Goal: Contribute content: Contribute content

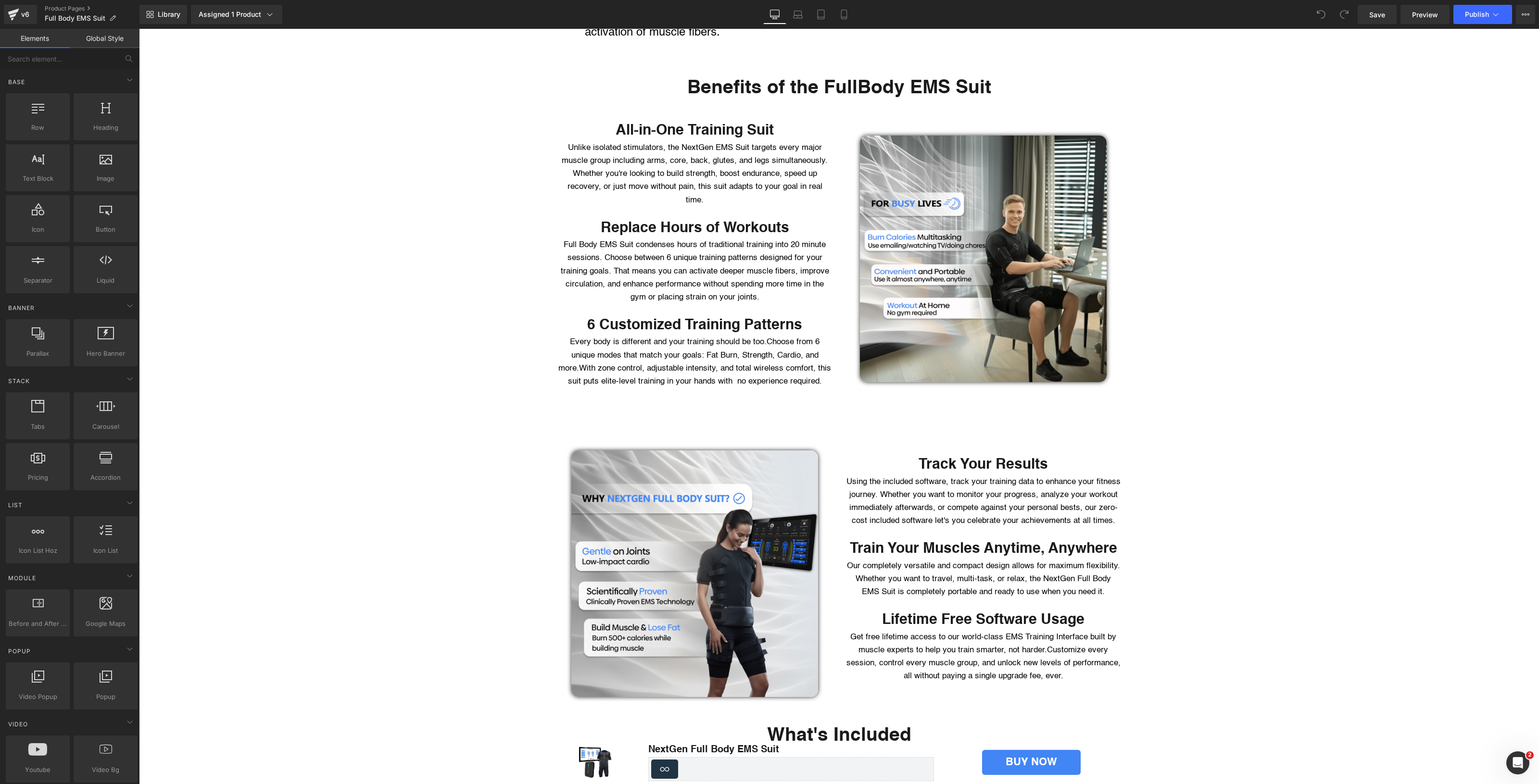
scroll to position [1622, 0]
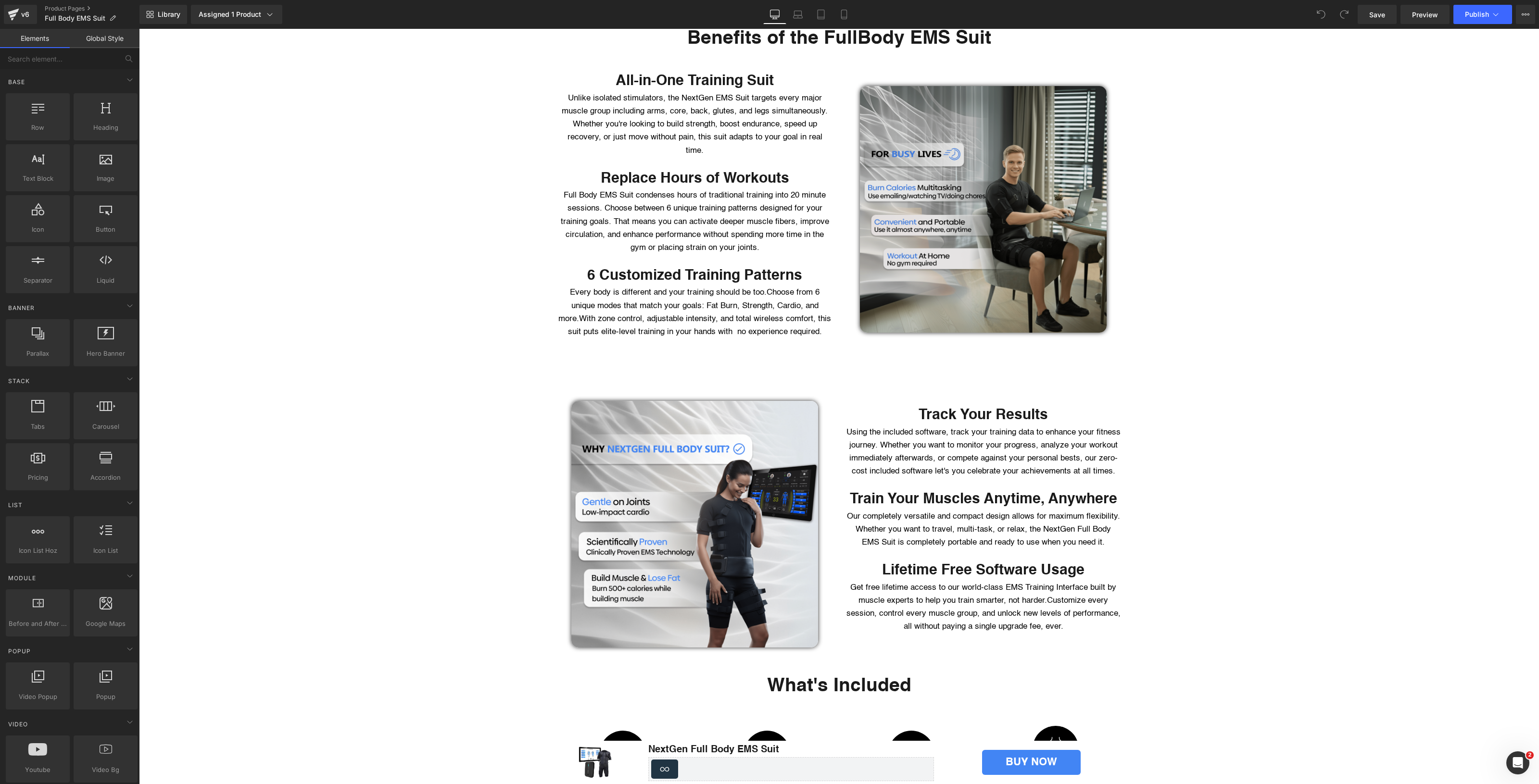
click at [1011, 256] on img at bounding box center [983, 209] width 247 height 247
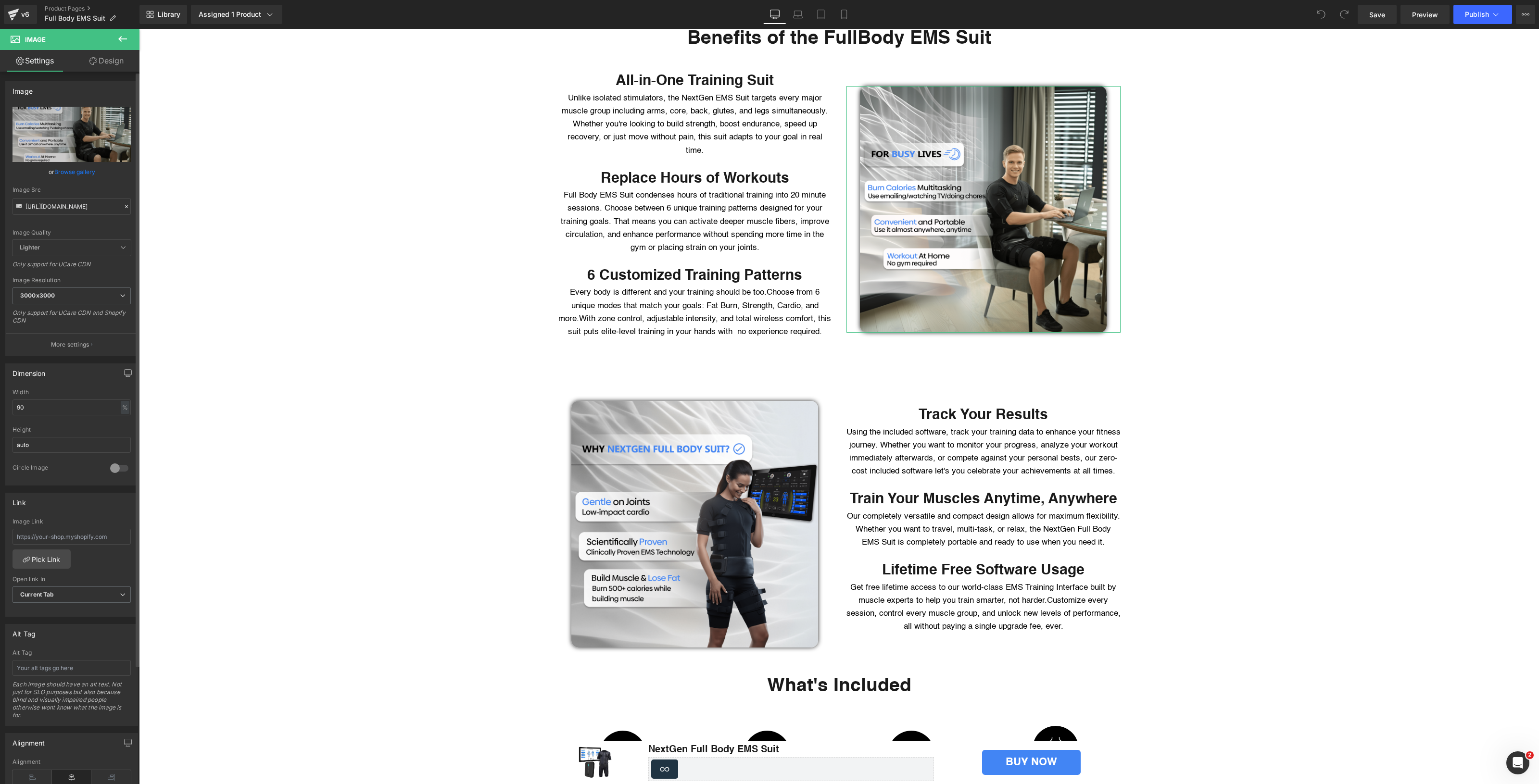
click at [75, 172] on link "Browse gallery" at bounding box center [74, 172] width 41 height 17
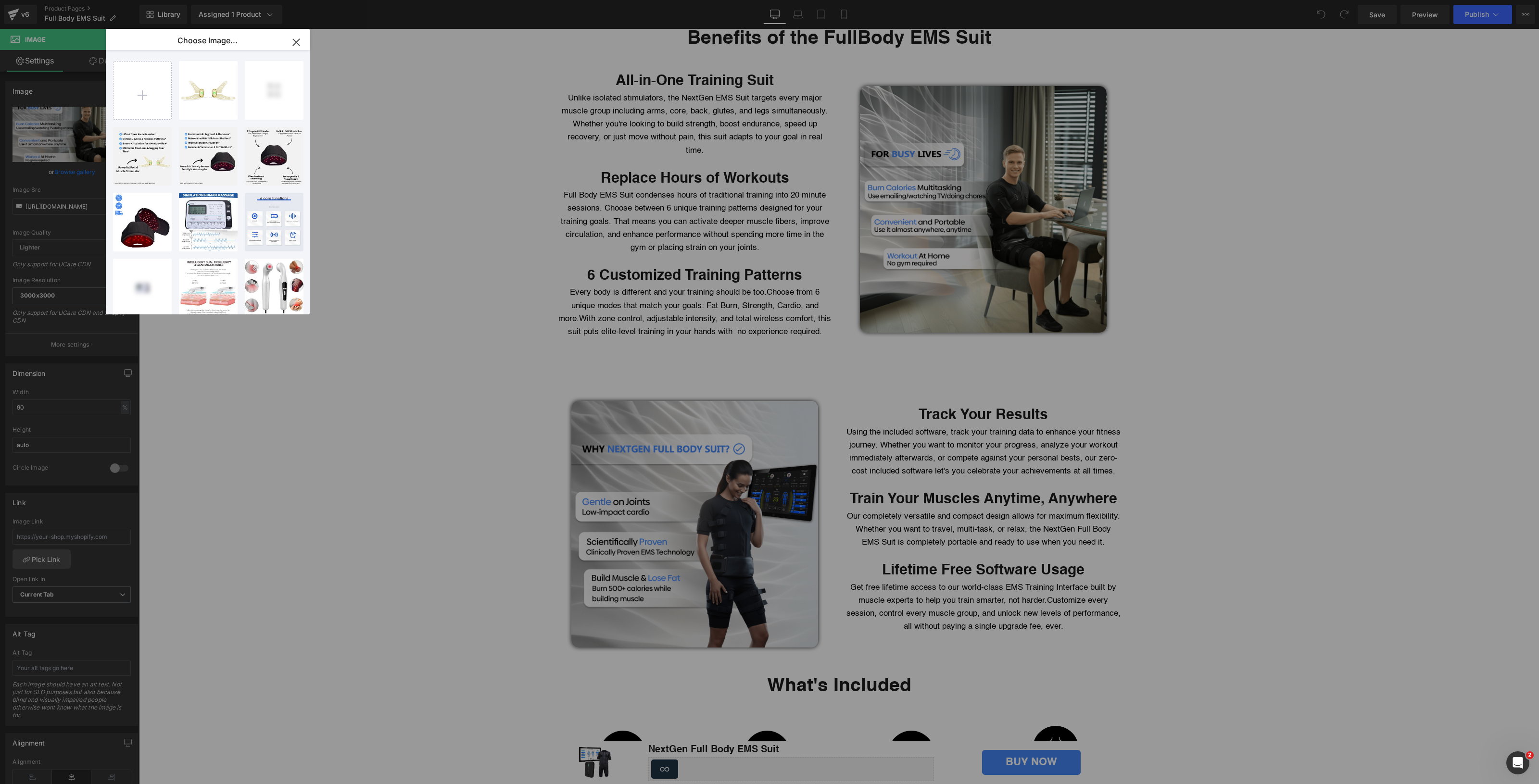
click at [123, 87] on input "file" at bounding box center [142, 90] width 57 height 57
type input "C:\fakepath\GIF #1.gif"
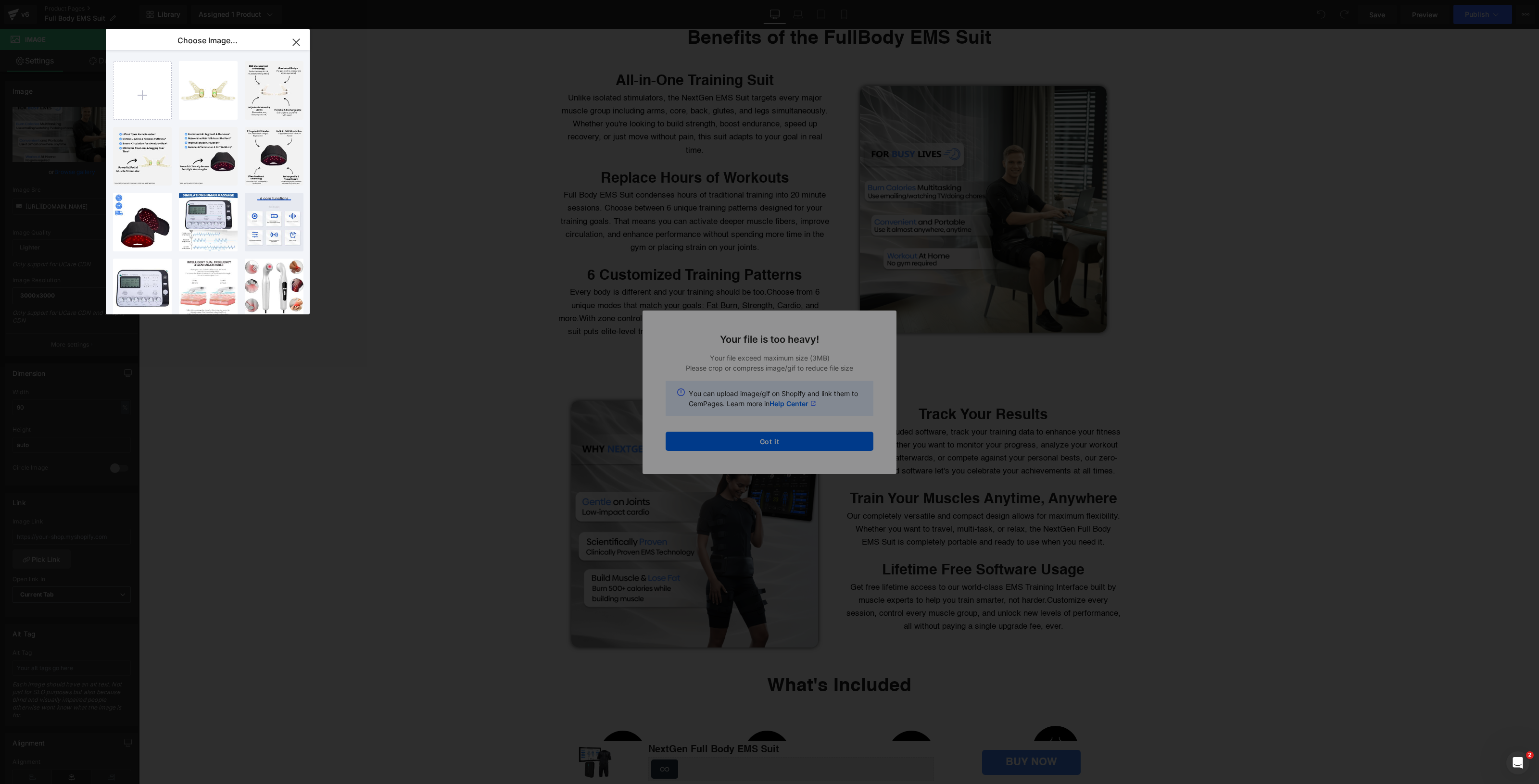
click at [778, 0] on div "Text Color Highlight Color #333333 Choose Image... Back to Library Insert 11 _1…" at bounding box center [770, 0] width 1539 height 0
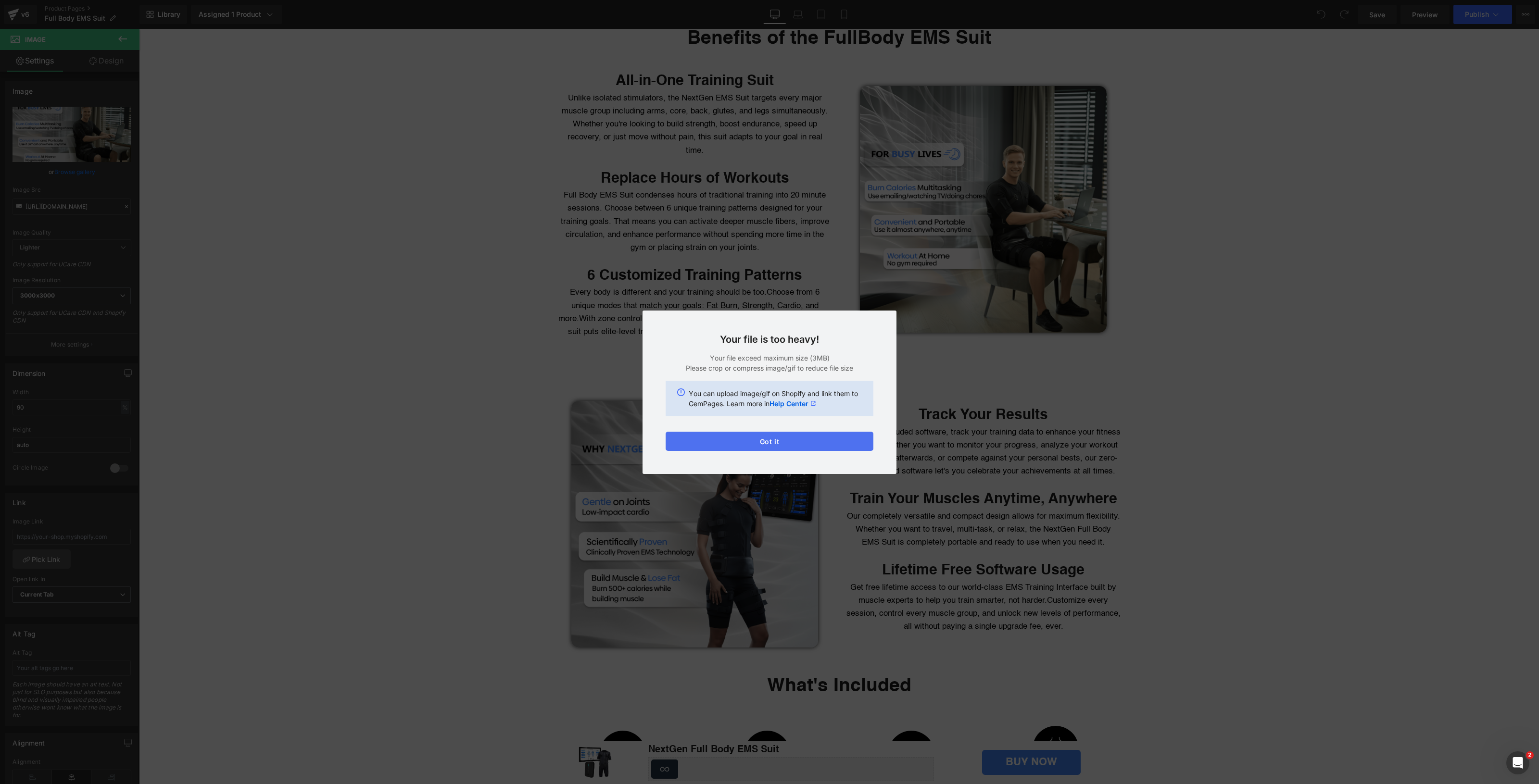
click at [778, 441] on button "Got it" at bounding box center [769, 441] width 208 height 19
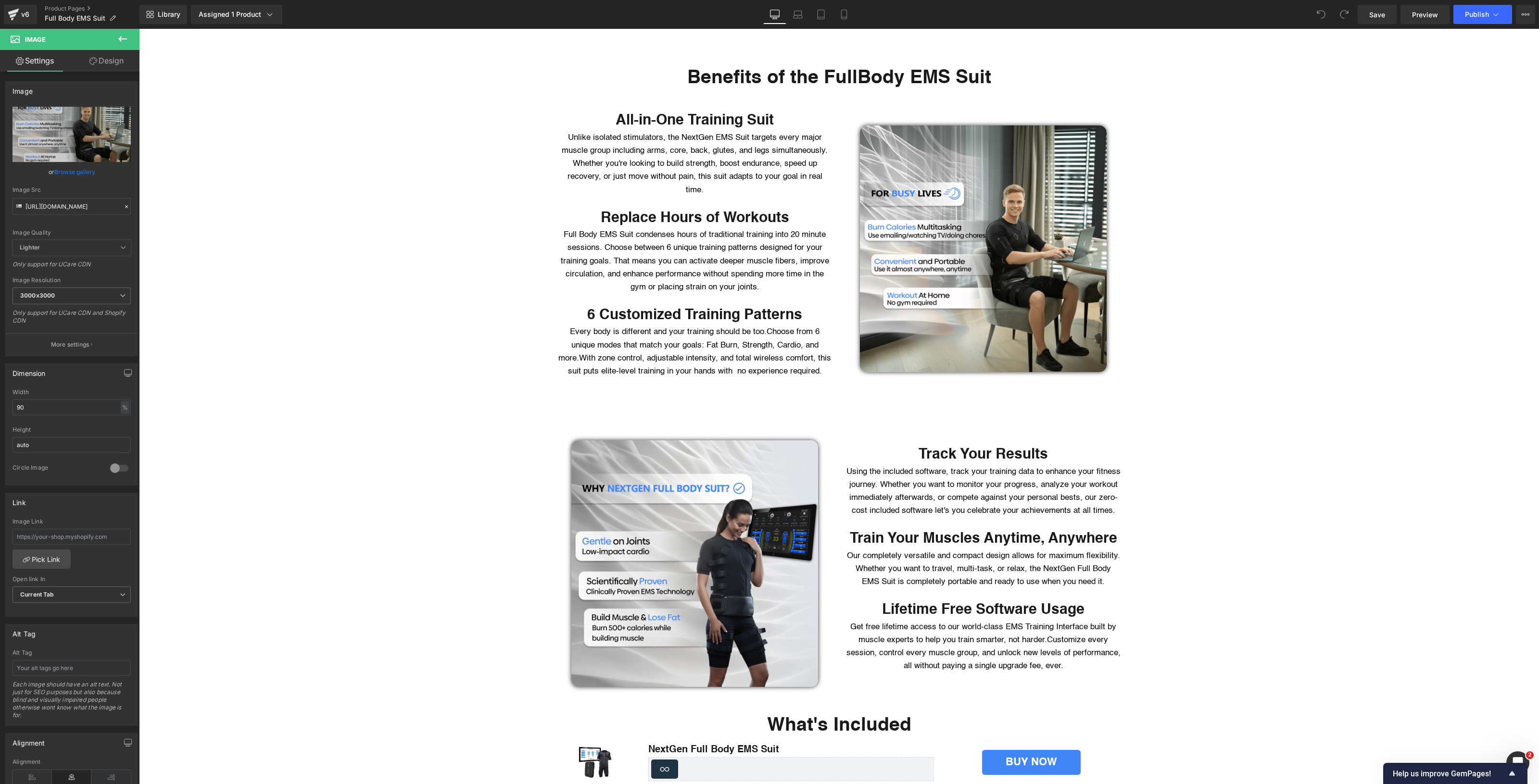
scroll to position [1583, 0]
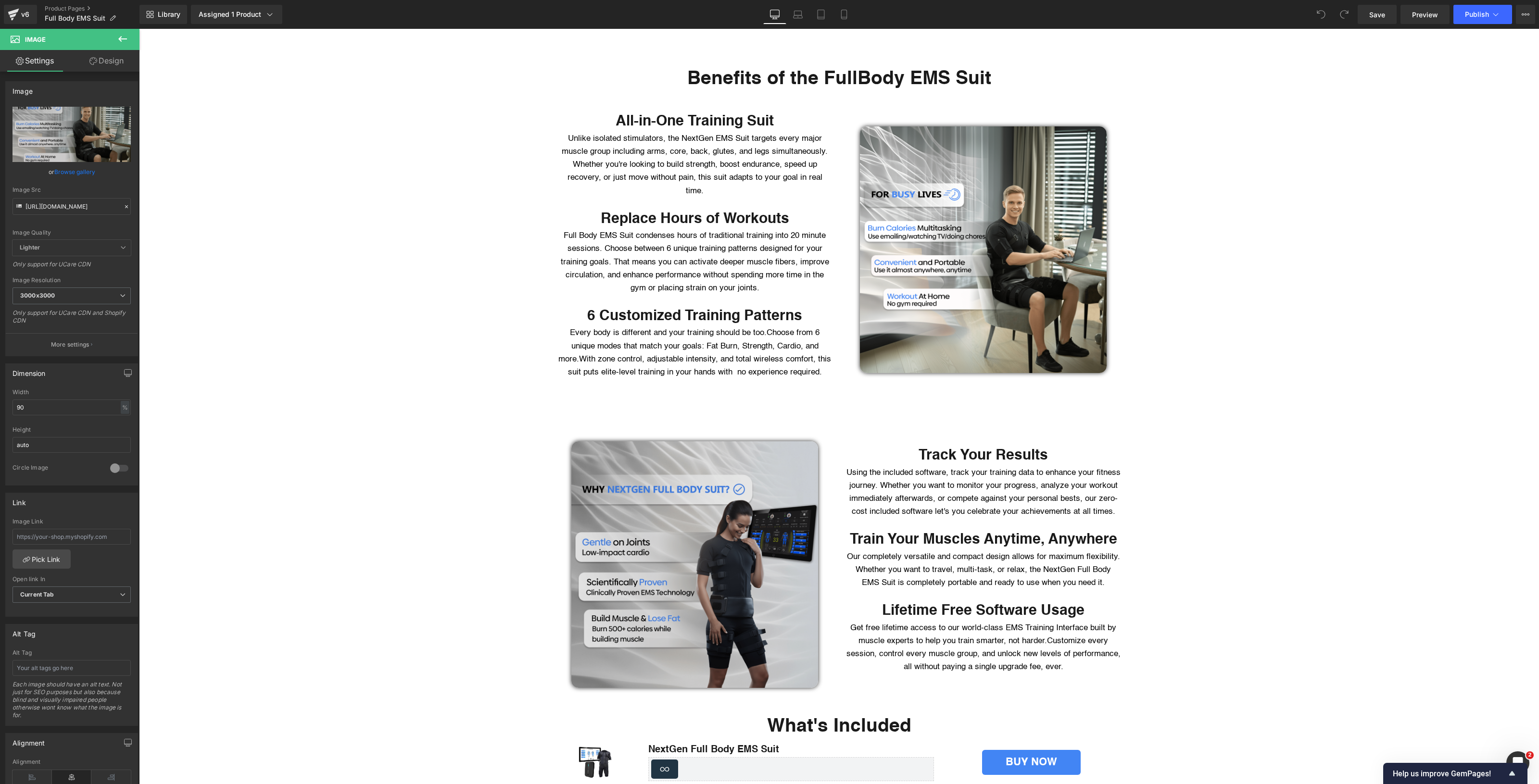
click at [693, 575] on img at bounding box center [694, 565] width 247 height 247
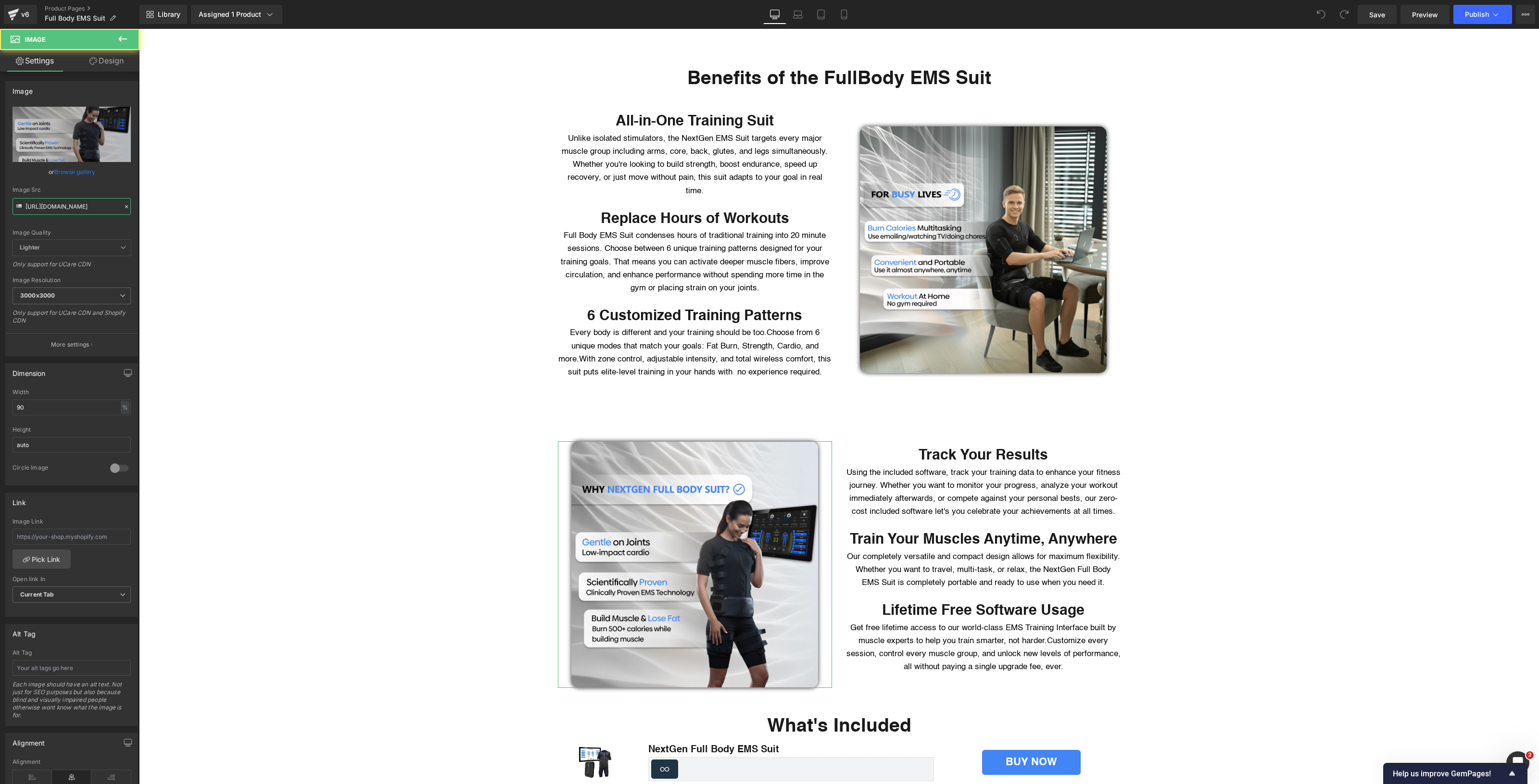
click at [50, 203] on input "[URL][DOMAIN_NAME]" at bounding box center [71, 206] width 118 height 17
paste input "GIF_4.gif?v=1760464145"
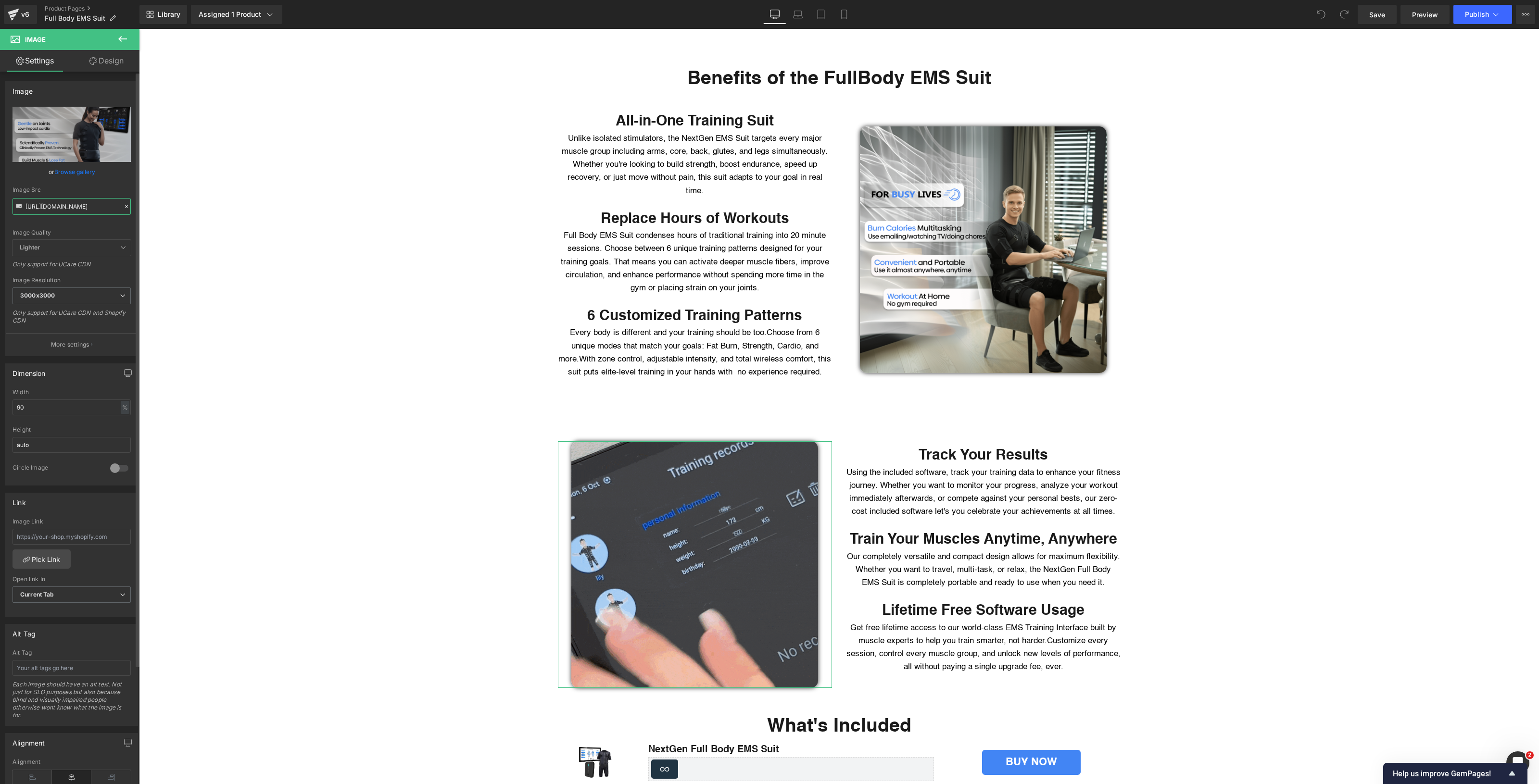
type input "[URL][DOMAIN_NAME]"
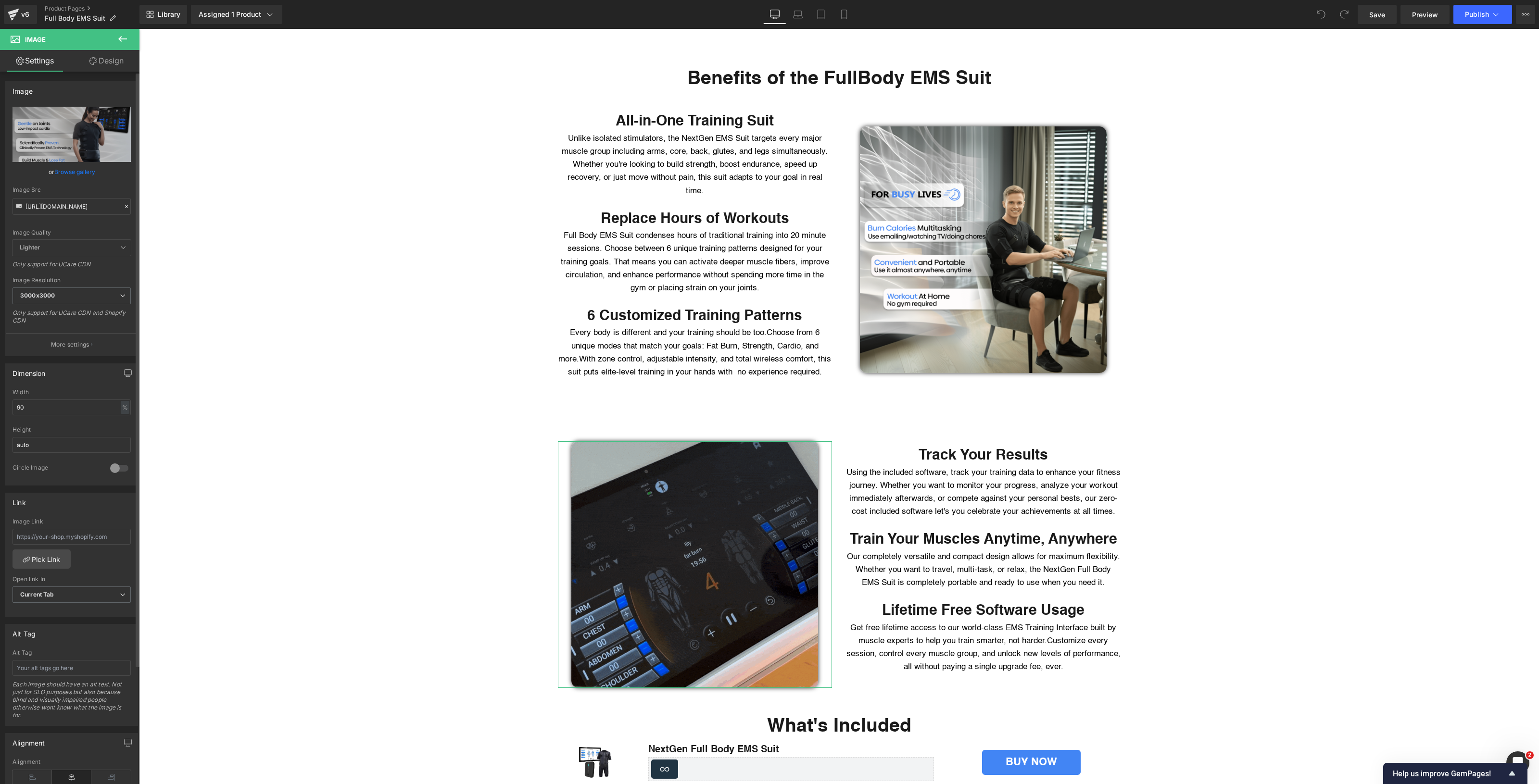
scroll to position [0, 0]
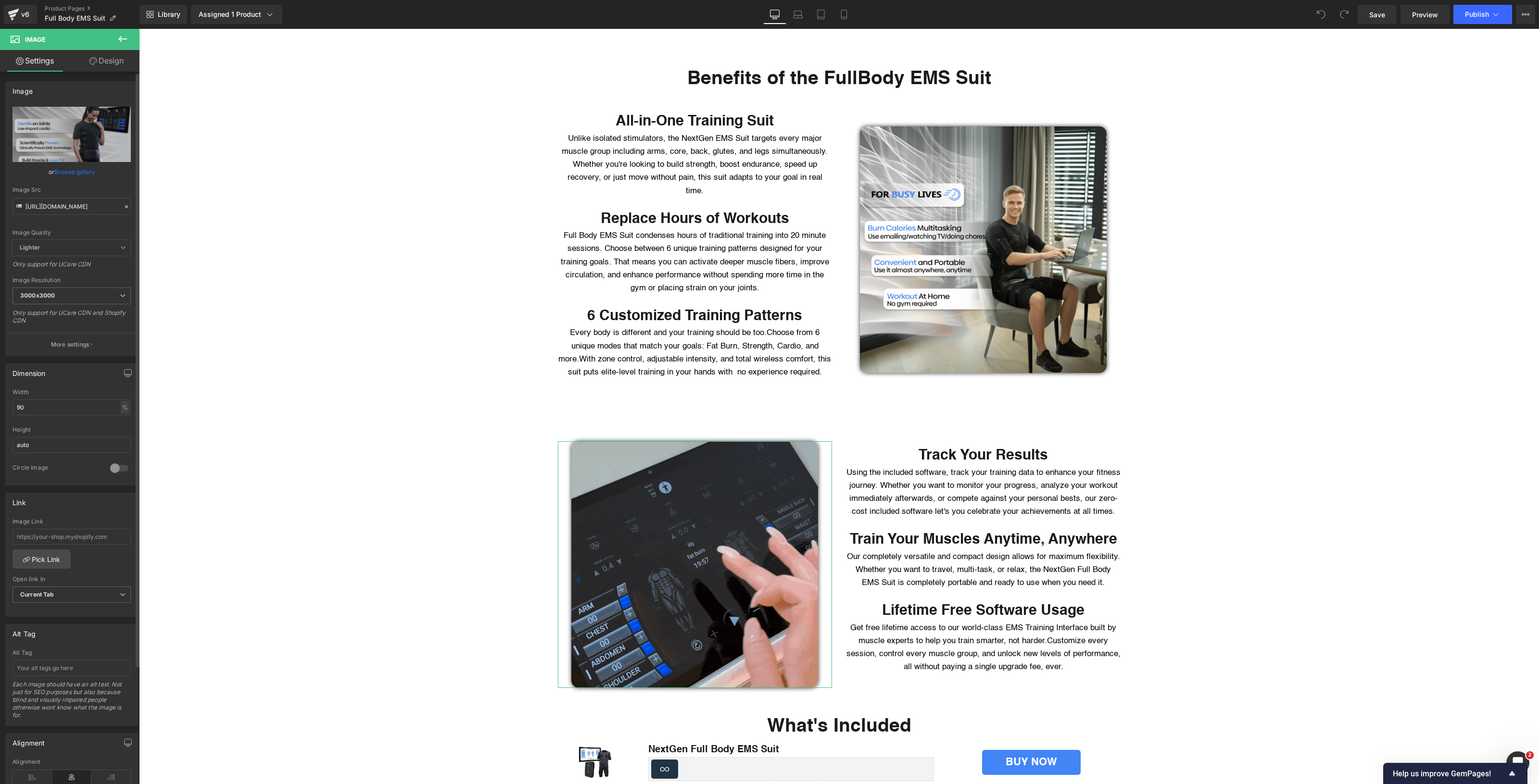
click at [76, 220] on div "Image Quality Lighter Lightest Lighter Lighter Lightest Only support for UCare …" at bounding box center [71, 173] width 118 height 133
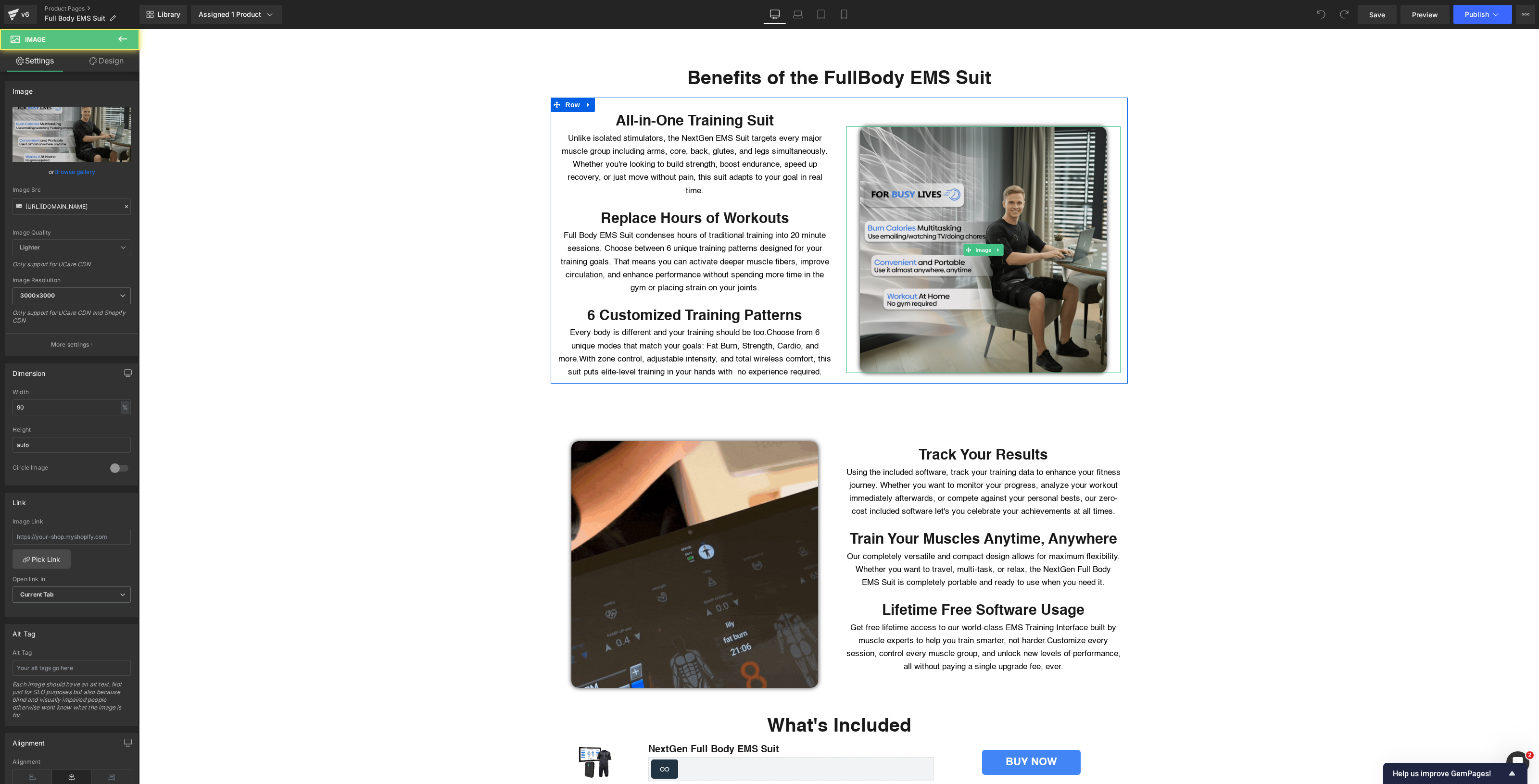
click at [970, 254] on img at bounding box center [983, 250] width 247 height 247
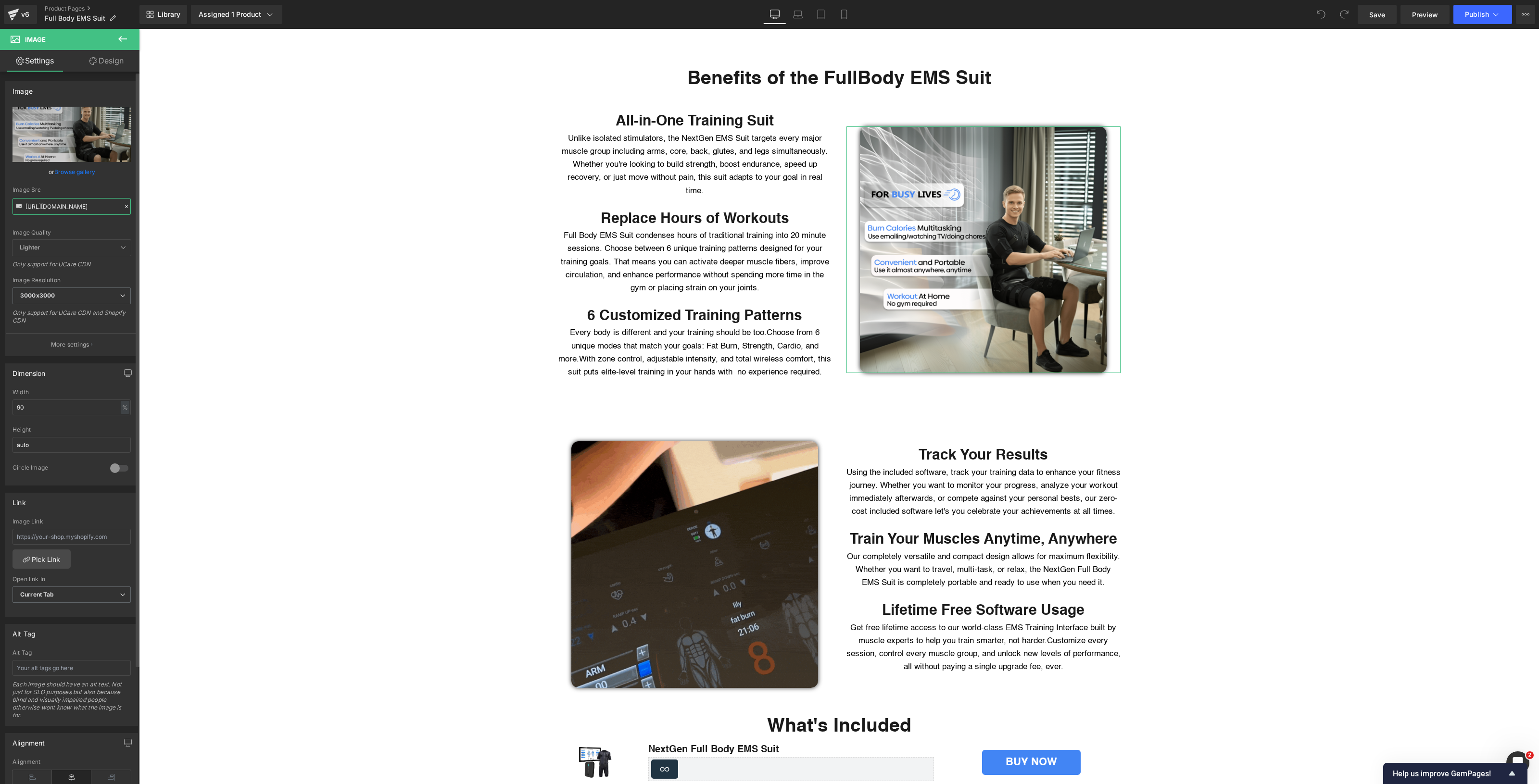
click at [46, 212] on input "[URL][DOMAIN_NAME]" at bounding box center [71, 206] width 118 height 17
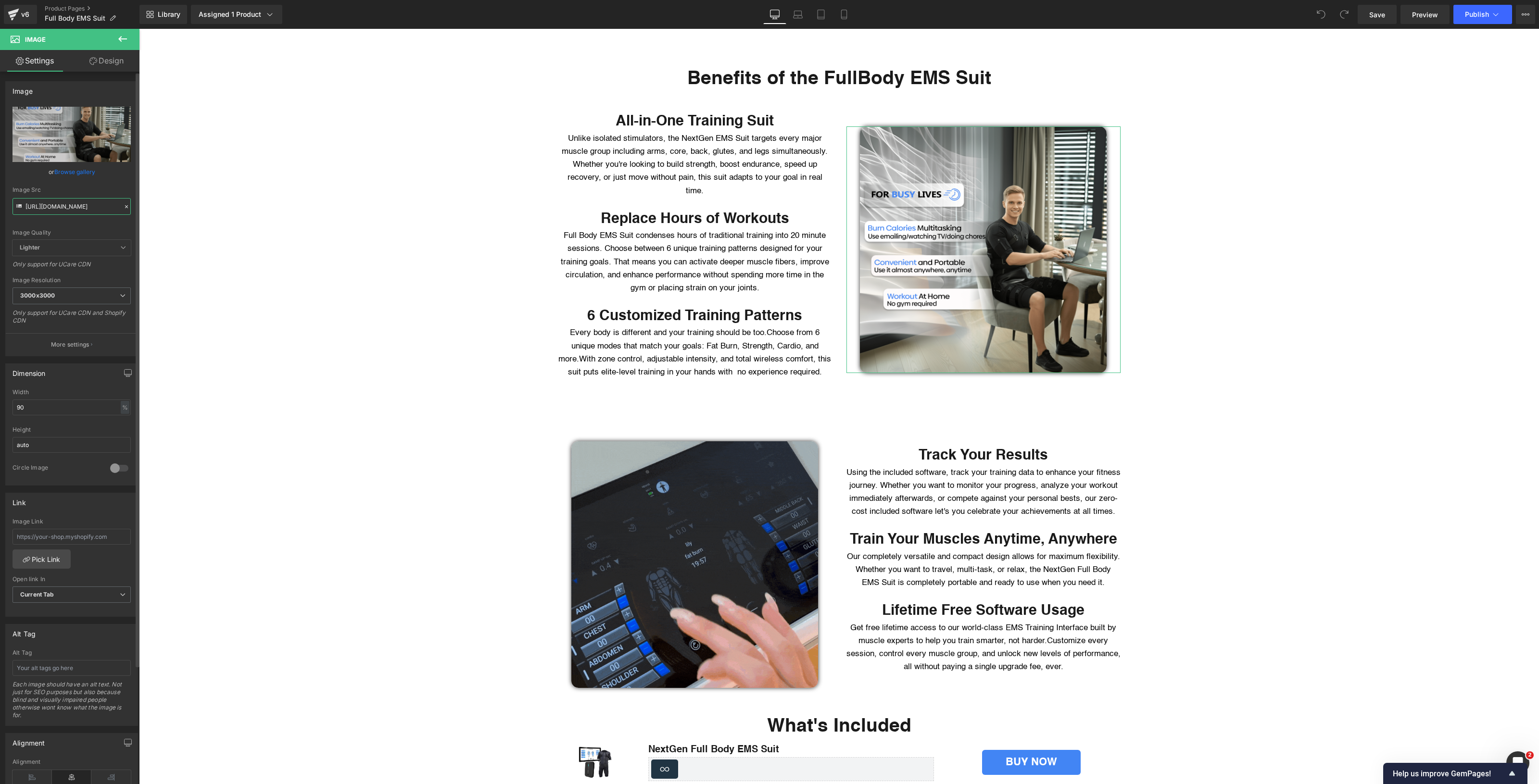
click at [46, 212] on input "[URL][DOMAIN_NAME]" at bounding box center [71, 206] width 118 height 17
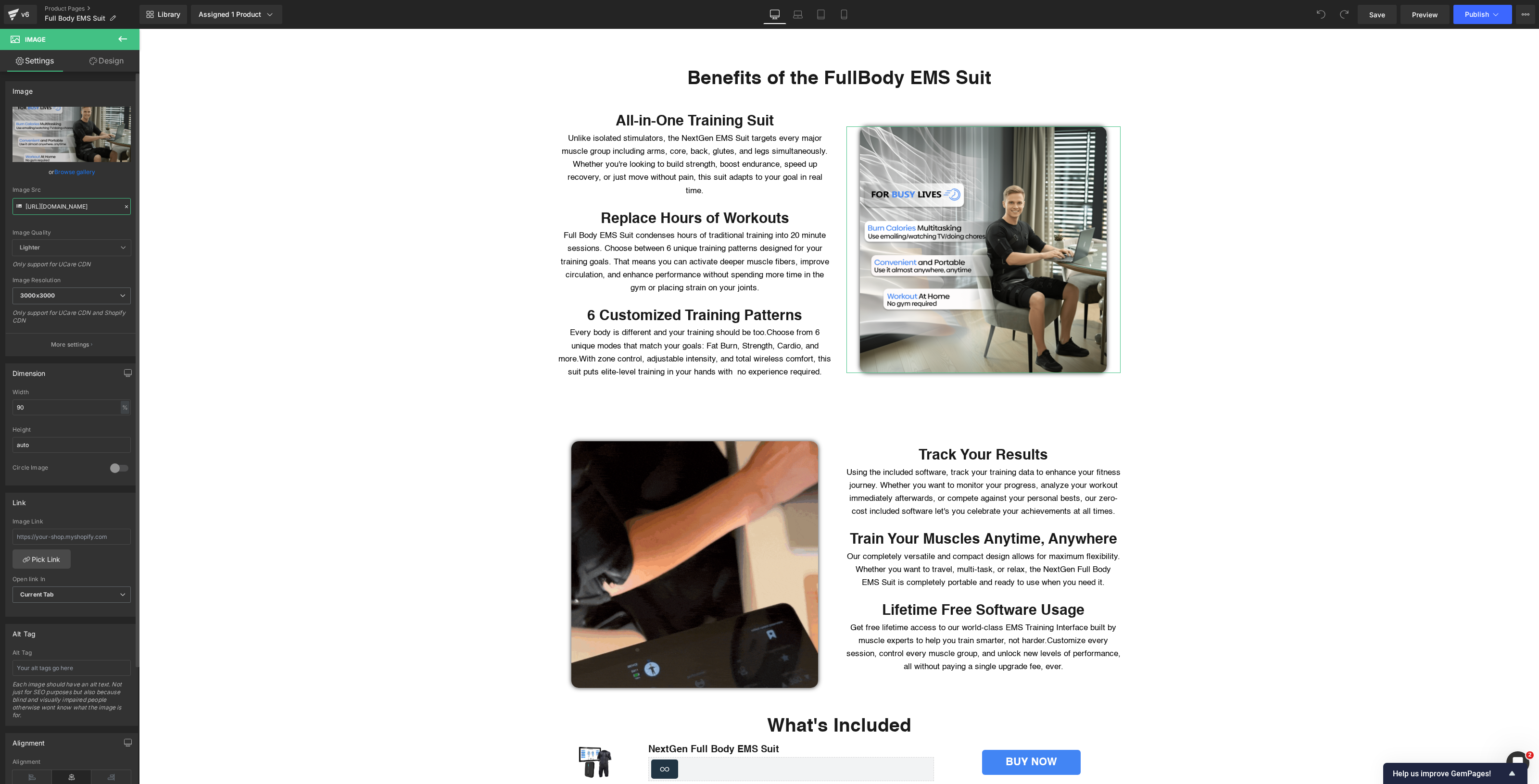
click at [46, 212] on input "[URL][DOMAIN_NAME]" at bounding box center [71, 206] width 118 height 17
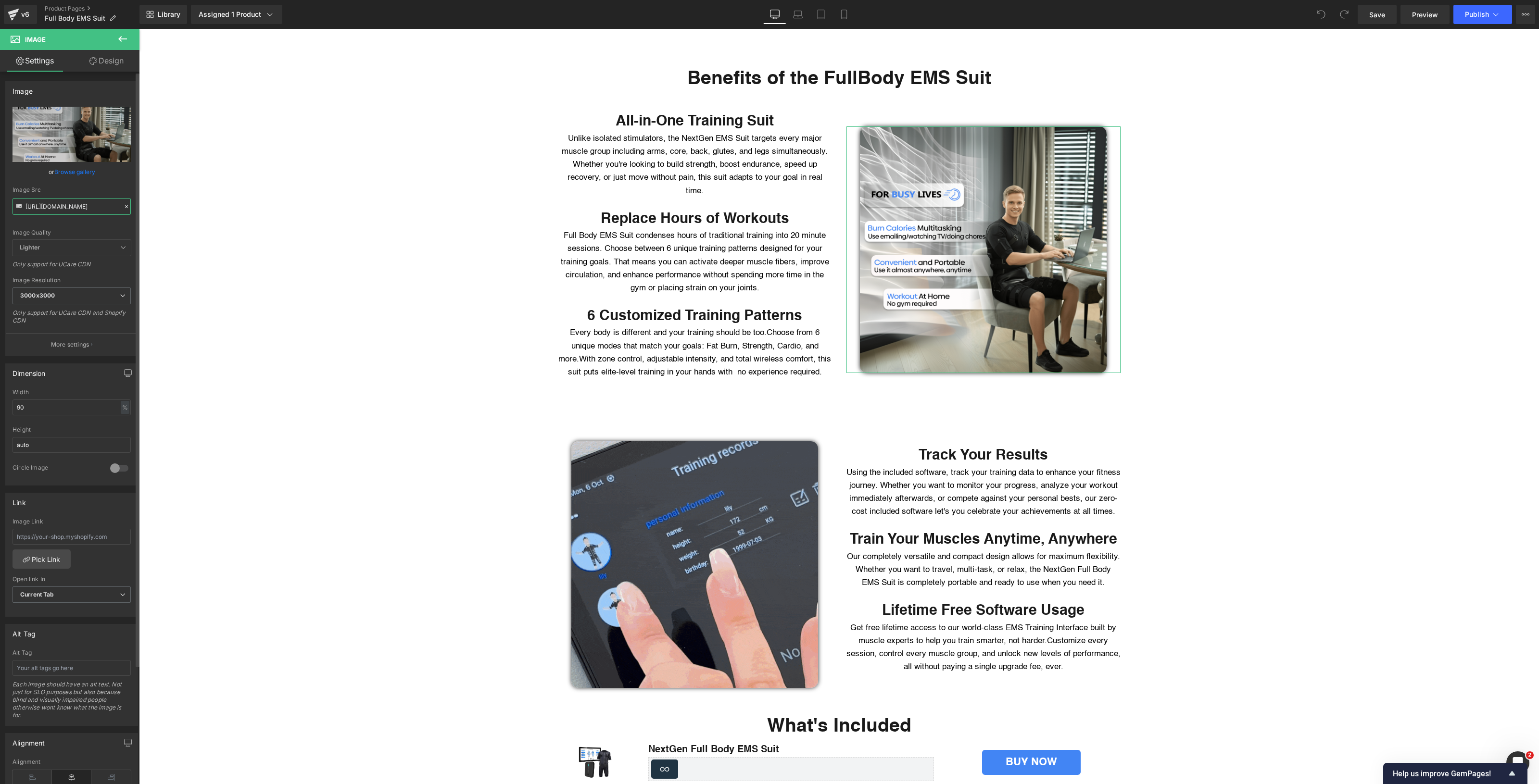
paste input "GIF_1.gif?v=176046414"
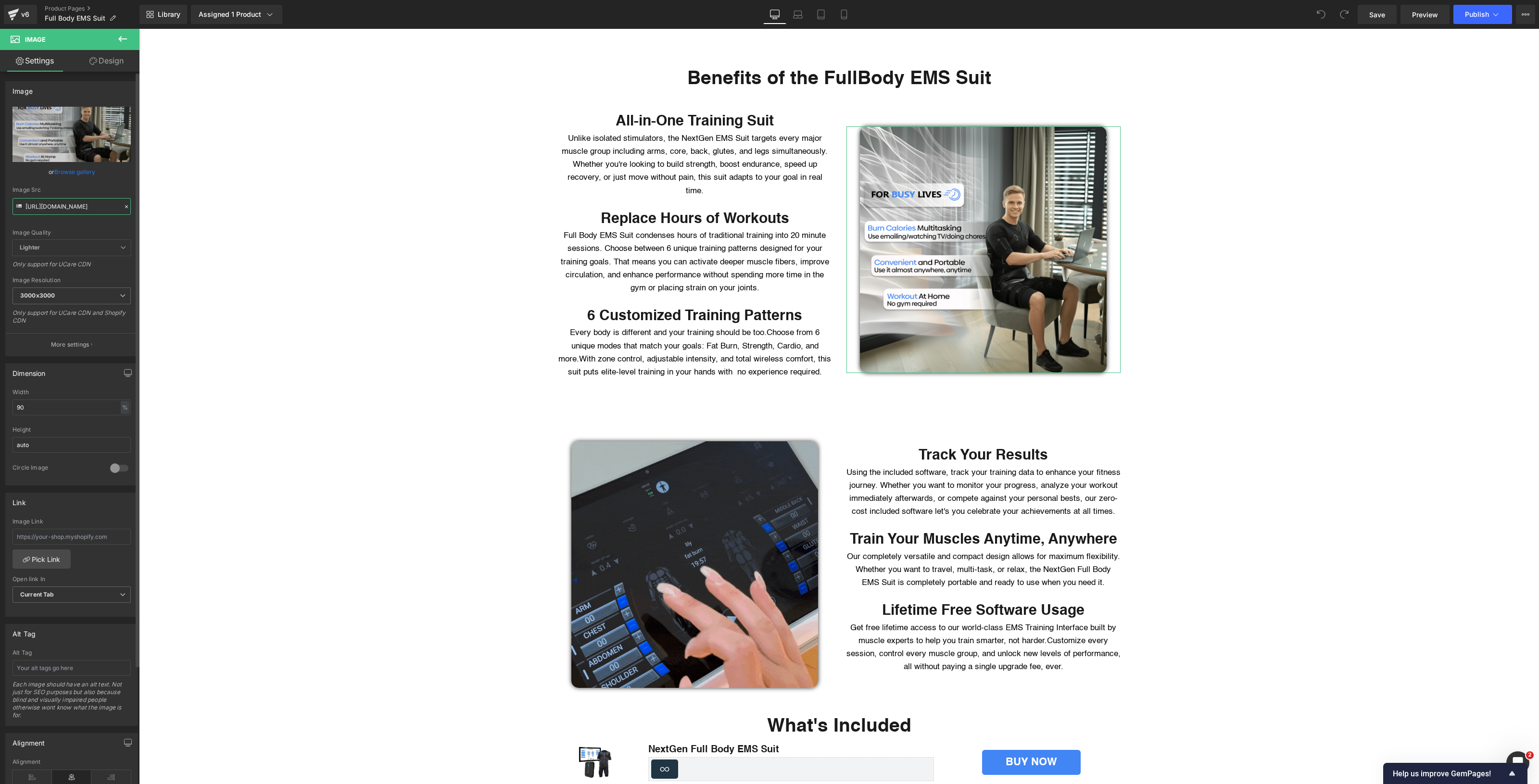
scroll to position [0, 129]
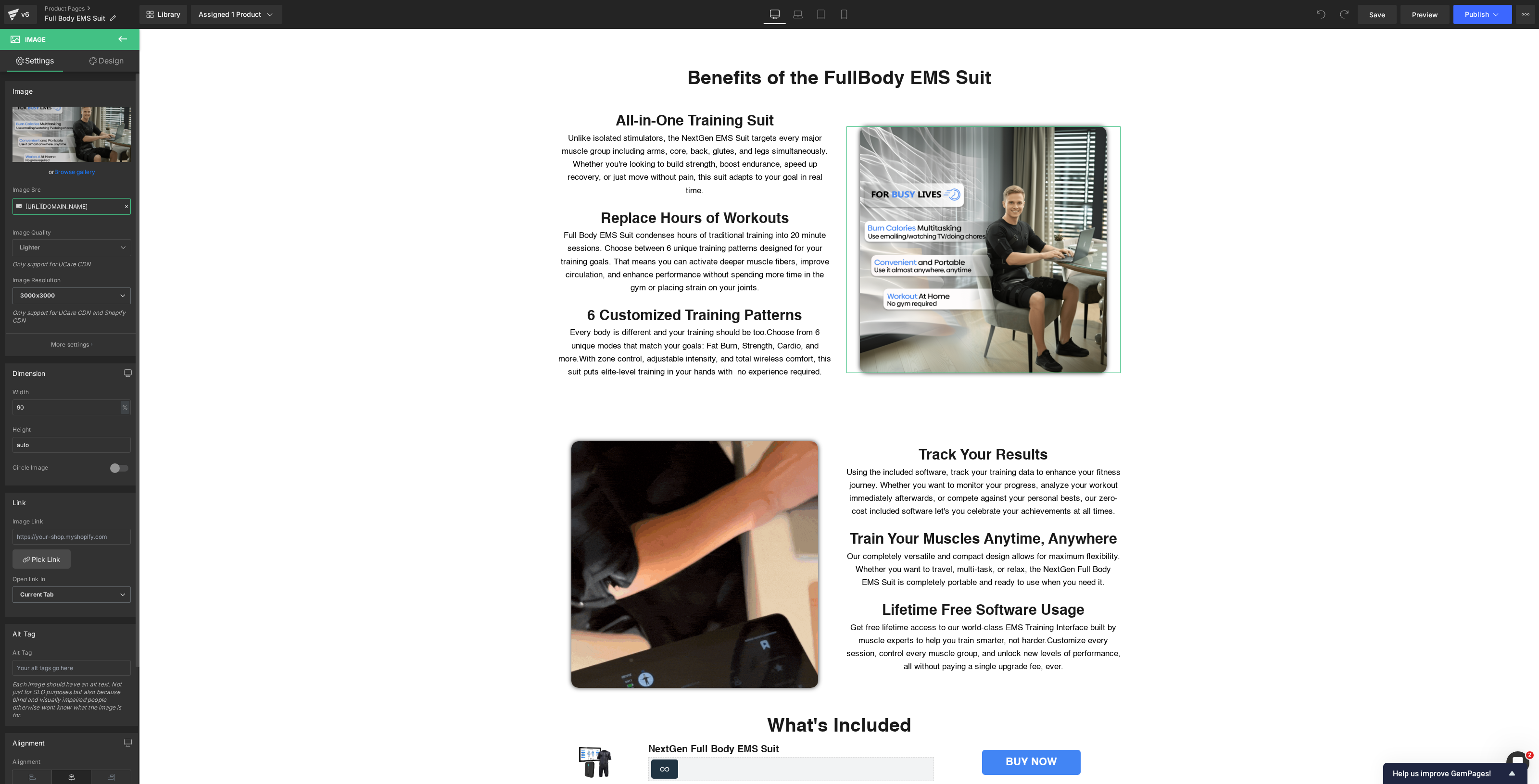
type input "[URL][DOMAIN_NAME]"
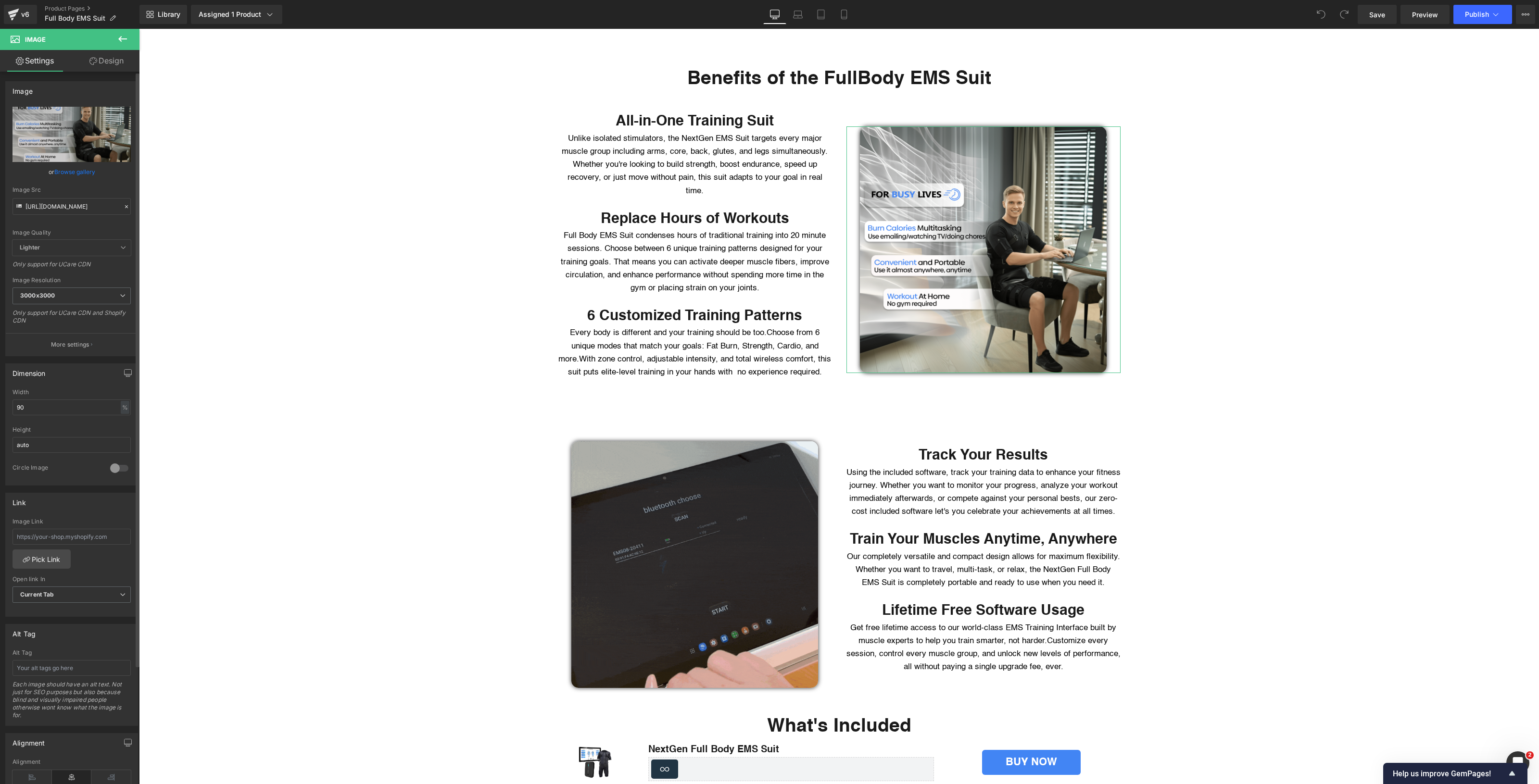
scroll to position [0, 0]
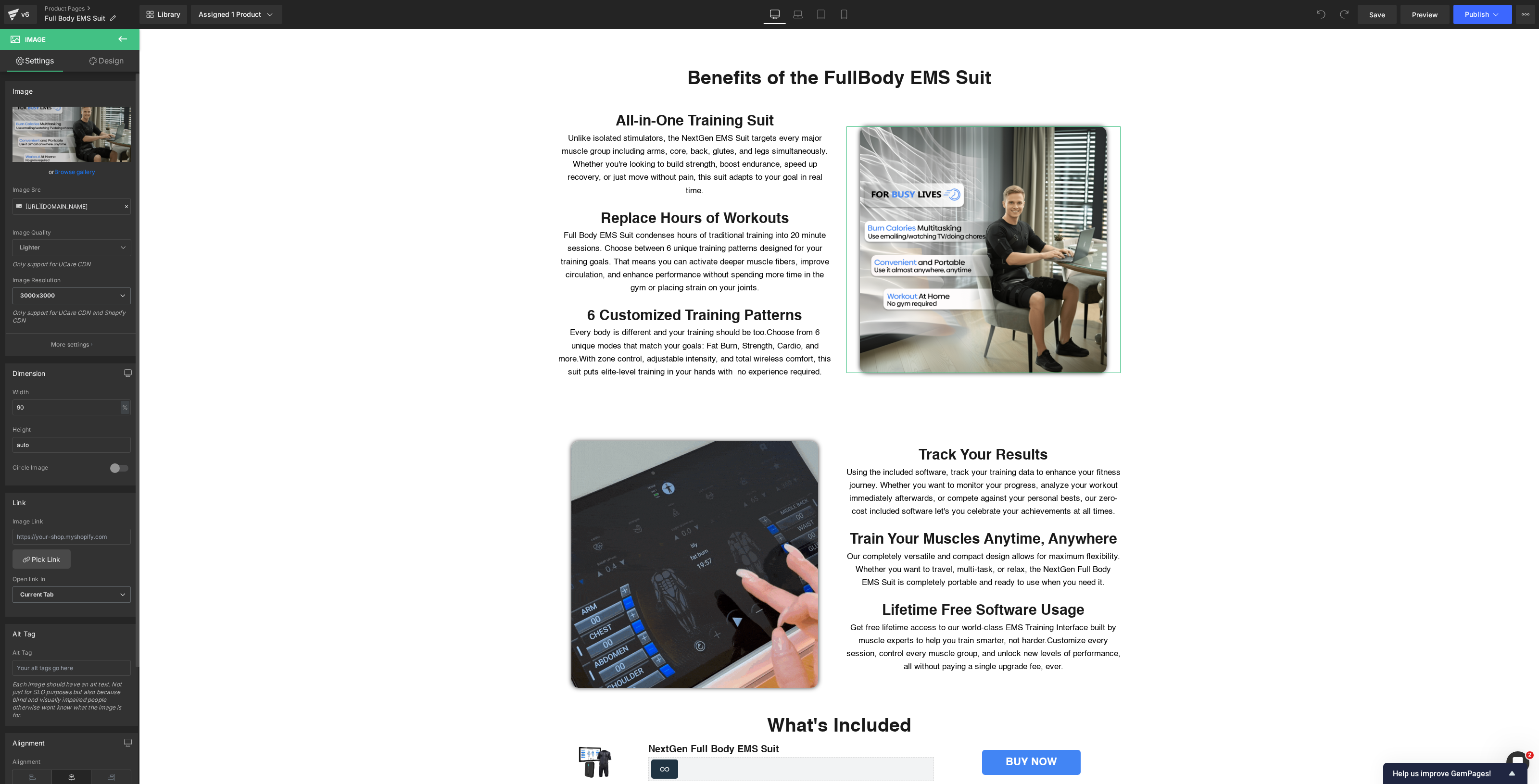
click at [76, 224] on div "Image Quality Lighter Lightest Lighter Lighter Lightest Only support for UCare …" at bounding box center [71, 173] width 118 height 133
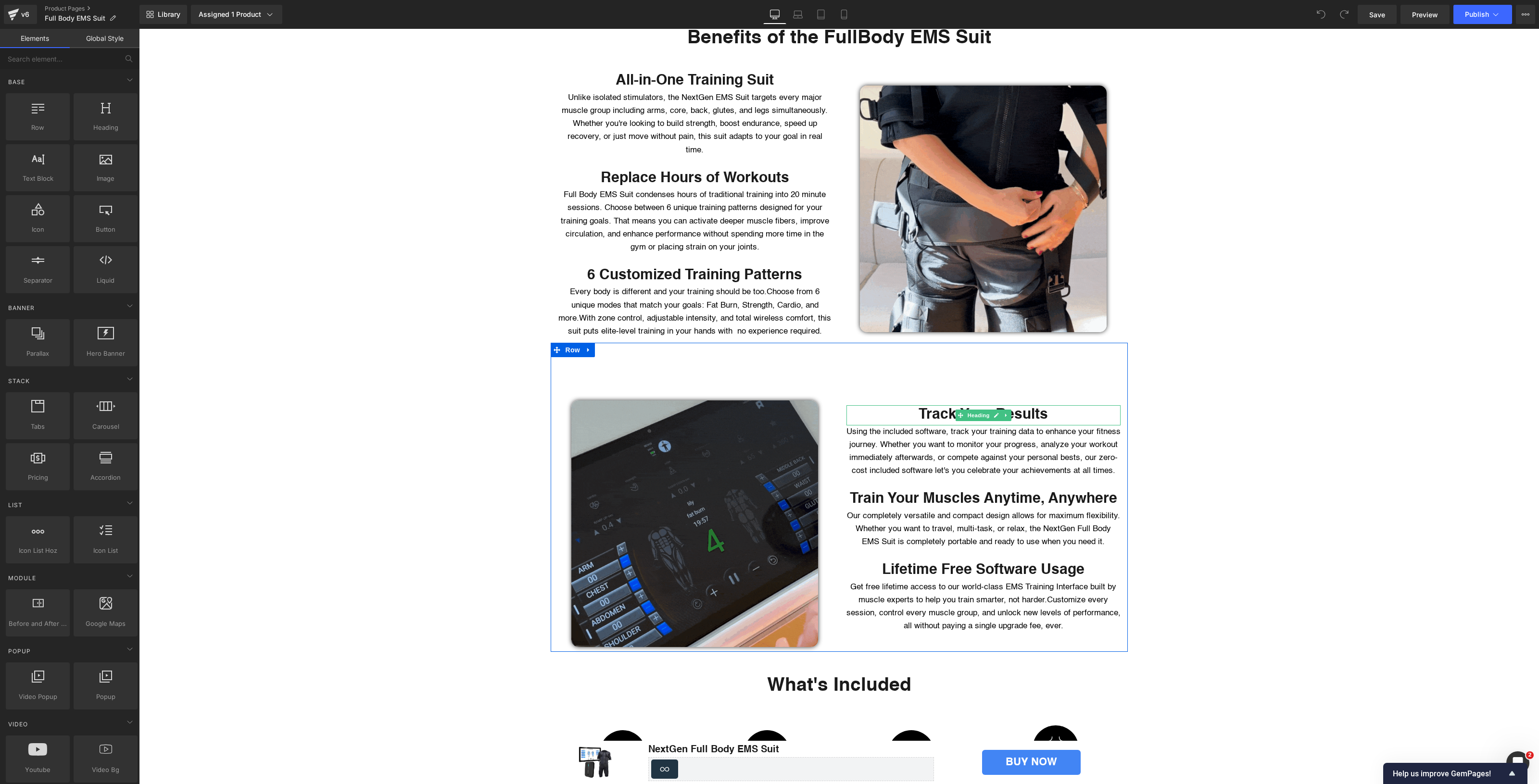
scroll to position [1683, 0]
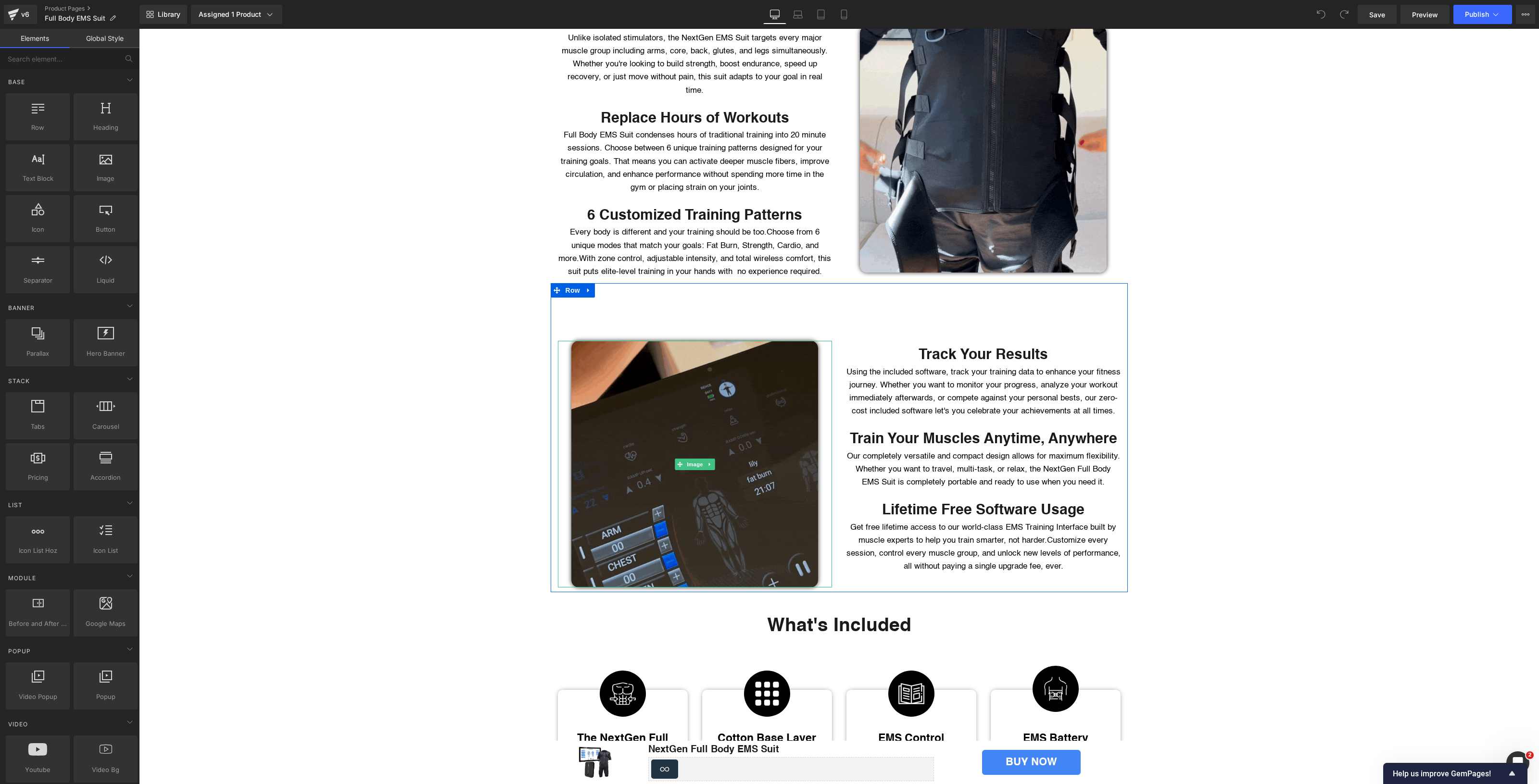
click at [693, 444] on img at bounding box center [694, 464] width 247 height 247
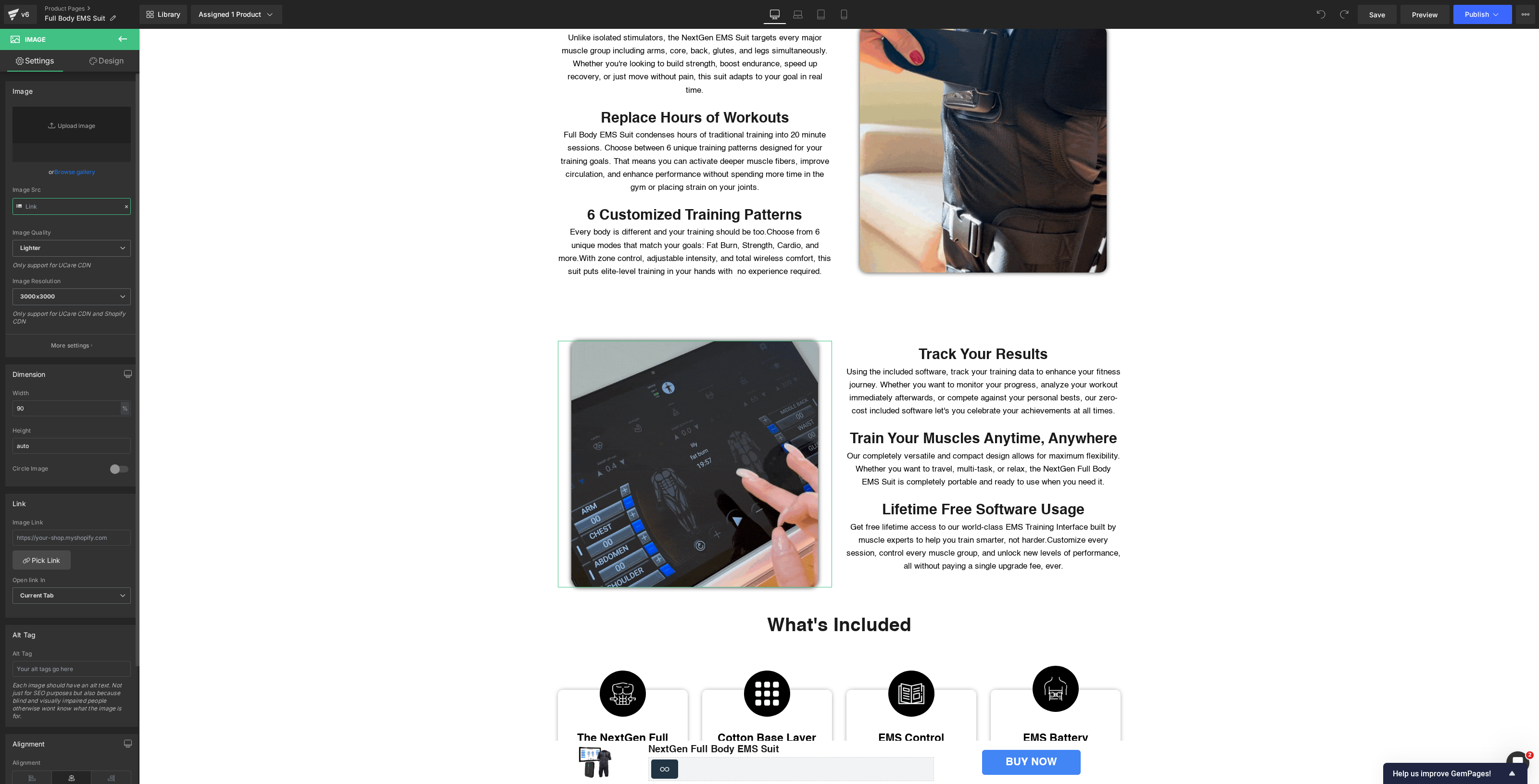
click at [57, 208] on input "text" at bounding box center [71, 206] width 118 height 17
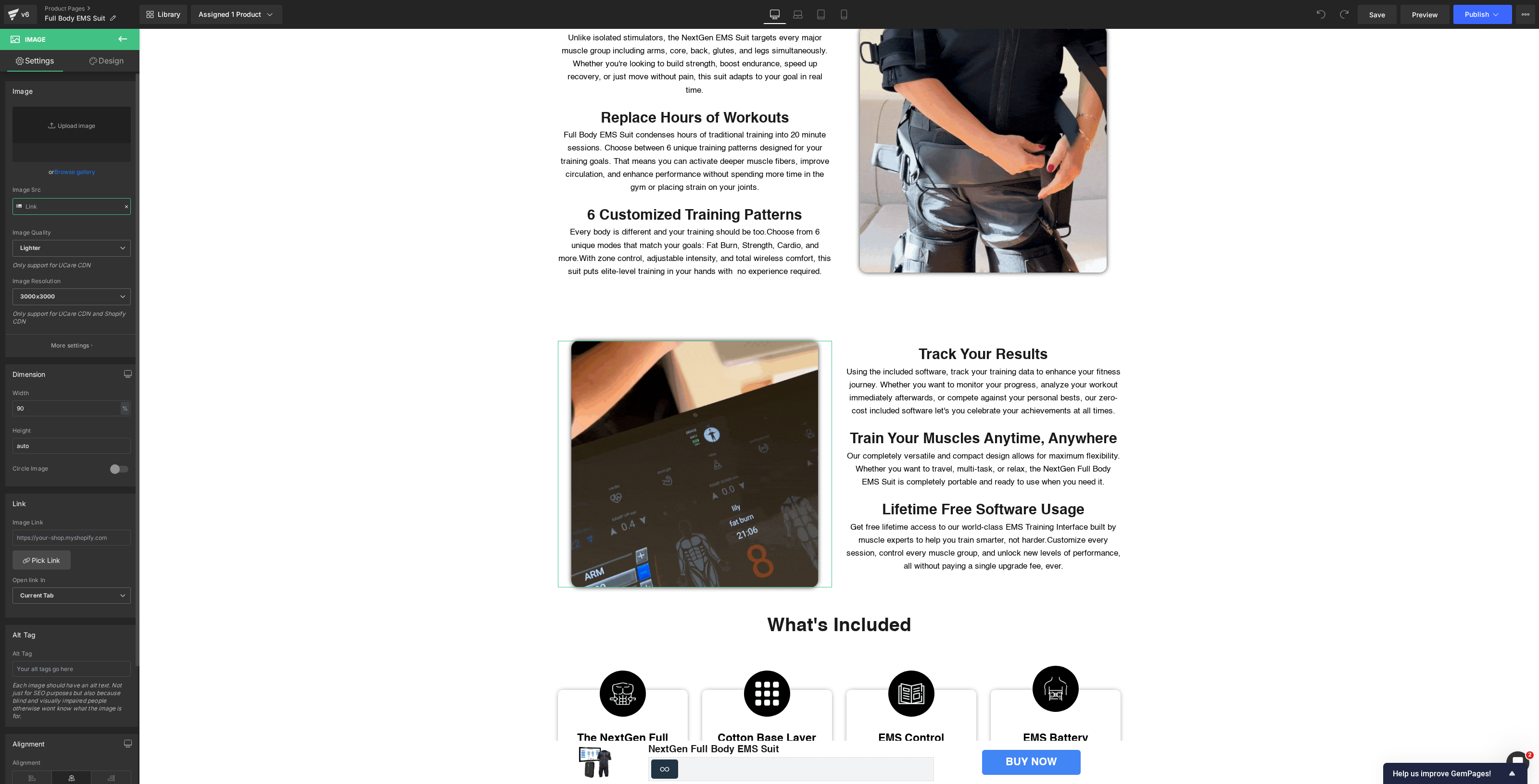
paste input "[URL][DOMAIN_NAME]"
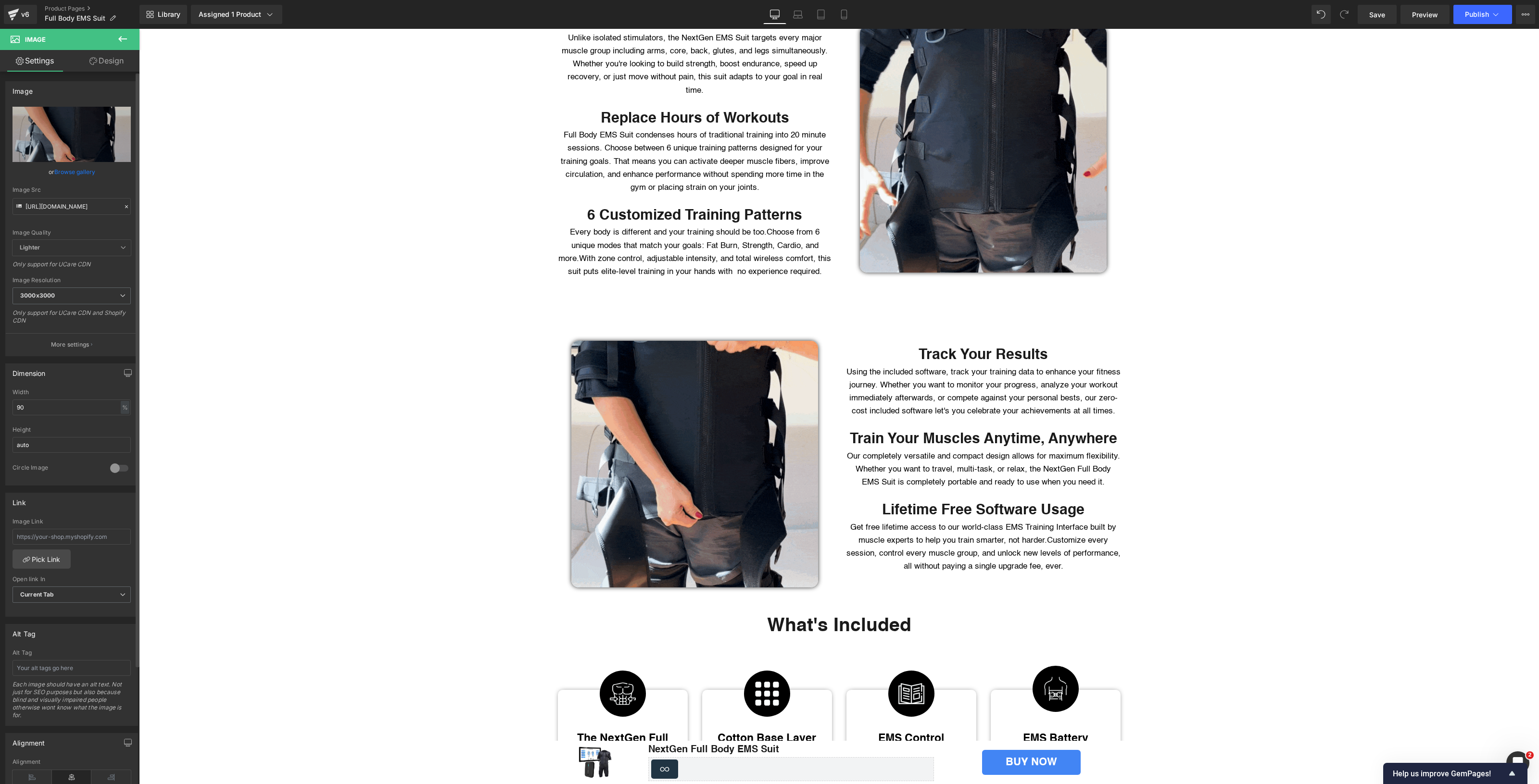
scroll to position [0, 0]
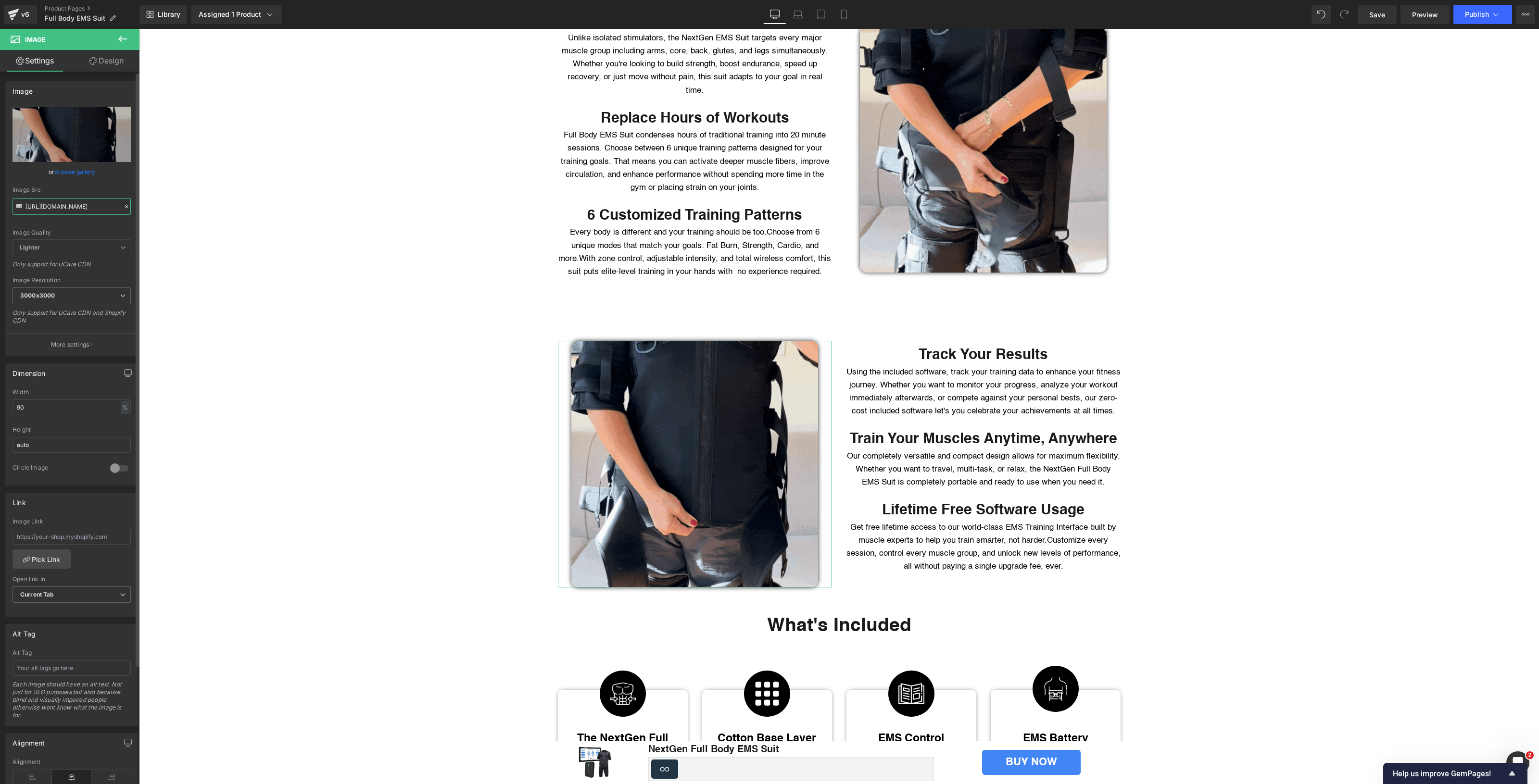
click at [80, 198] on input "[URL][DOMAIN_NAME]" at bounding box center [71, 206] width 118 height 17
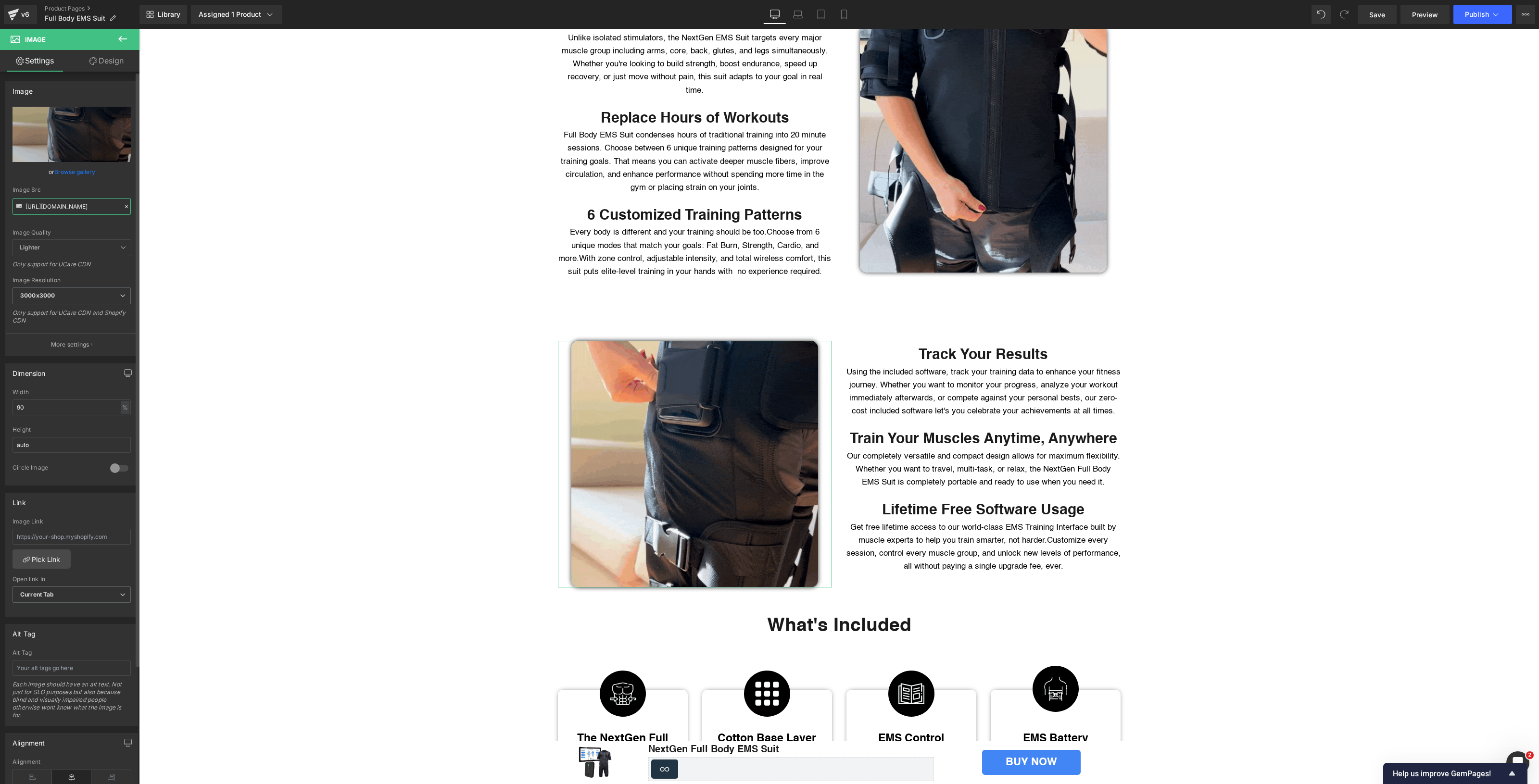
click at [80, 198] on input "[URL][DOMAIN_NAME]" at bounding box center [71, 206] width 118 height 17
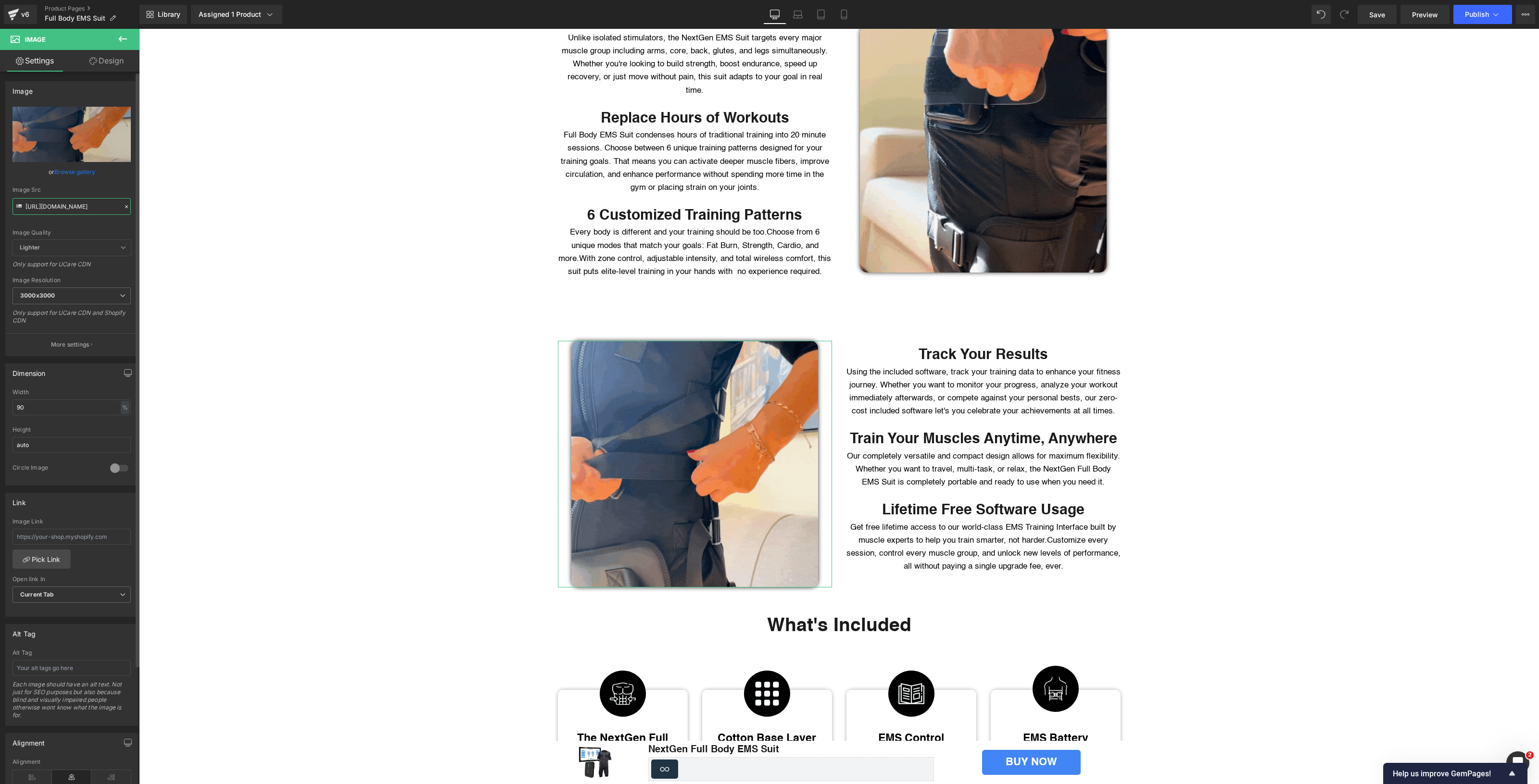
click at [80, 198] on input "[URL][DOMAIN_NAME]" at bounding box center [71, 206] width 118 height 17
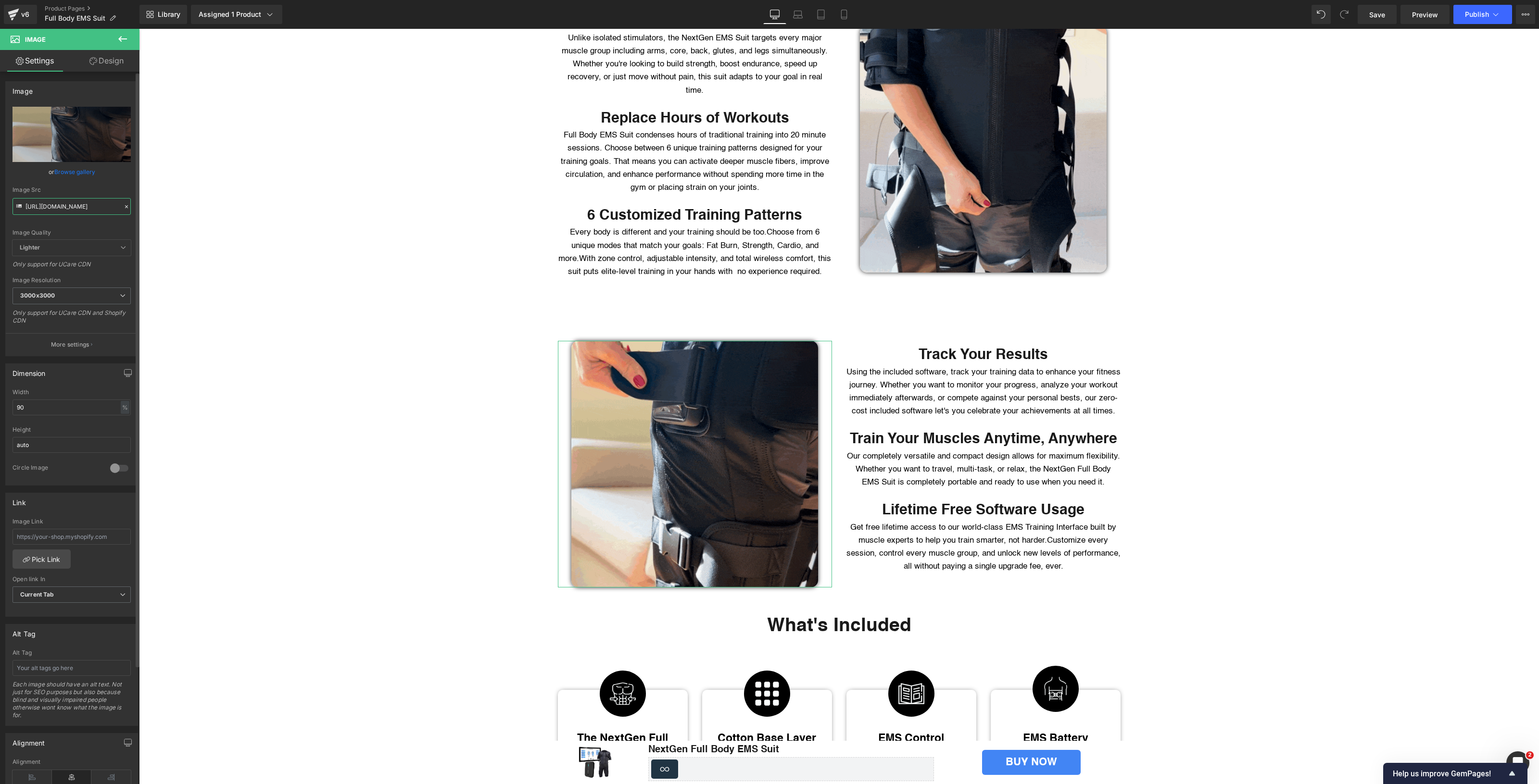
paste input "4.gif?v=1760464145"
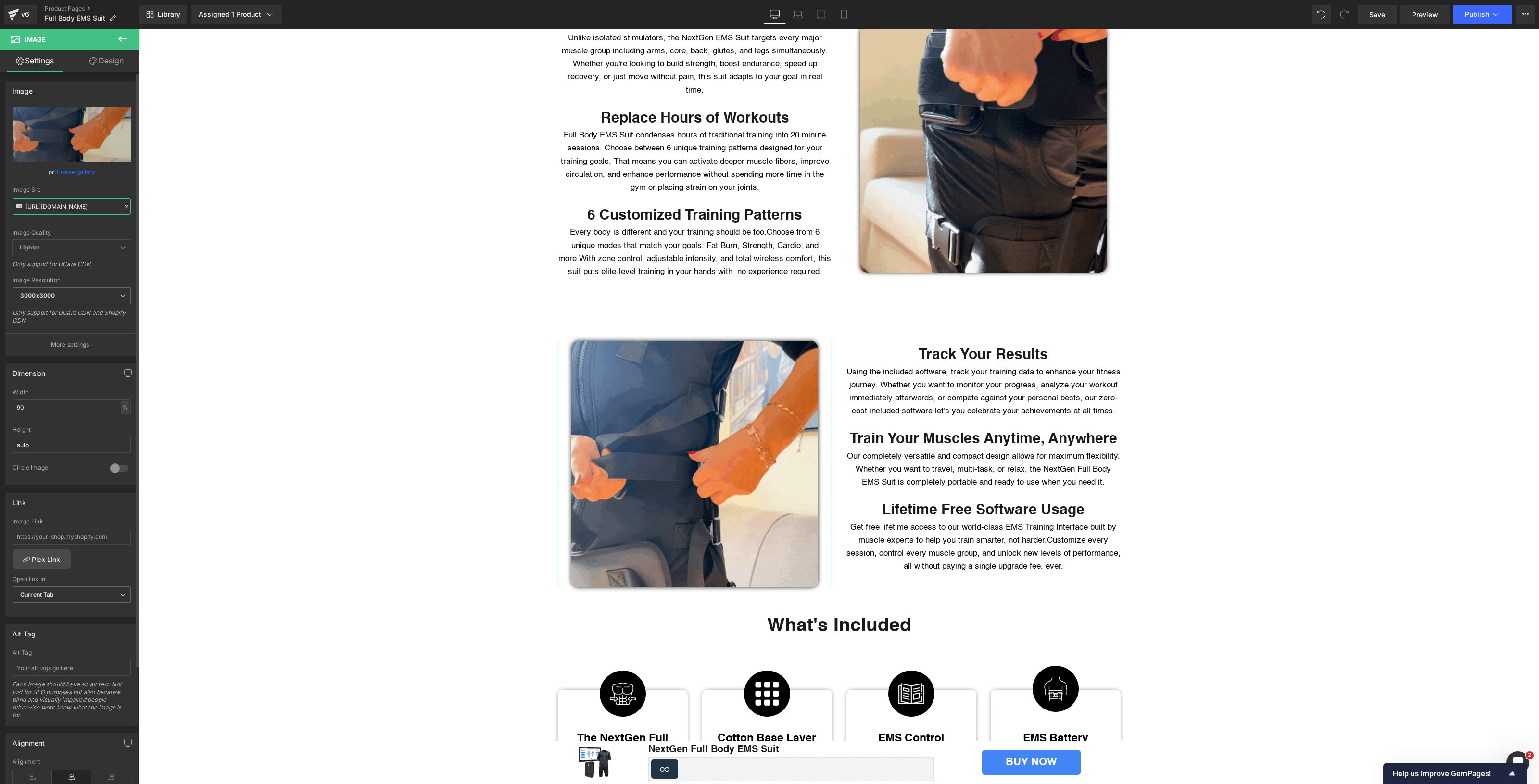
type input "[URL][DOMAIN_NAME]"
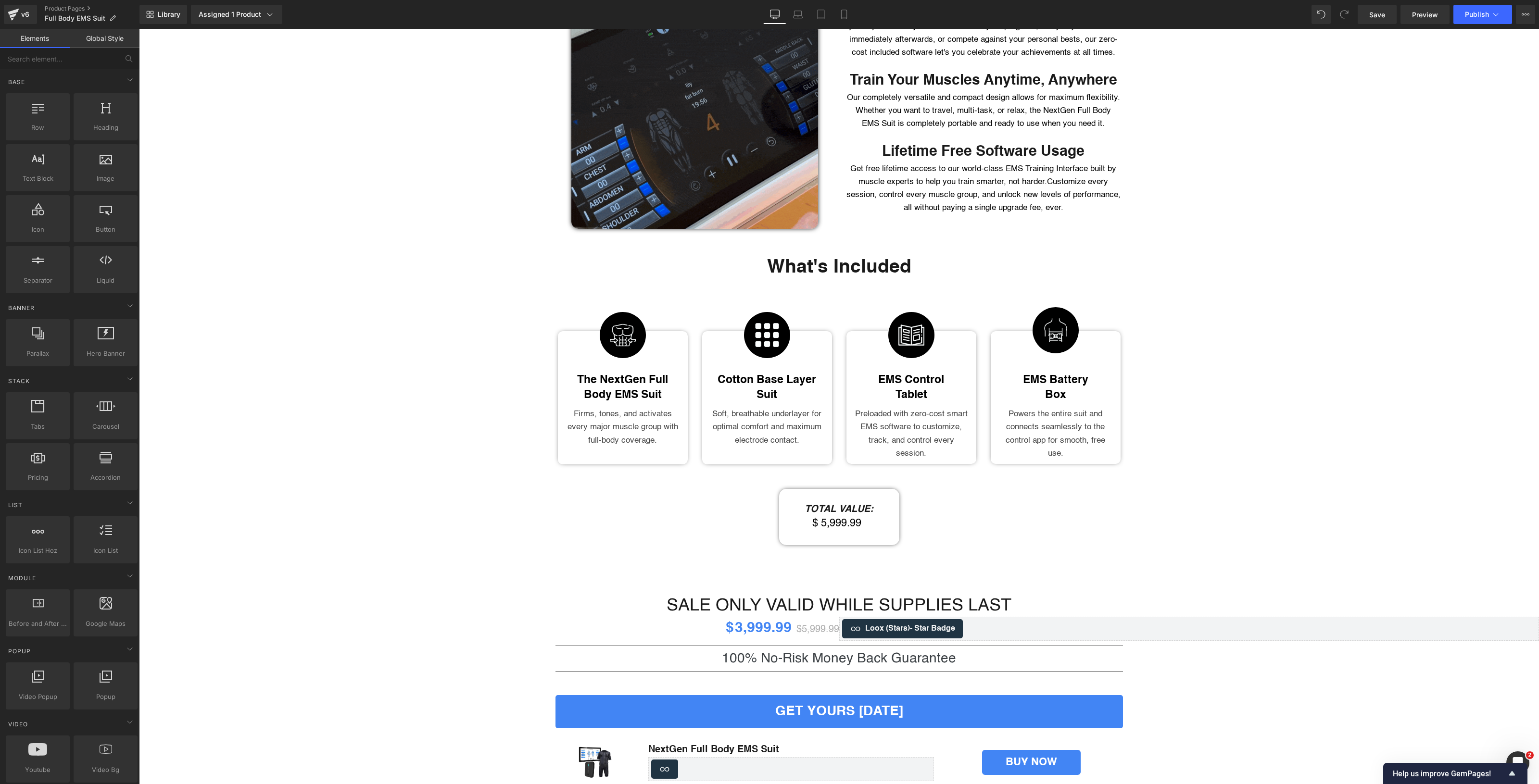
scroll to position [2304, 0]
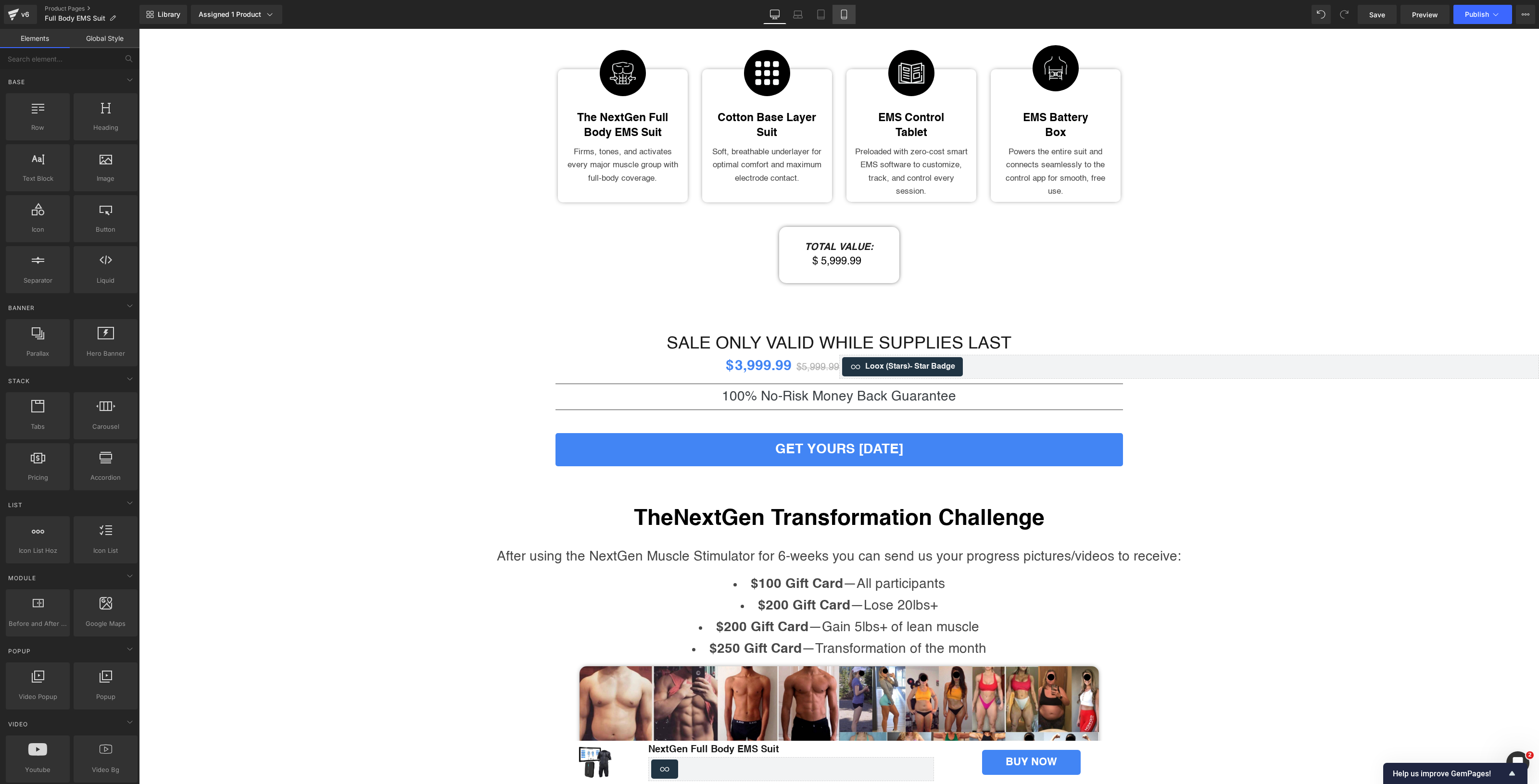
click at [839, 15] on icon at bounding box center [844, 15] width 10 height 10
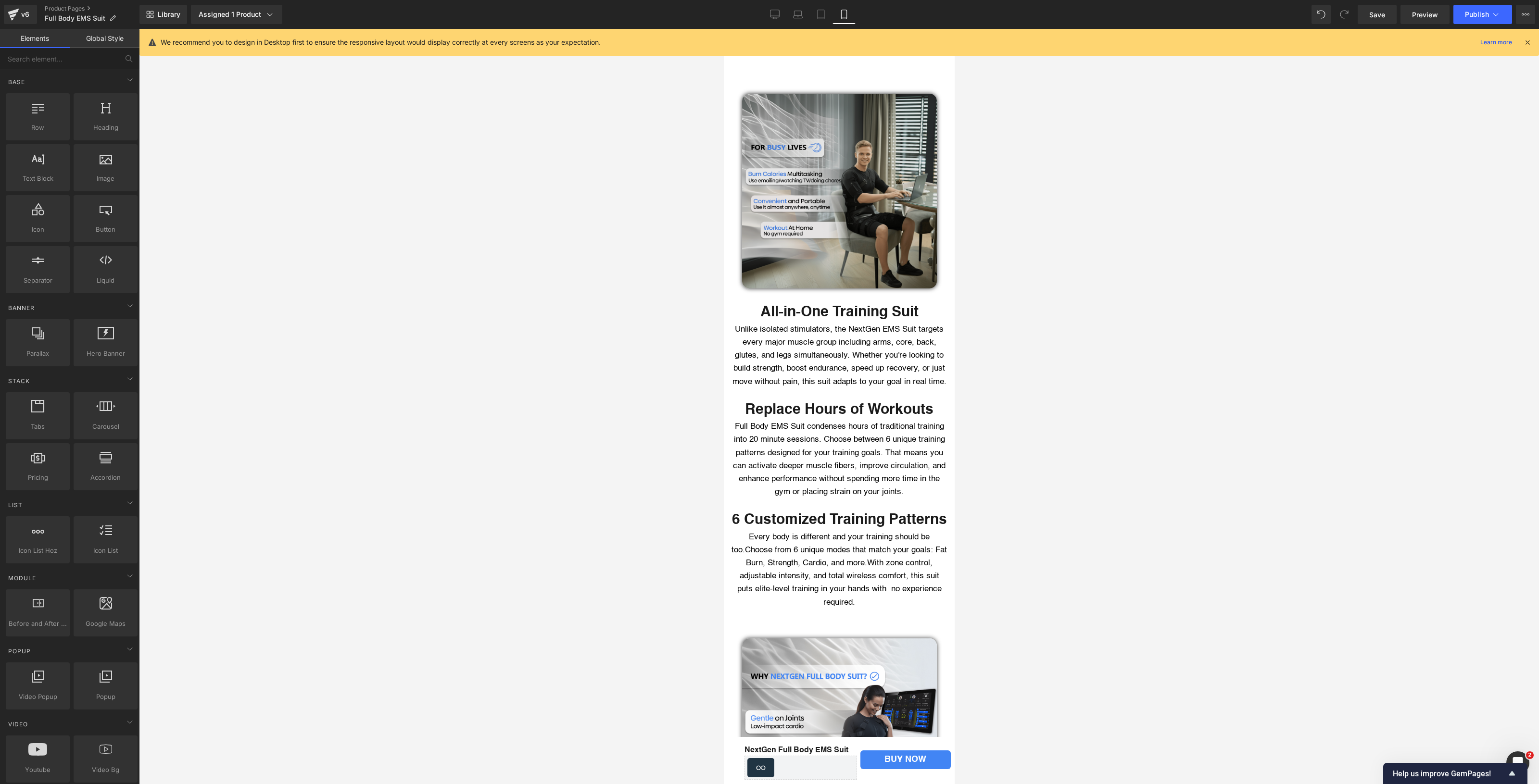
scroll to position [2030, 0]
click at [812, 154] on img at bounding box center [838, 192] width 195 height 195
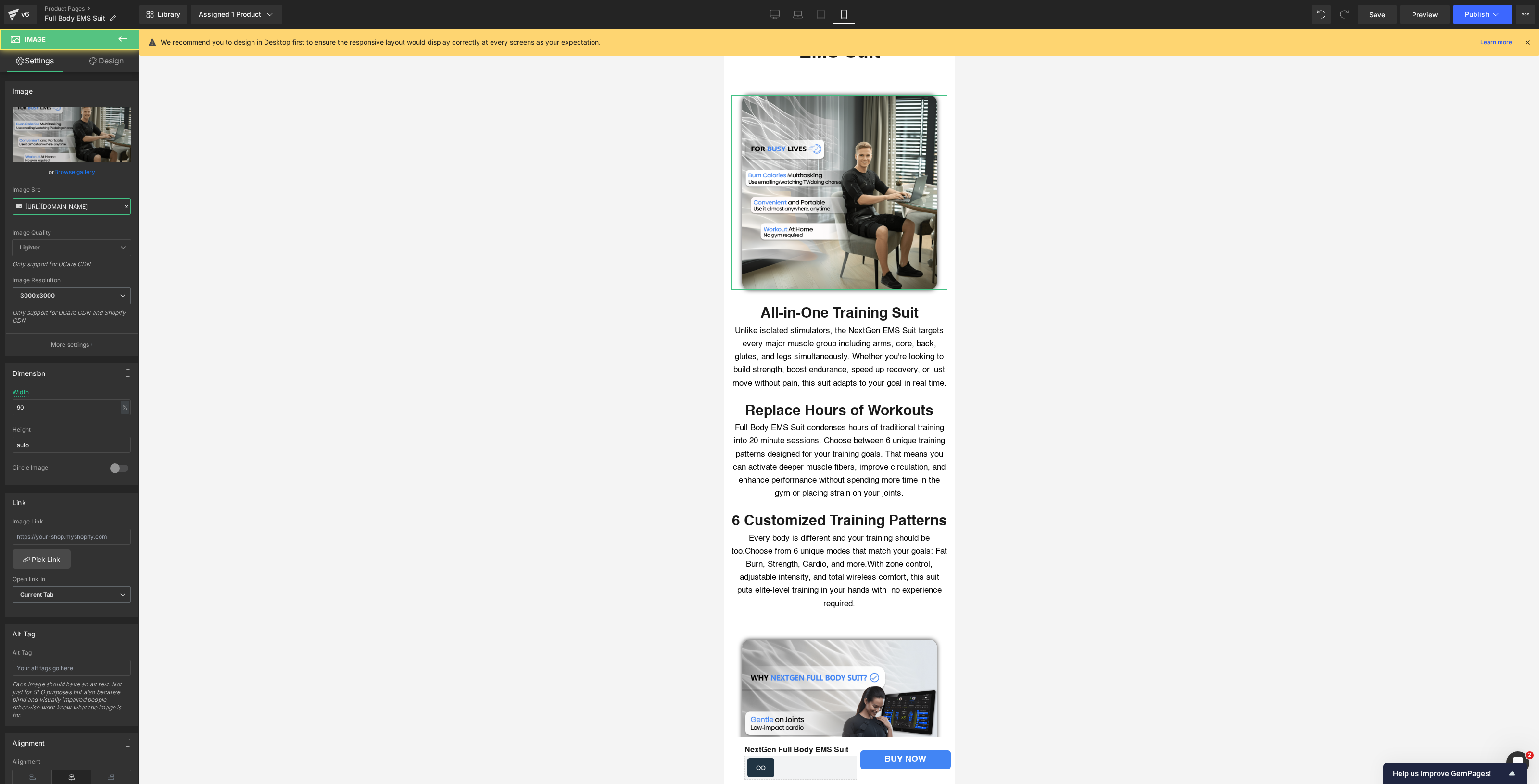
click at [59, 205] on input "[URL][DOMAIN_NAME]" at bounding box center [71, 206] width 118 height 17
paste input "GIF_4.gif?v=1760464145"
type input "[URL][DOMAIN_NAME]"
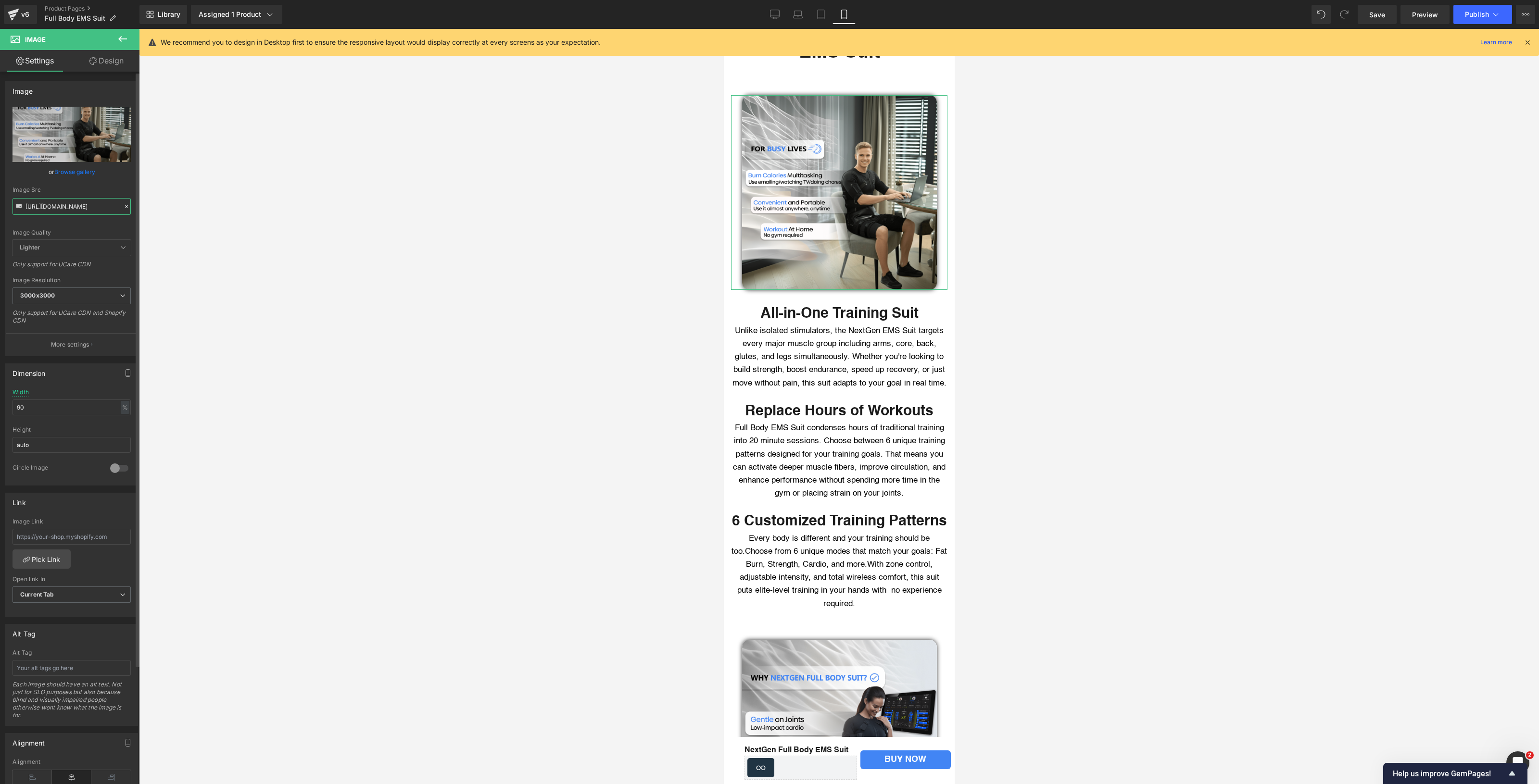
scroll to position [0, 130]
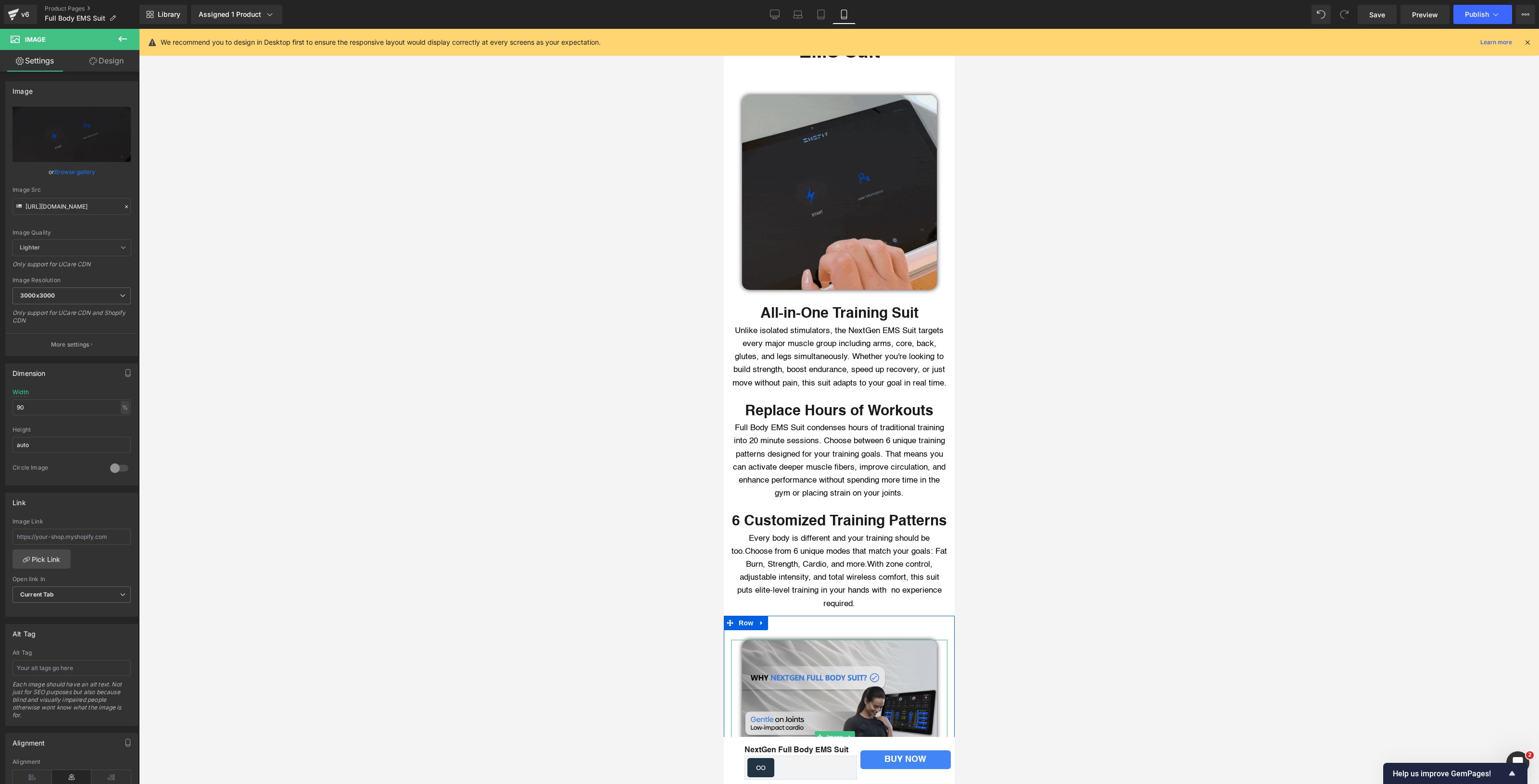
click at [837, 701] on img at bounding box center [838, 737] width 195 height 195
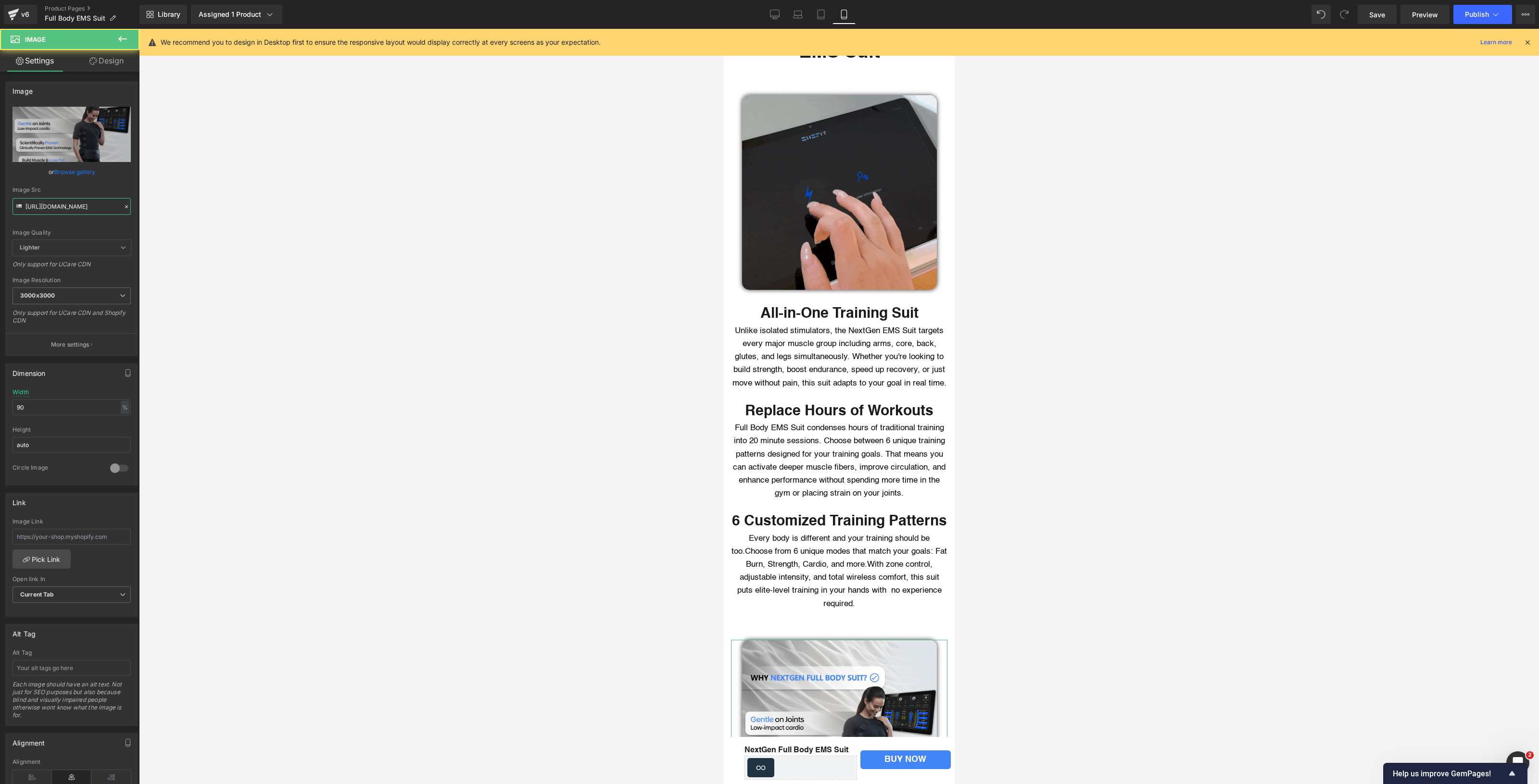
click at [83, 201] on input "[URL][DOMAIN_NAME]" at bounding box center [71, 206] width 118 height 17
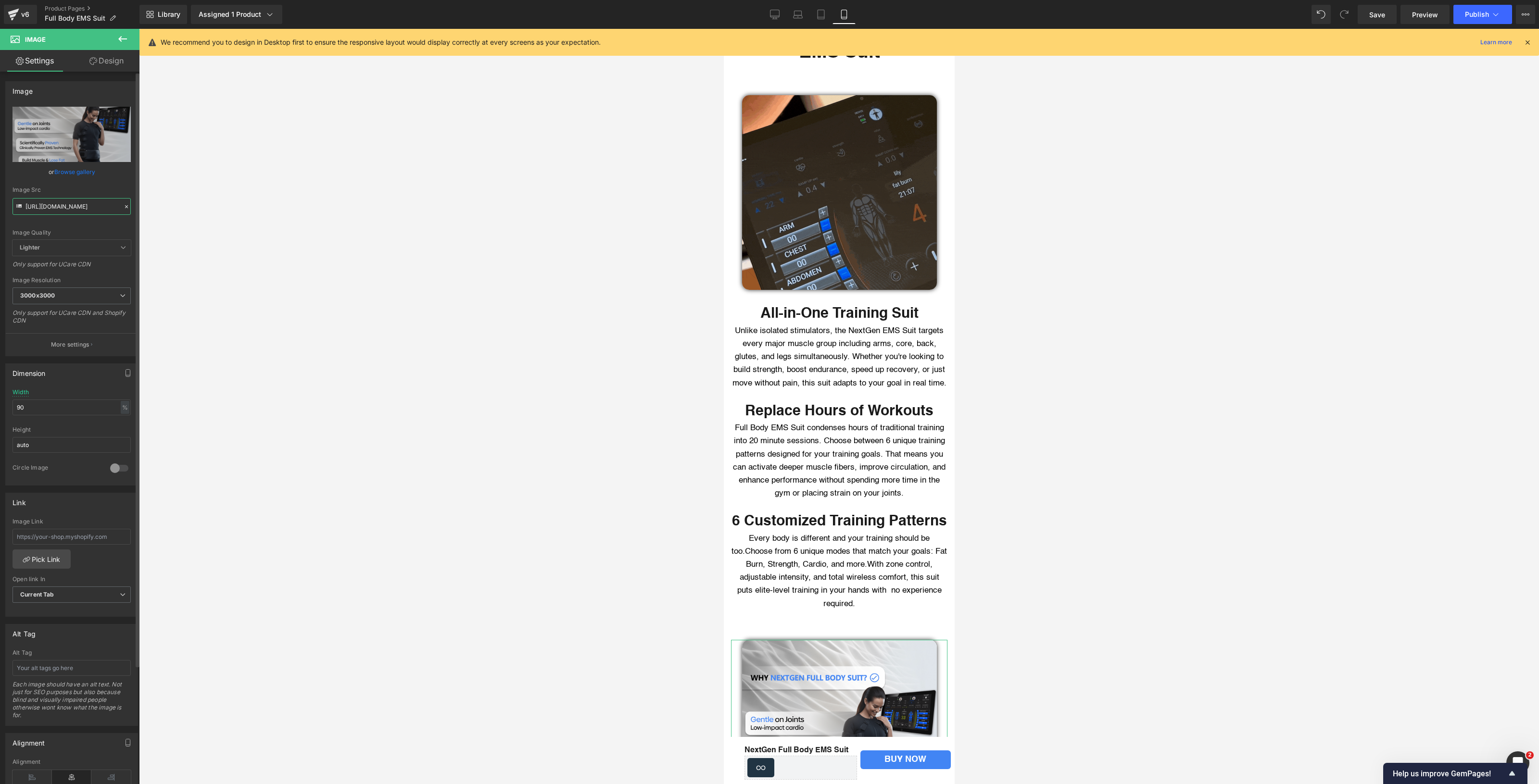
click at [83, 201] on input "[URL][DOMAIN_NAME]" at bounding box center [71, 206] width 118 height 17
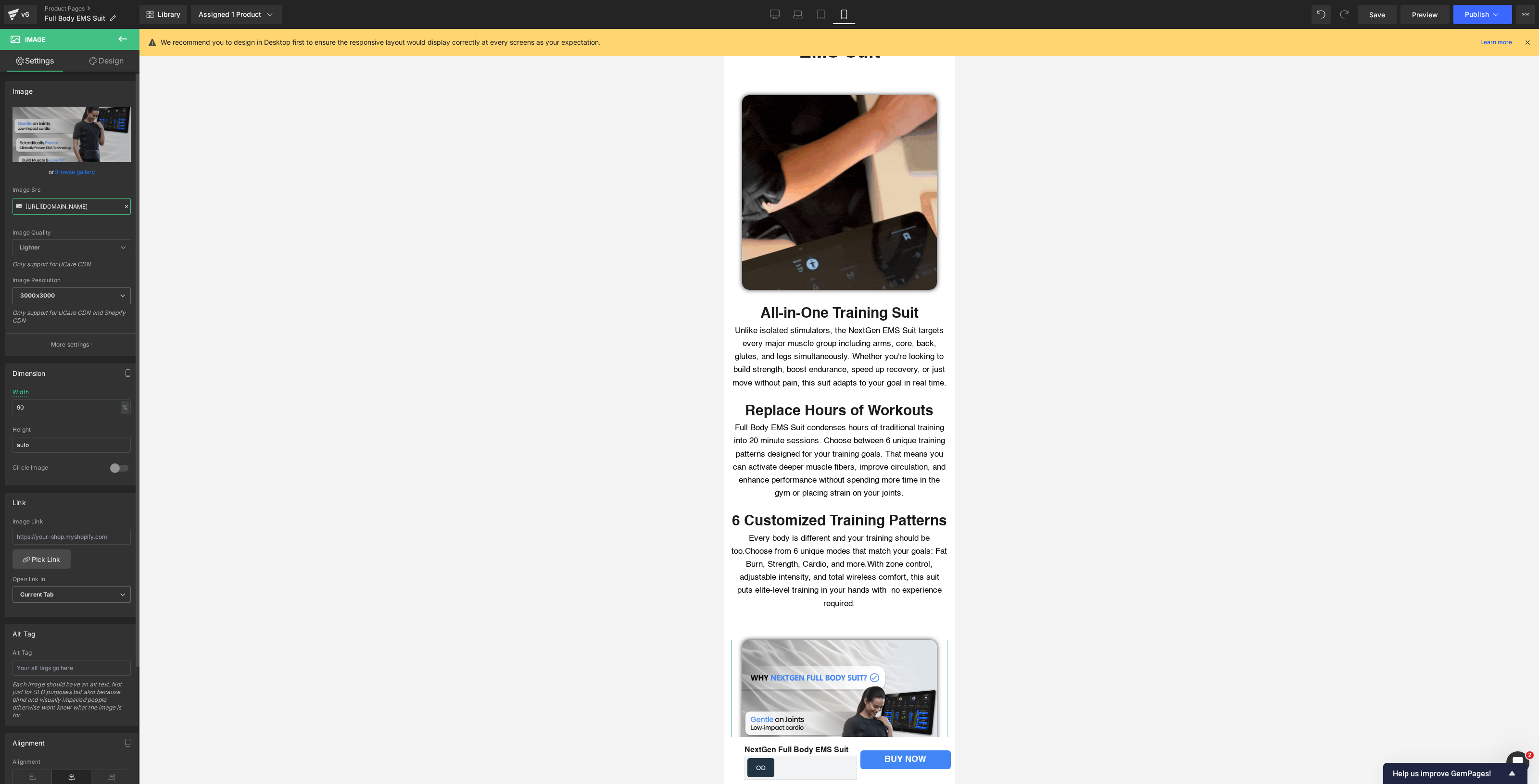
click at [83, 201] on input "[URL][DOMAIN_NAME]" at bounding box center [71, 206] width 118 height 17
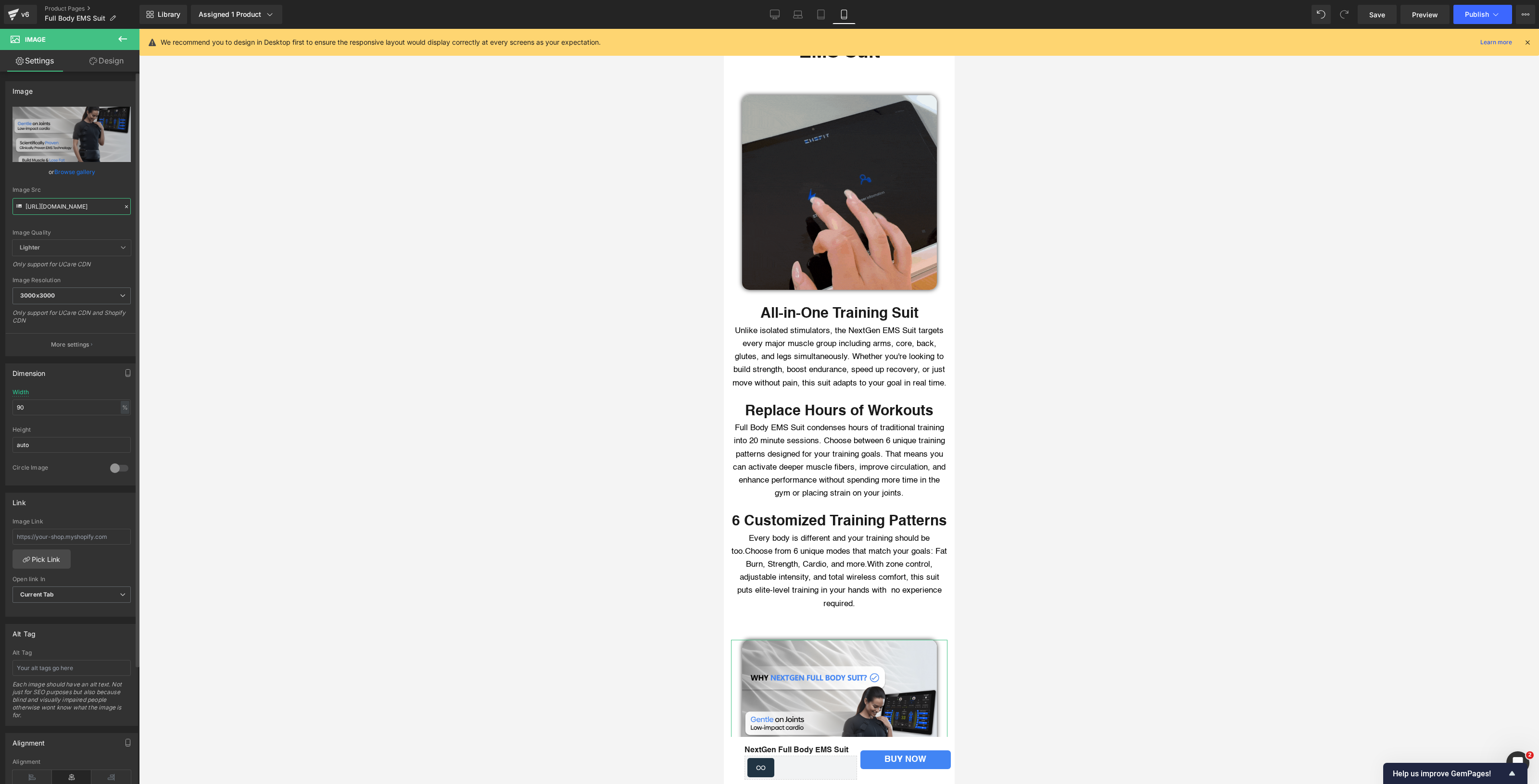
paste input "GIF_4.gif?v=1760464145"
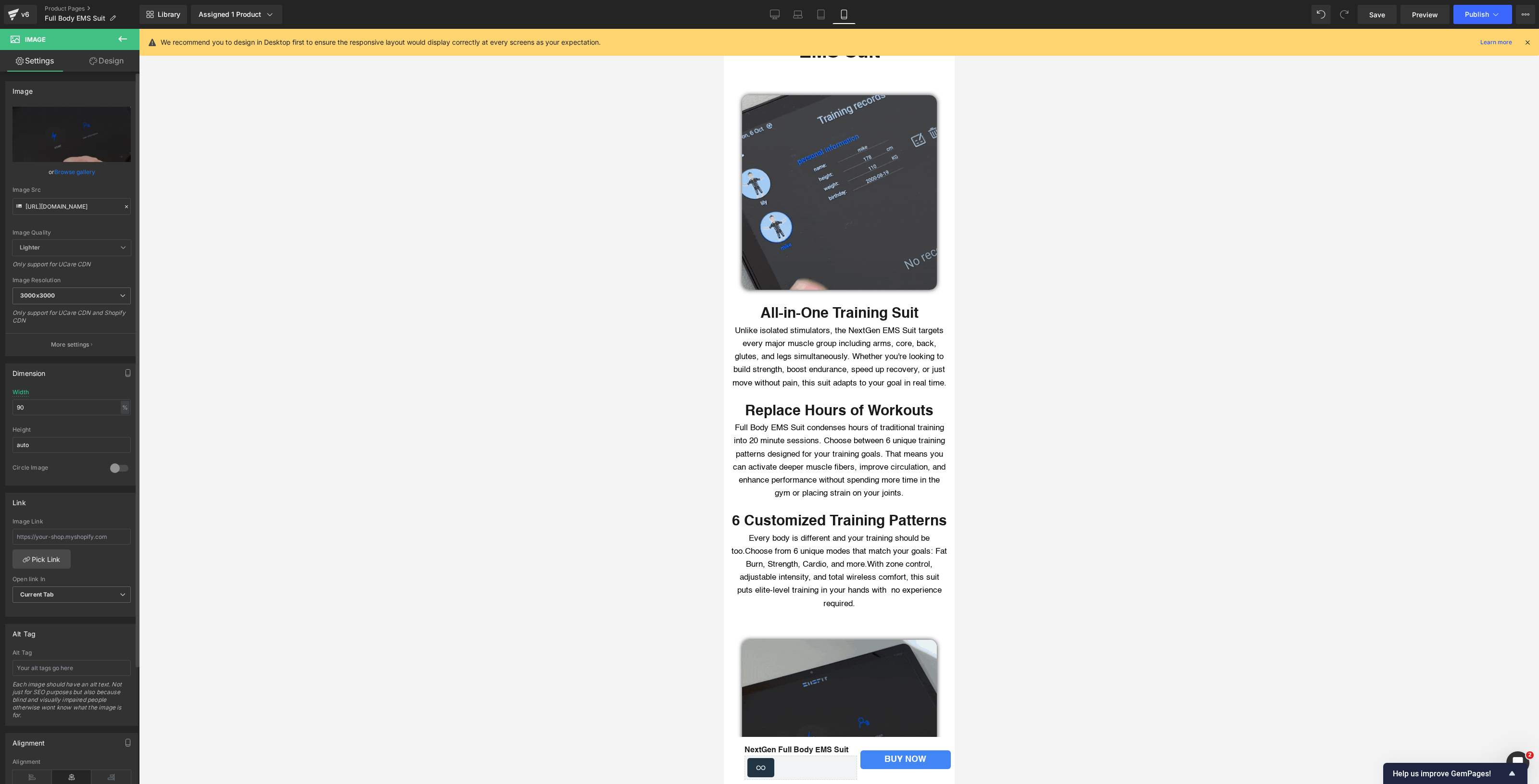
scroll to position [0, 0]
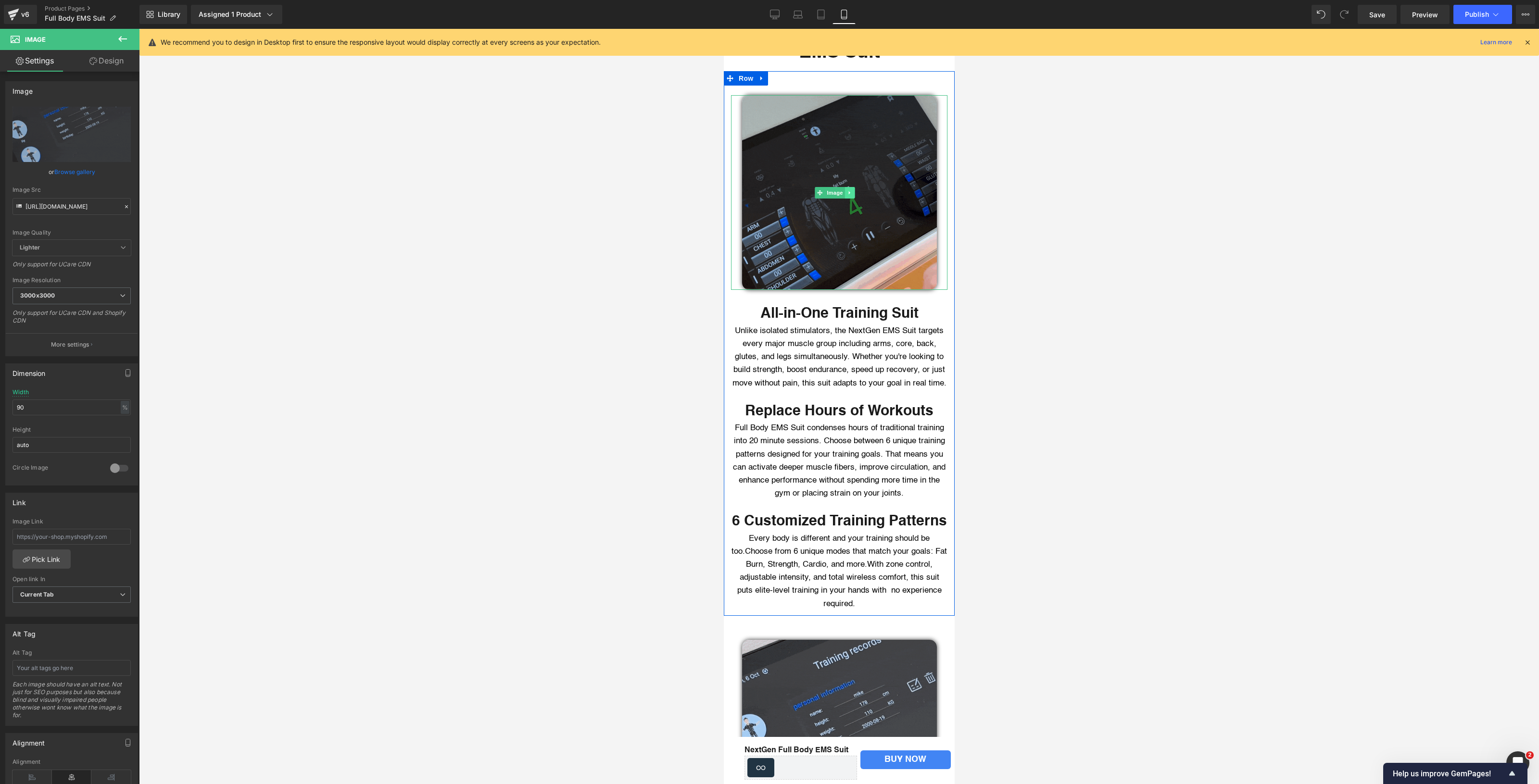
click at [852, 187] on link at bounding box center [848, 192] width 10 height 11
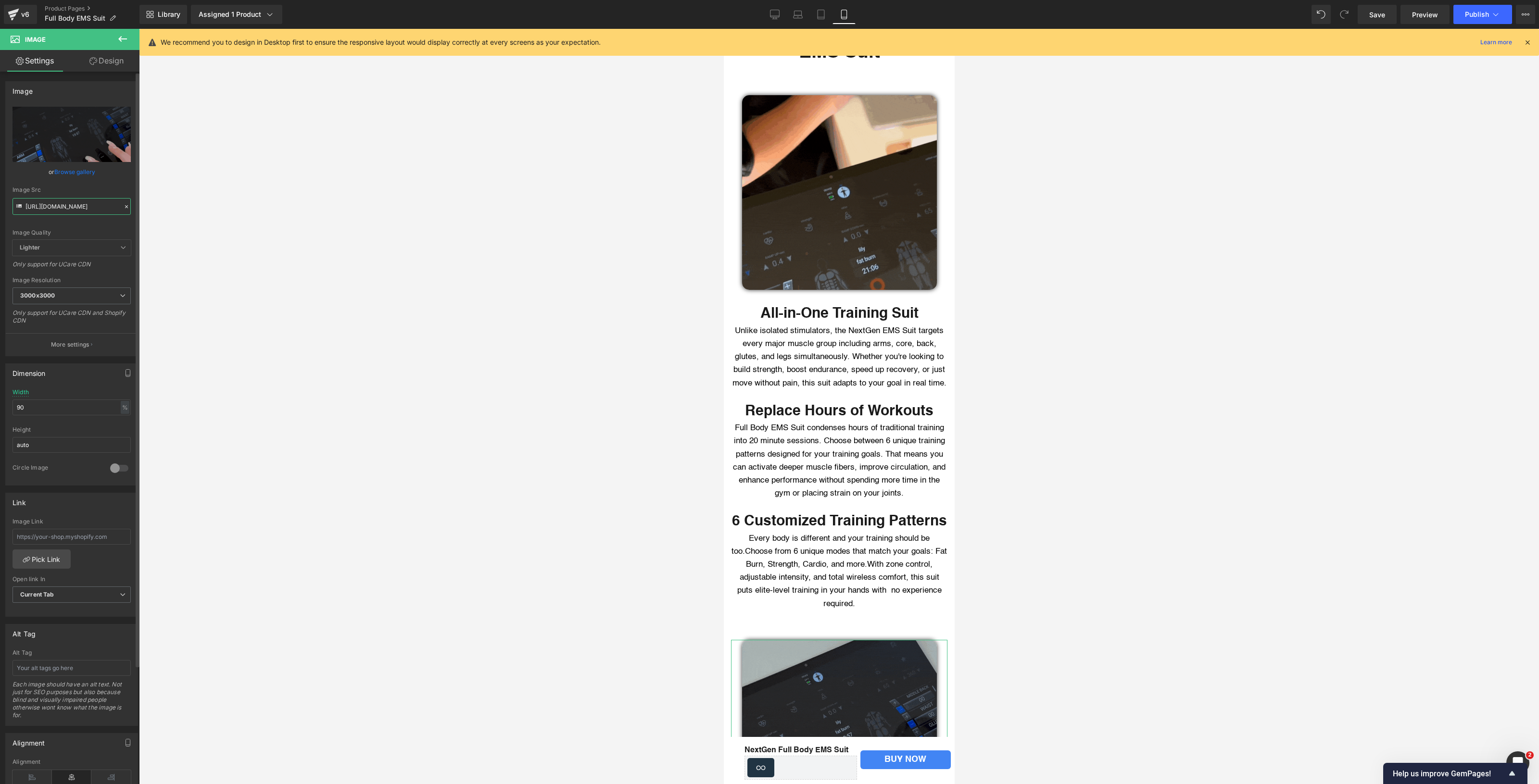
click at [64, 210] on input "[URL][DOMAIN_NAME]" at bounding box center [71, 206] width 118 height 17
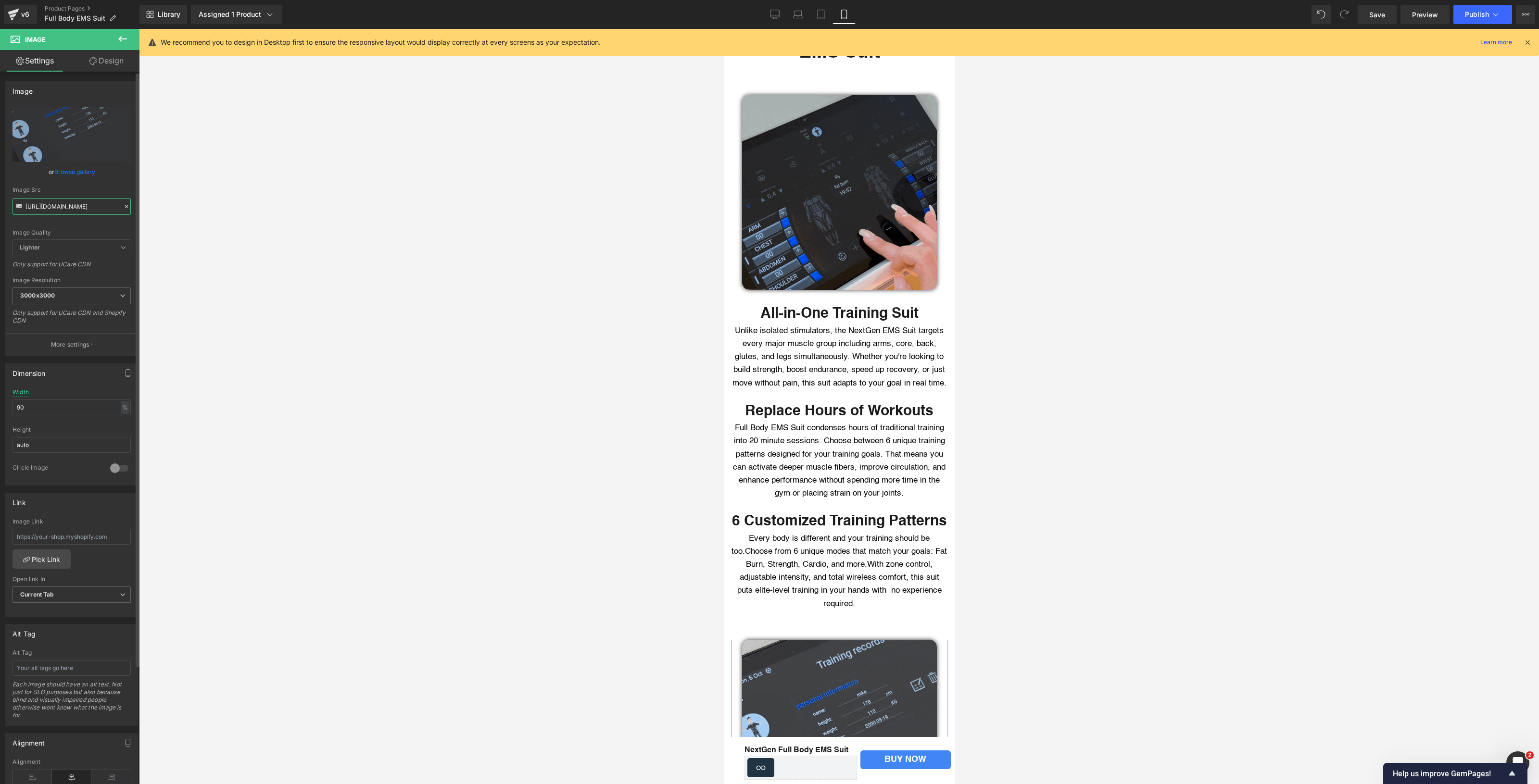
click at [64, 210] on input "[URL][DOMAIN_NAME]" at bounding box center [71, 206] width 118 height 17
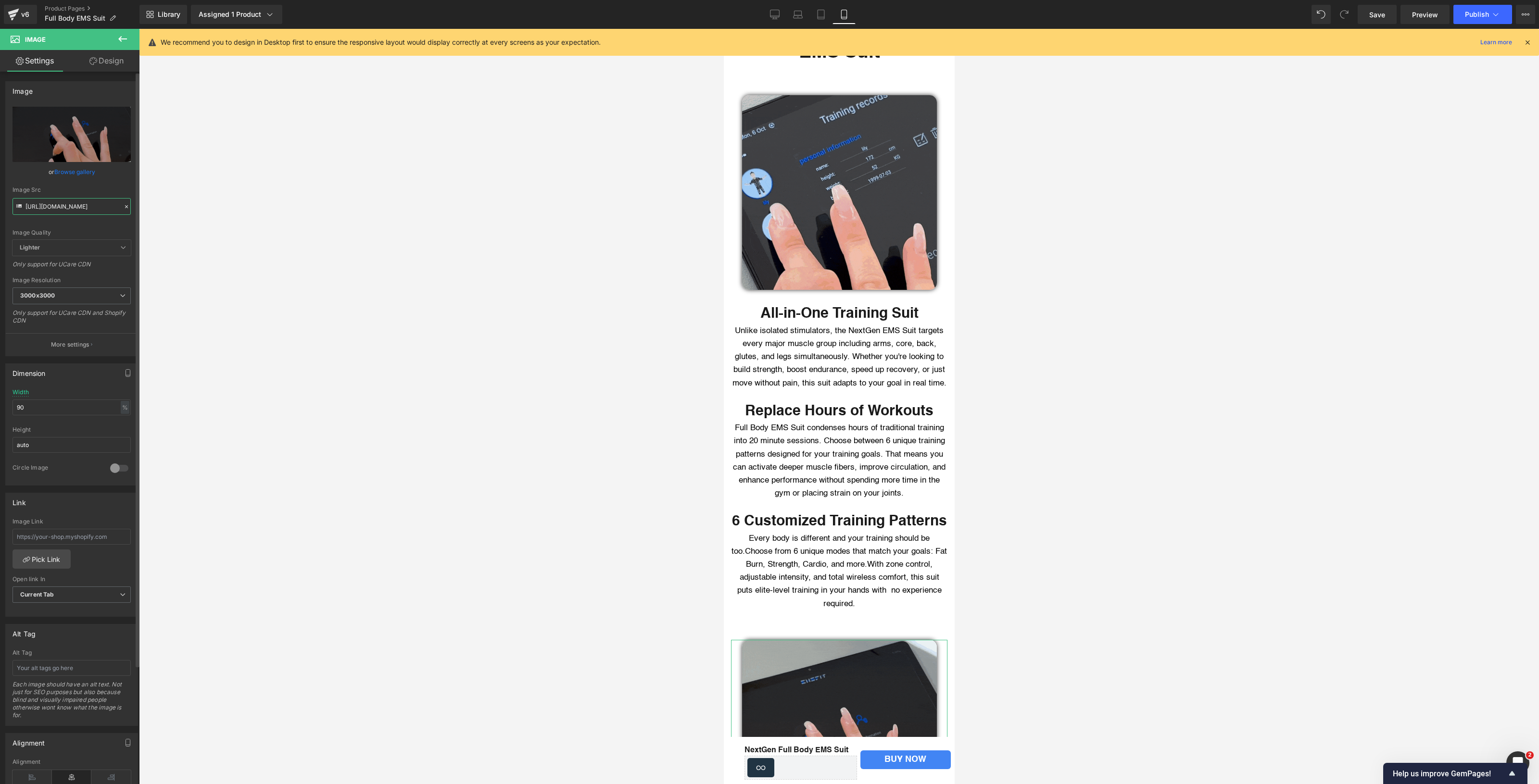
click at [64, 210] on input "[URL][DOMAIN_NAME]" at bounding box center [71, 206] width 118 height 17
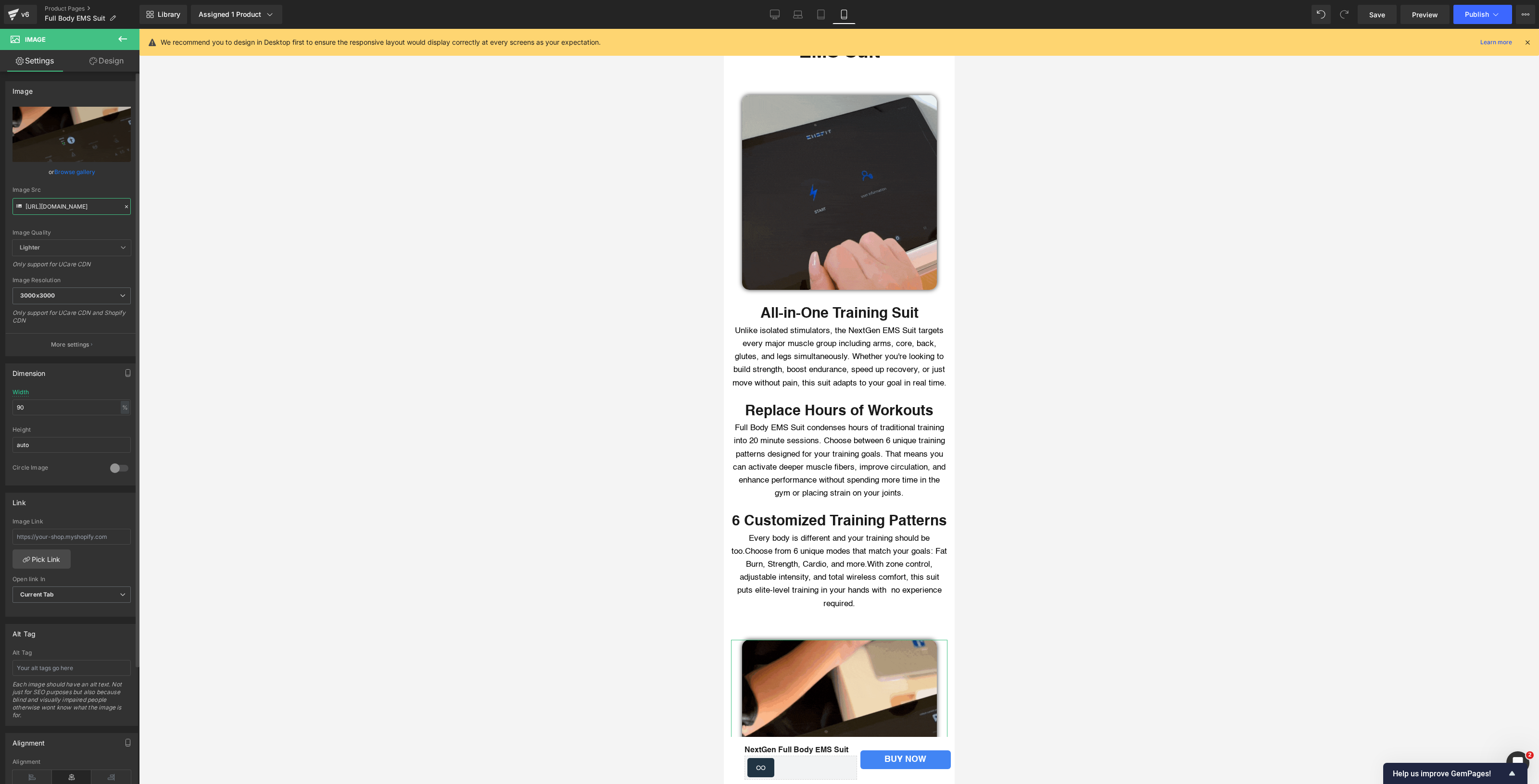
paste input "1.gif?v=1760464148"
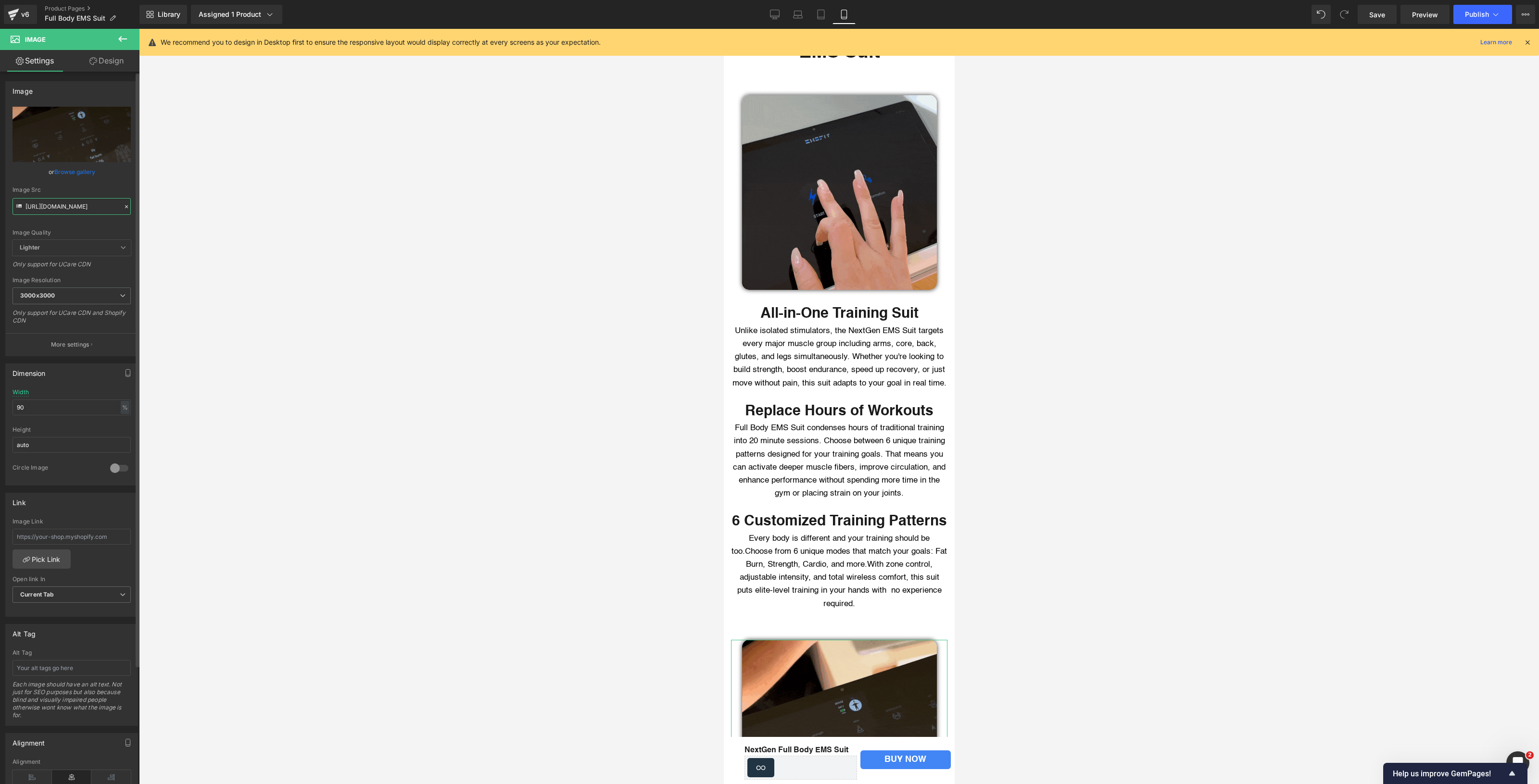
scroll to position [0, 129]
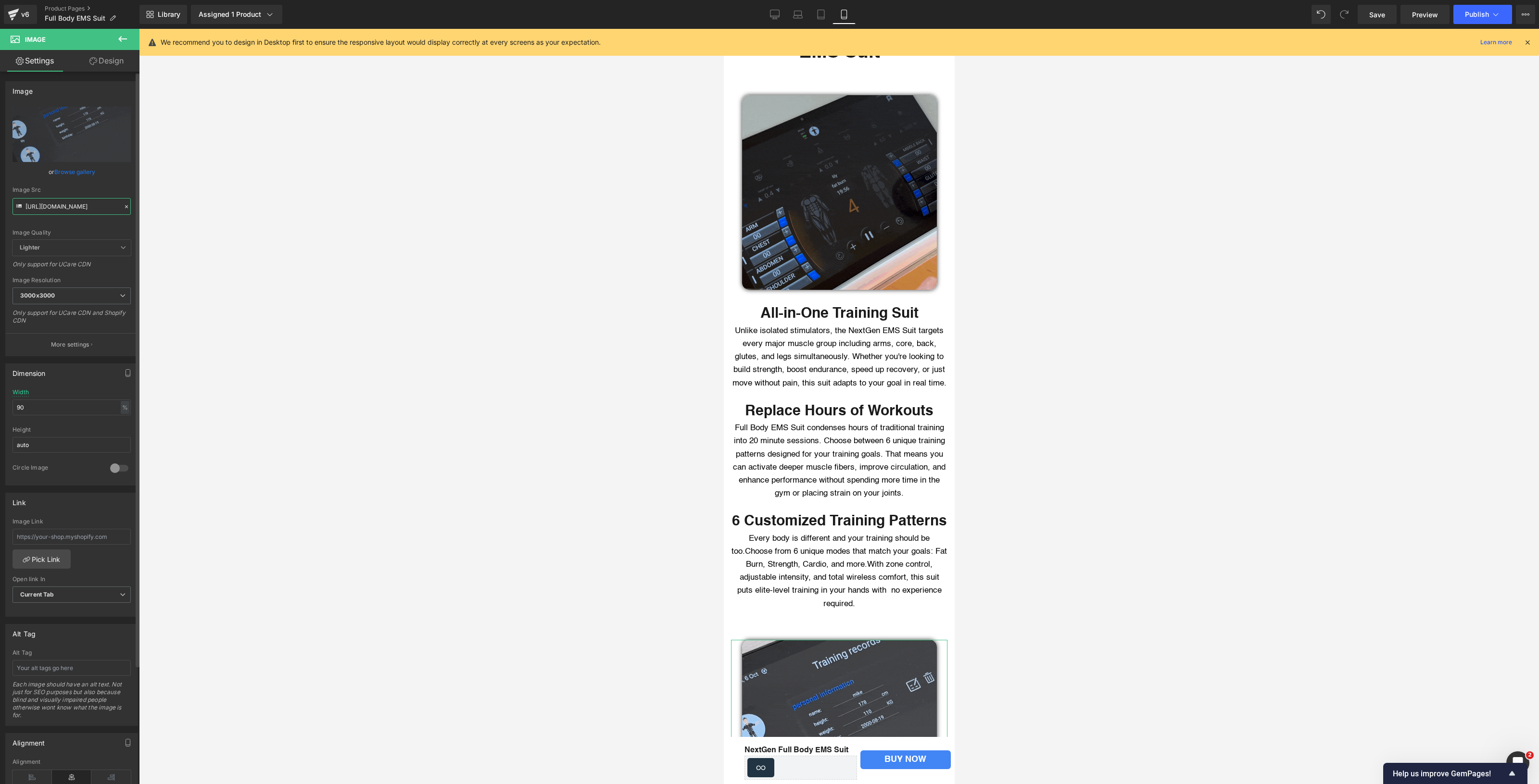
type input "[URL][DOMAIN_NAME]"
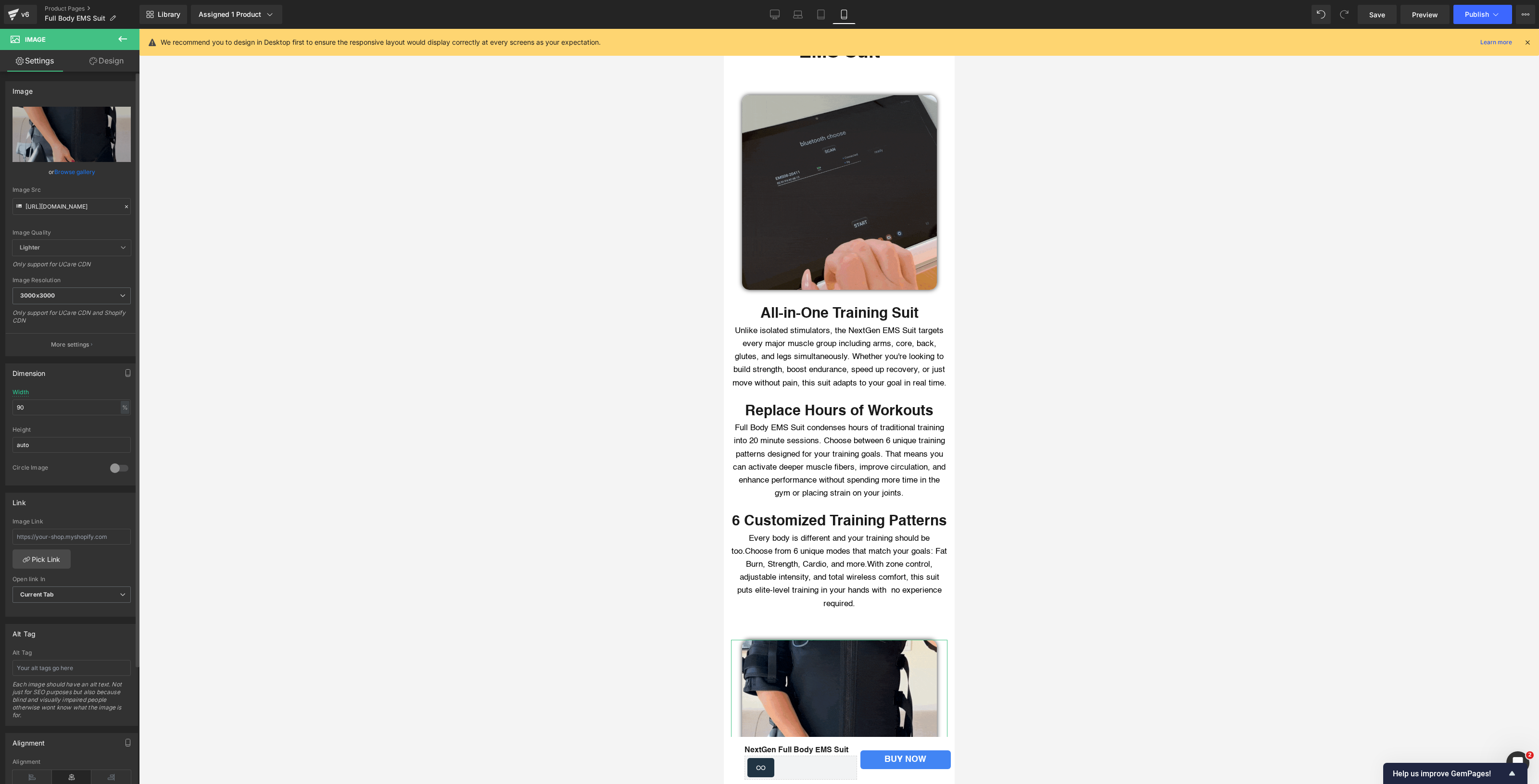
scroll to position [0, 0]
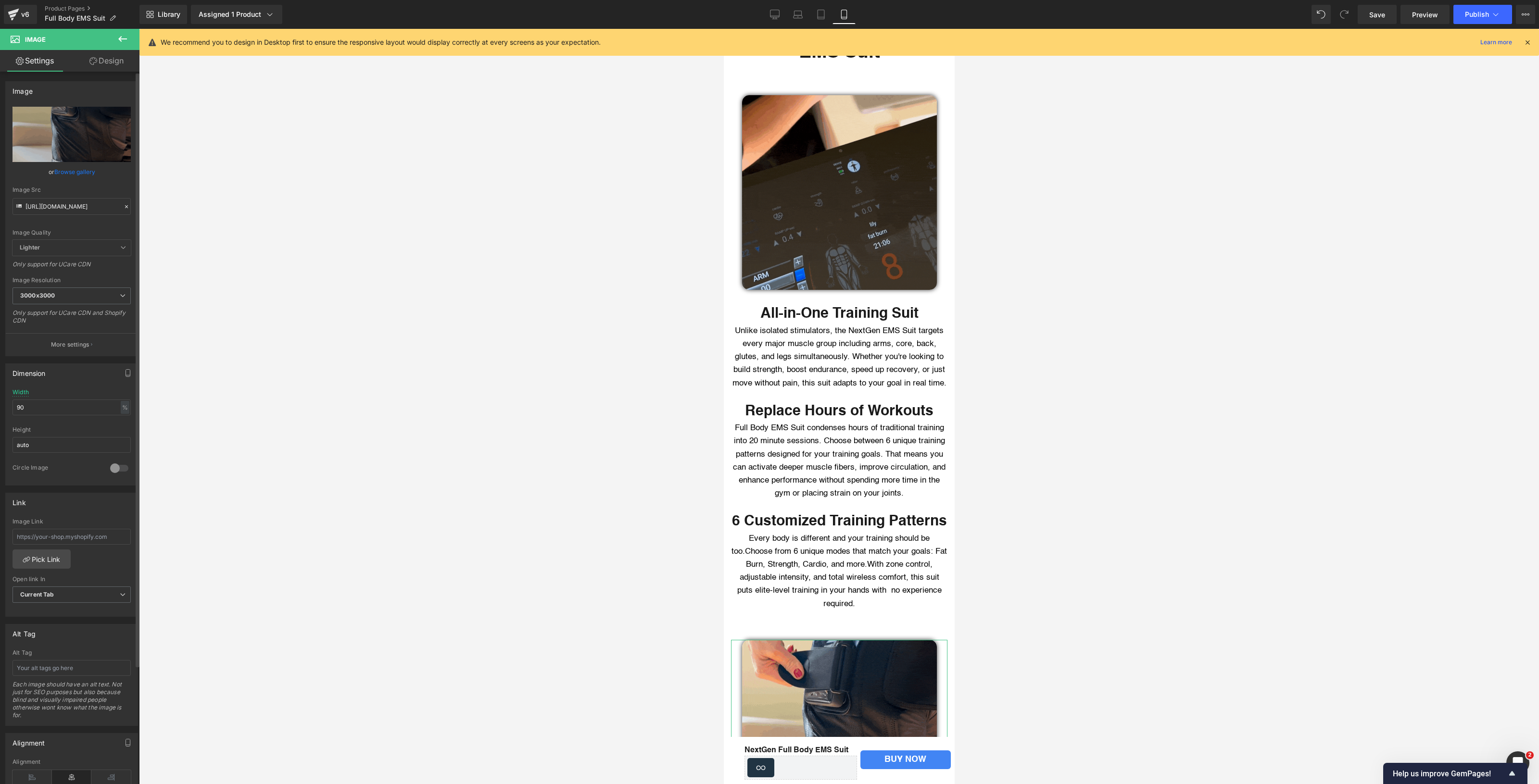
click at [107, 224] on div "Image Quality Lighter Lightest Lighter Lighter Lightest Only support for UCare …" at bounding box center [71, 173] width 118 height 133
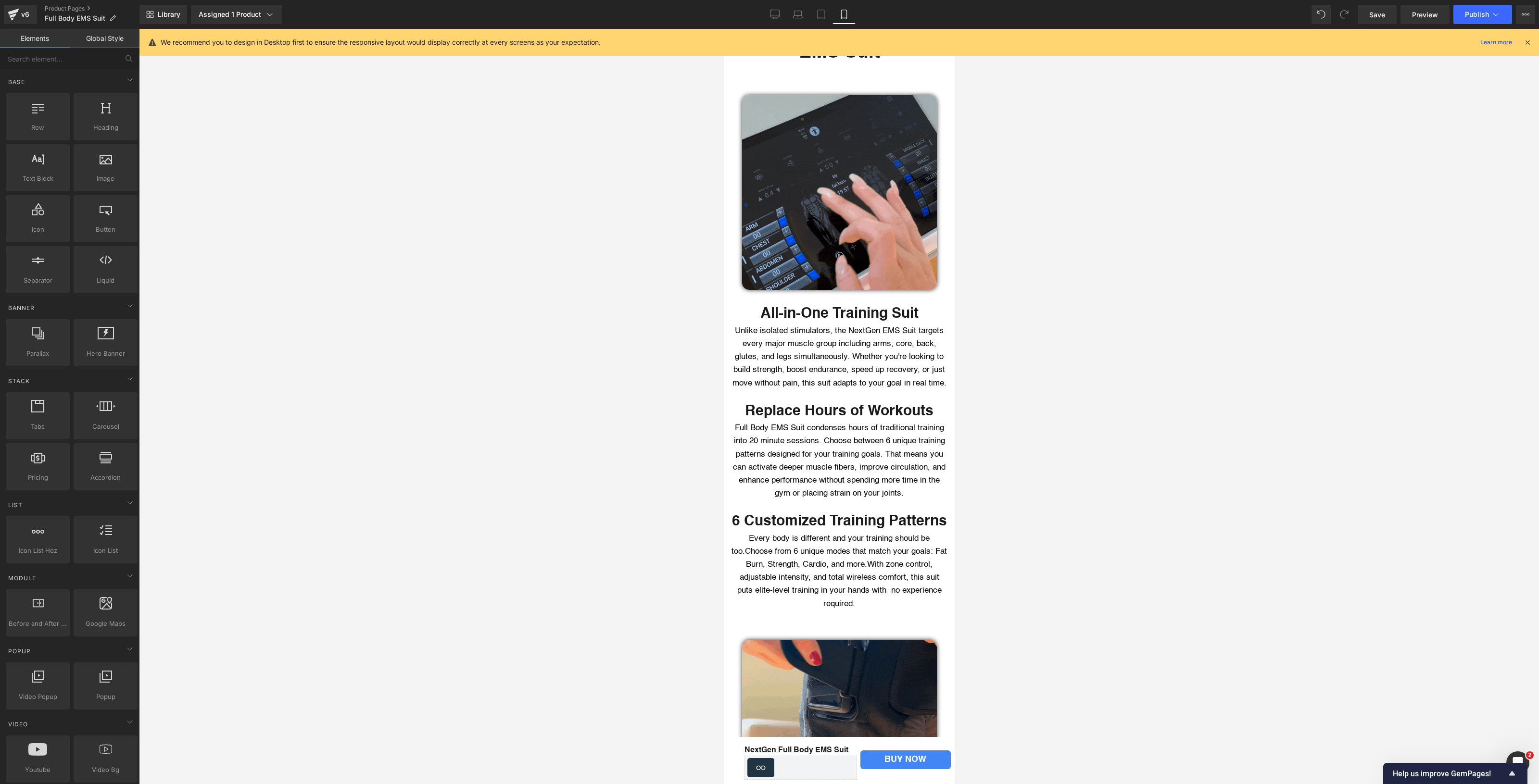
click at [325, 264] on div at bounding box center [838, 407] width 1400 height 756
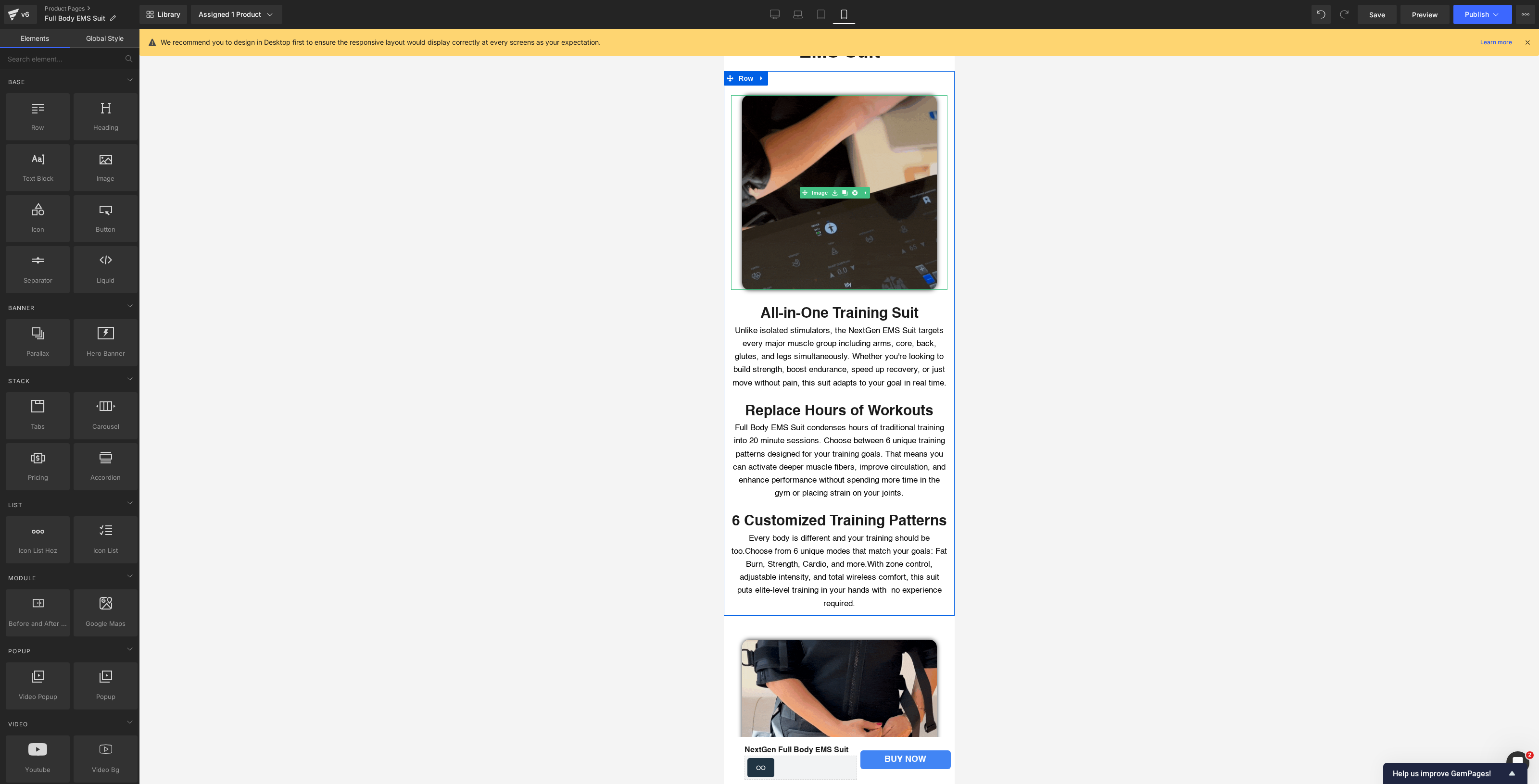
click at [900, 243] on img at bounding box center [838, 192] width 195 height 195
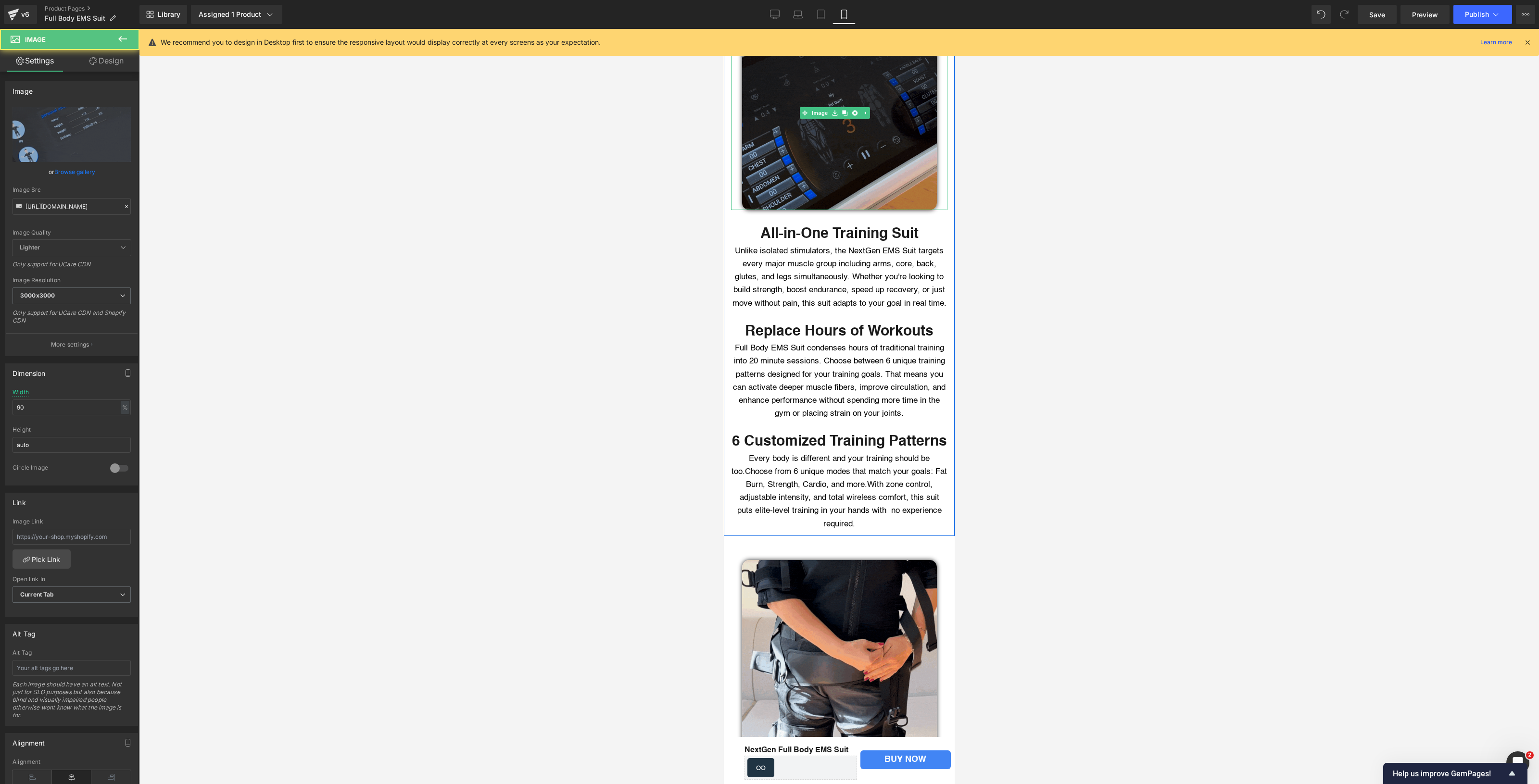
scroll to position [2111, 0]
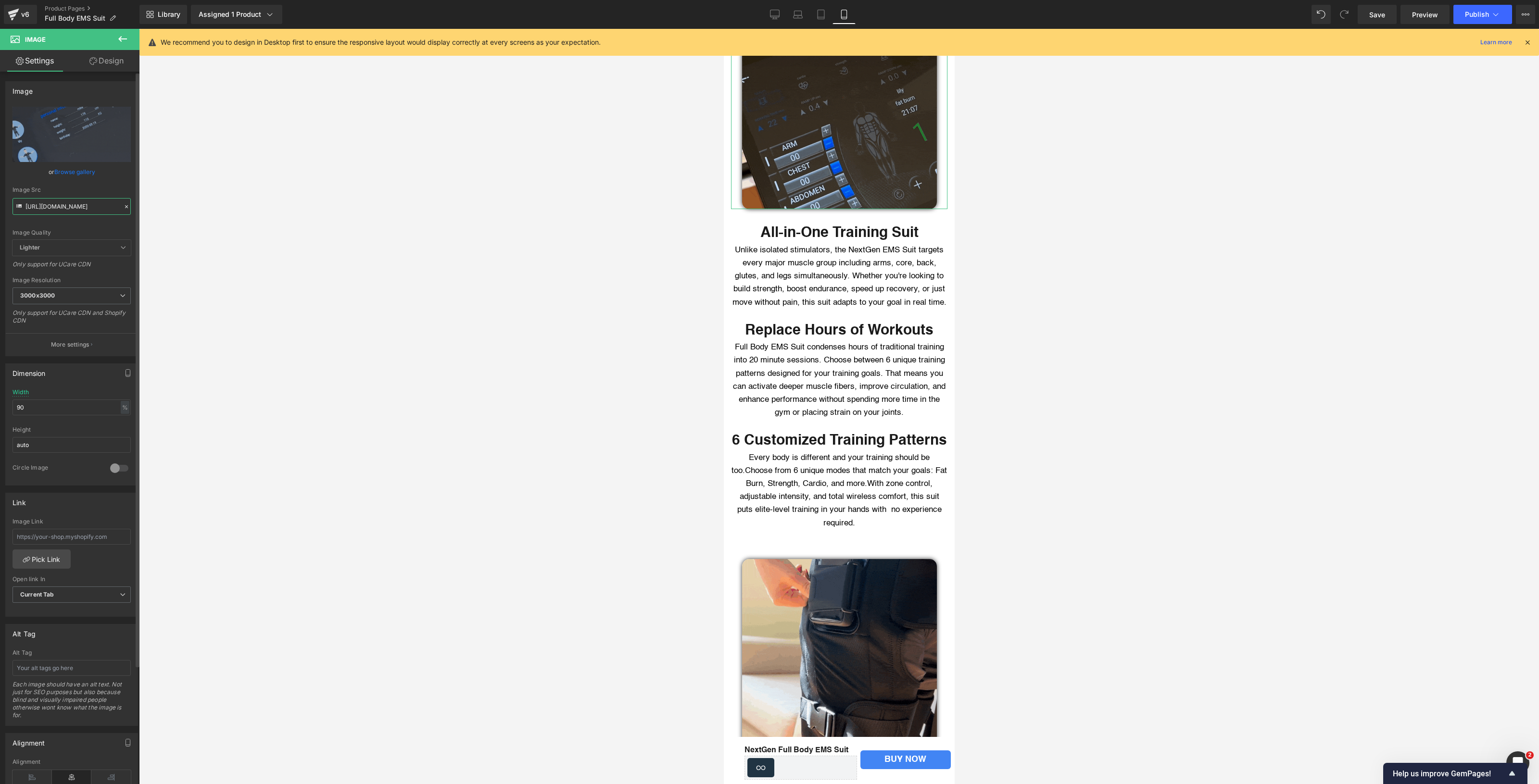
click at [51, 207] on input "[URL][DOMAIN_NAME]" at bounding box center [71, 206] width 118 height 17
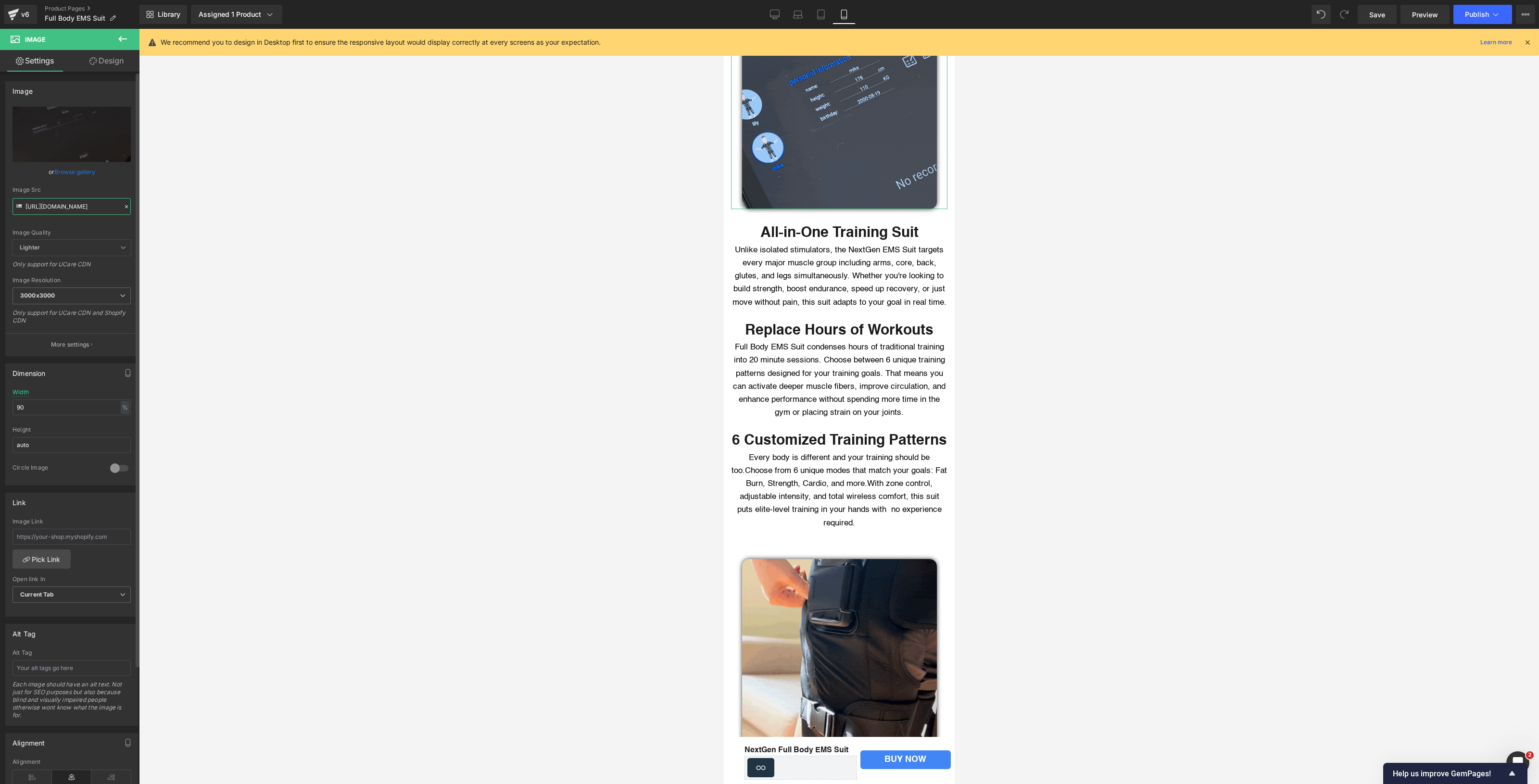
click at [51, 207] on input "[URL][DOMAIN_NAME]" at bounding box center [71, 206] width 118 height 17
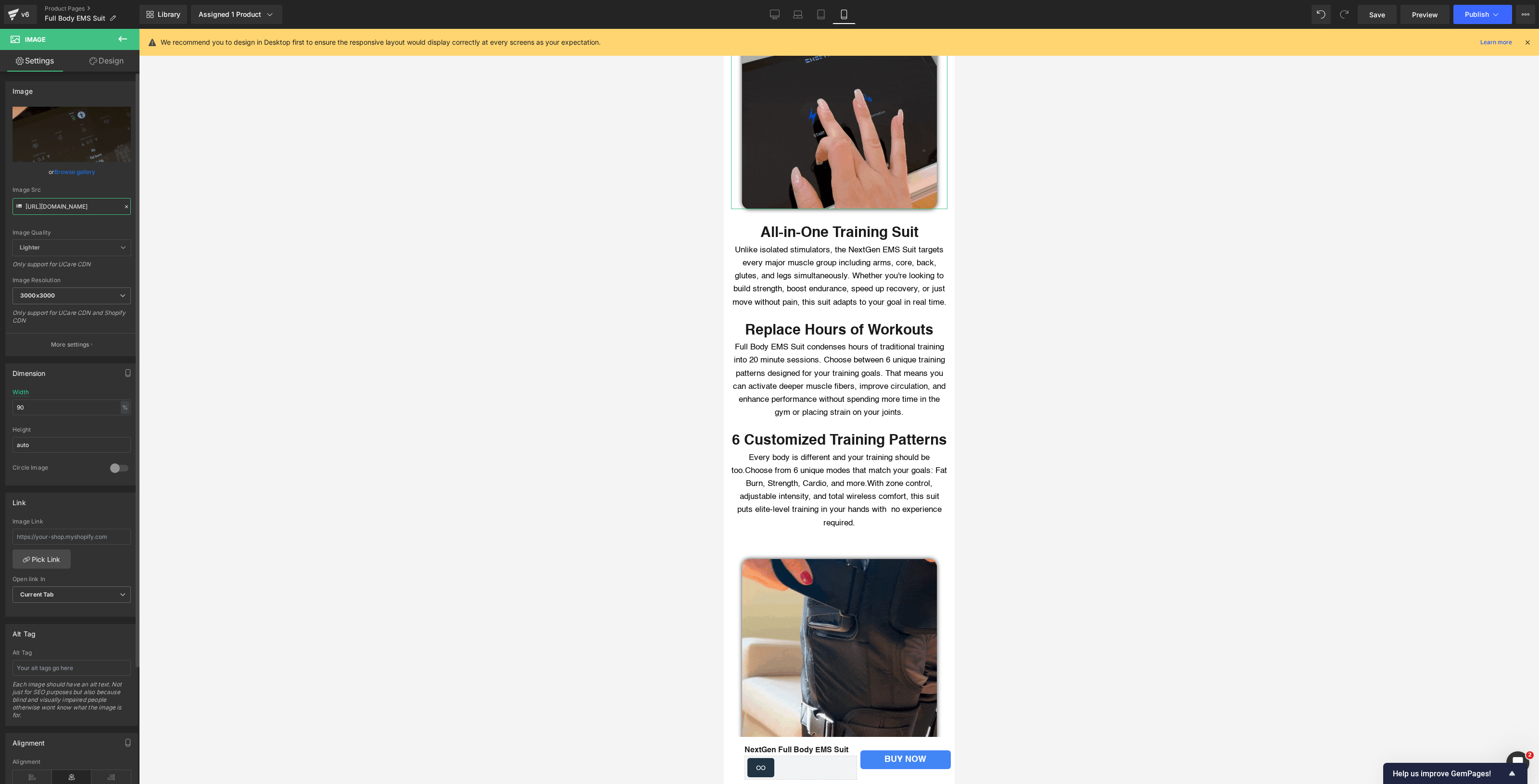
click at [51, 207] on input "[URL][DOMAIN_NAME]" at bounding box center [71, 206] width 118 height 17
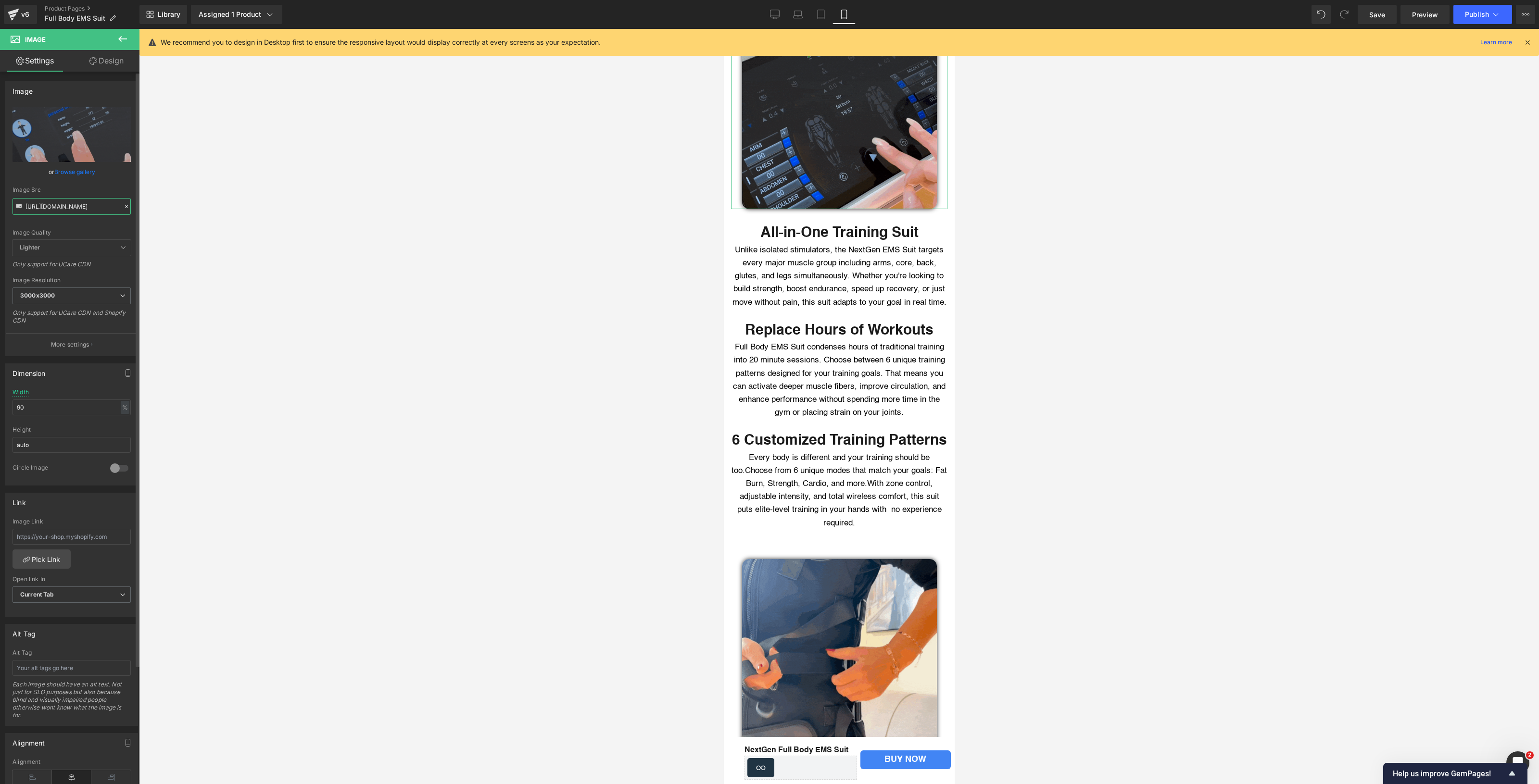
paste input "1.gif?v=1760464148"
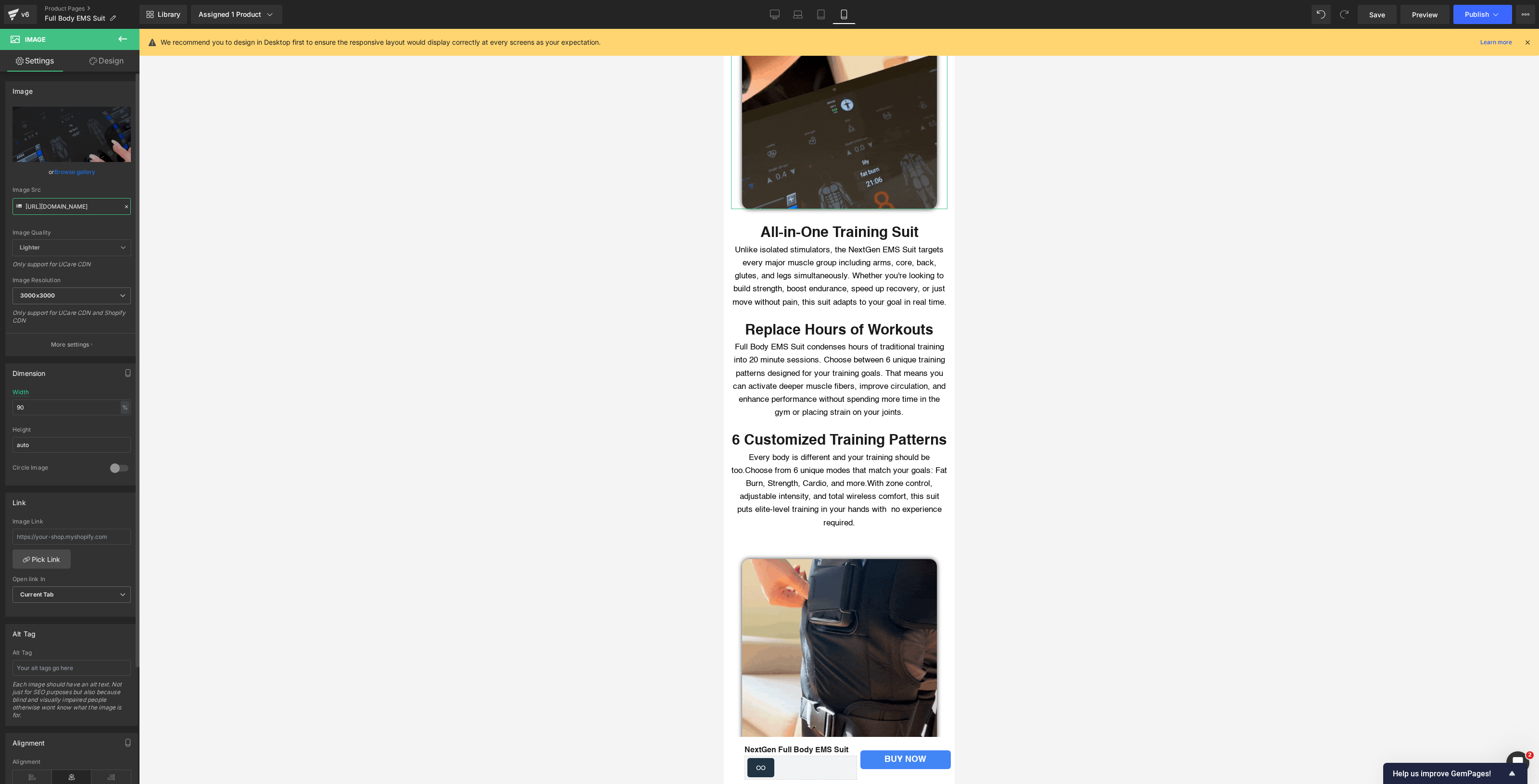
type input "[URL][DOMAIN_NAME]"
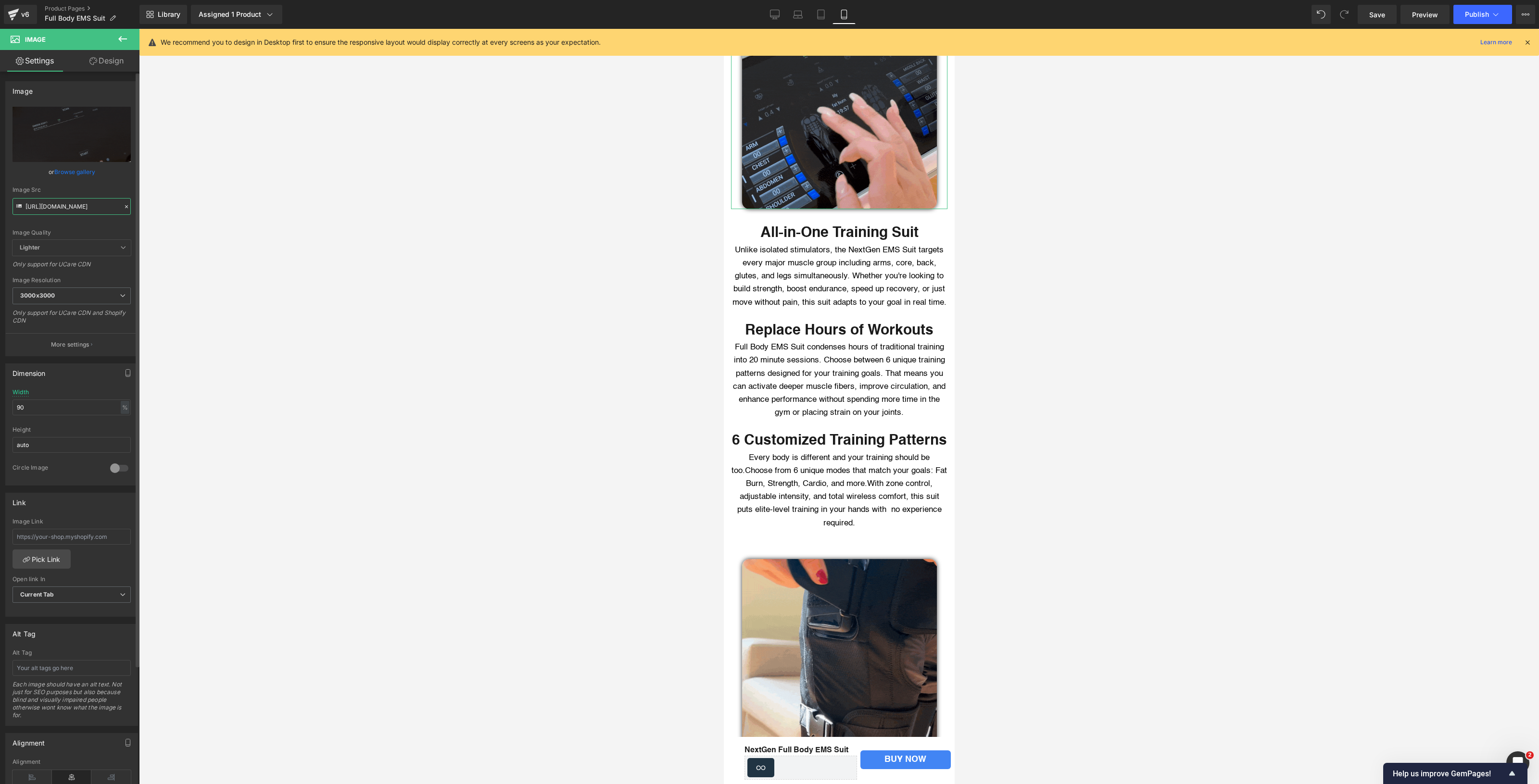
scroll to position [0, 129]
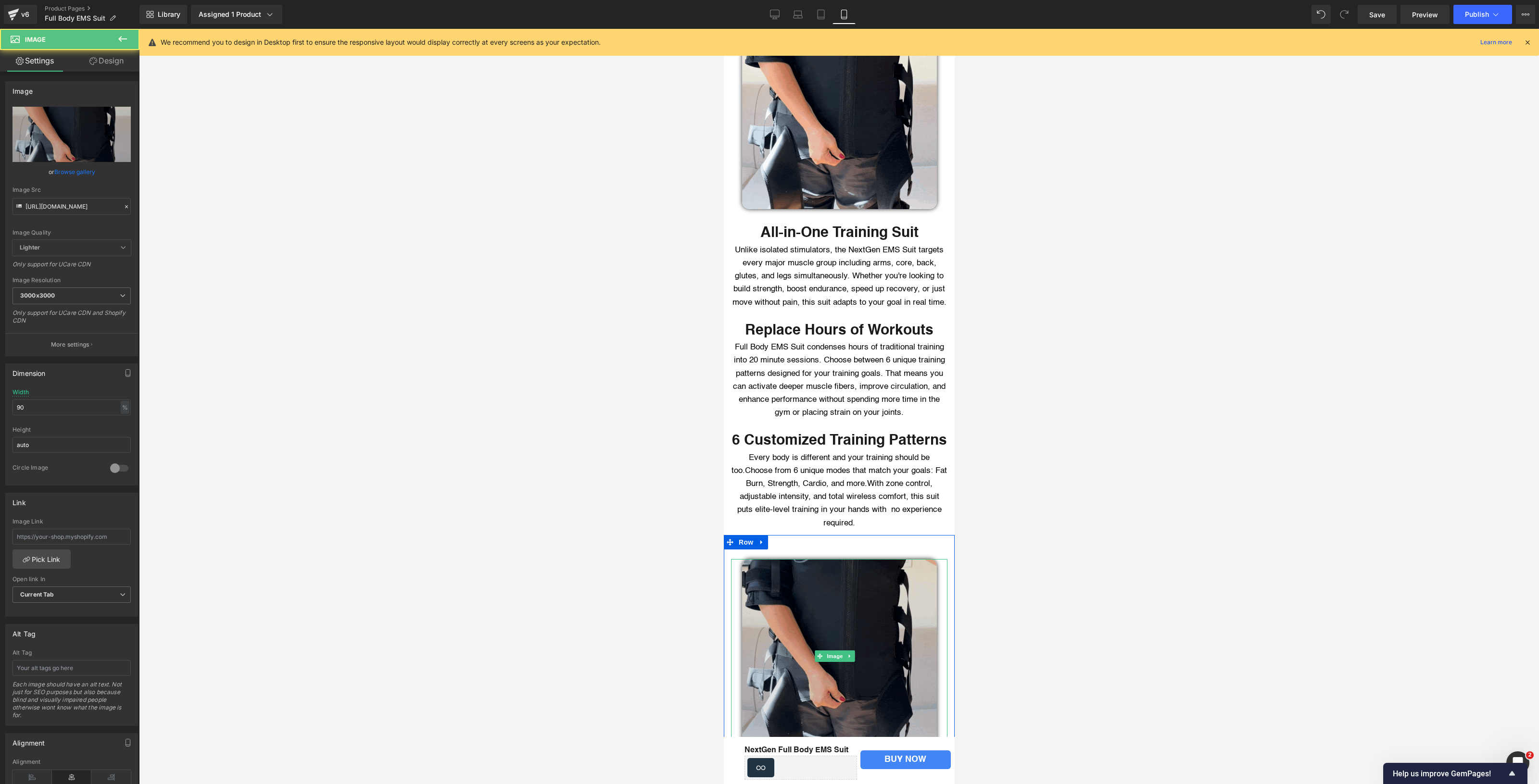
click at [776, 657] on img at bounding box center [838, 657] width 195 height 195
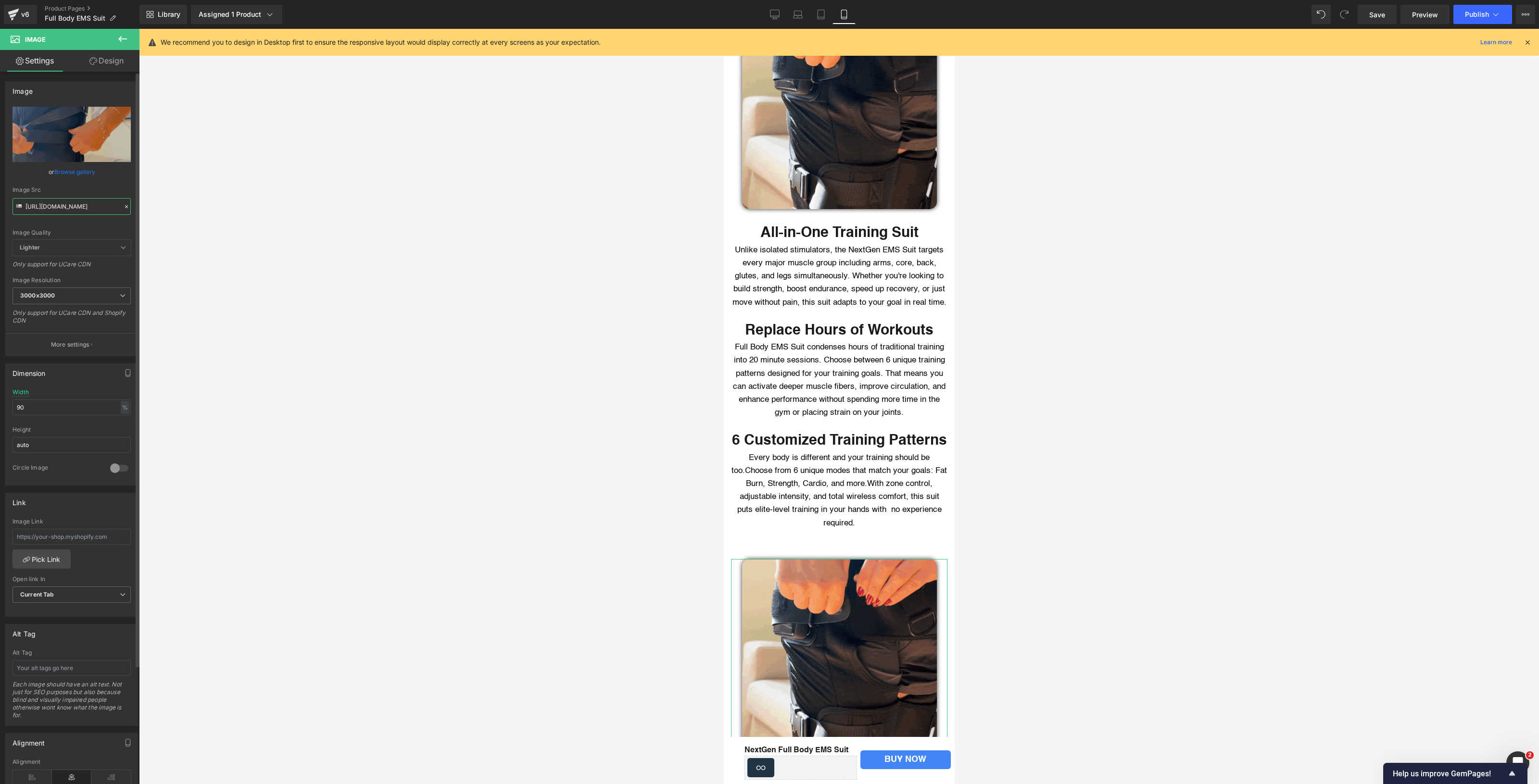
click at [91, 203] on input "[URL][DOMAIN_NAME]" at bounding box center [71, 206] width 118 height 17
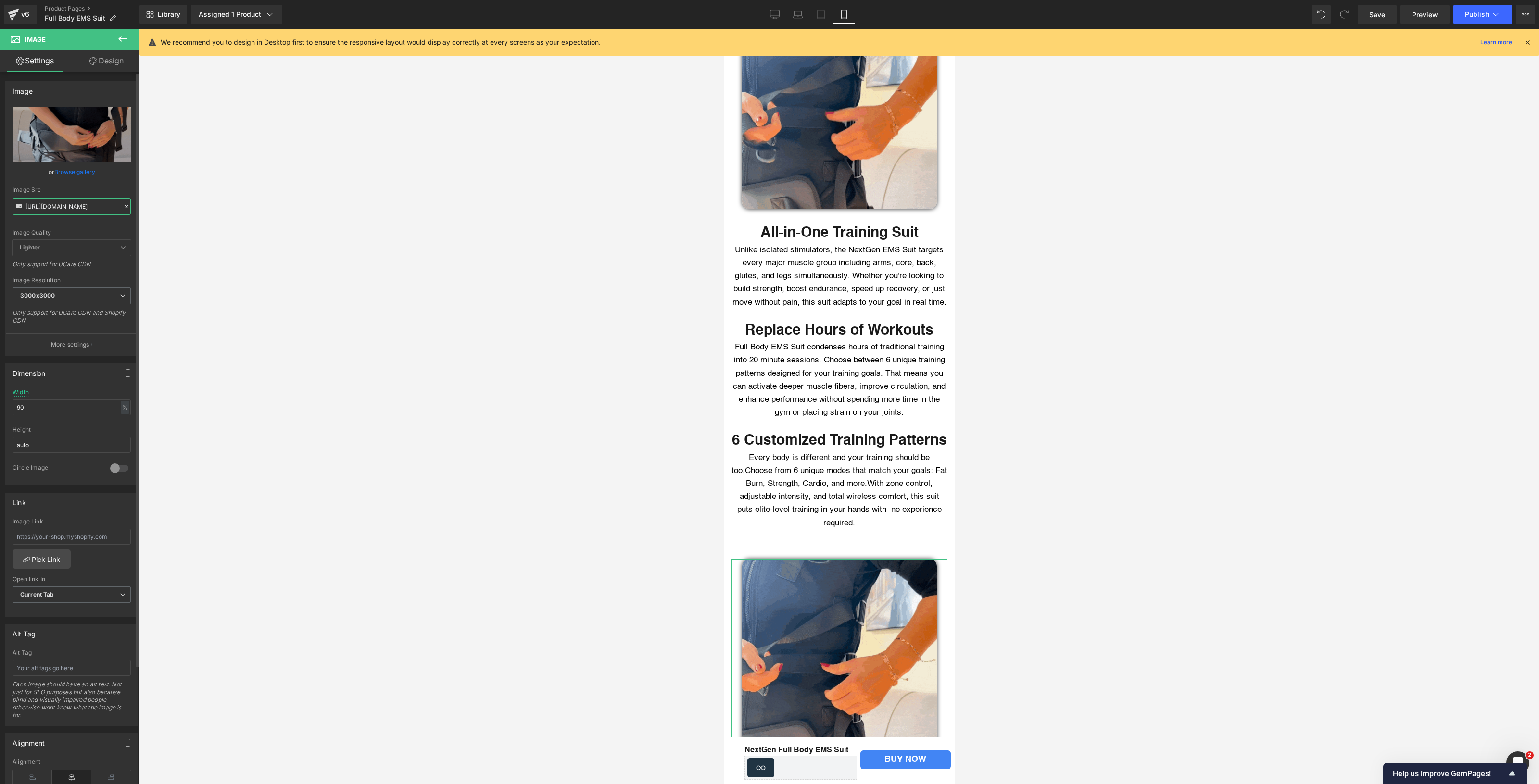
click at [91, 203] on input "[URL][DOMAIN_NAME]" at bounding box center [71, 206] width 118 height 17
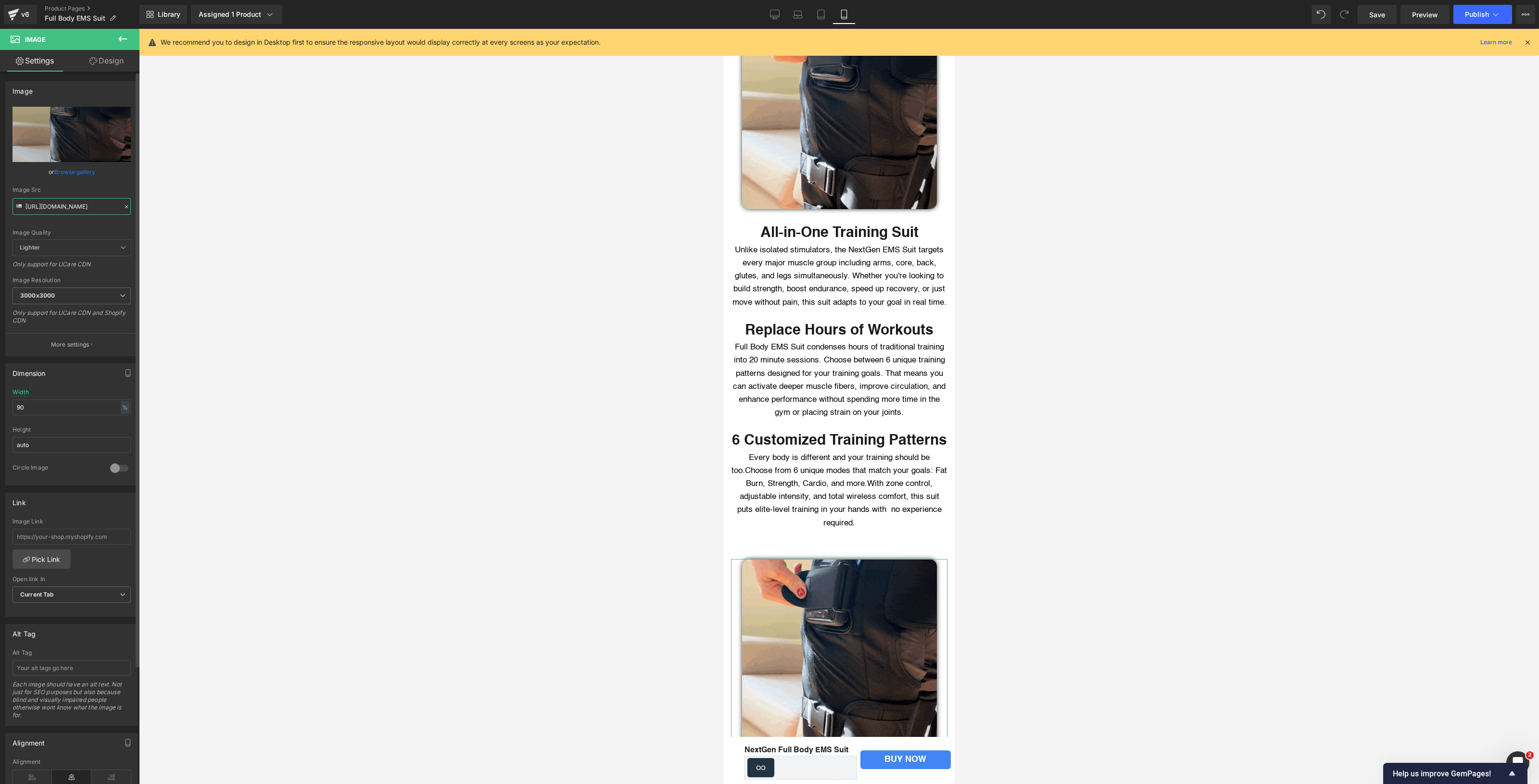
click at [91, 202] on input "[URL][DOMAIN_NAME]" at bounding box center [71, 206] width 118 height 17
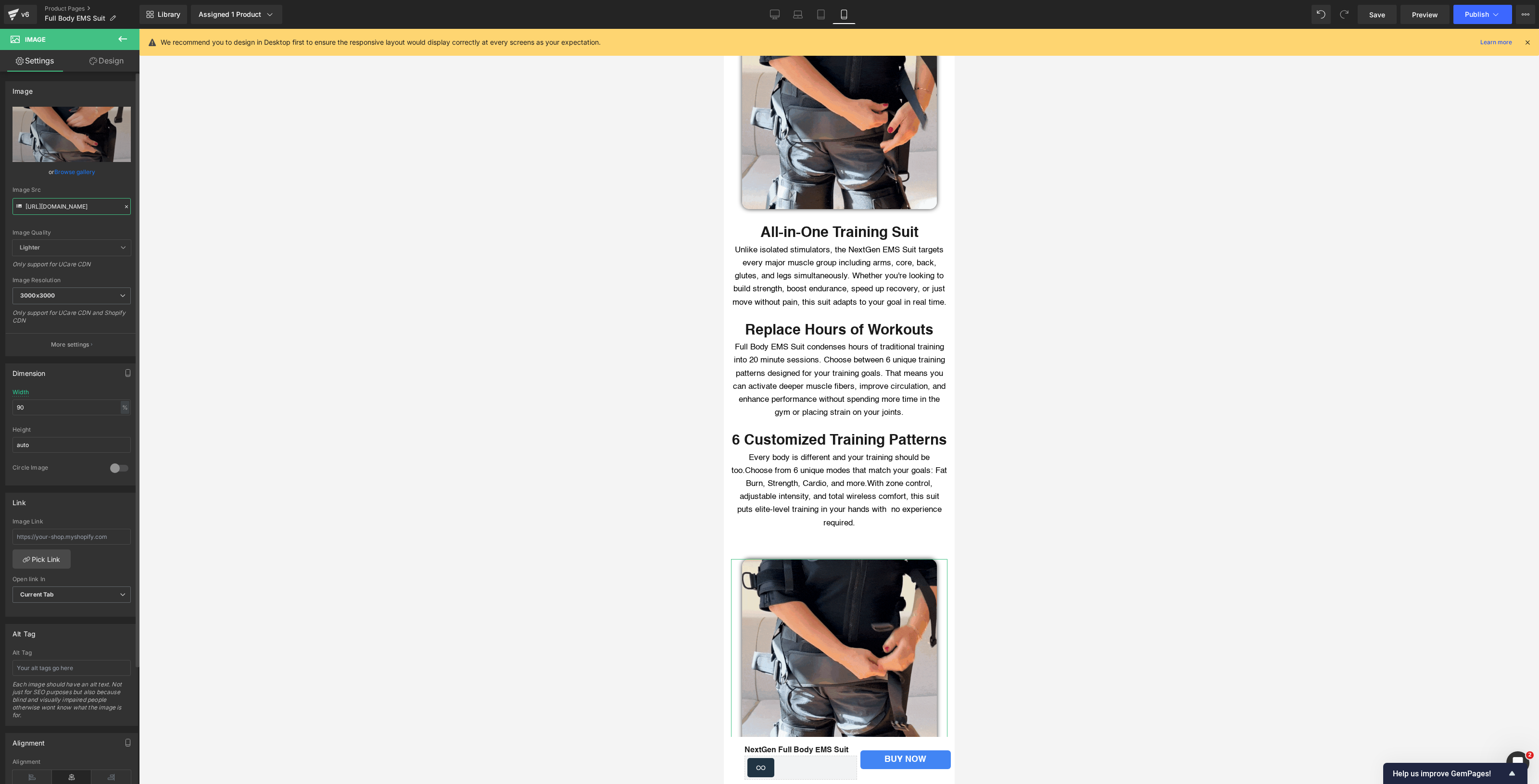
paste input "text"
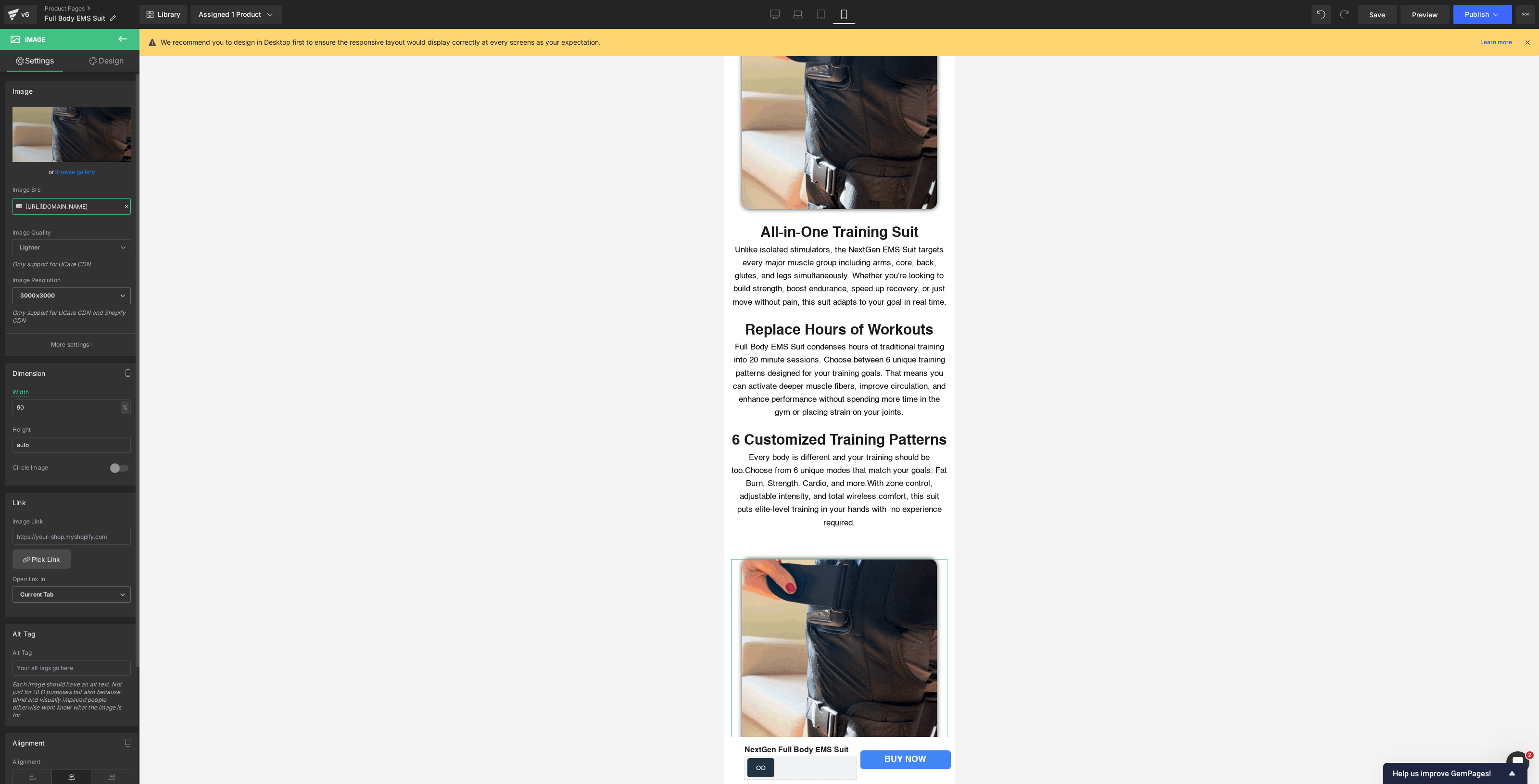
type input "[URL][DOMAIN_NAME]"
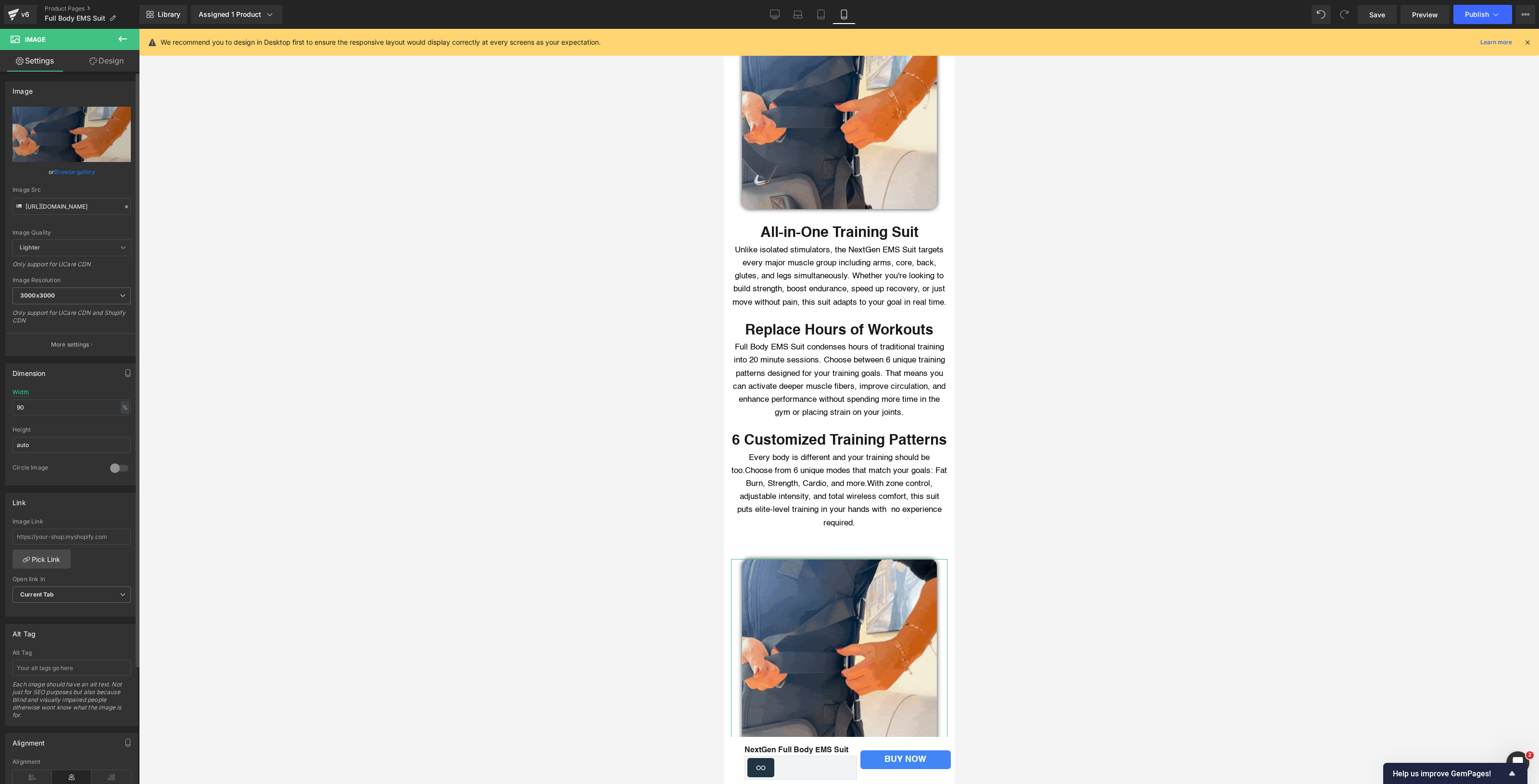
scroll to position [0, 0]
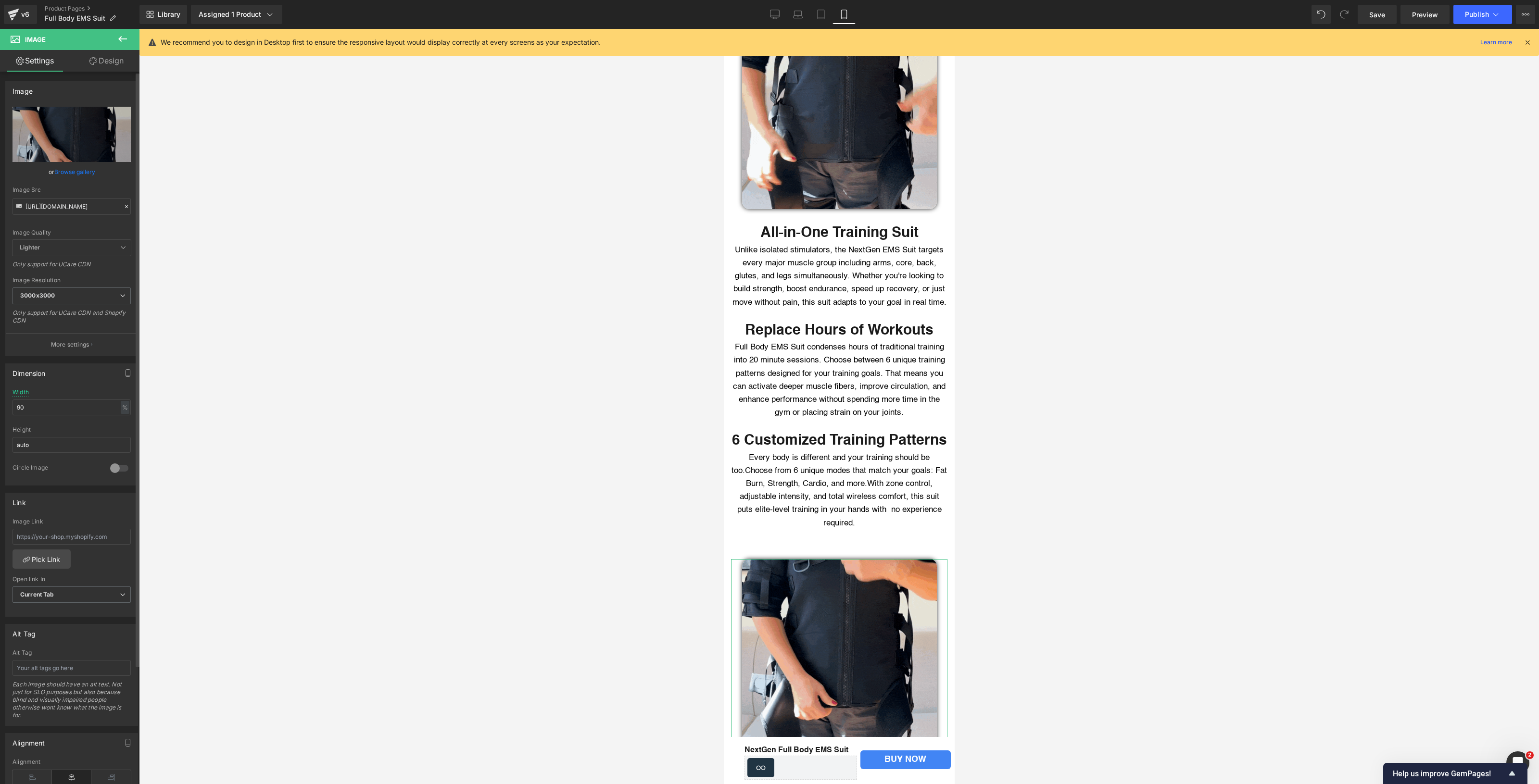
click at [110, 188] on div "Image Src" at bounding box center [71, 189] width 118 height 7
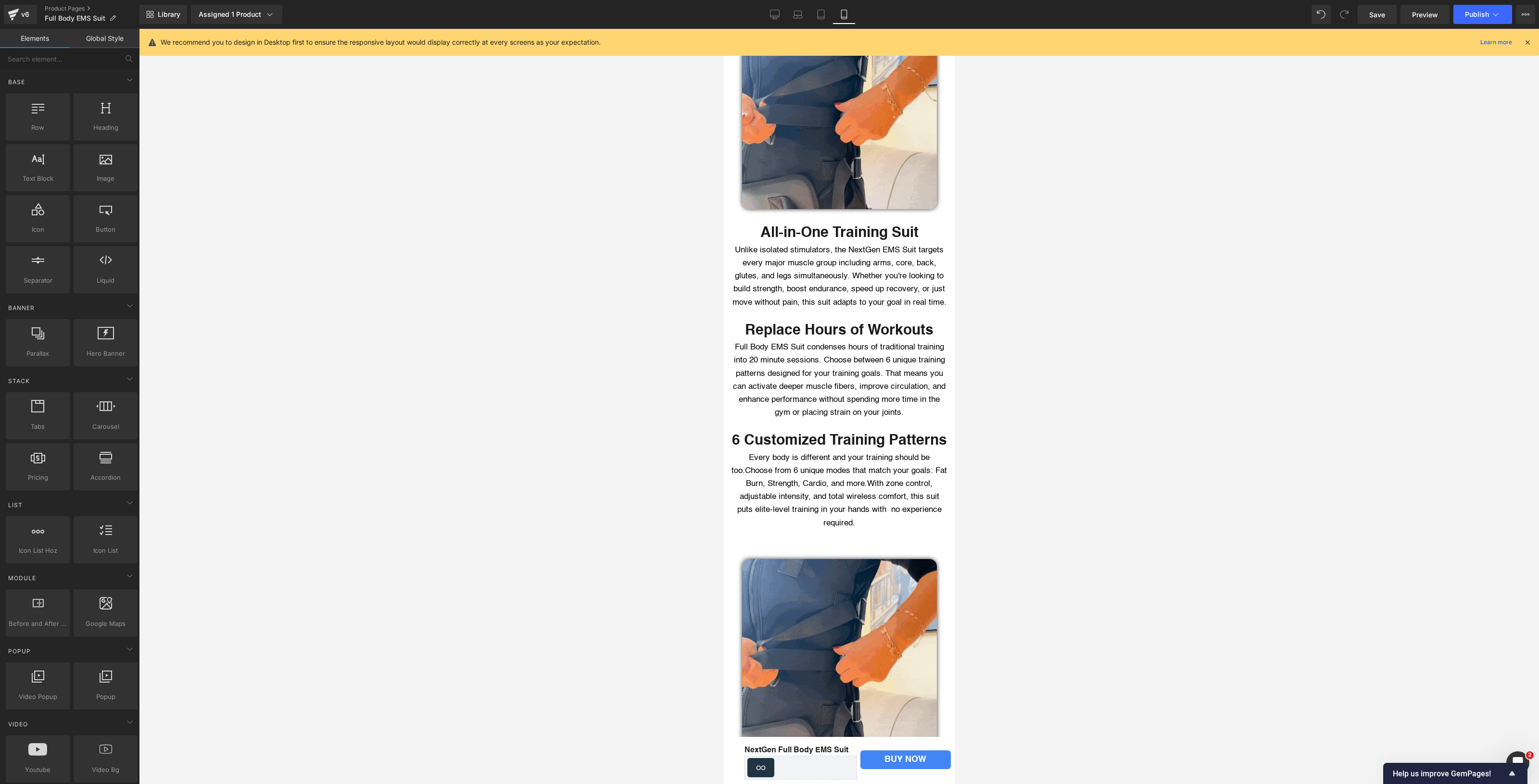
click at [382, 296] on div at bounding box center [838, 407] width 1400 height 756
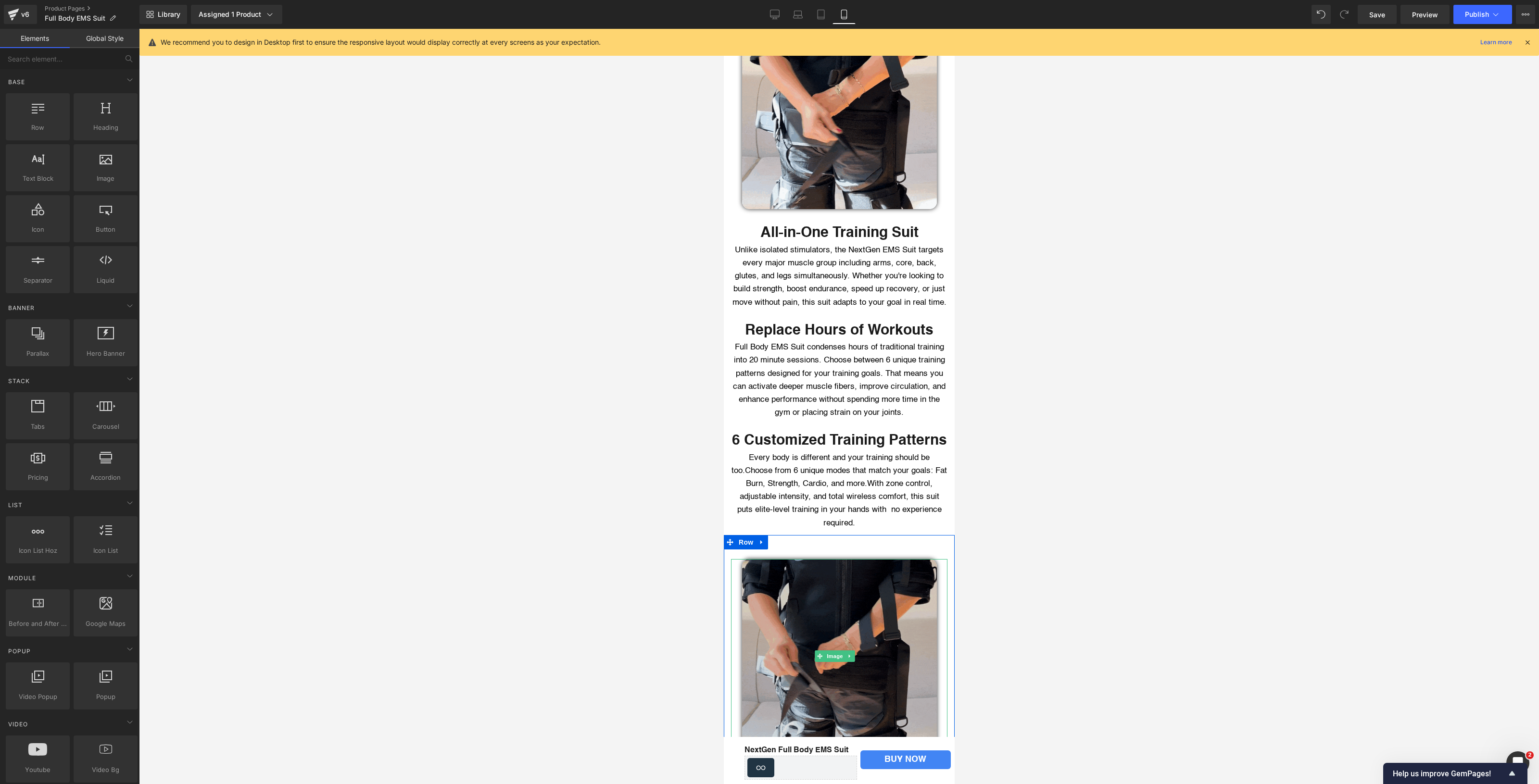
click at [800, 664] on img at bounding box center [838, 657] width 195 height 195
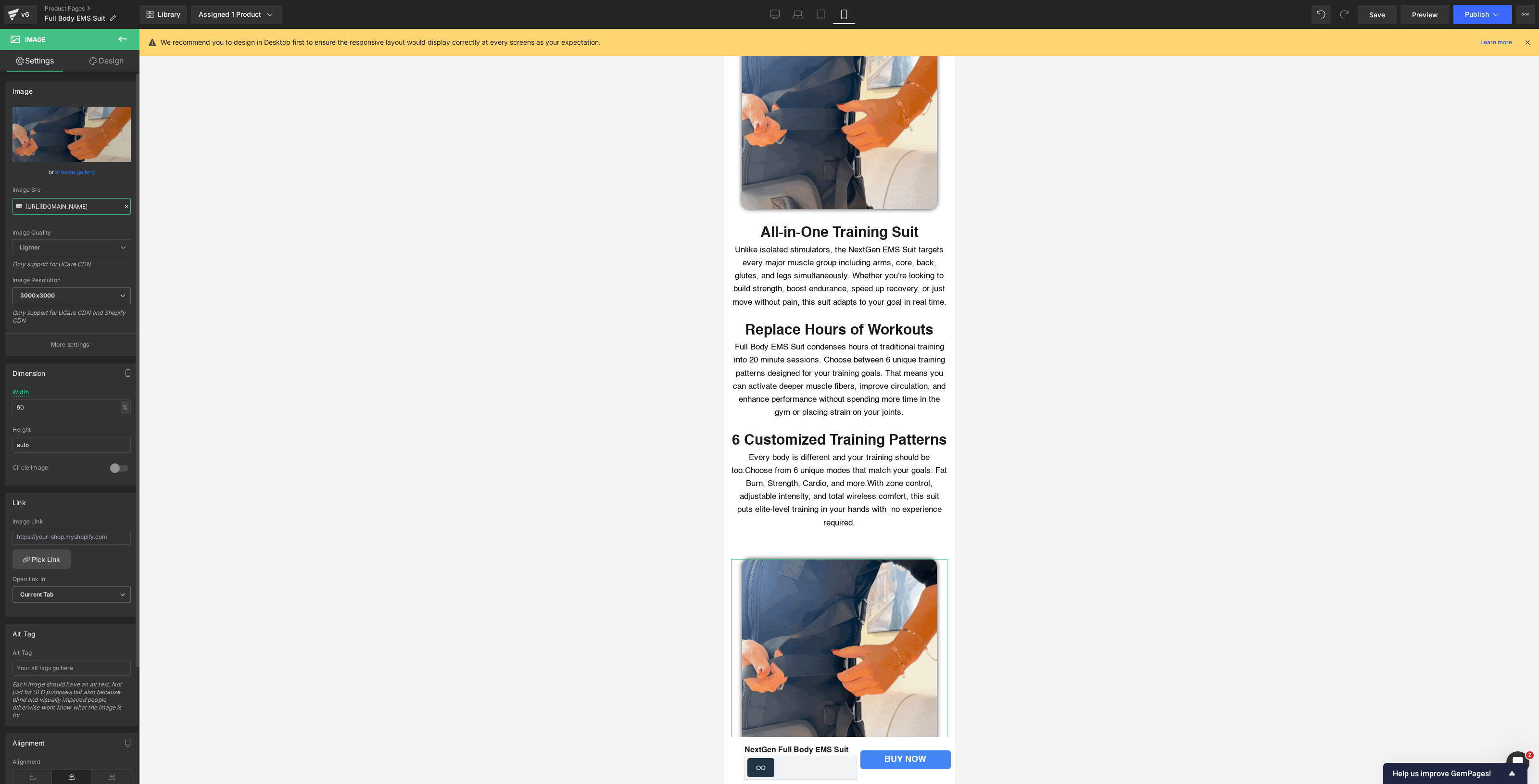
click at [61, 199] on input "[URL][DOMAIN_NAME]" at bounding box center [71, 206] width 118 height 17
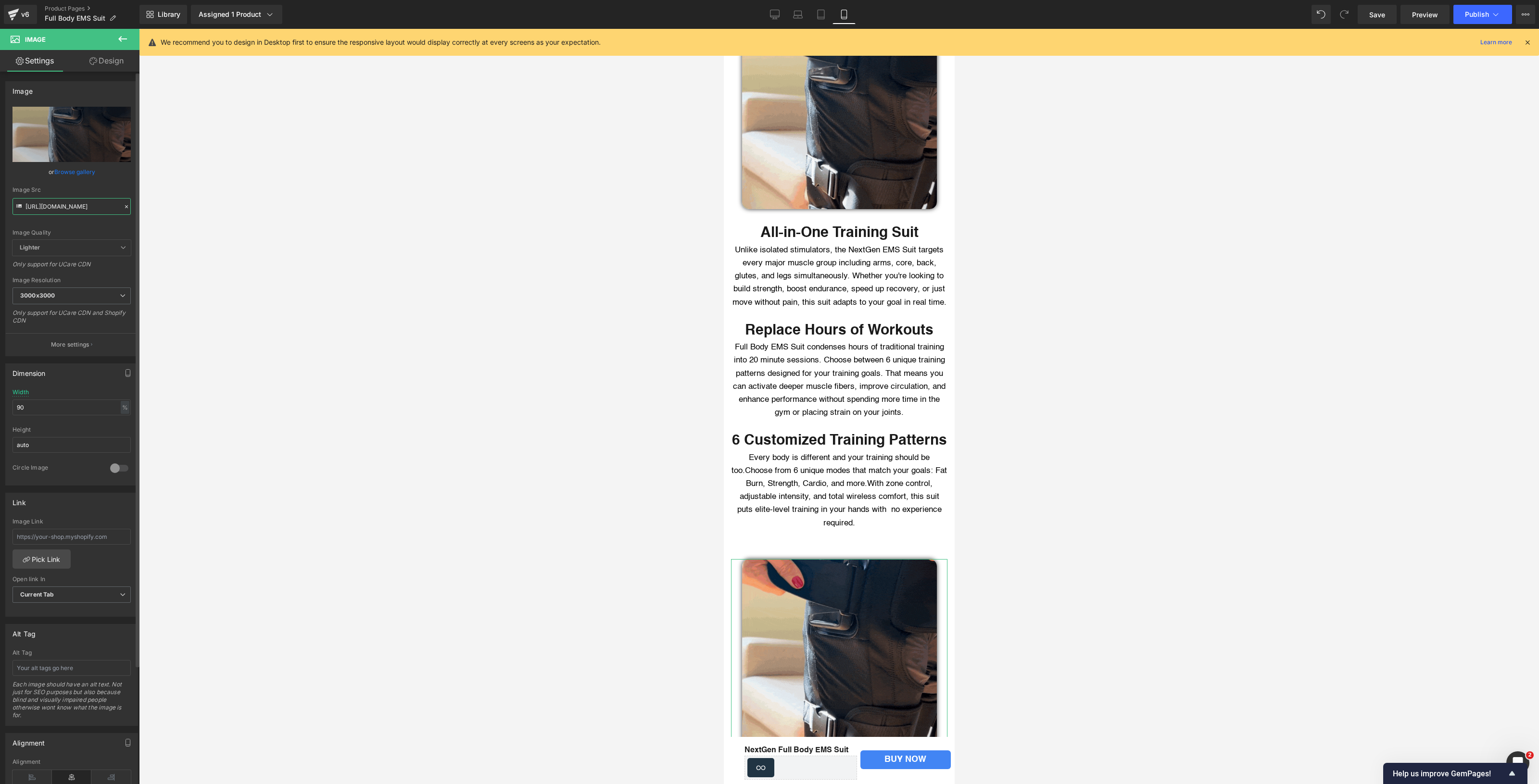
click at [61, 199] on input "[URL][DOMAIN_NAME]" at bounding box center [71, 206] width 118 height 17
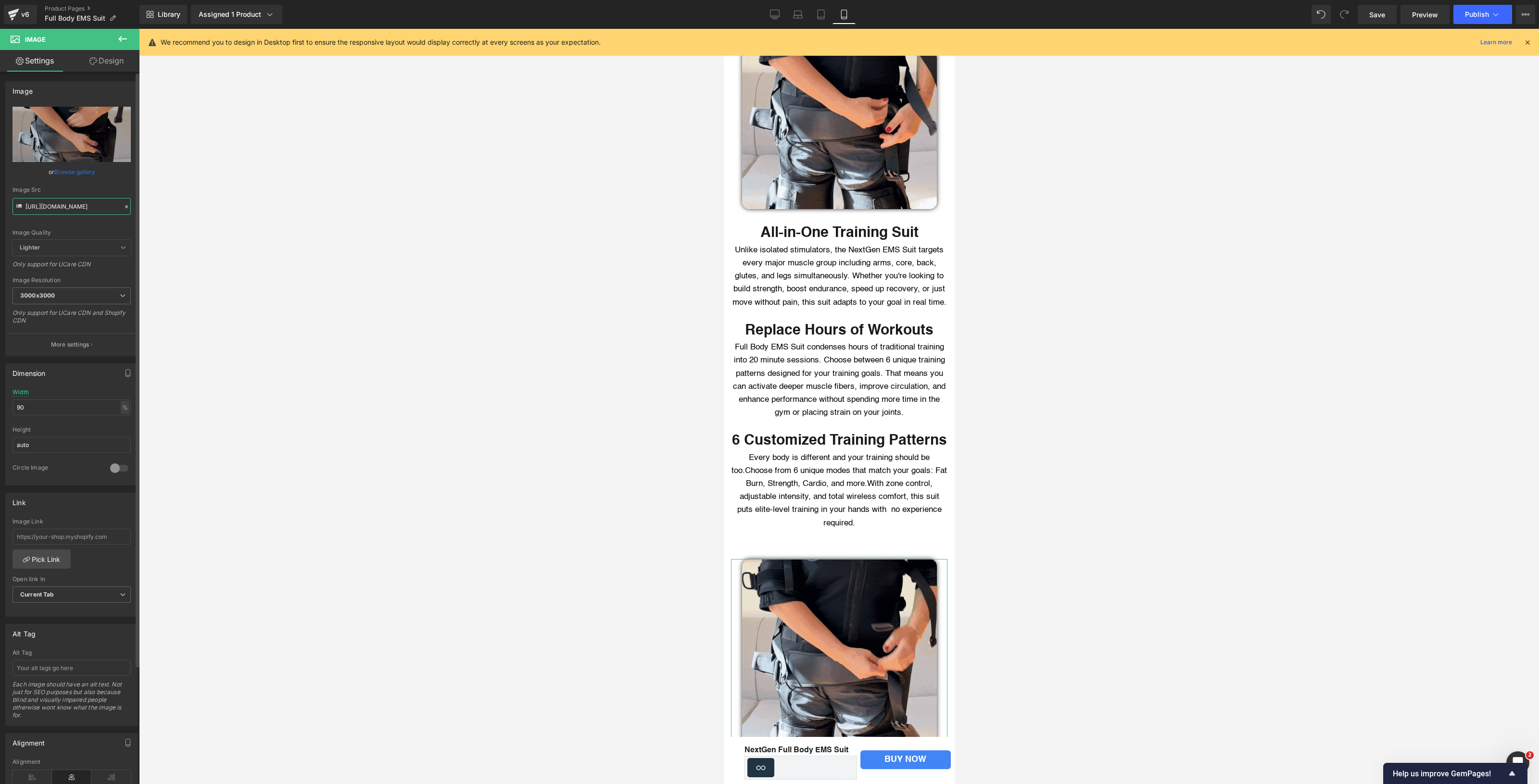
click at [61, 199] on input "[URL][DOMAIN_NAME]" at bounding box center [71, 206] width 118 height 17
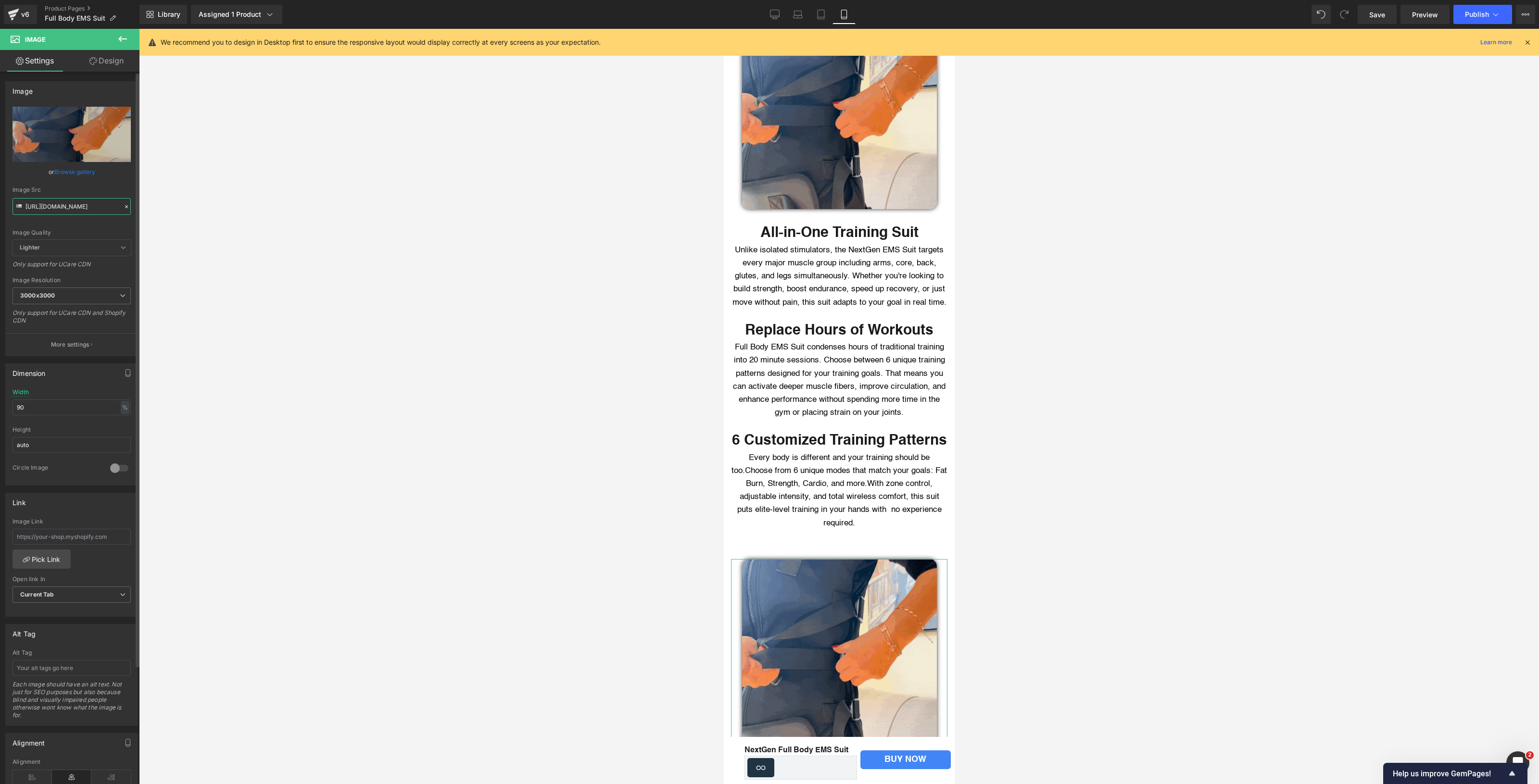
paste input "text"
click at [87, 201] on input "[URL][DOMAIN_NAME]" at bounding box center [71, 206] width 118 height 17
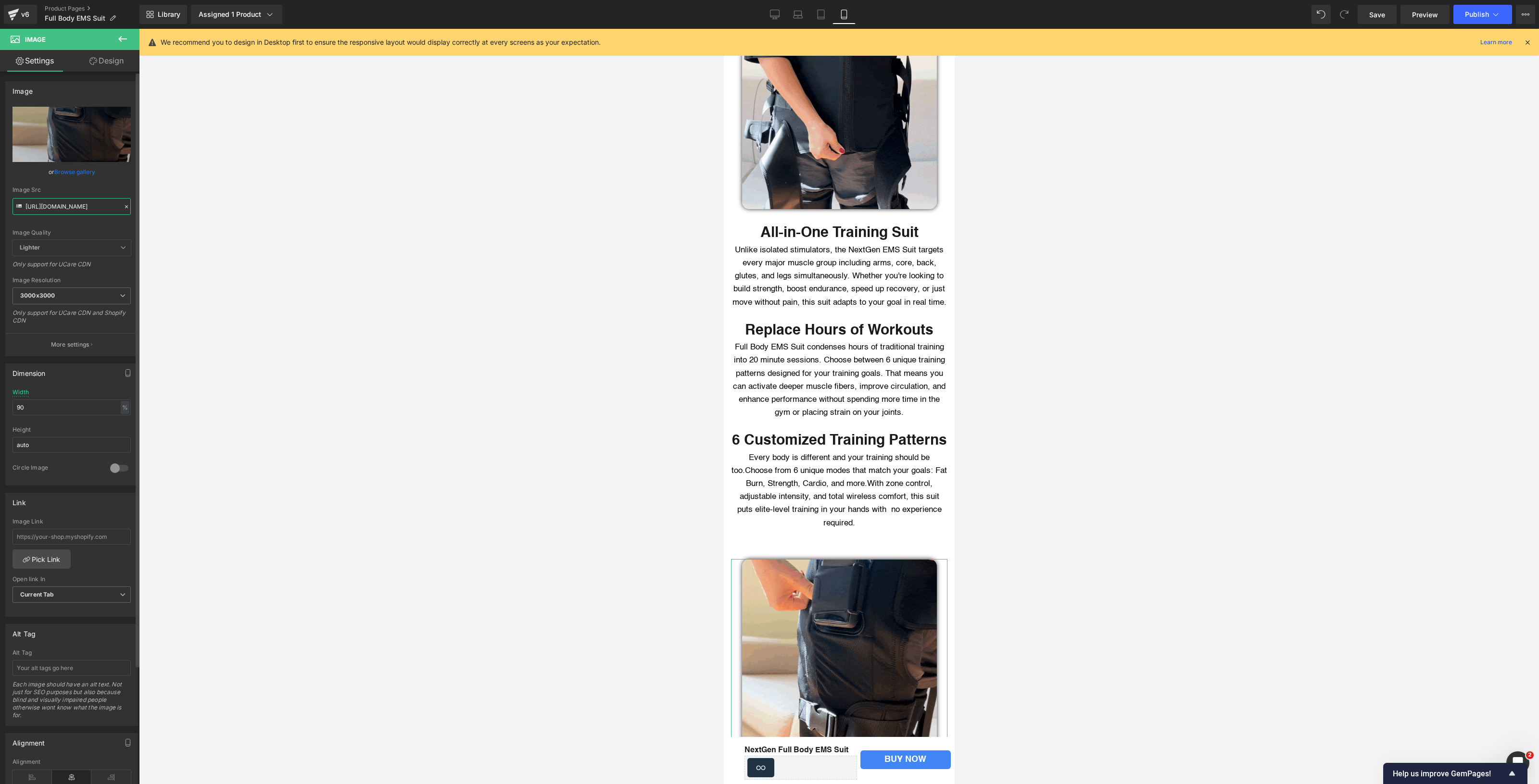
click at [87, 201] on input "[URL][DOMAIN_NAME]" at bounding box center [71, 206] width 118 height 17
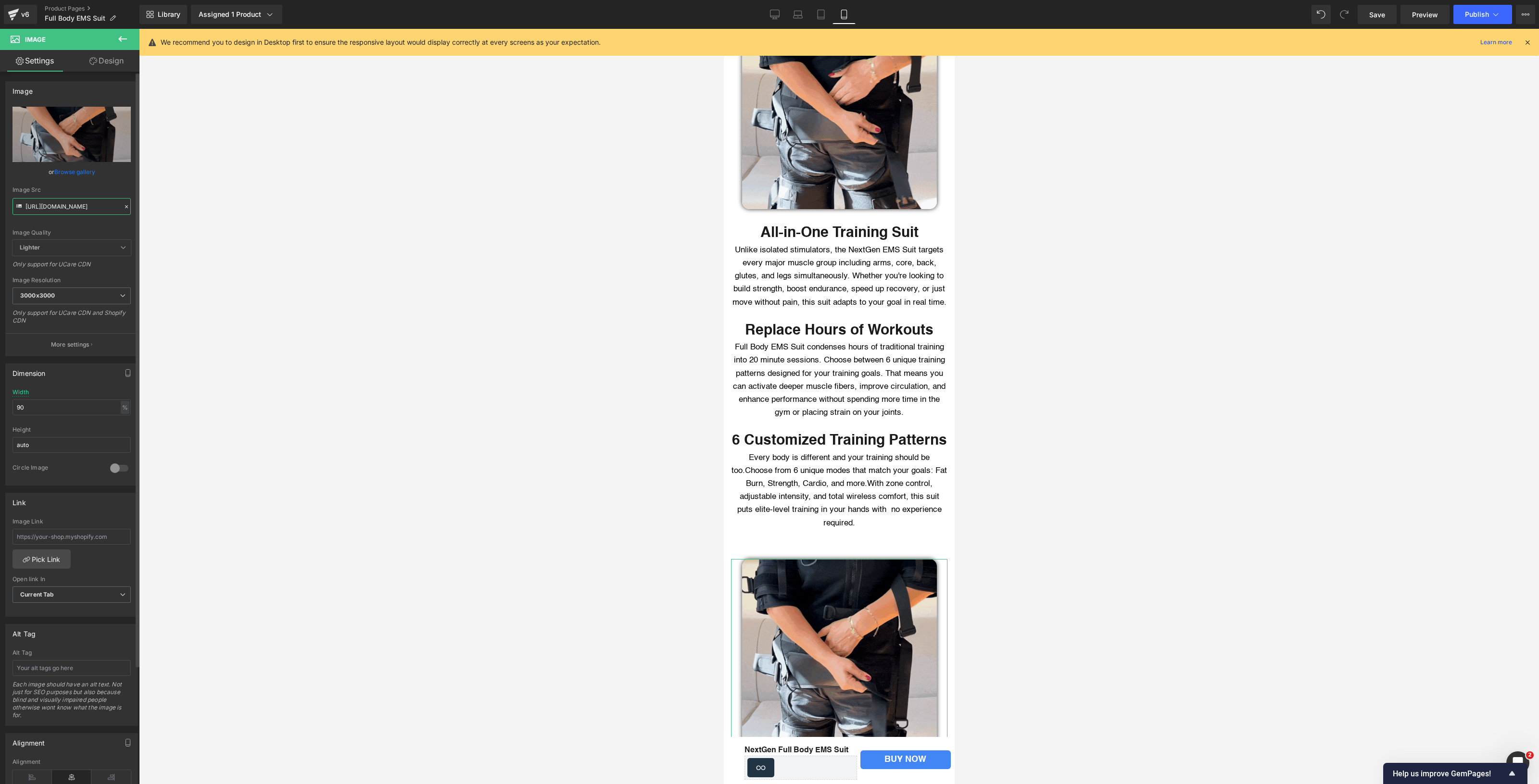
click at [87, 201] on input "[URL][DOMAIN_NAME]" at bounding box center [71, 206] width 118 height 17
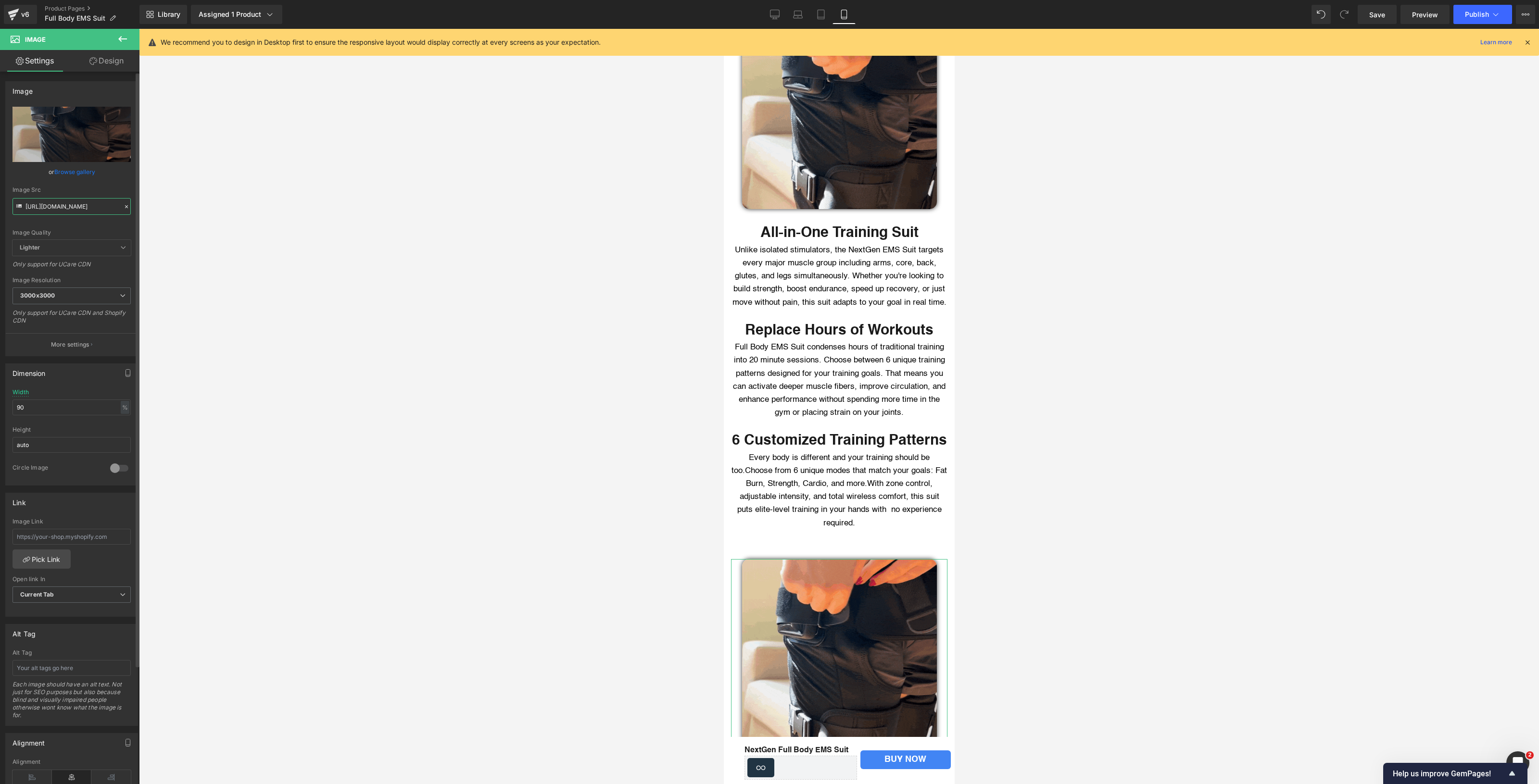
paste input "4.gif?v=1760464145"
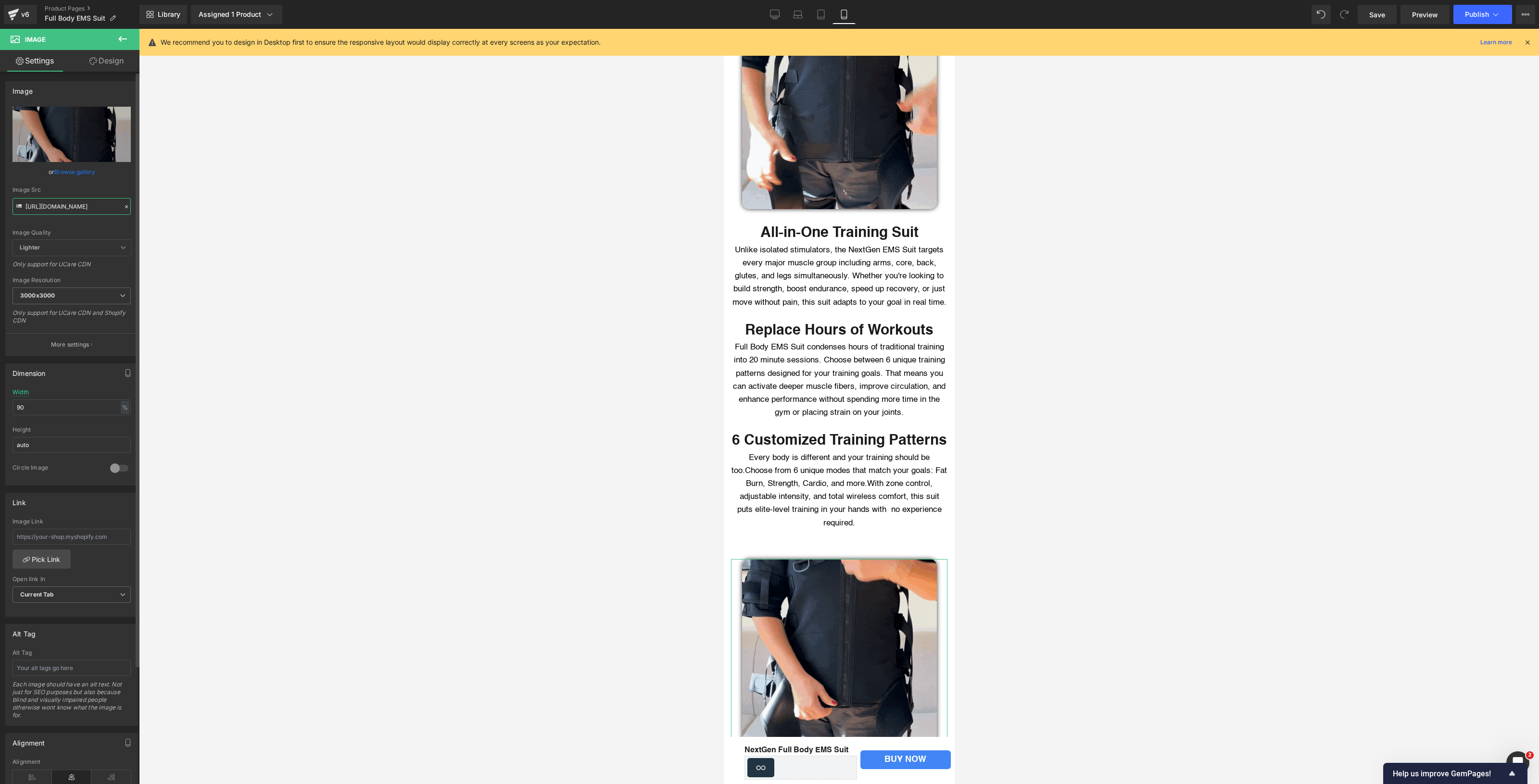
type input "[URL][DOMAIN_NAME]"
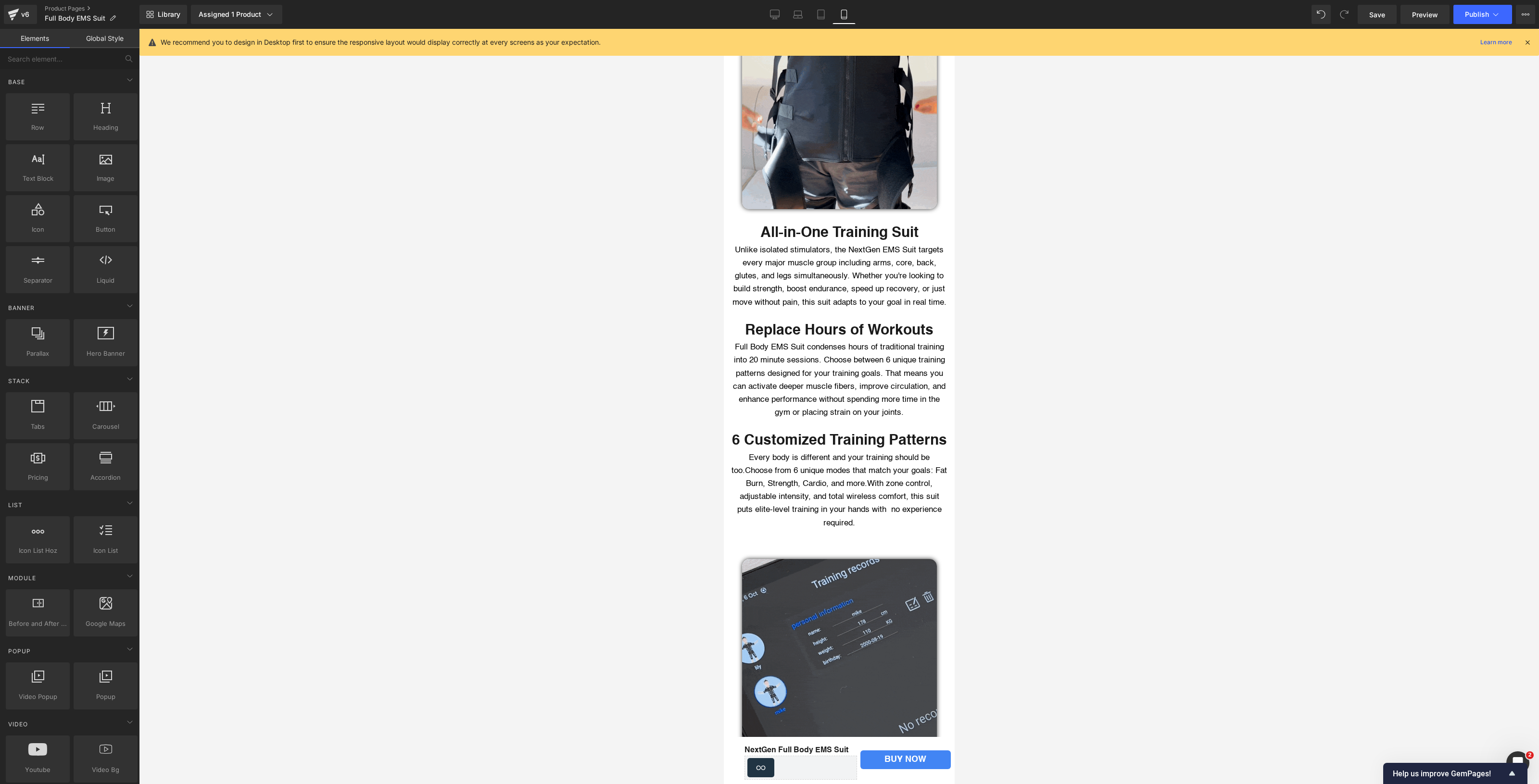
click at [407, 309] on div at bounding box center [838, 407] width 1400 height 756
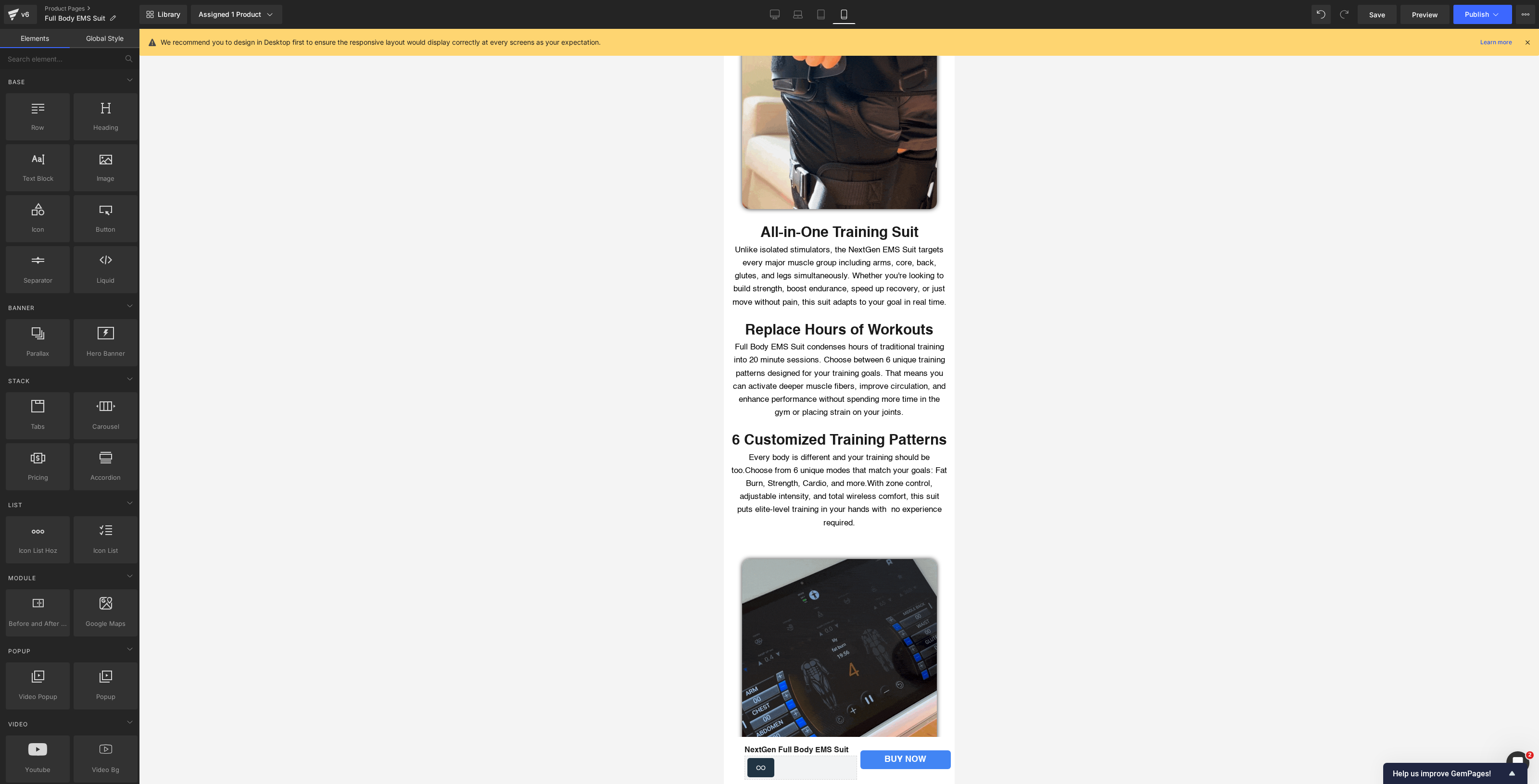
click at [407, 309] on div at bounding box center [838, 407] width 1400 height 756
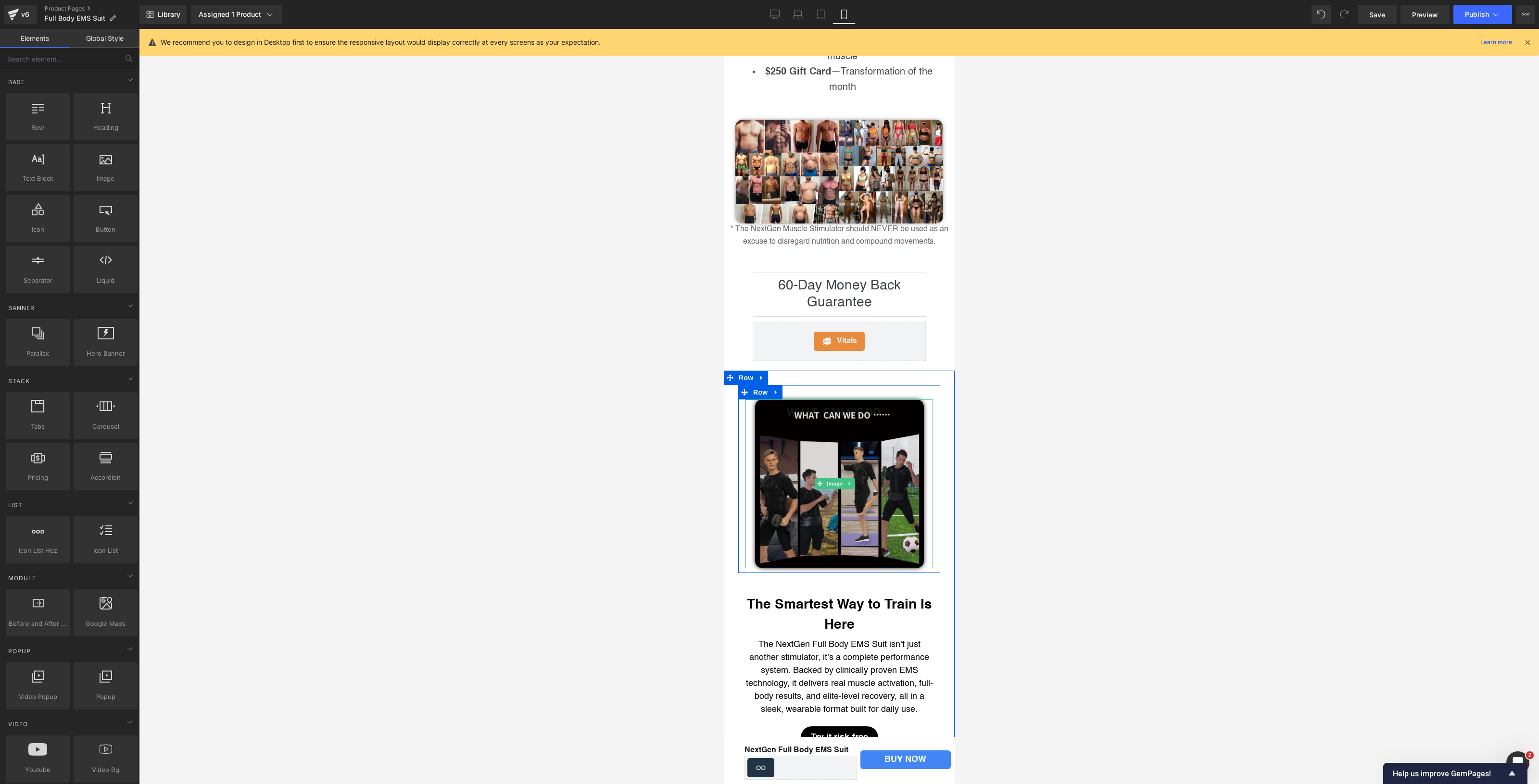
scroll to position [4254, 0]
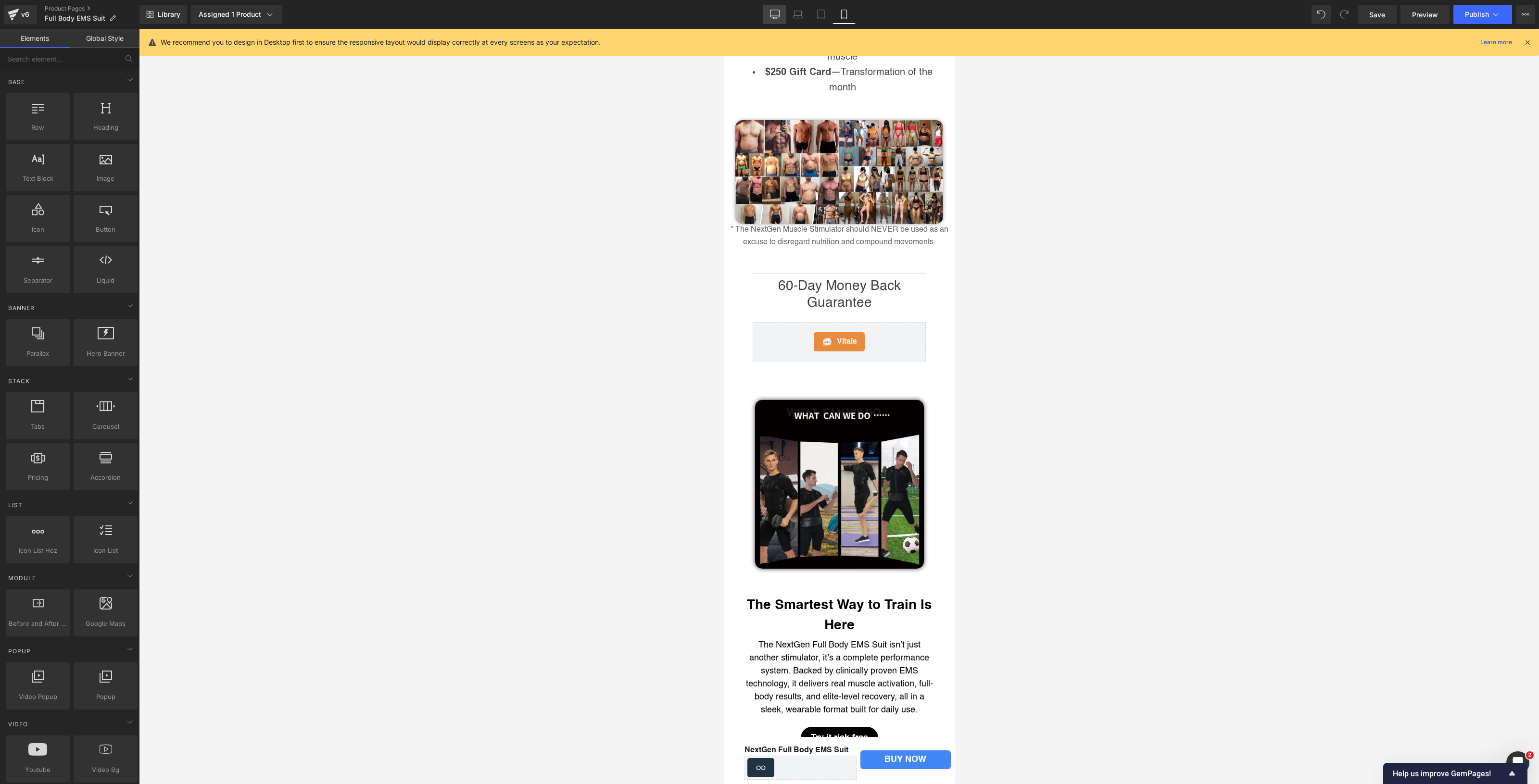
click at [770, 11] on link "Desktop" at bounding box center [775, 14] width 23 height 19
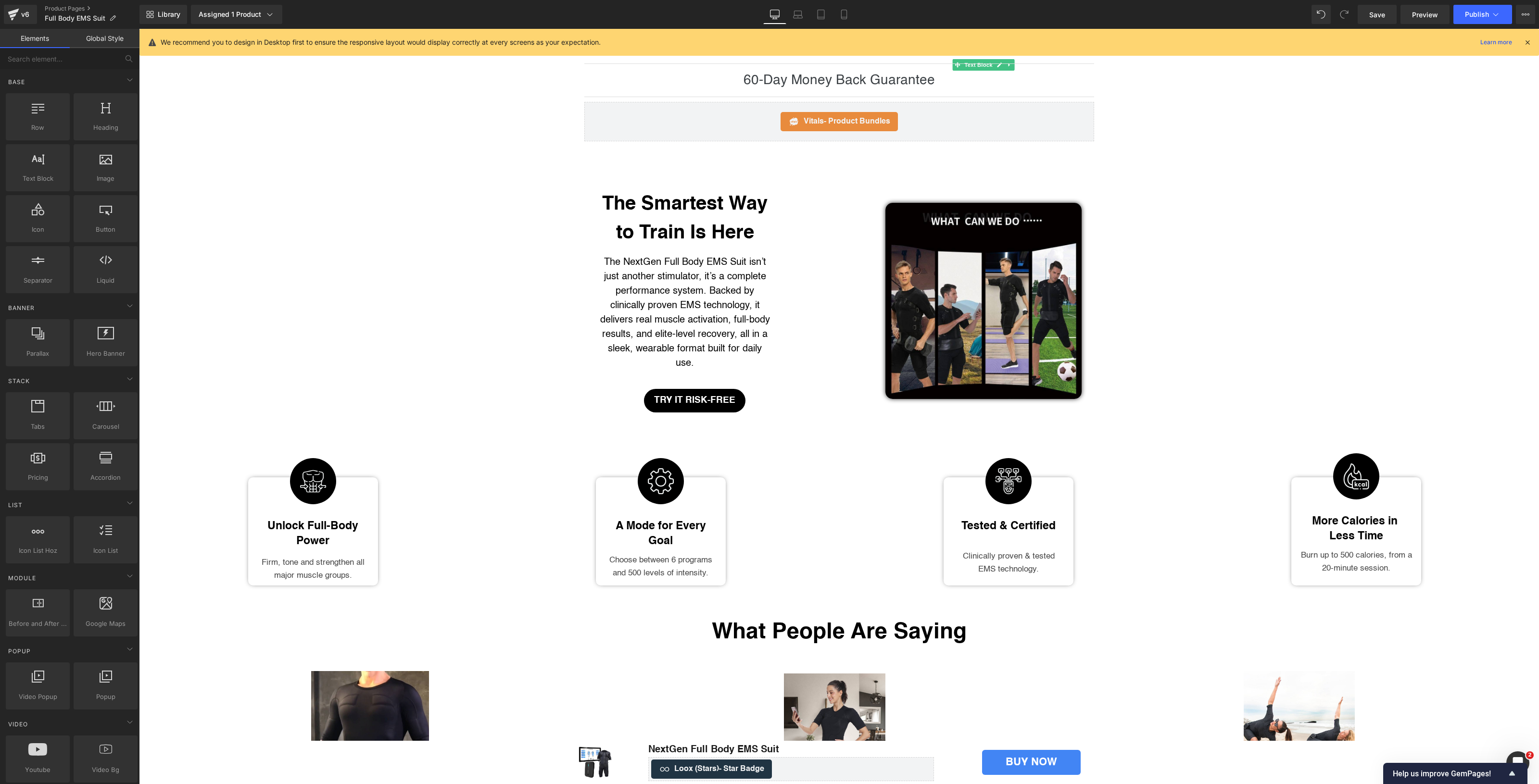
scroll to position [3260, 0]
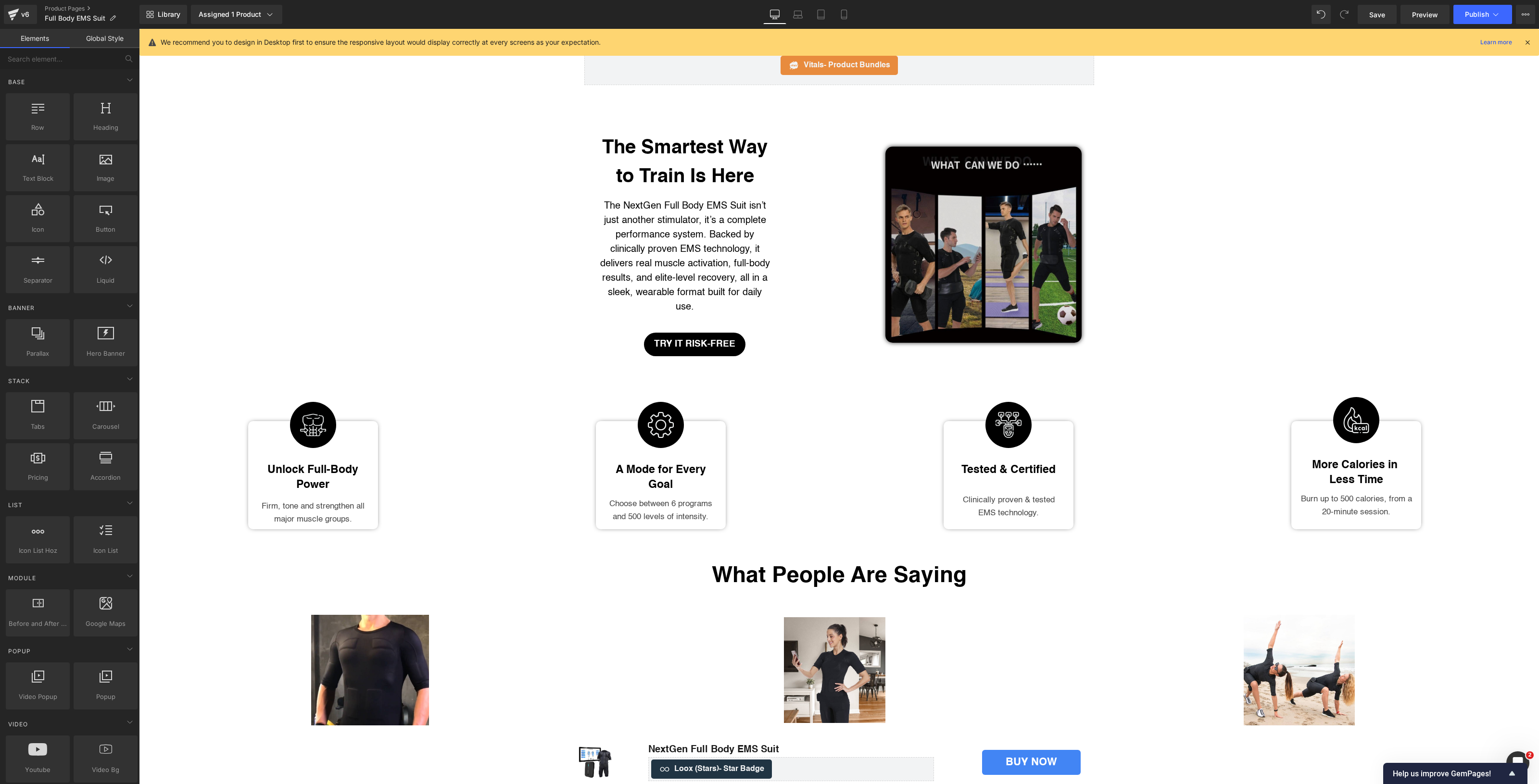
click at [1002, 263] on img at bounding box center [983, 244] width 196 height 196
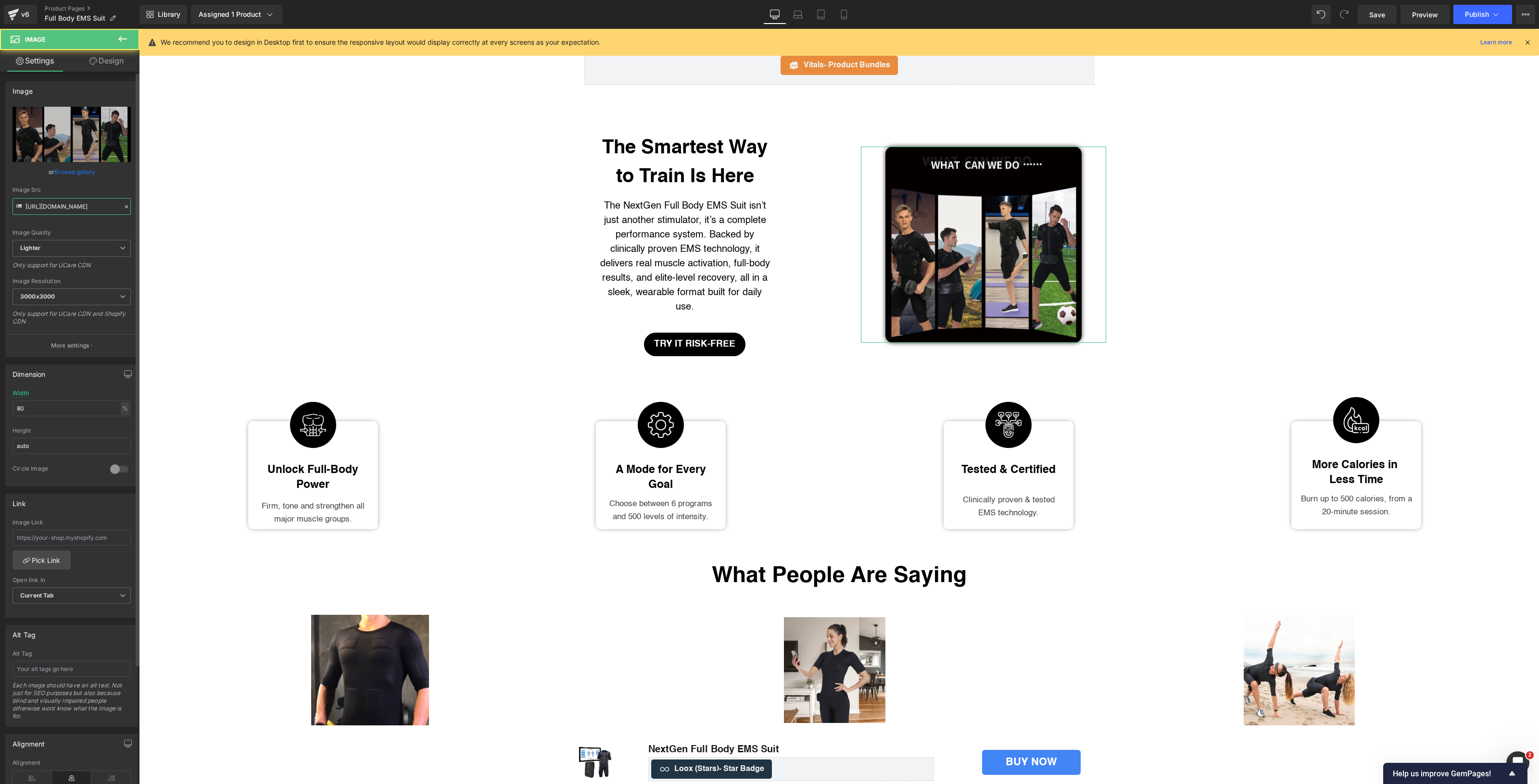
click at [77, 205] on input "[URL][DOMAIN_NAME]" at bounding box center [71, 206] width 118 height 17
paste input "[DOMAIN_NAME][URL]"
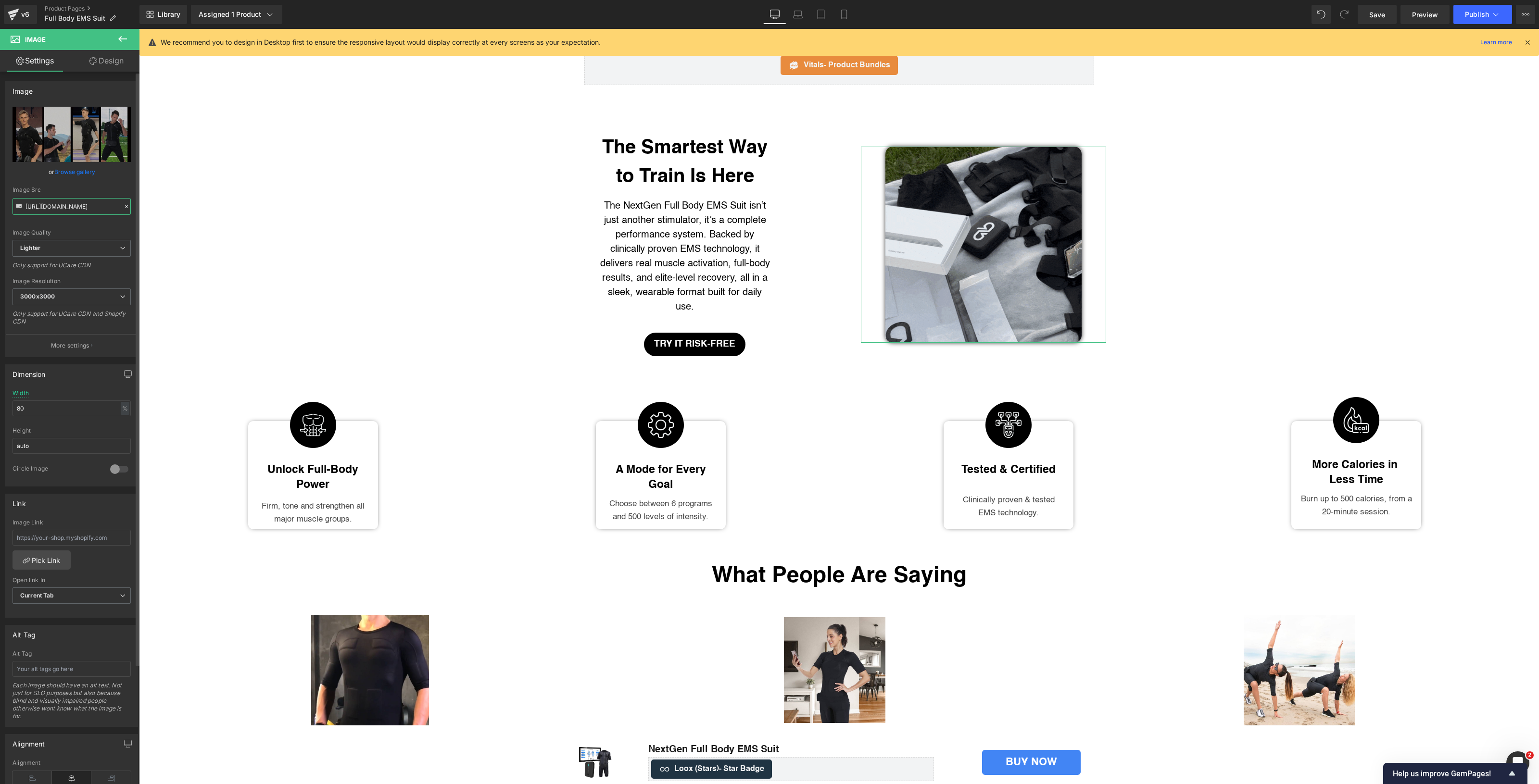
type input "[URL][DOMAIN_NAME]"
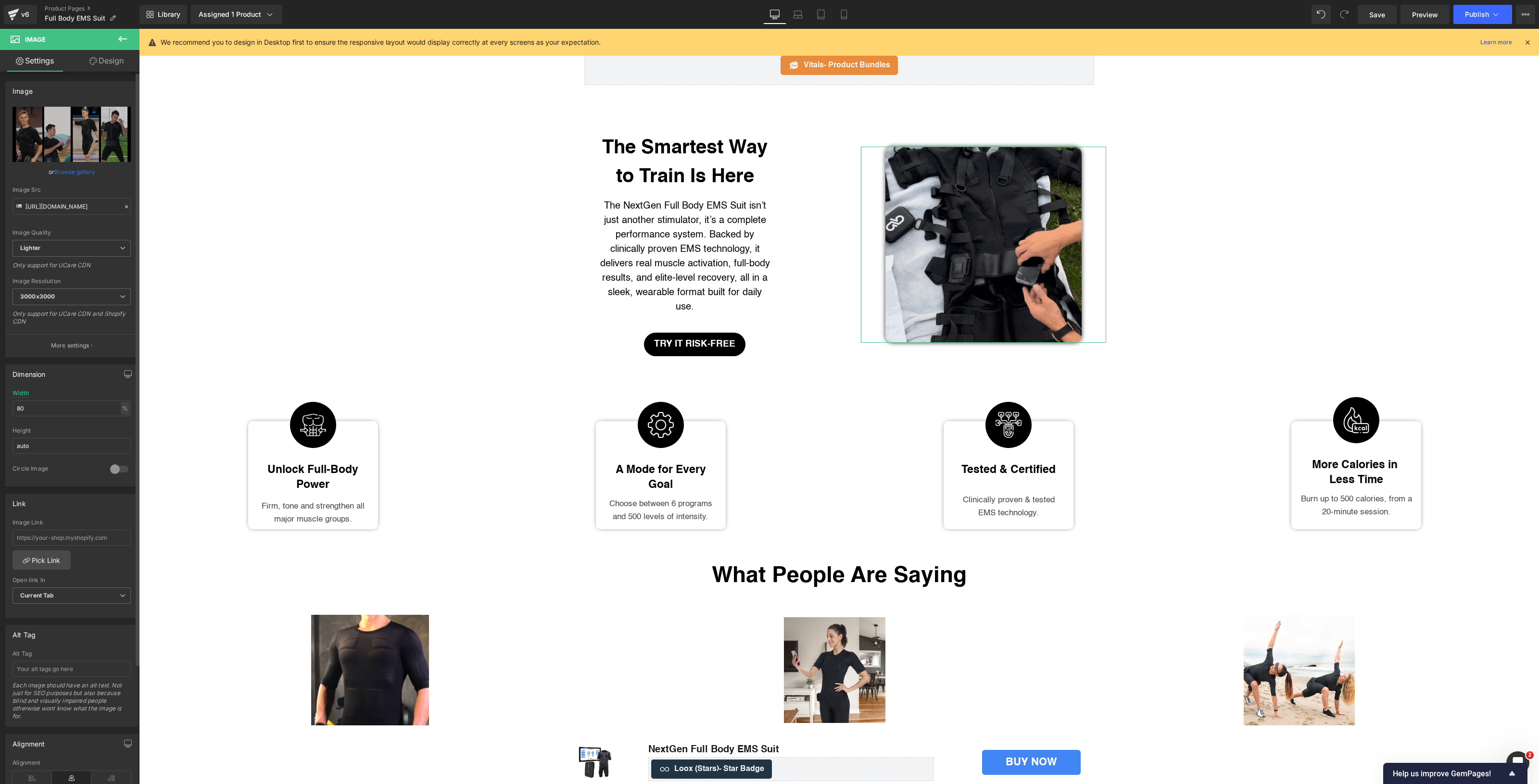
scroll to position [0, 0]
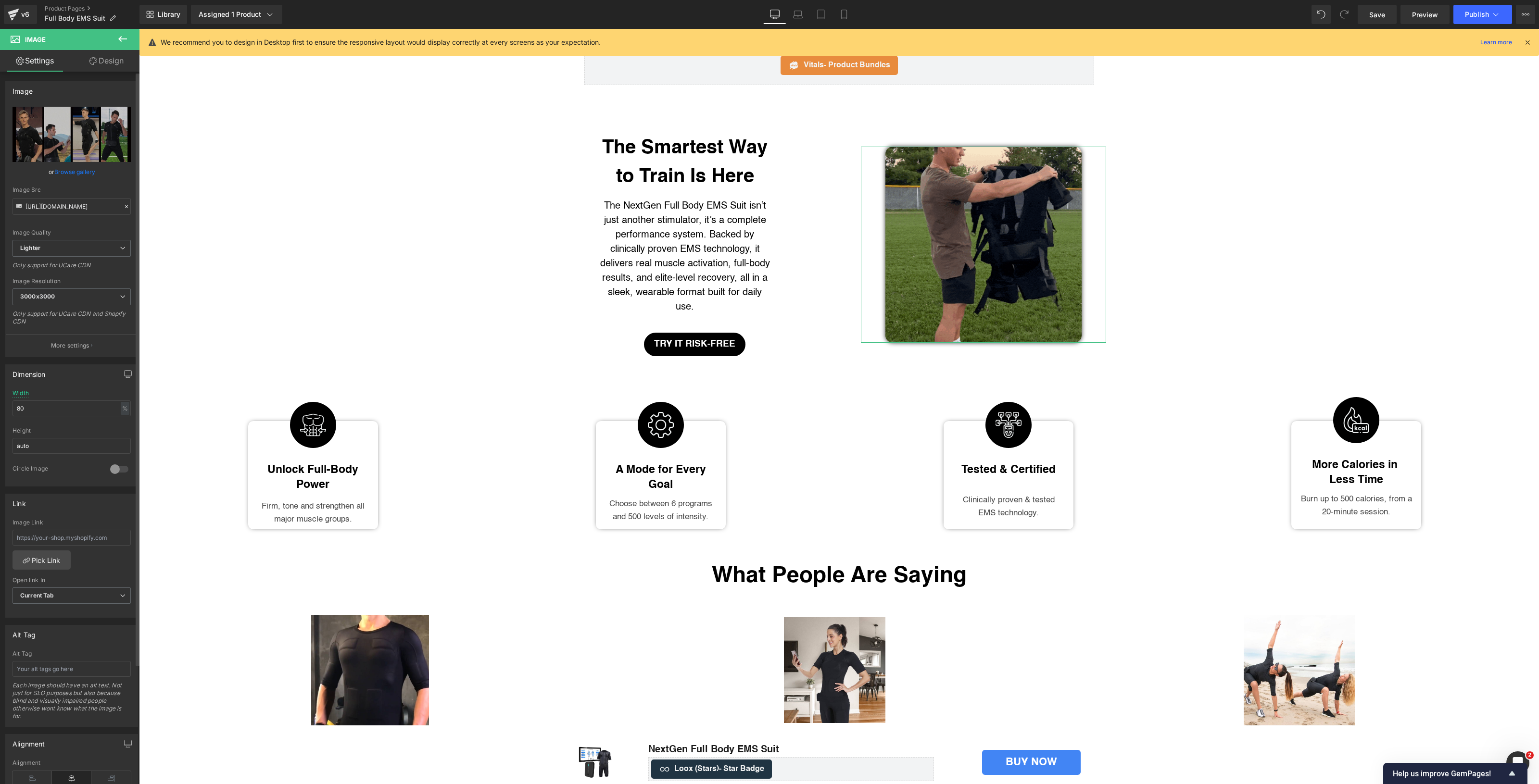
click at [114, 188] on div "Image Src" at bounding box center [71, 189] width 118 height 7
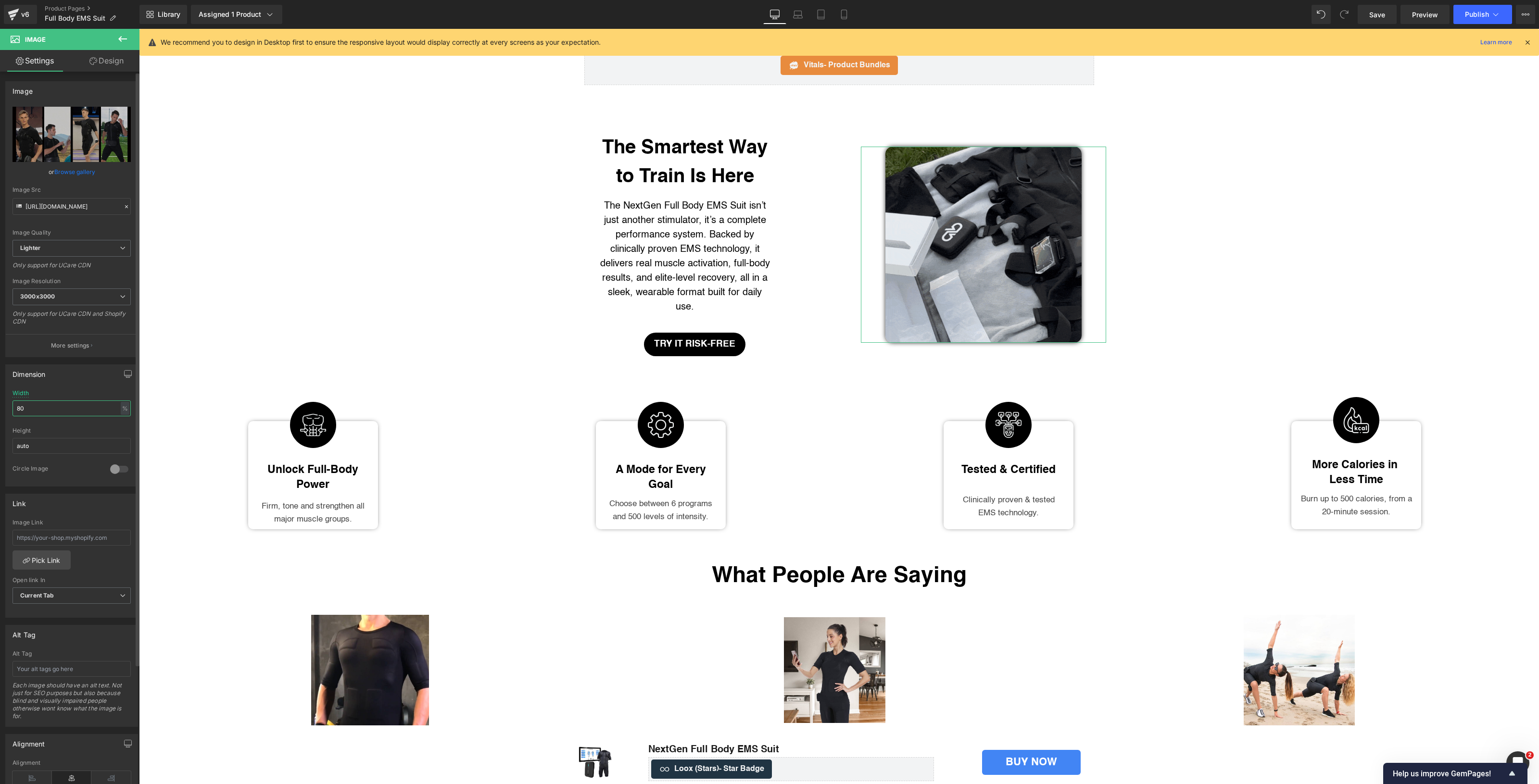
click at [29, 405] on input "80" at bounding box center [71, 408] width 118 height 16
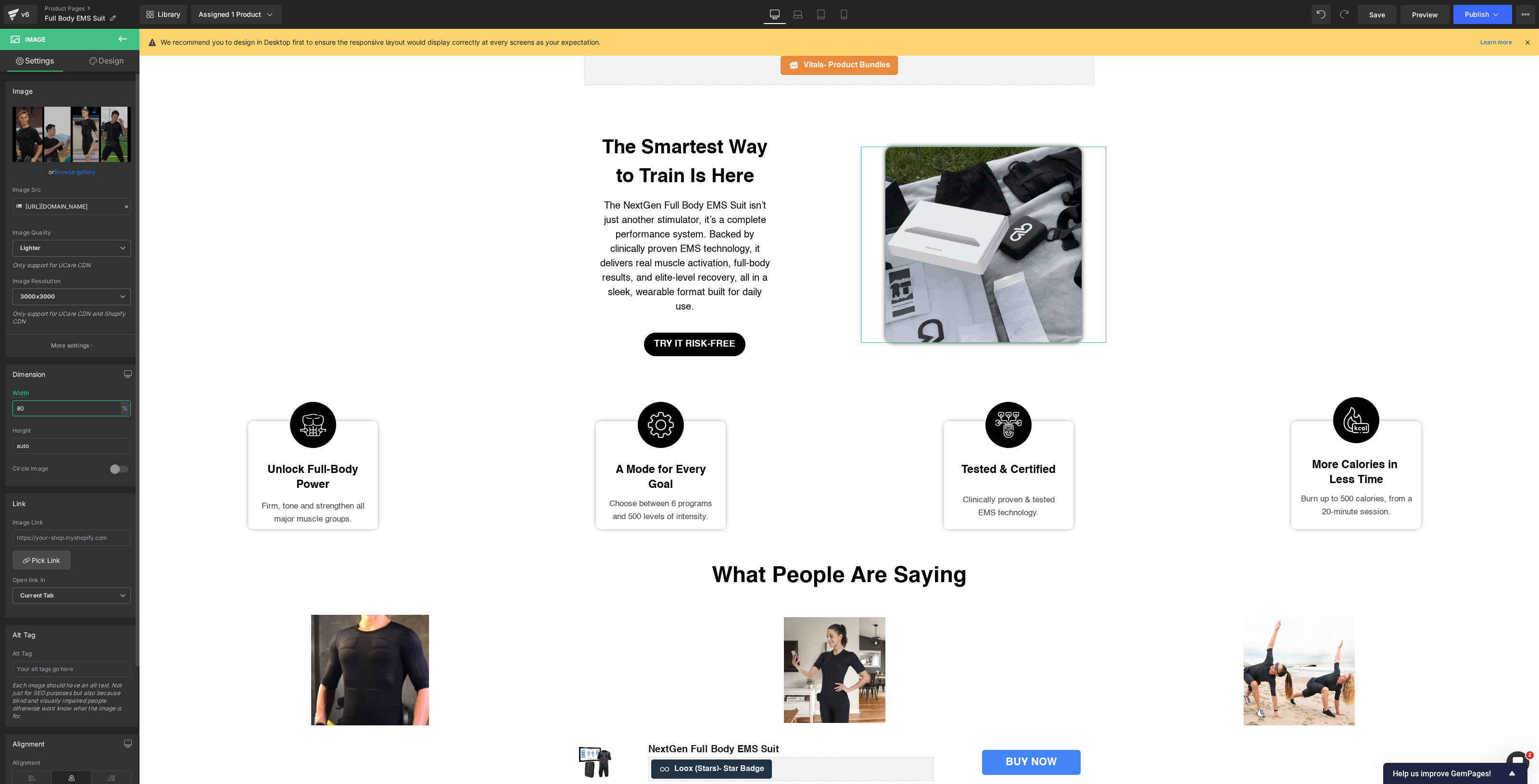
click at [29, 405] on input "80" at bounding box center [71, 408] width 118 height 16
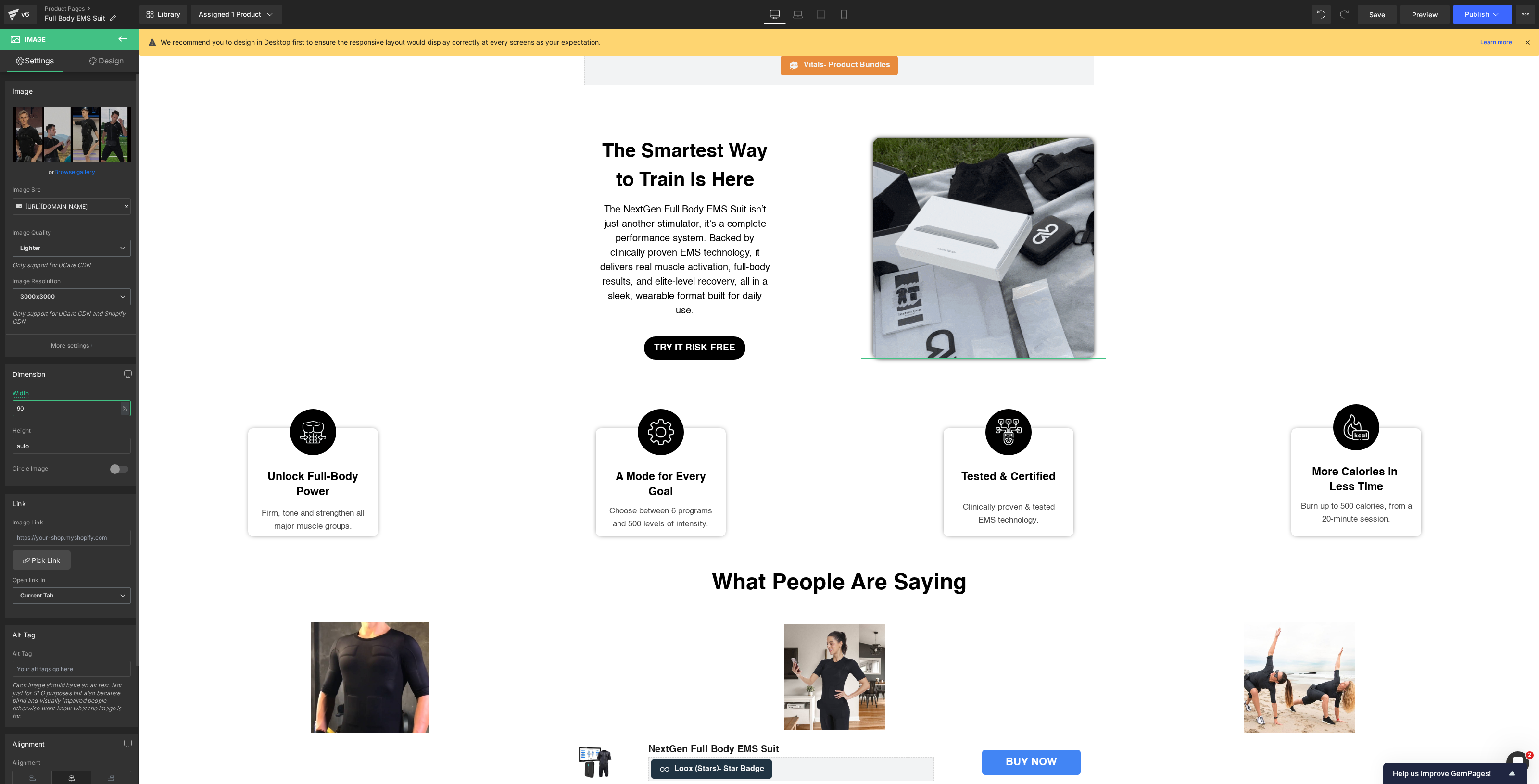
type input "90"
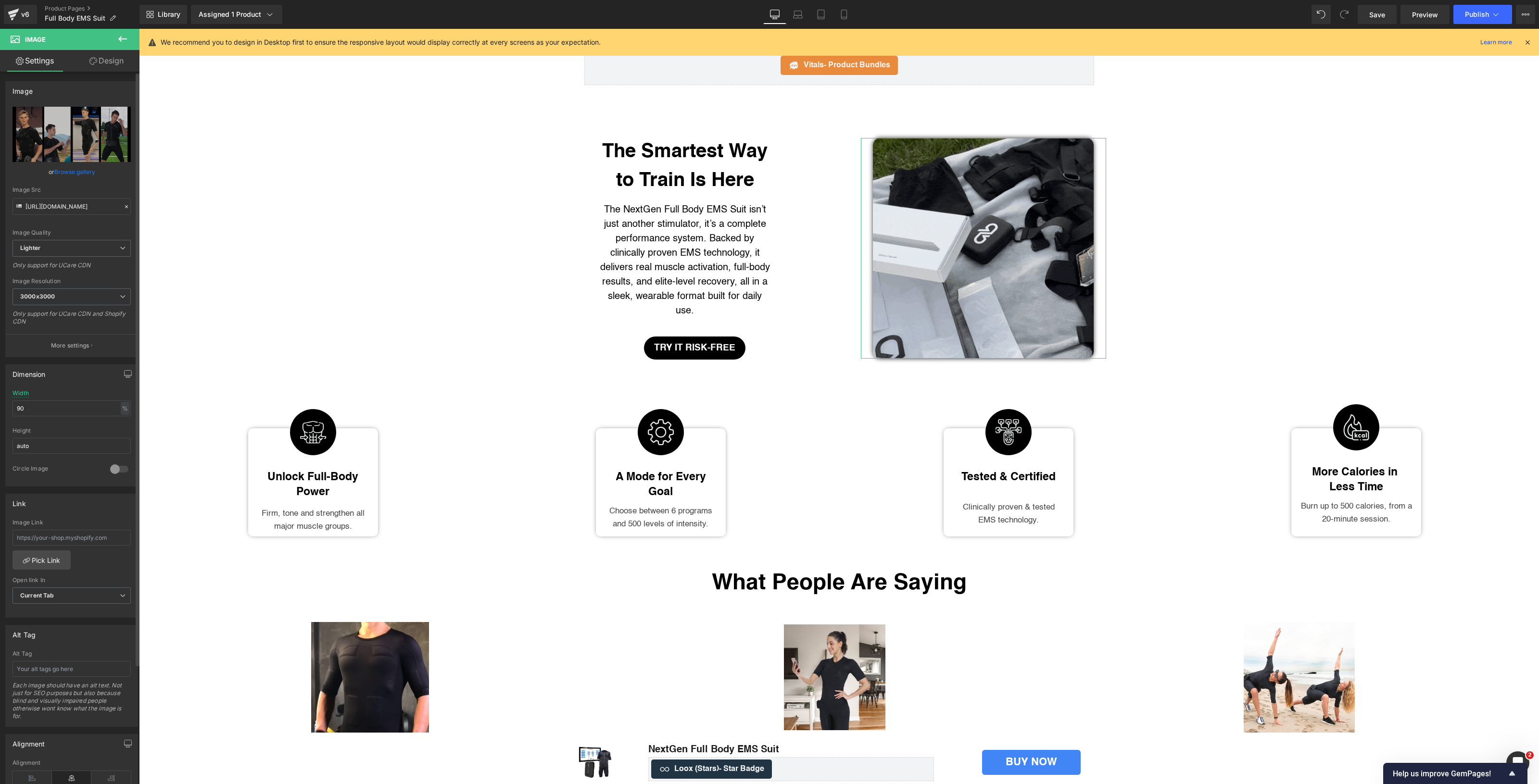
click at [84, 224] on div "Image Quality Lighter Lightest Lighter Lighter Lightest Only support for UCare …" at bounding box center [71, 173] width 118 height 133
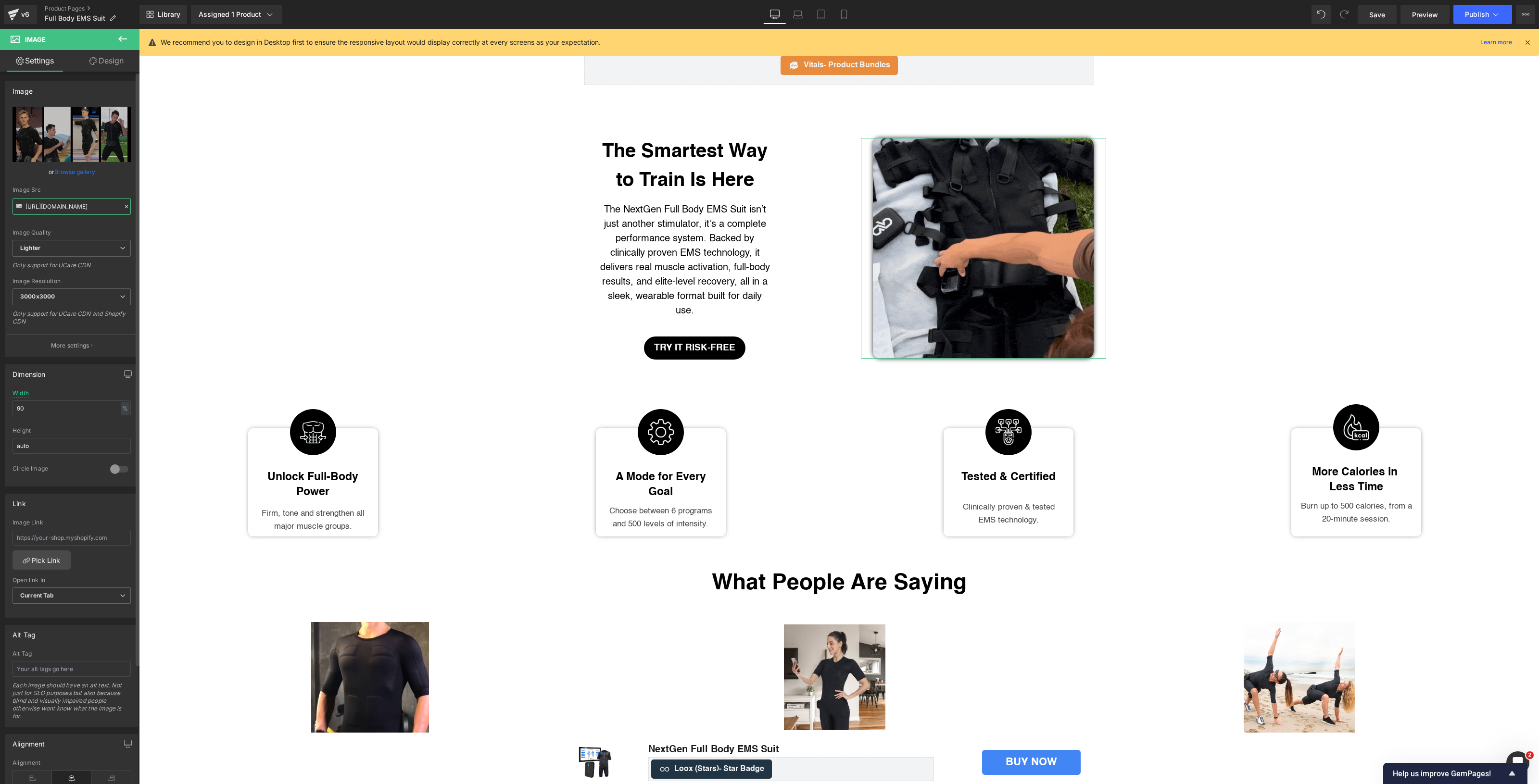
click at [80, 210] on input "[URL][DOMAIN_NAME]" at bounding box center [71, 206] width 118 height 17
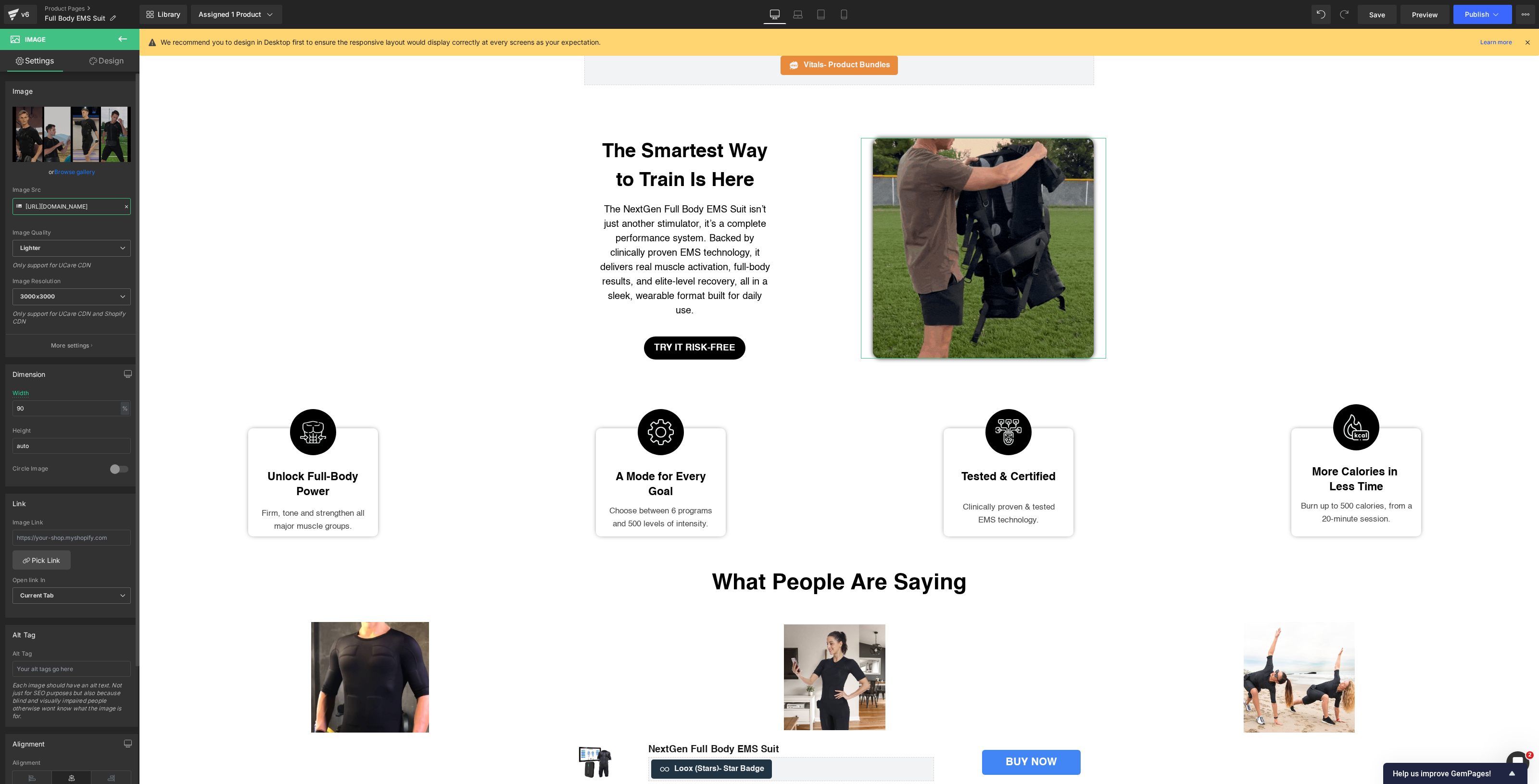
click at [80, 210] on input "[URL][DOMAIN_NAME]" at bounding box center [71, 206] width 118 height 17
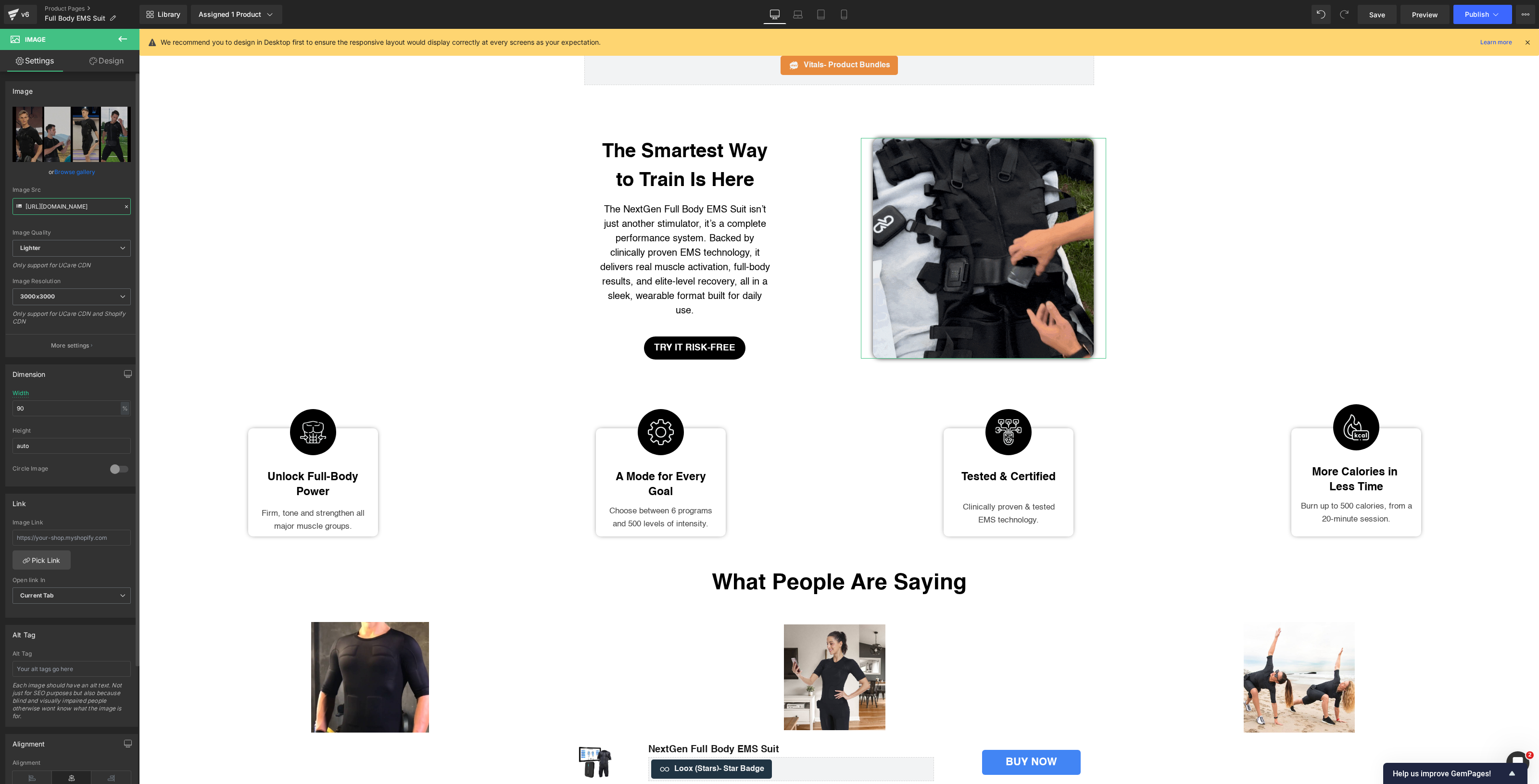
click at [80, 210] on input "[URL][DOMAIN_NAME]" at bounding box center [71, 206] width 118 height 17
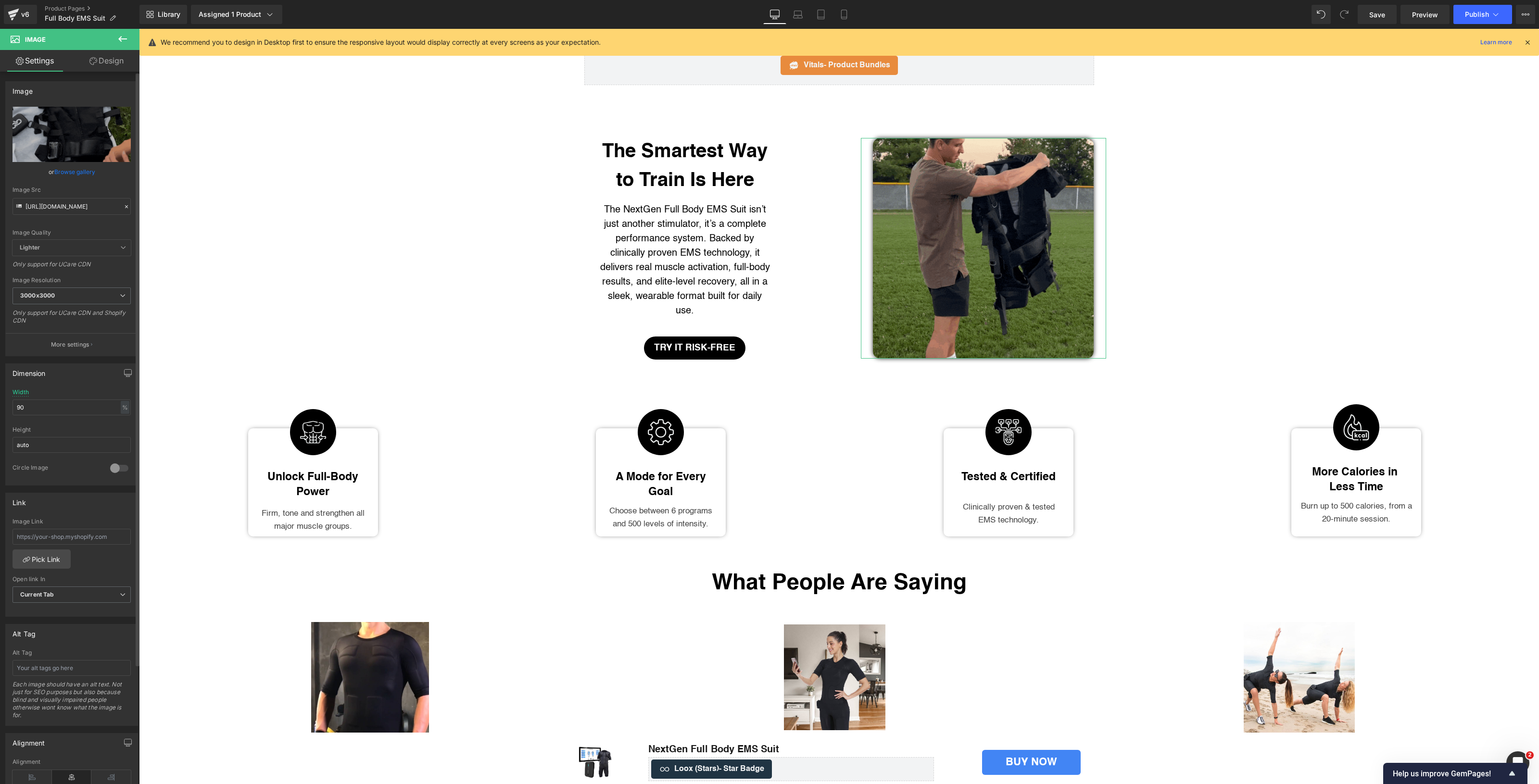
click at [83, 220] on div "Image Quality Lighter Lightest Lighter Lighter Lightest Only support for UCare …" at bounding box center [71, 173] width 118 height 133
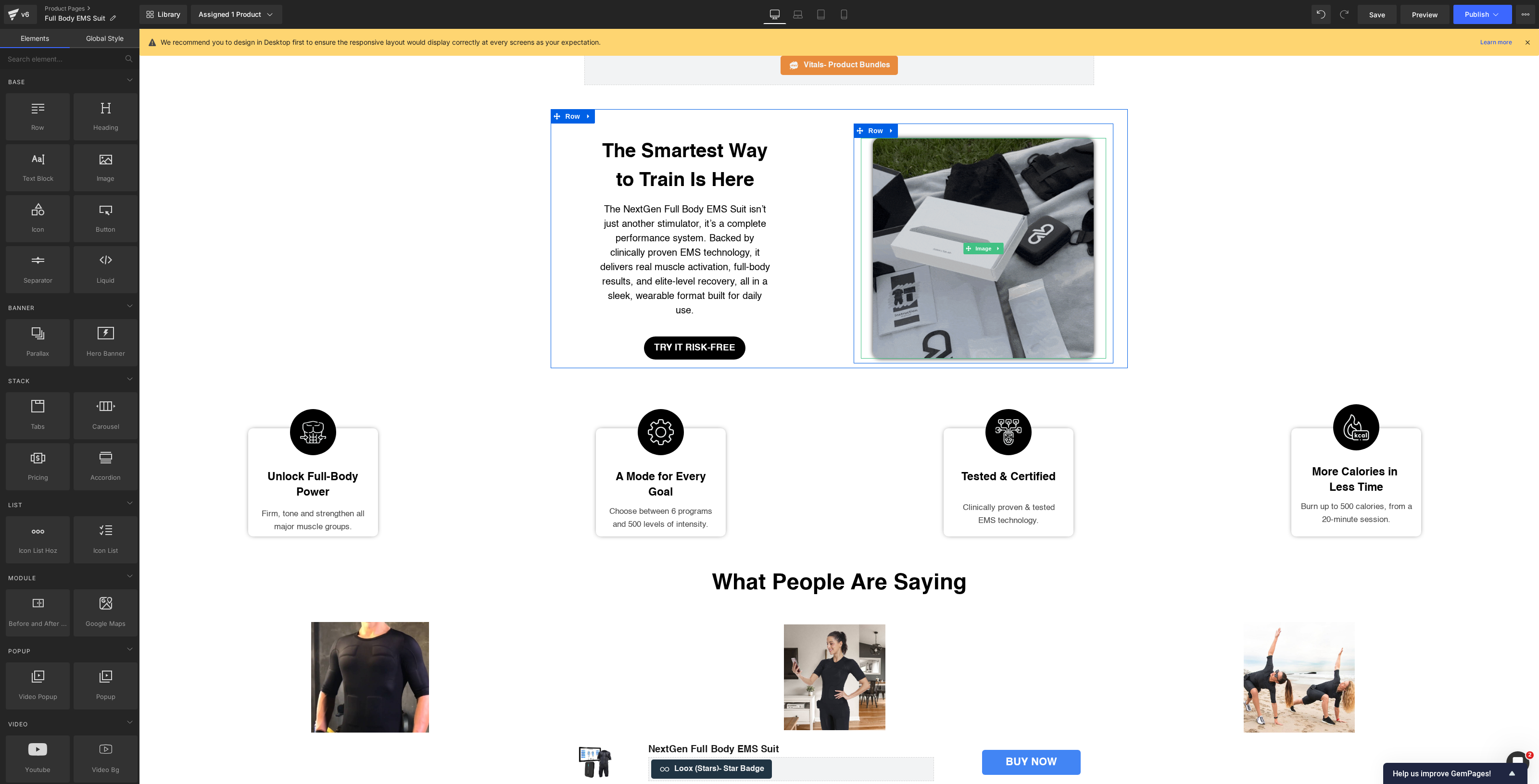
click at [1065, 299] on img at bounding box center [983, 248] width 221 height 221
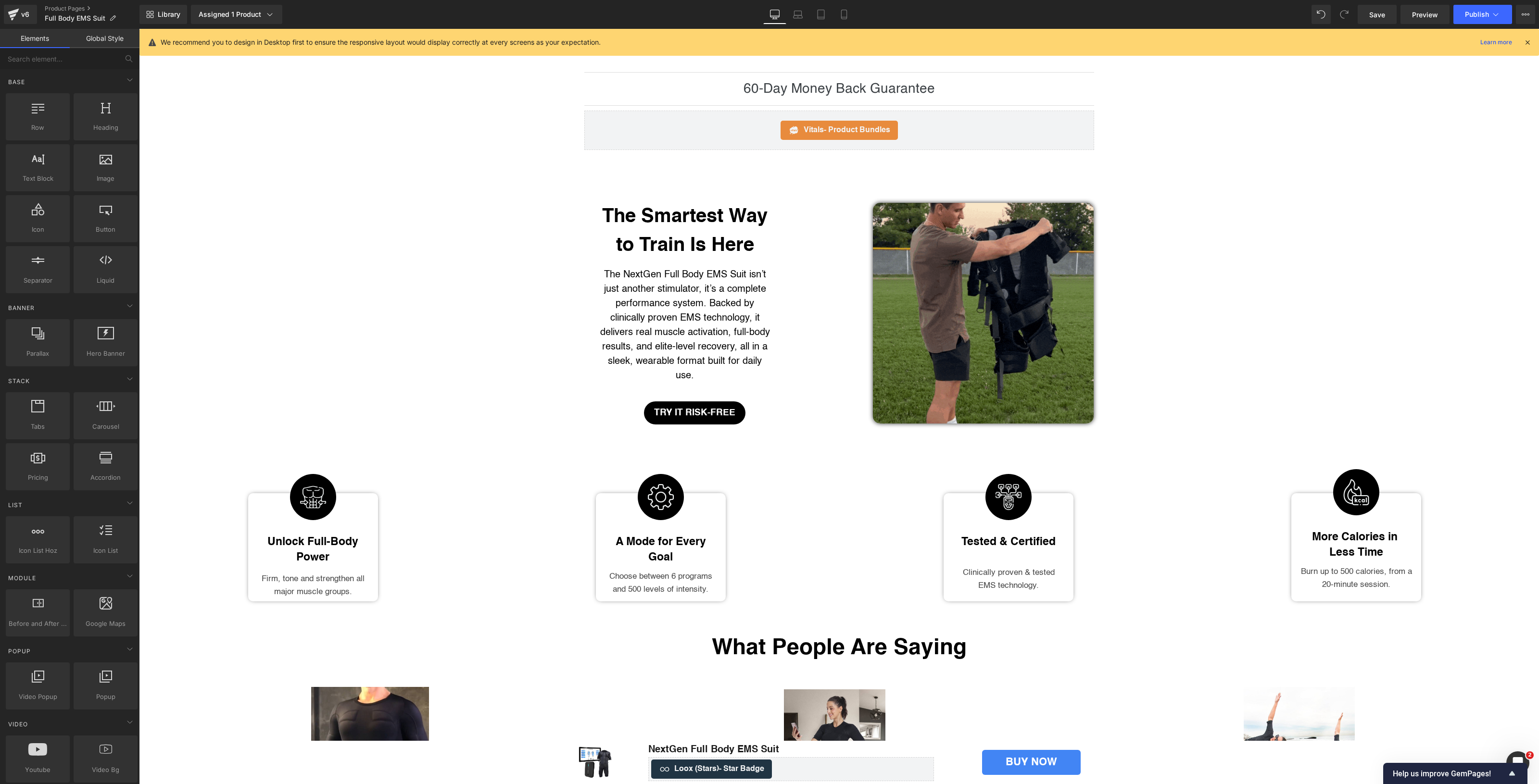
scroll to position [3239, 0]
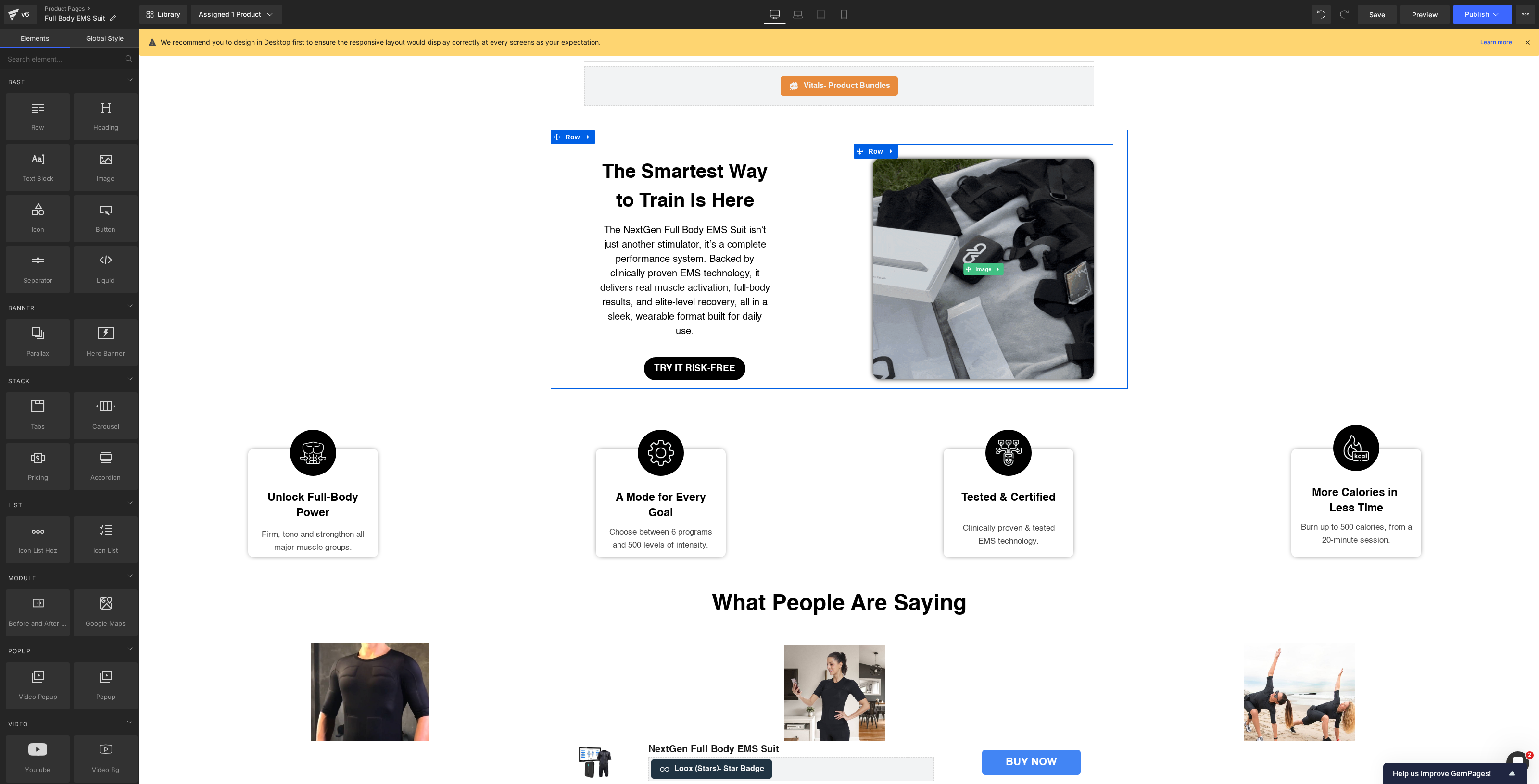
click at [941, 313] on img at bounding box center [983, 269] width 221 height 221
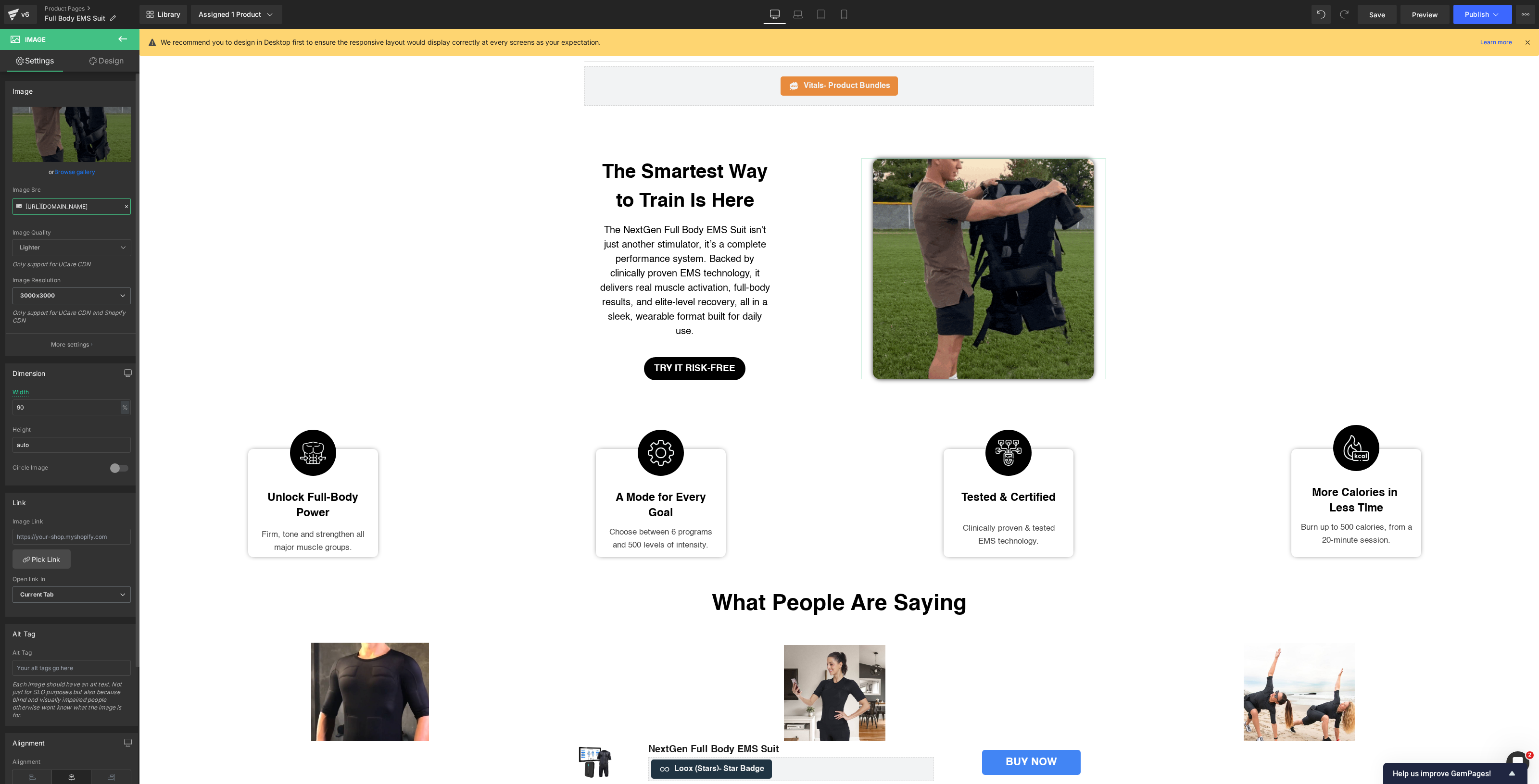
click at [54, 205] on input "[URL][DOMAIN_NAME]" at bounding box center [71, 206] width 118 height 17
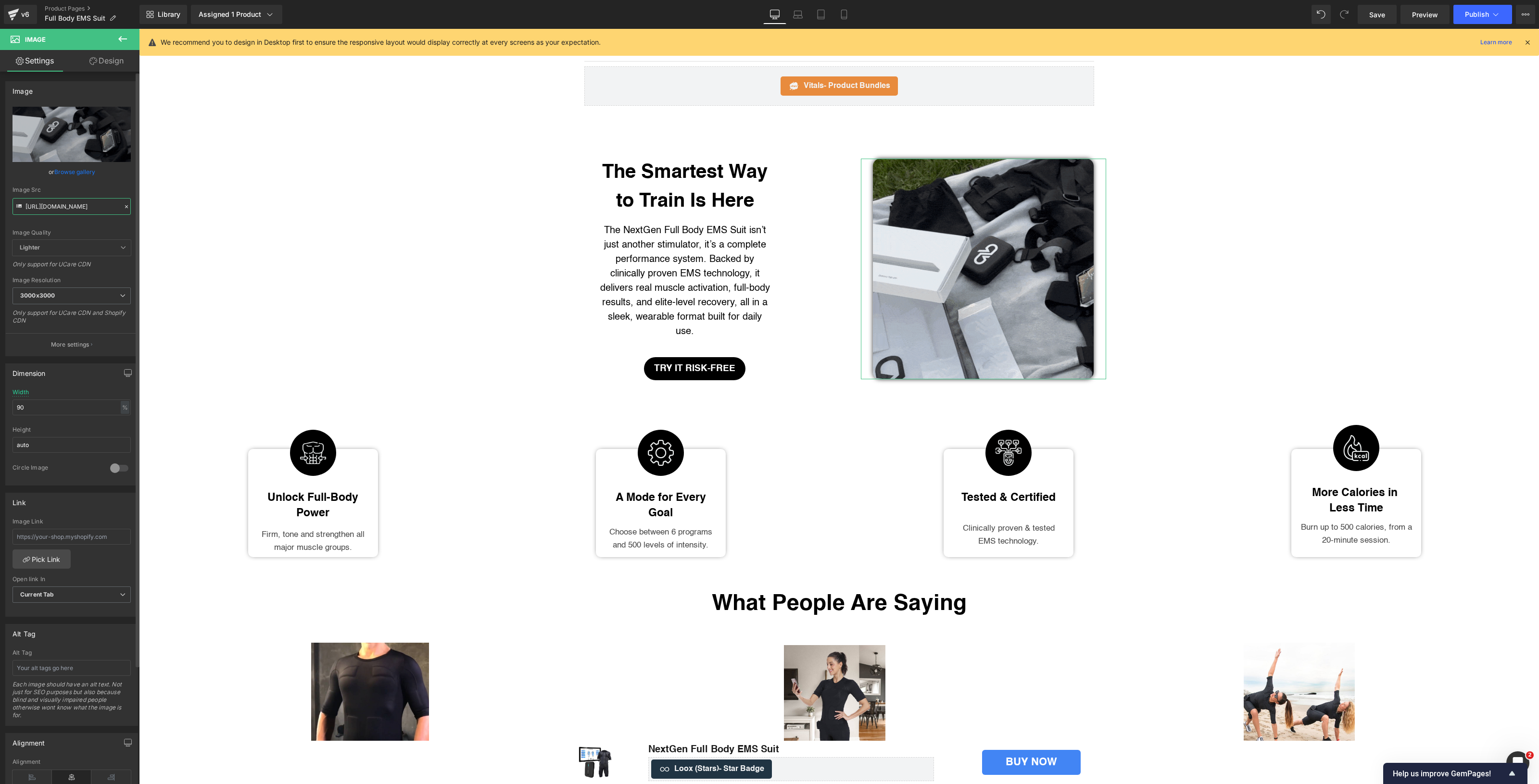
click at [54, 205] on input "[URL][DOMAIN_NAME]" at bounding box center [71, 206] width 118 height 17
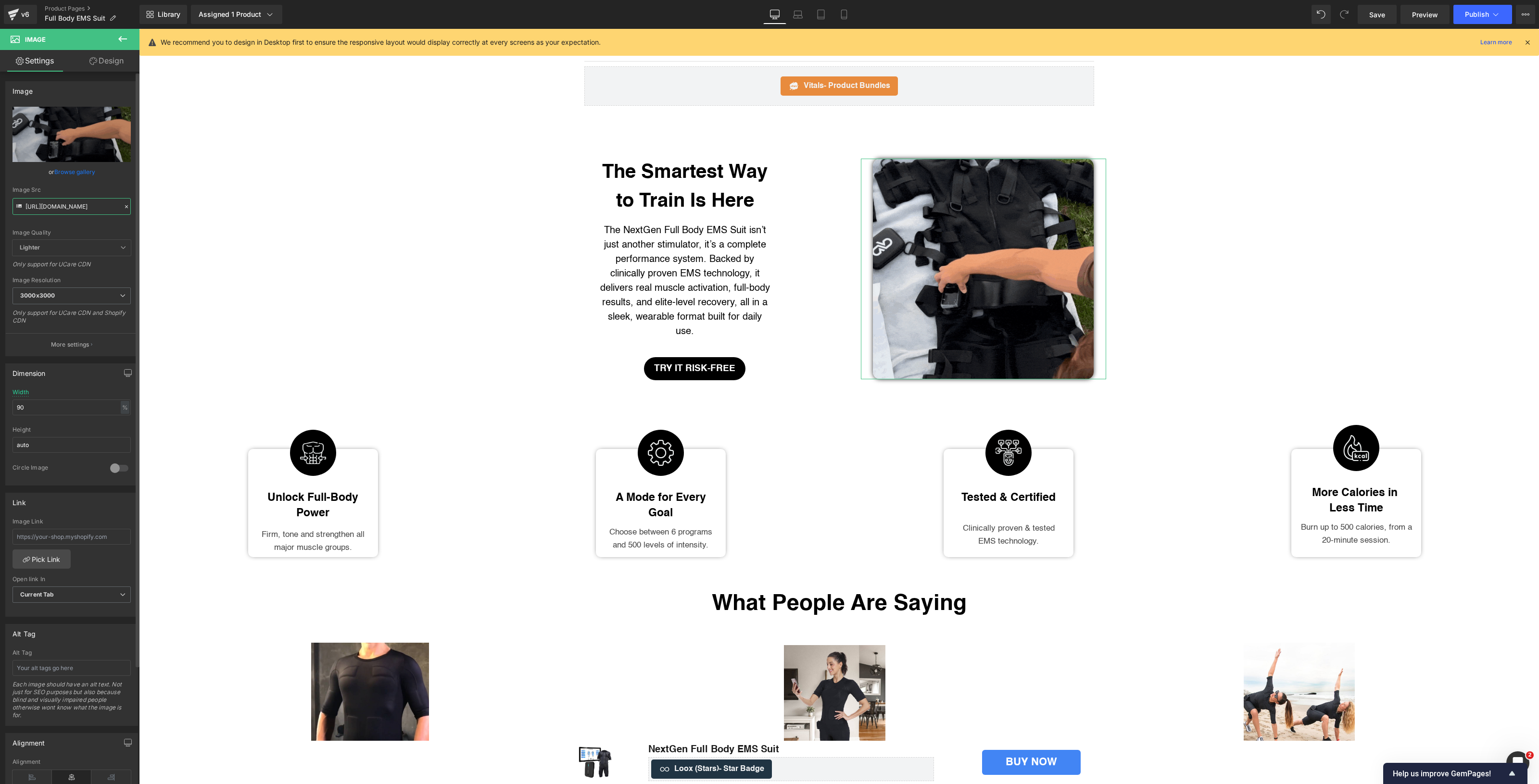
click at [54, 205] on input "[URL][DOMAIN_NAME]" at bounding box center [71, 206] width 118 height 17
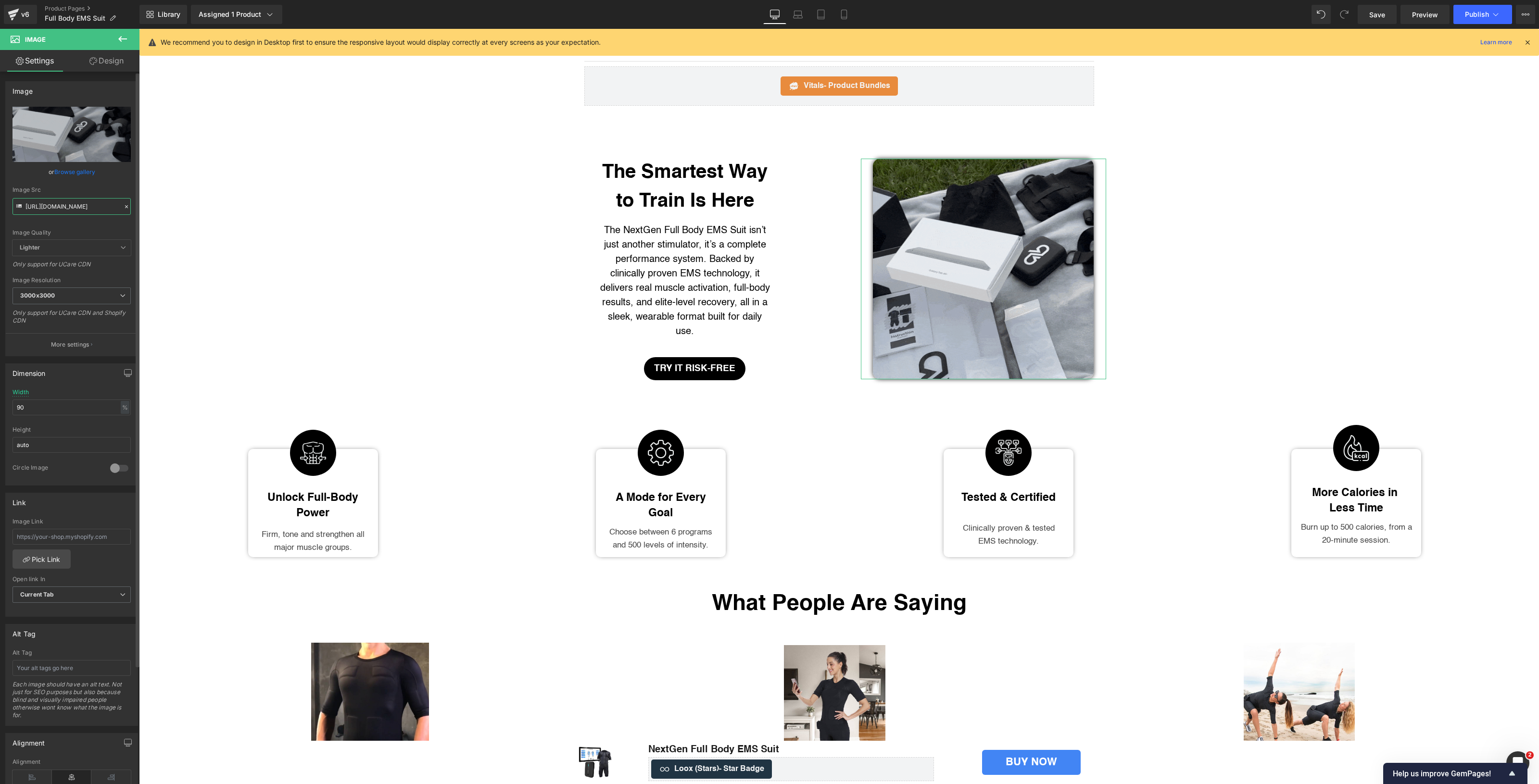
paste input "2.gif?v=1760464259"
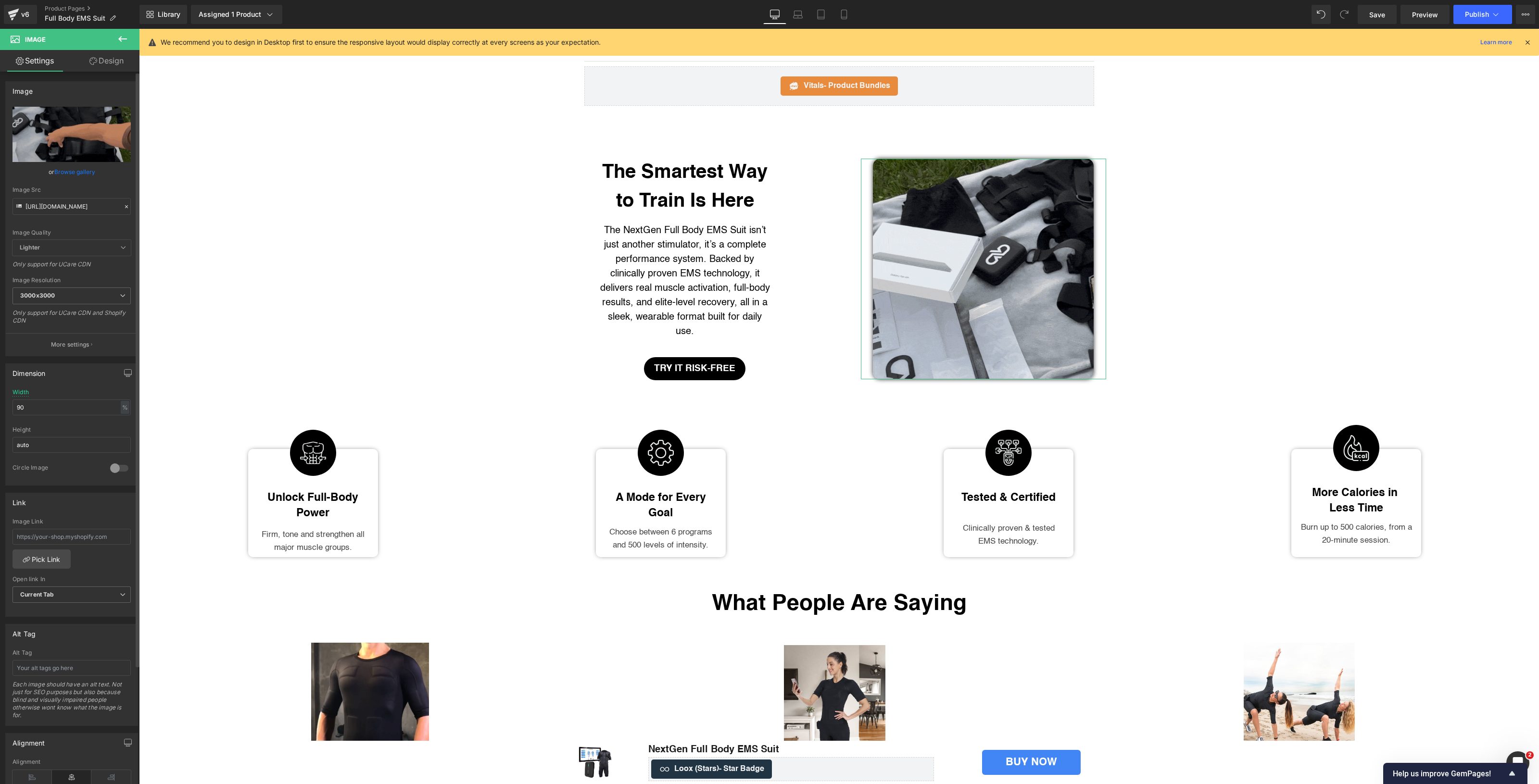
scroll to position [0, 0]
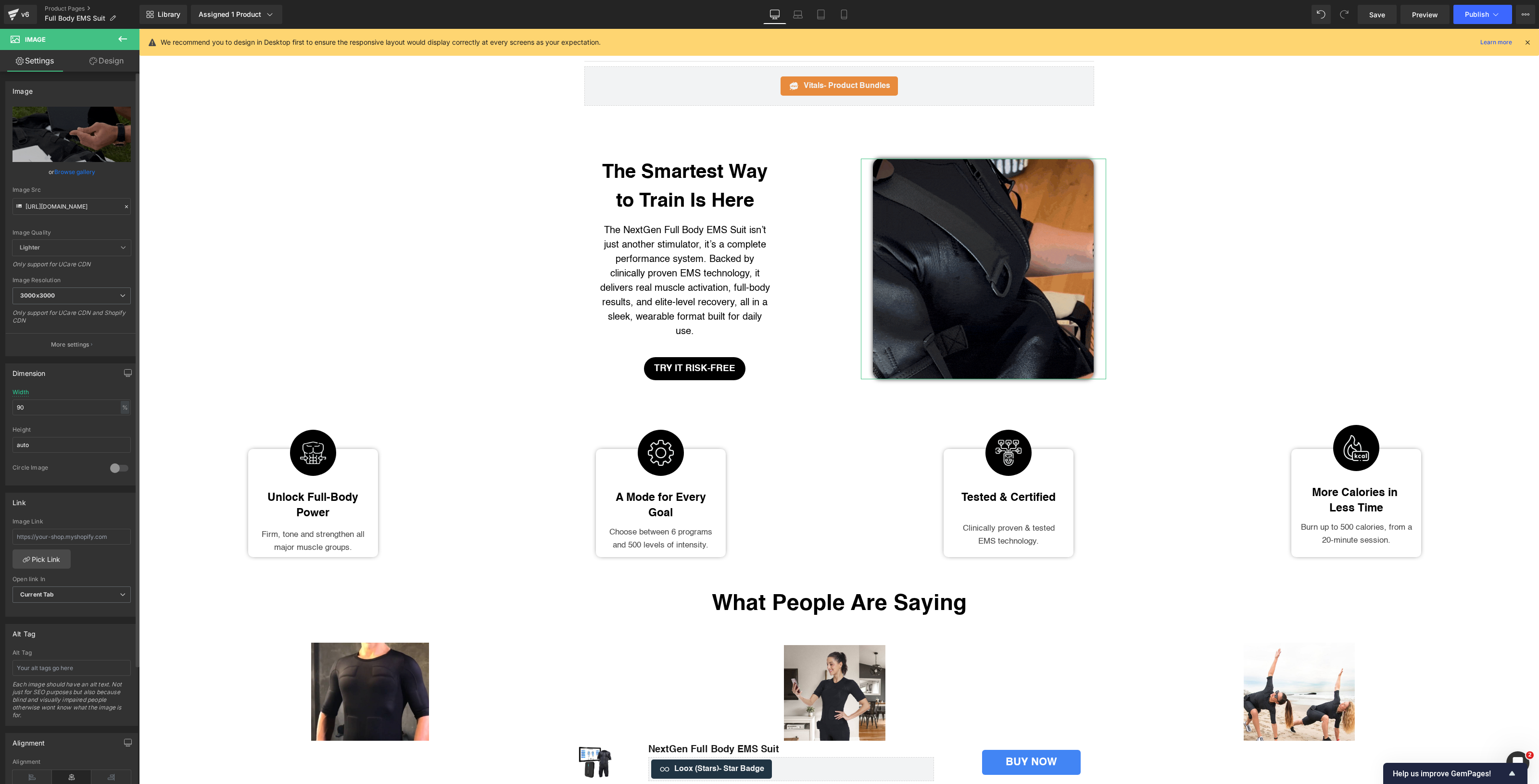
click at [94, 227] on div "Image Quality Lighter Lightest Lighter Lighter Lightest Only support for UCare …" at bounding box center [71, 173] width 118 height 133
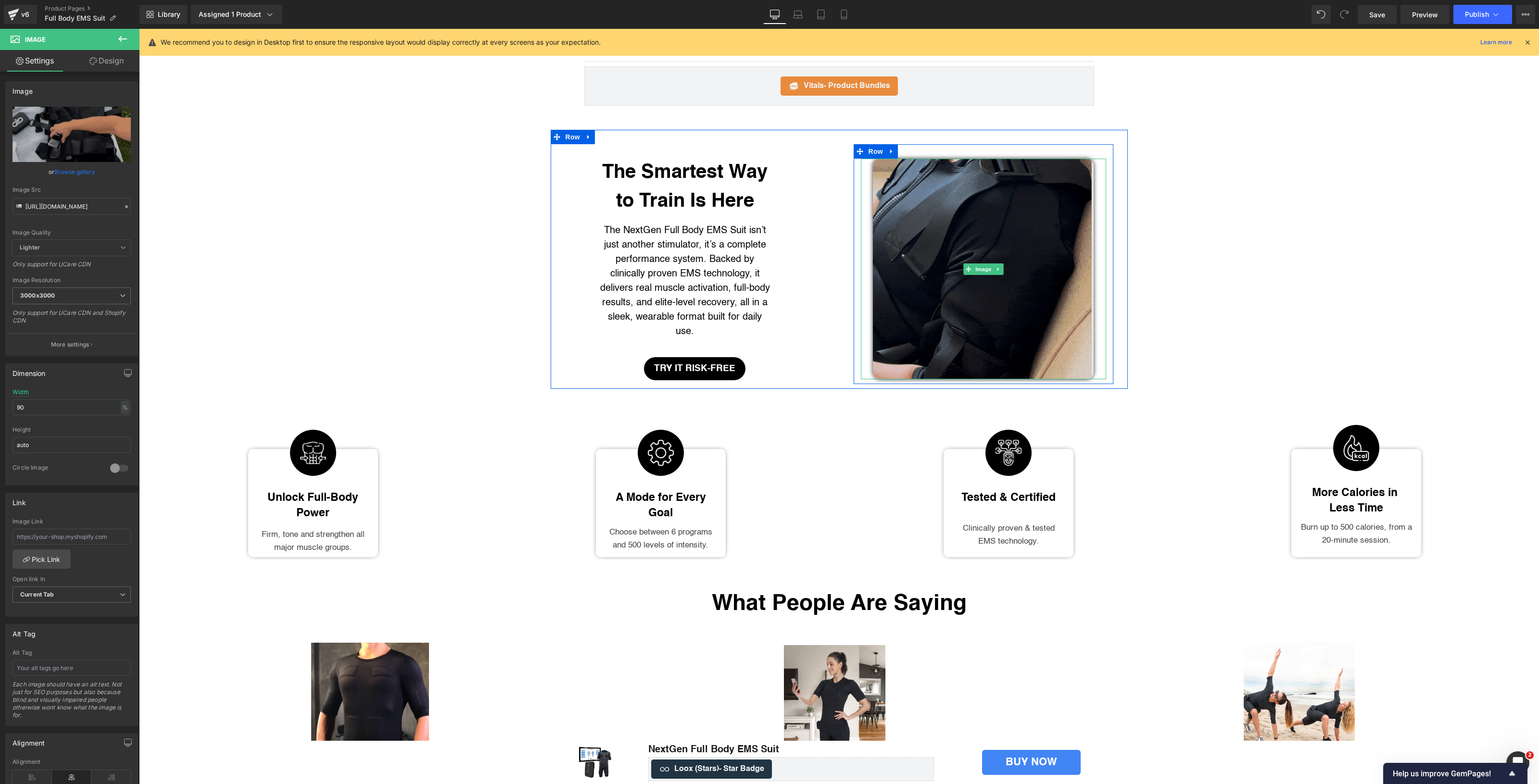
click at [1020, 317] on img at bounding box center [983, 269] width 221 height 221
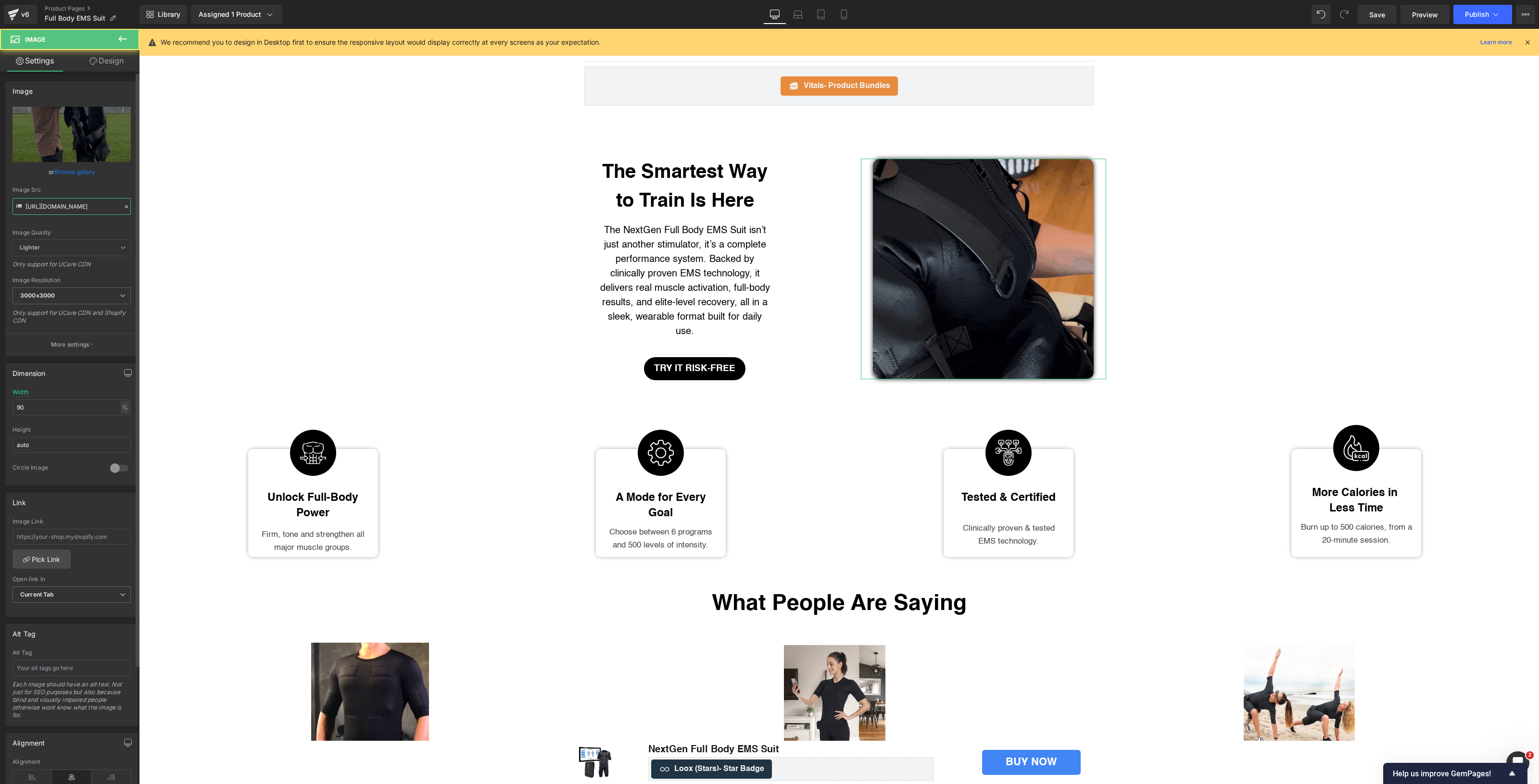
click at [91, 200] on input "[URL][DOMAIN_NAME]" at bounding box center [71, 206] width 118 height 17
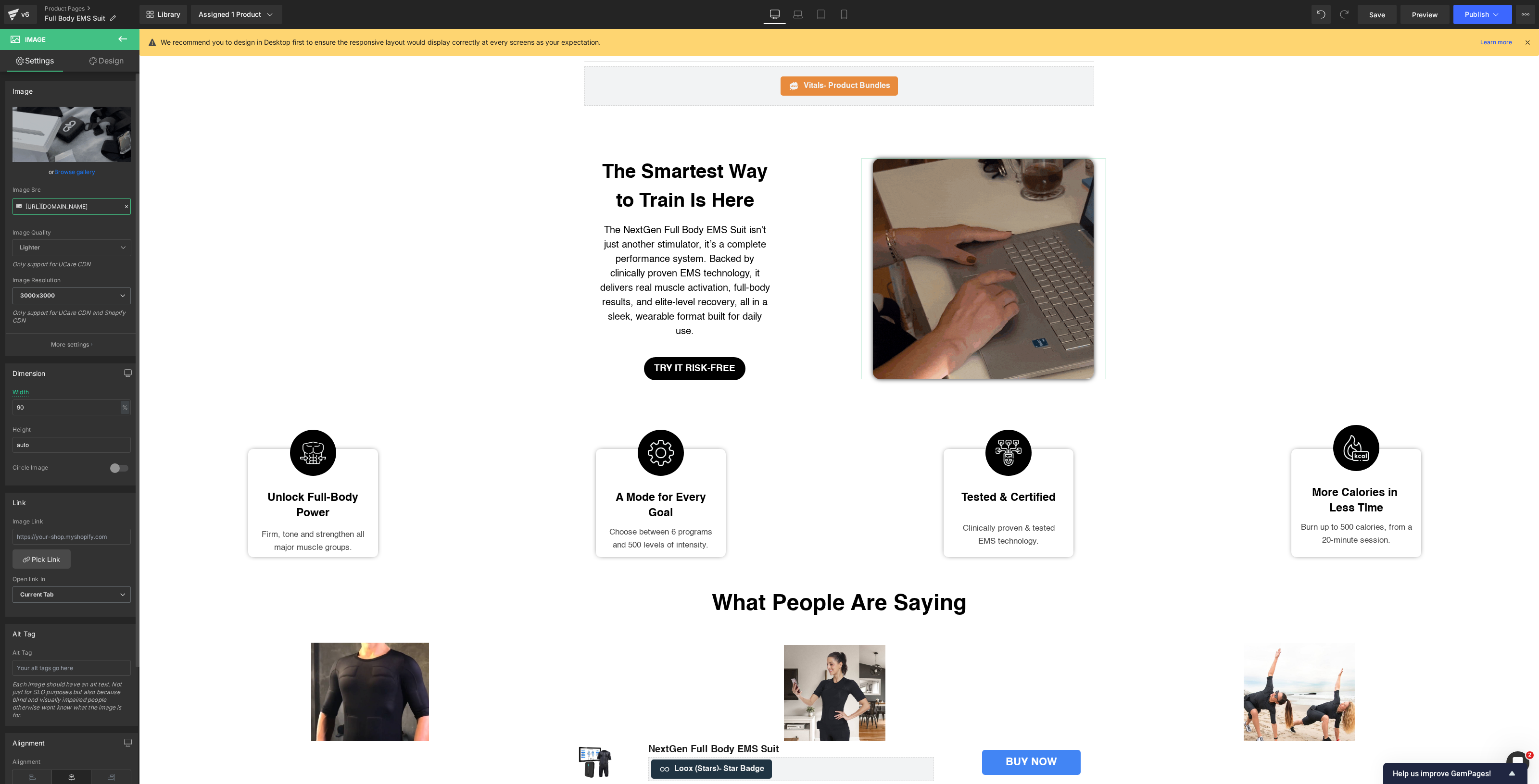
click at [91, 200] on input "[URL][DOMAIN_NAME]" at bounding box center [71, 206] width 118 height 17
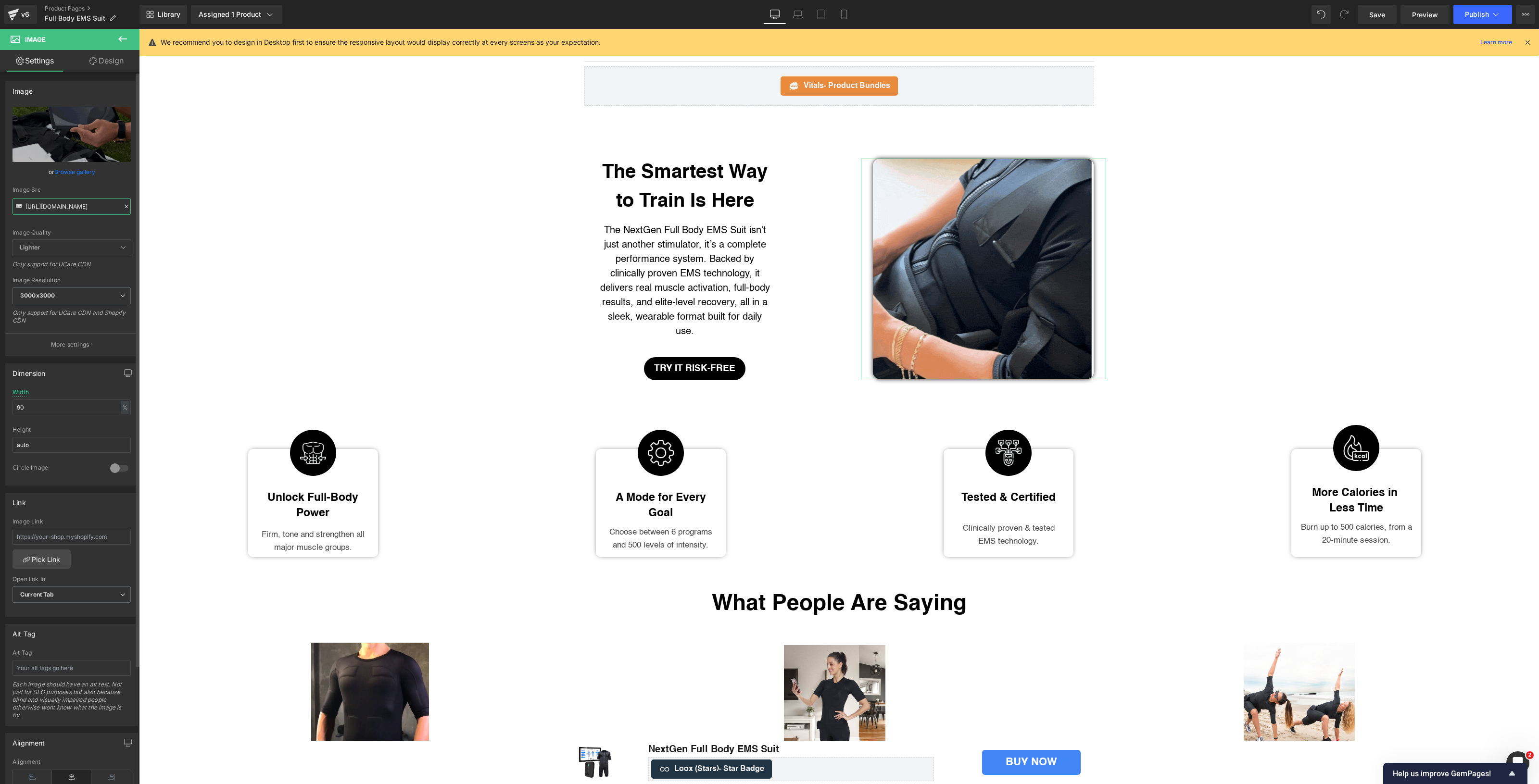
click at [91, 200] on input "[URL][DOMAIN_NAME]" at bounding box center [71, 206] width 118 height 17
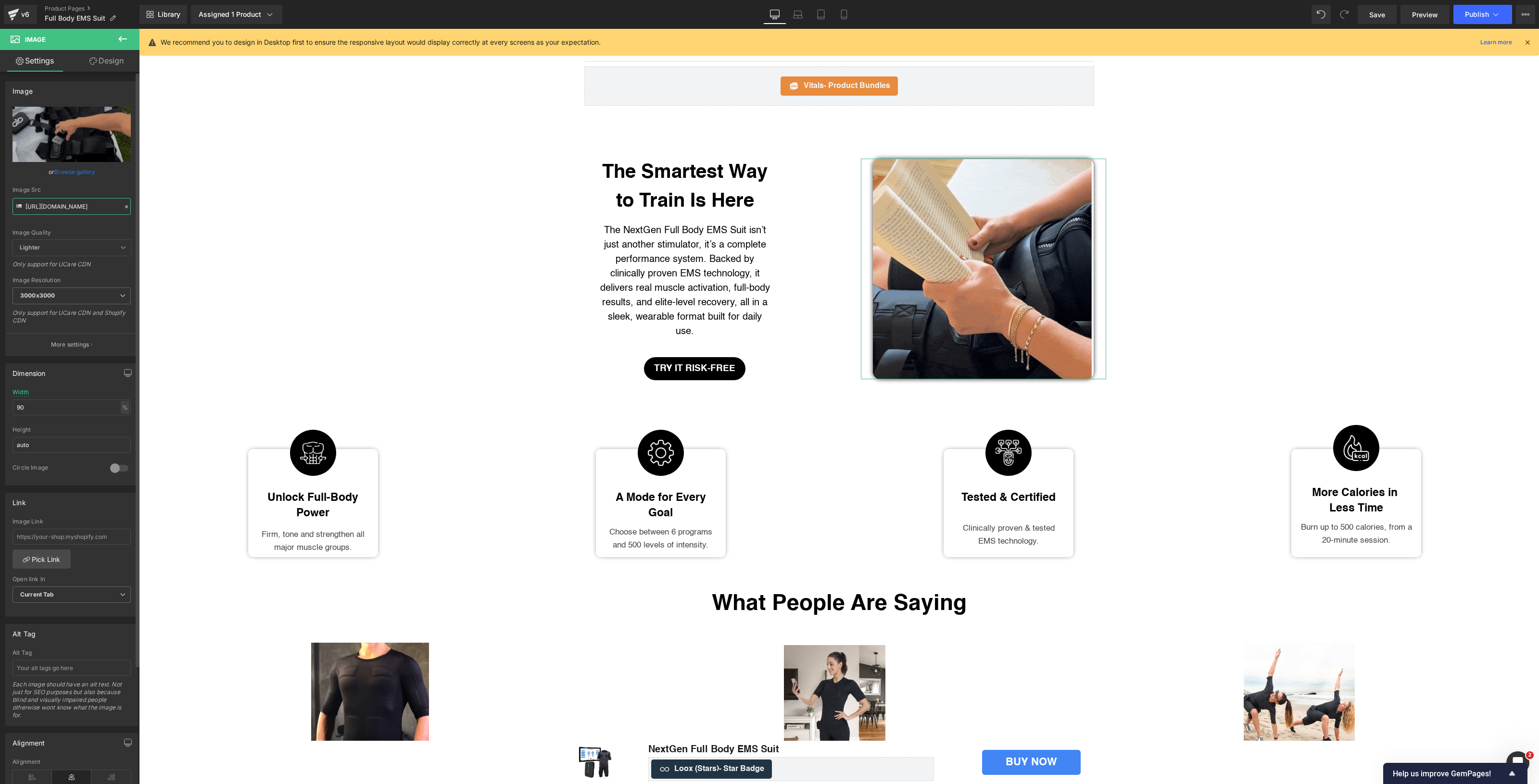
paste input "_3000x3000"
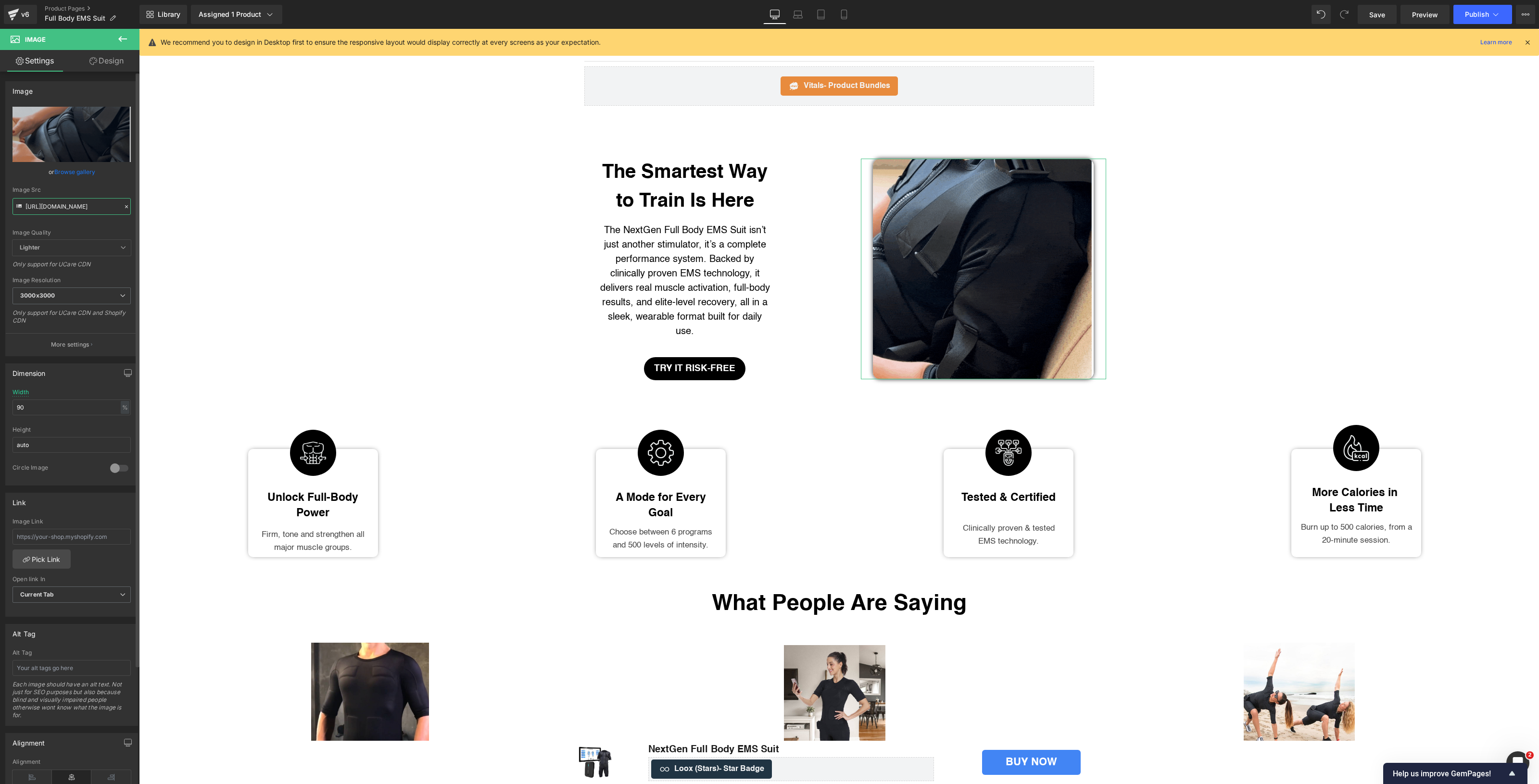
scroll to position [0, 130]
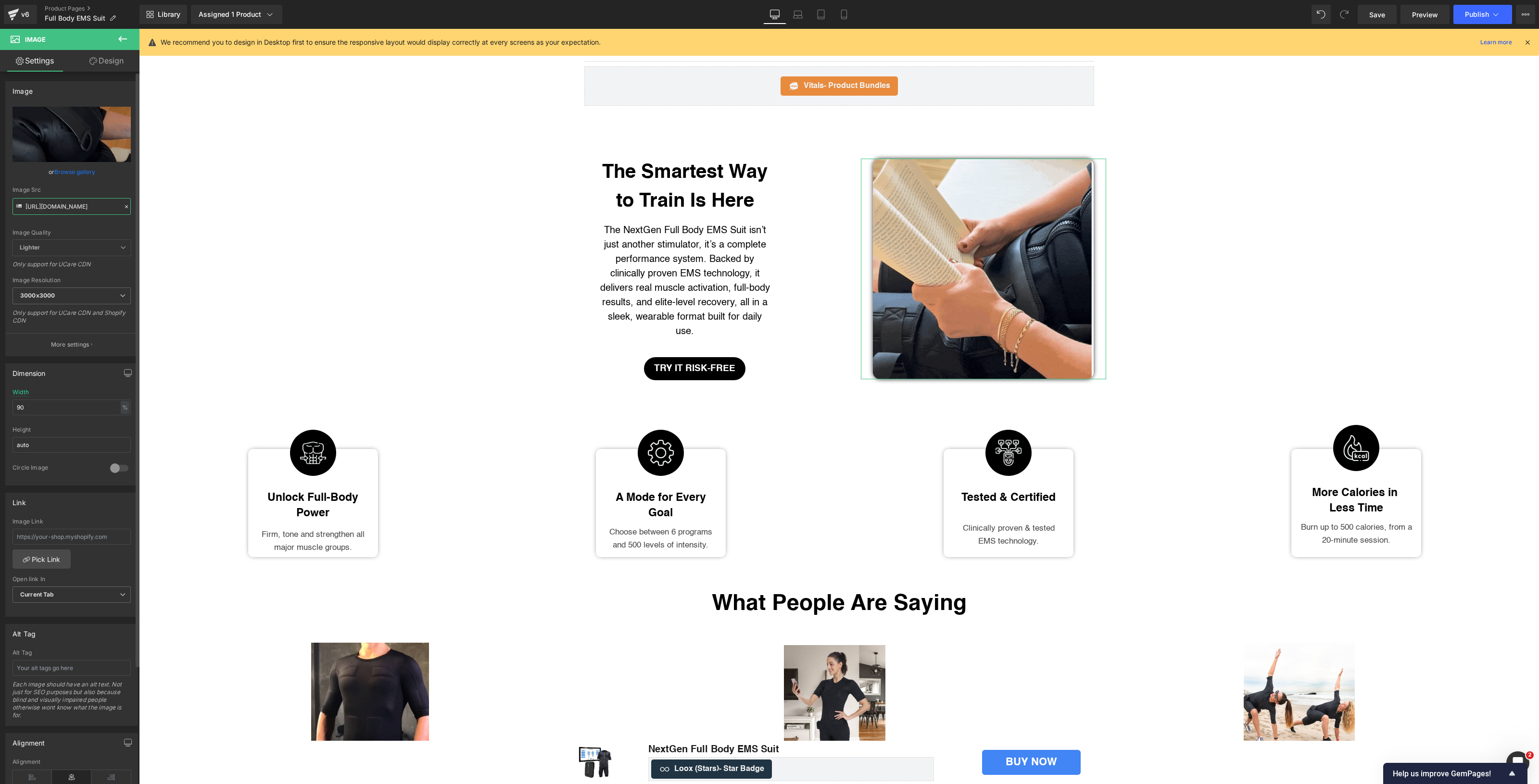
type input "[URL][DOMAIN_NAME]"
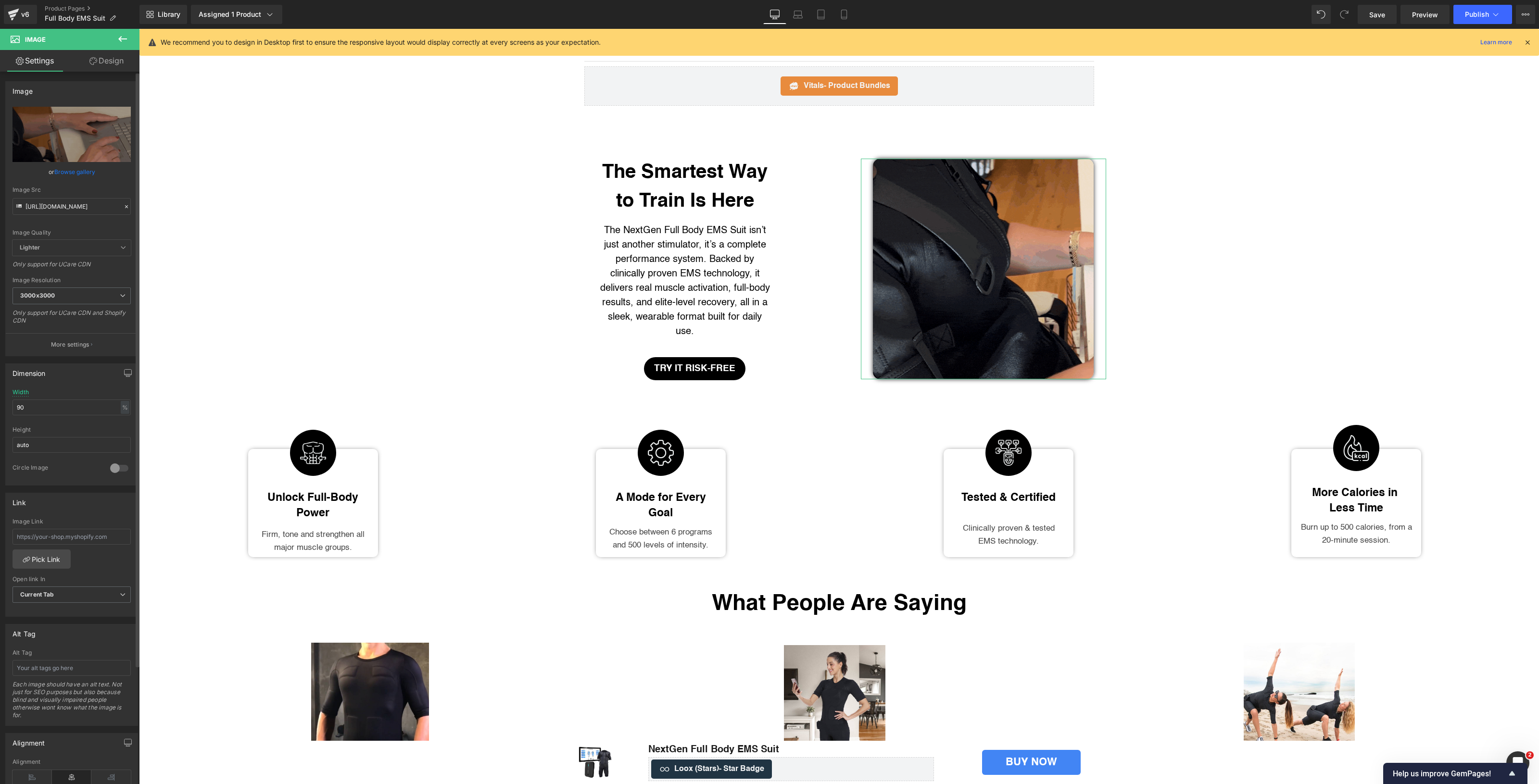
scroll to position [0, 0]
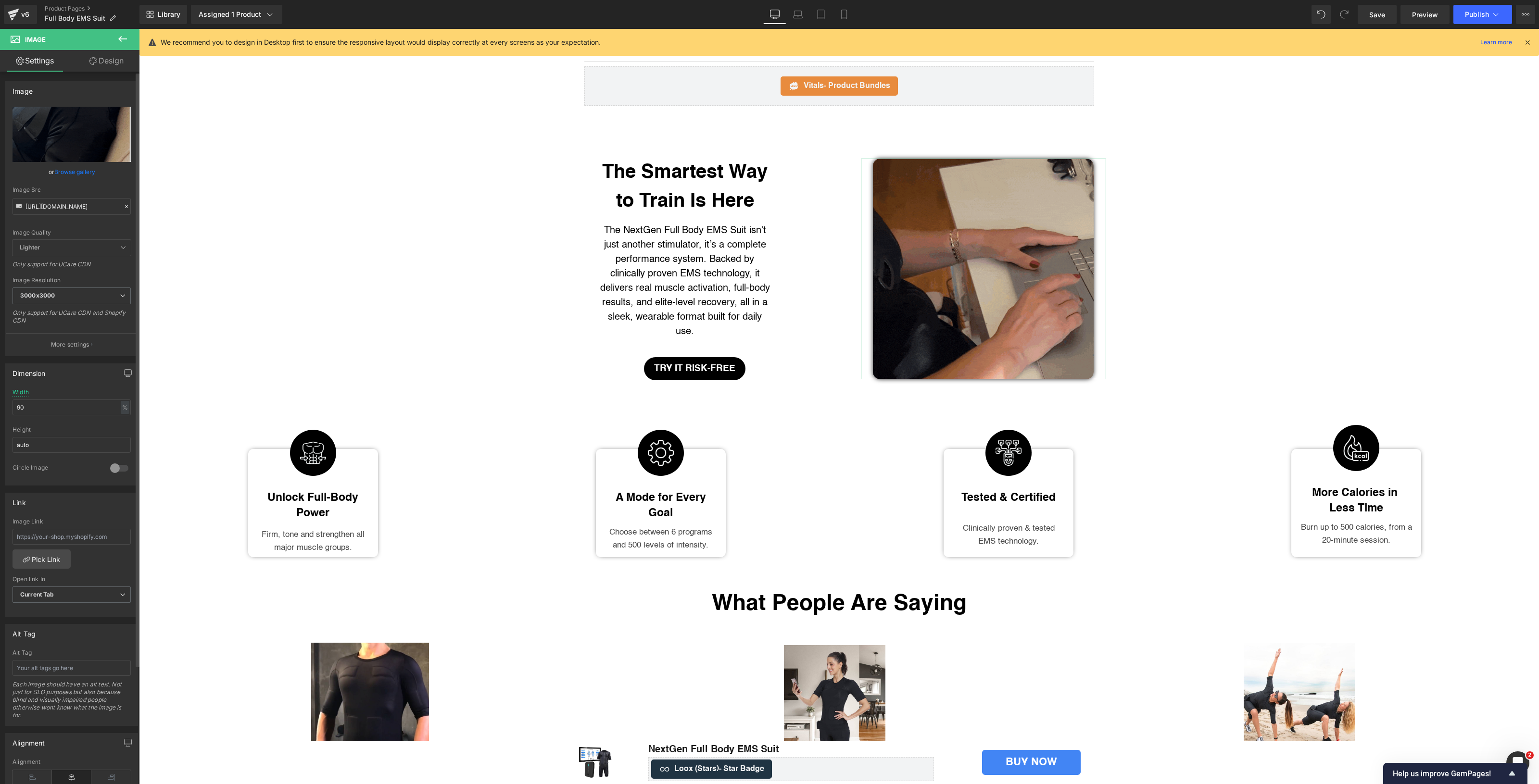
click at [92, 219] on div "Image Quality Lighter Lightest Lighter Lighter Lightest Only support for UCare …" at bounding box center [71, 173] width 118 height 133
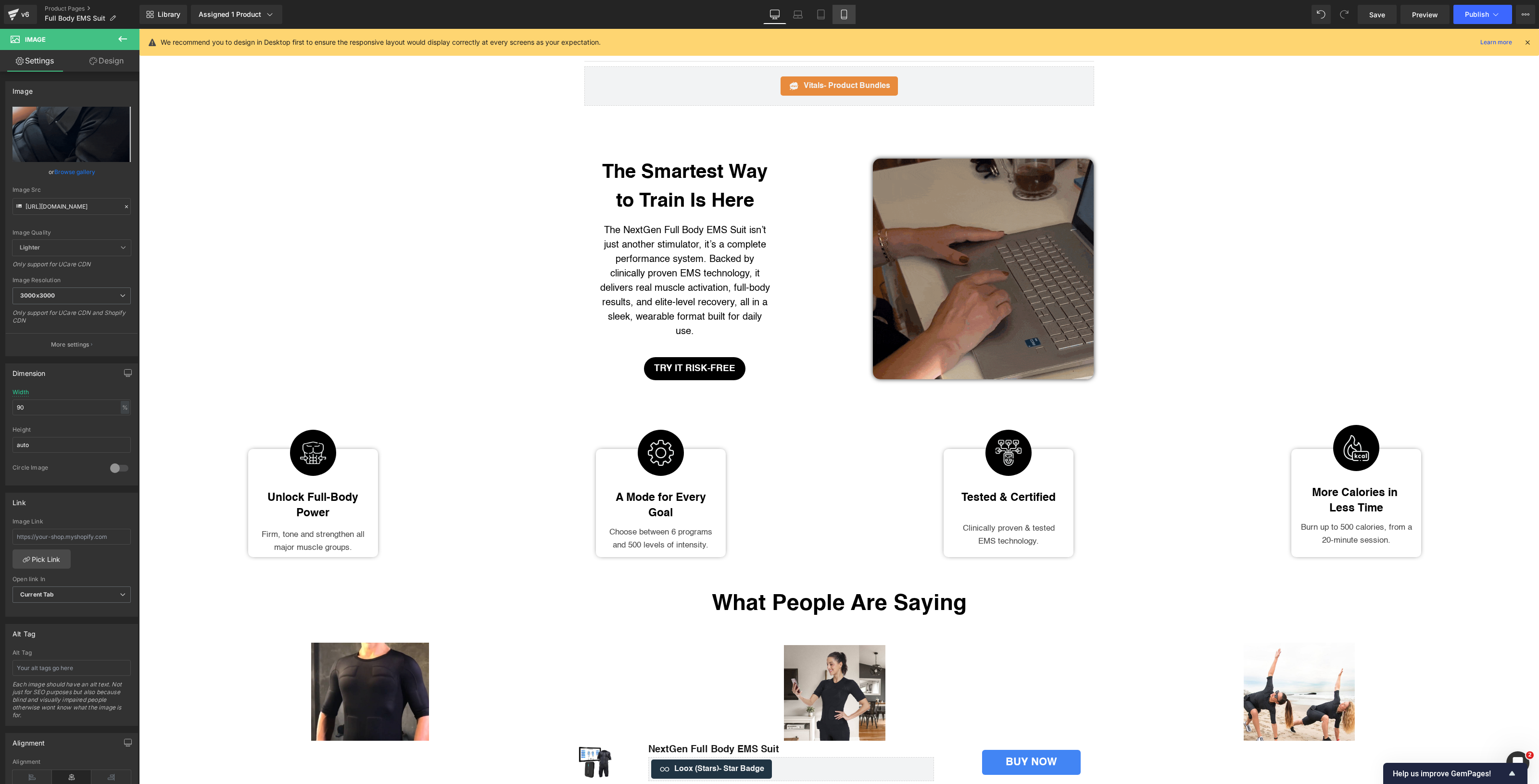
click at [841, 8] on link "Mobile" at bounding box center [844, 14] width 23 height 19
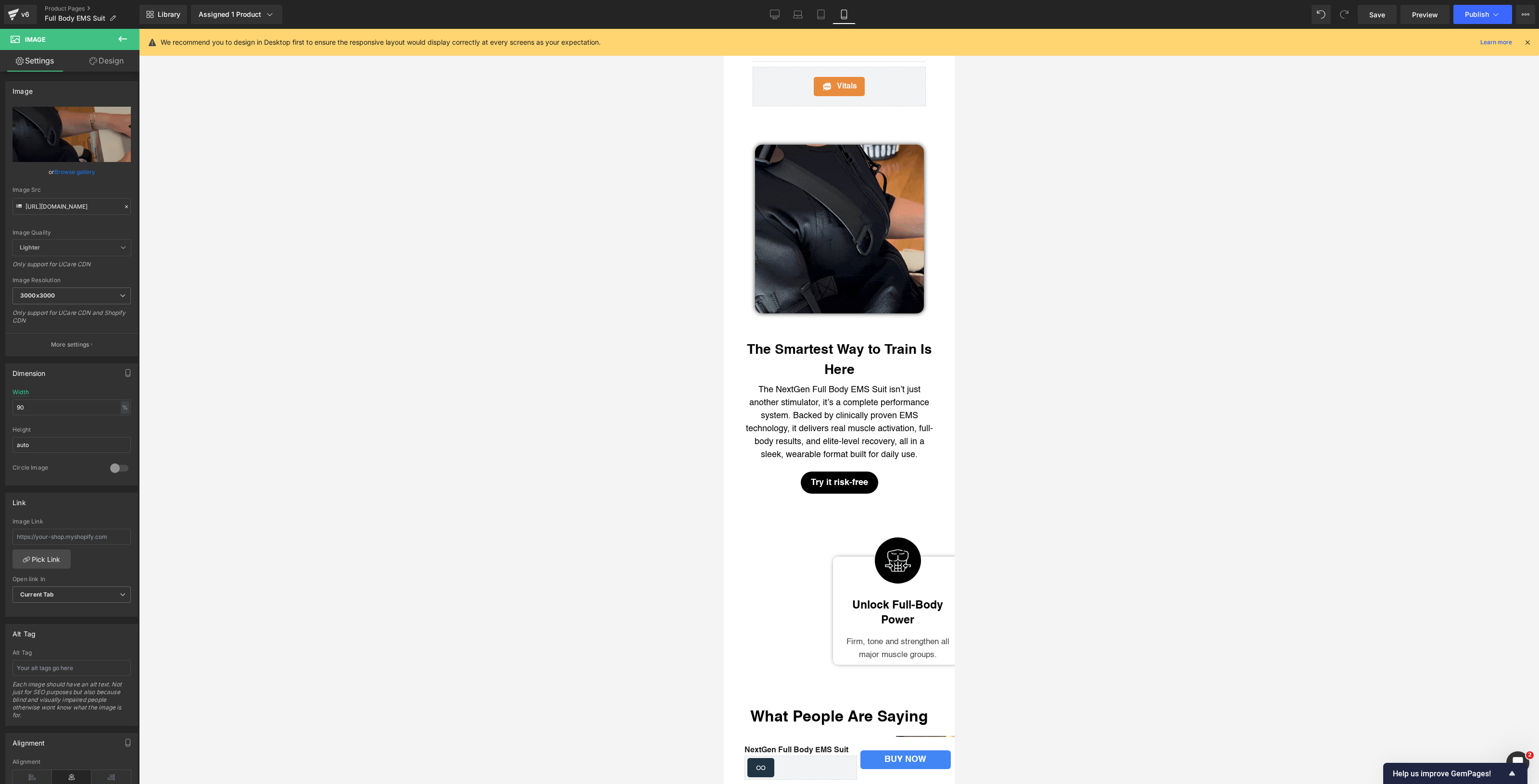
scroll to position [4509, 0]
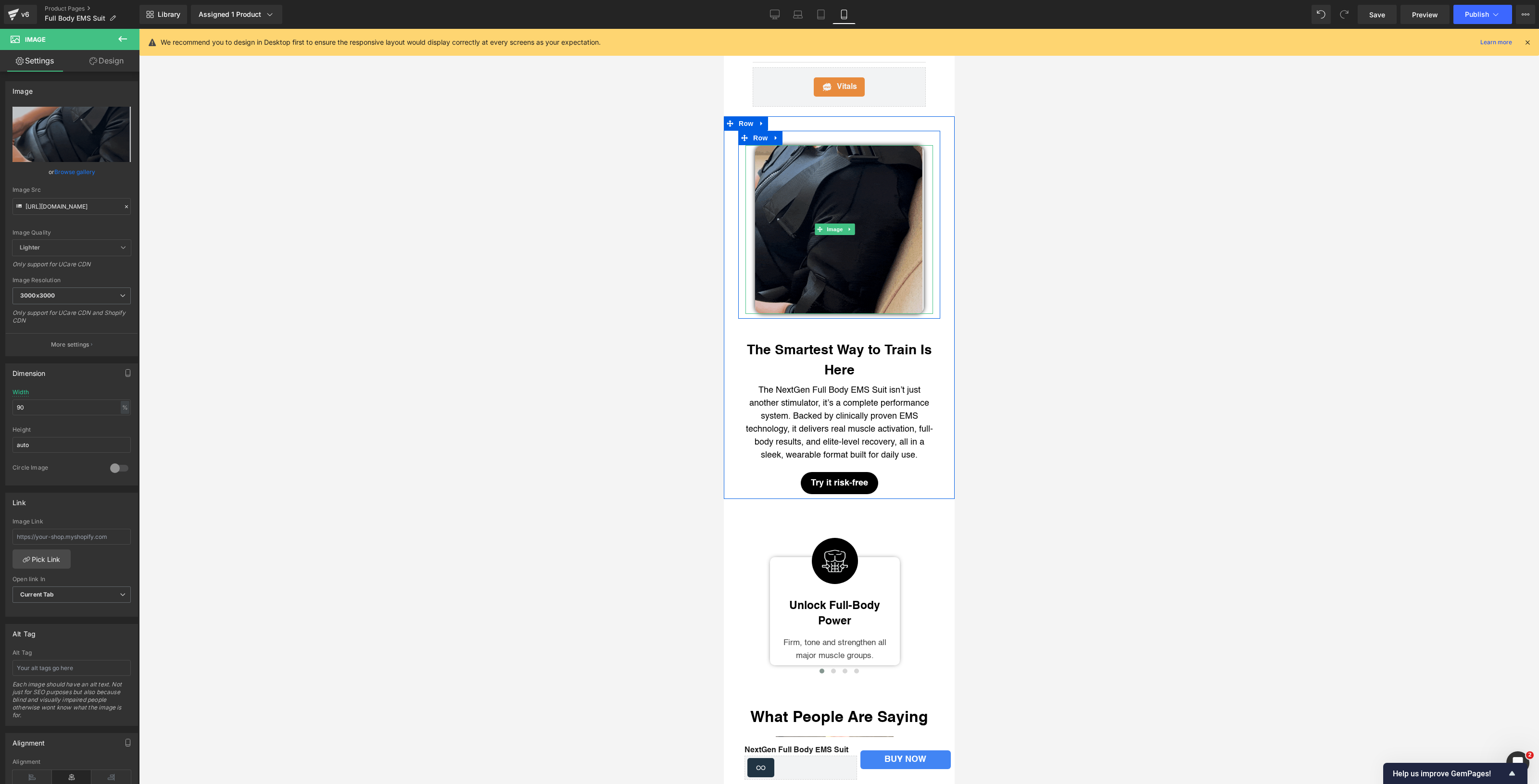
click at [838, 309] on img at bounding box center [838, 229] width 169 height 169
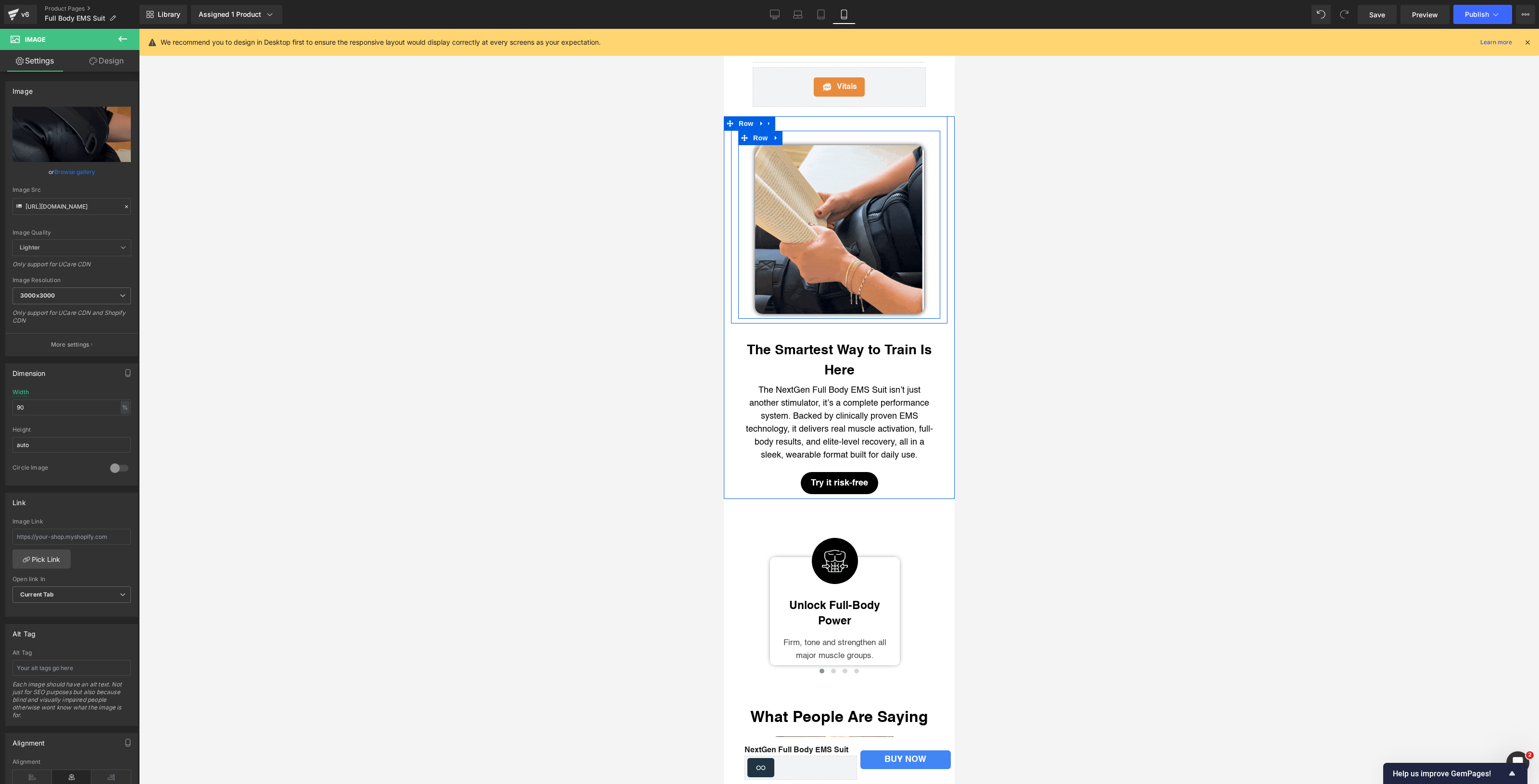
click at [925, 277] on div "Image" at bounding box center [838, 229] width 202 height 169
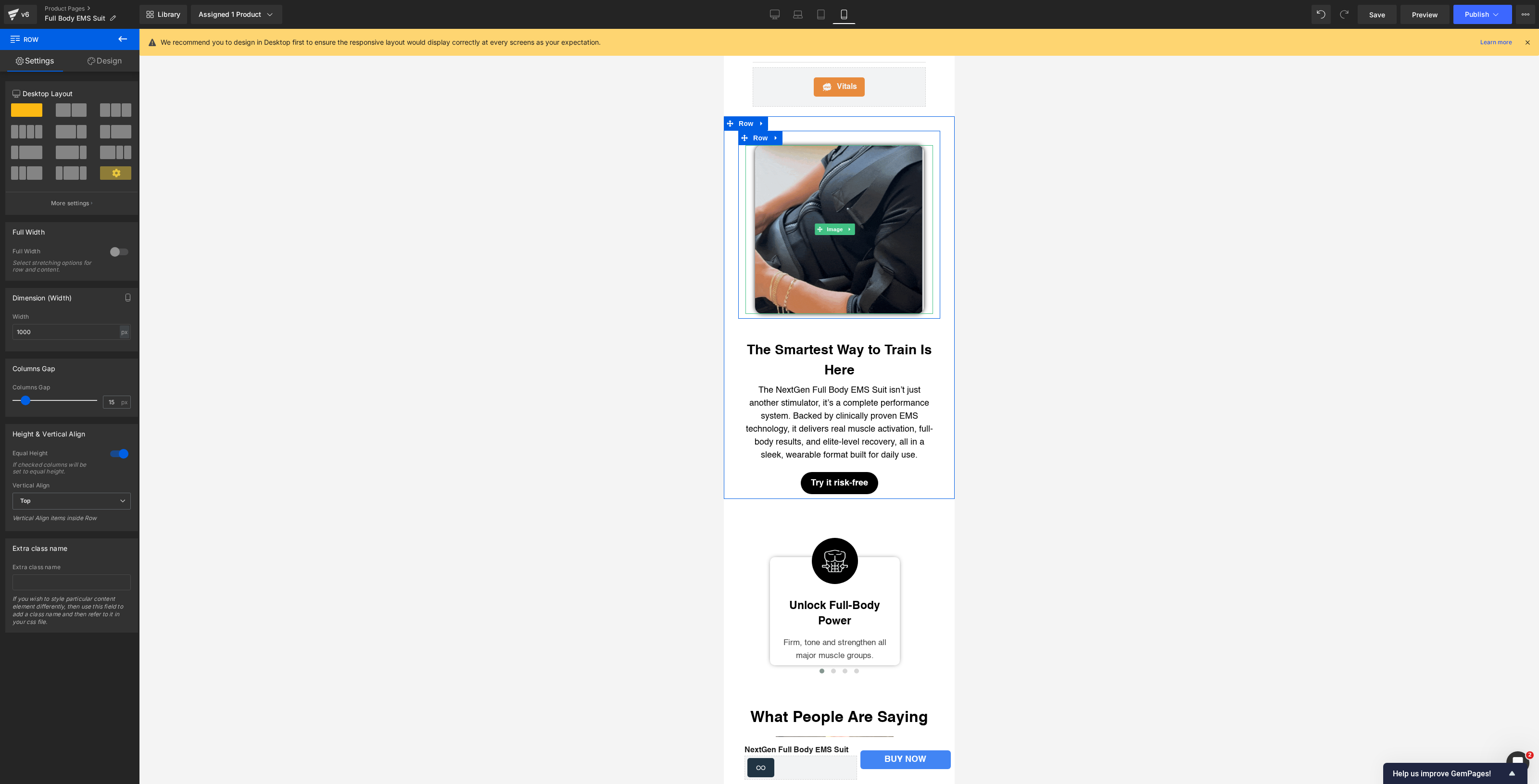
click at [903, 279] on img at bounding box center [838, 229] width 169 height 169
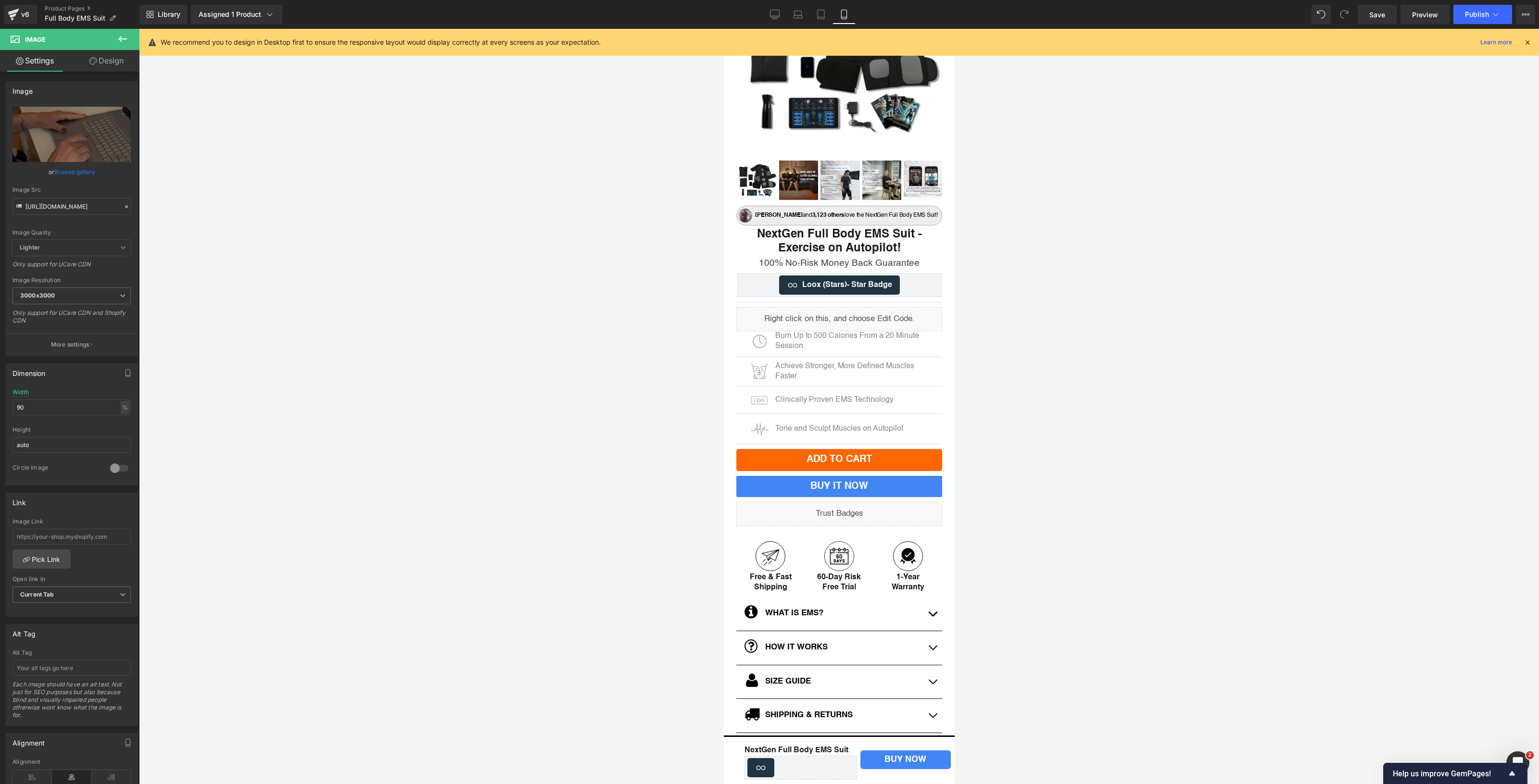
scroll to position [0, 0]
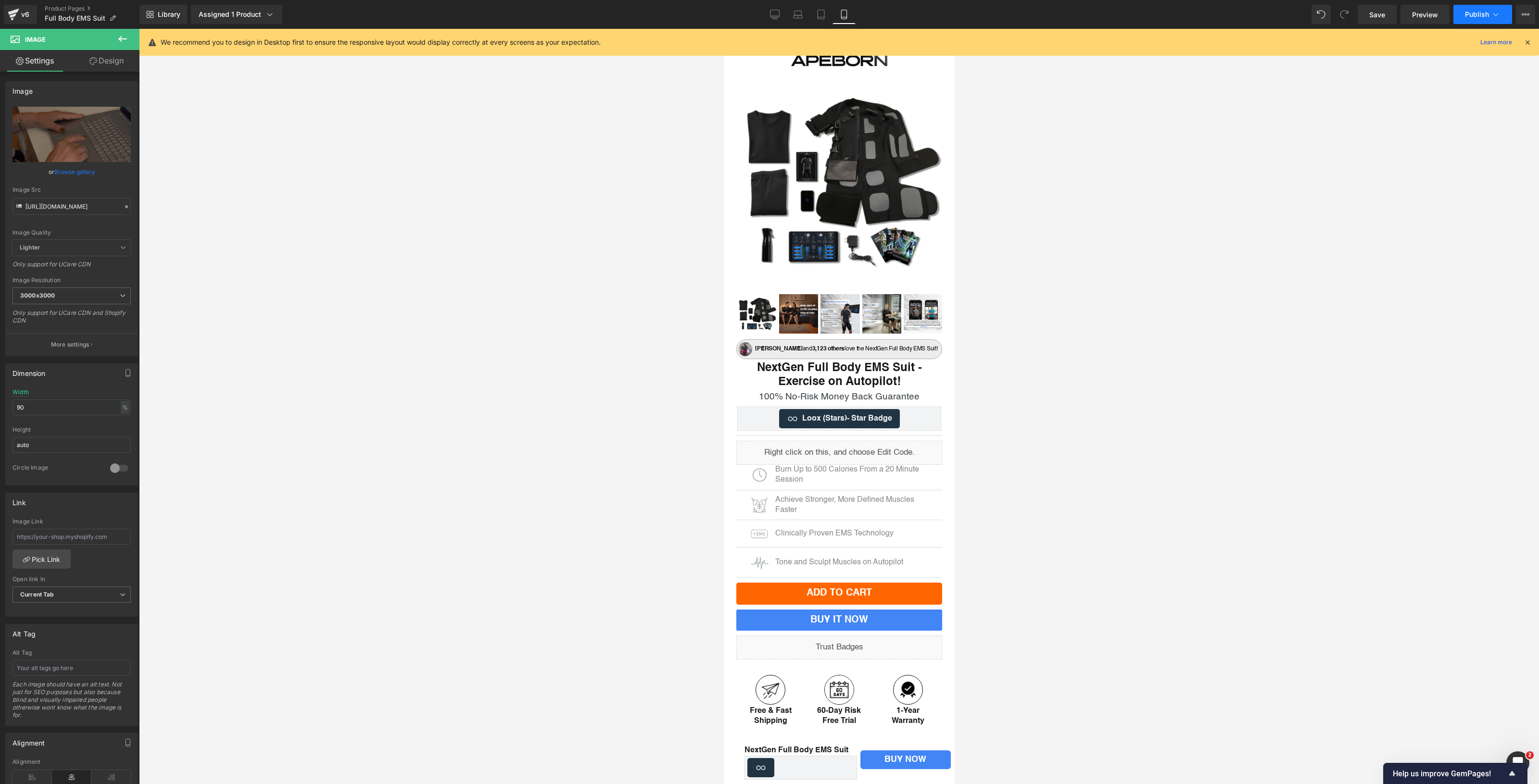
click at [1479, 15] on span "Publish" at bounding box center [1476, 15] width 24 height 8
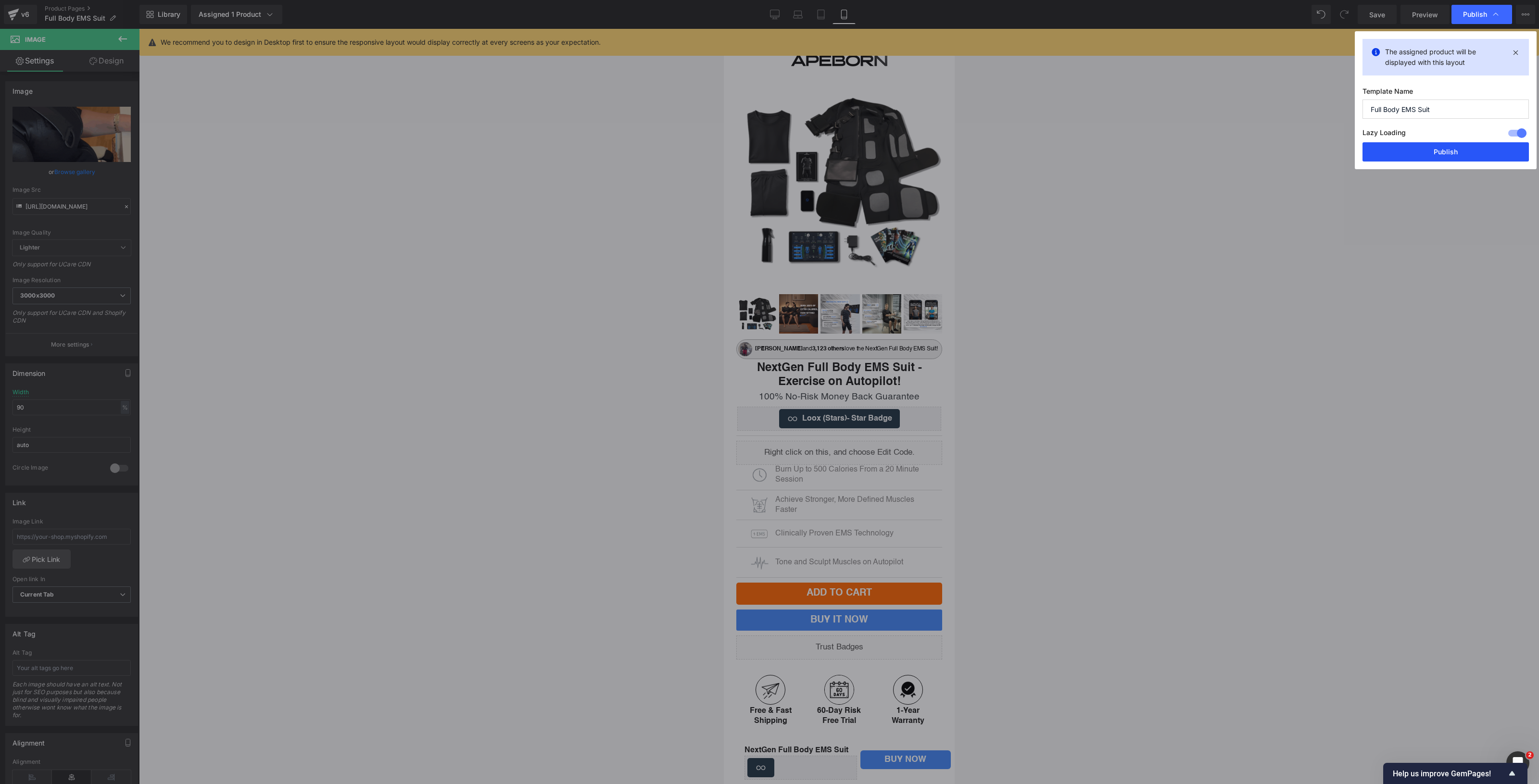
click at [1436, 152] on button "Publish" at bounding box center [1445, 152] width 166 height 19
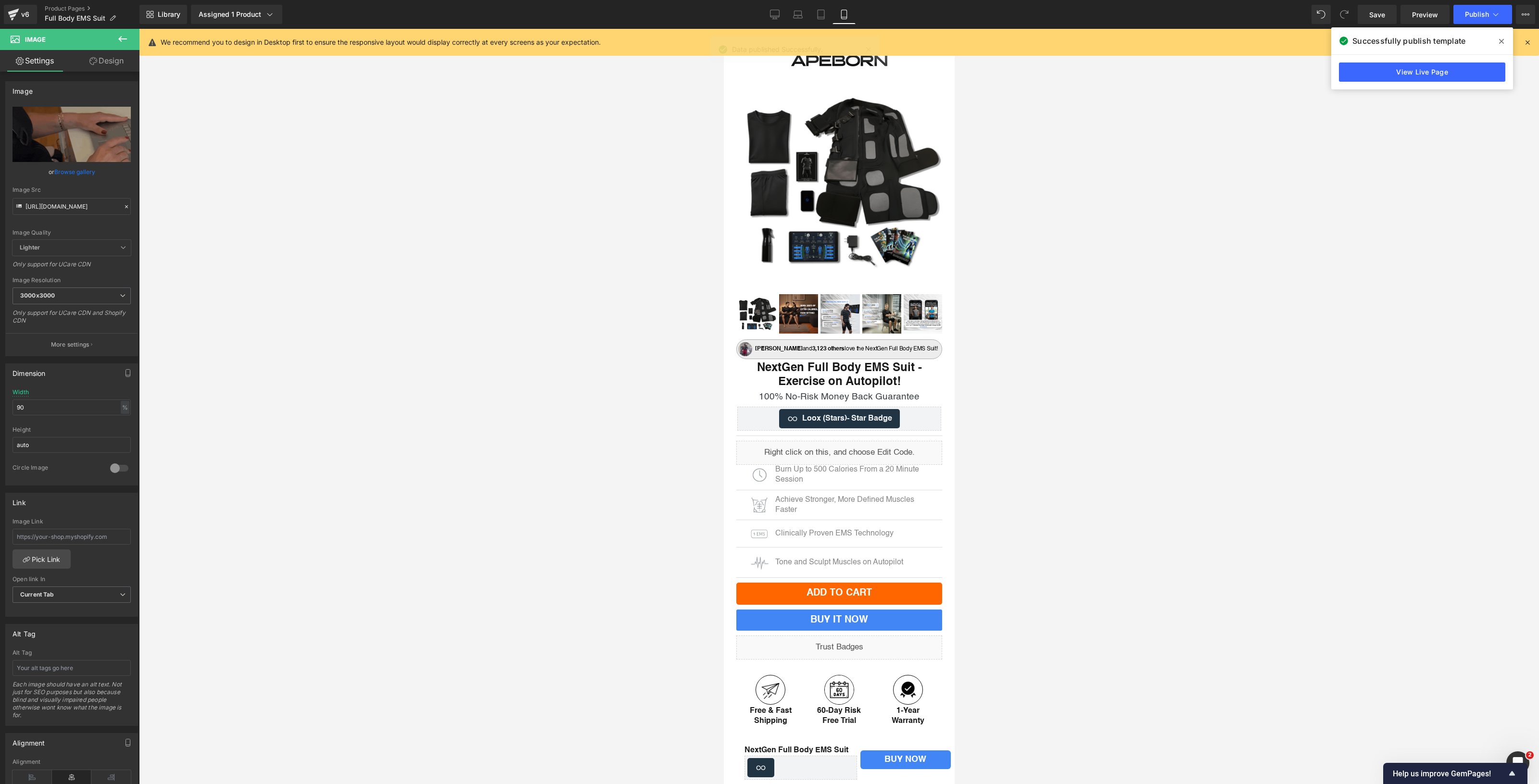
drag, startPoint x: 64, startPoint y: 8, endPoint x: 71, endPoint y: 4, distance: 8.1
click at [64, 8] on link "Product Pages" at bounding box center [92, 8] width 95 height 8
